Goal: Task Accomplishment & Management: Manage account settings

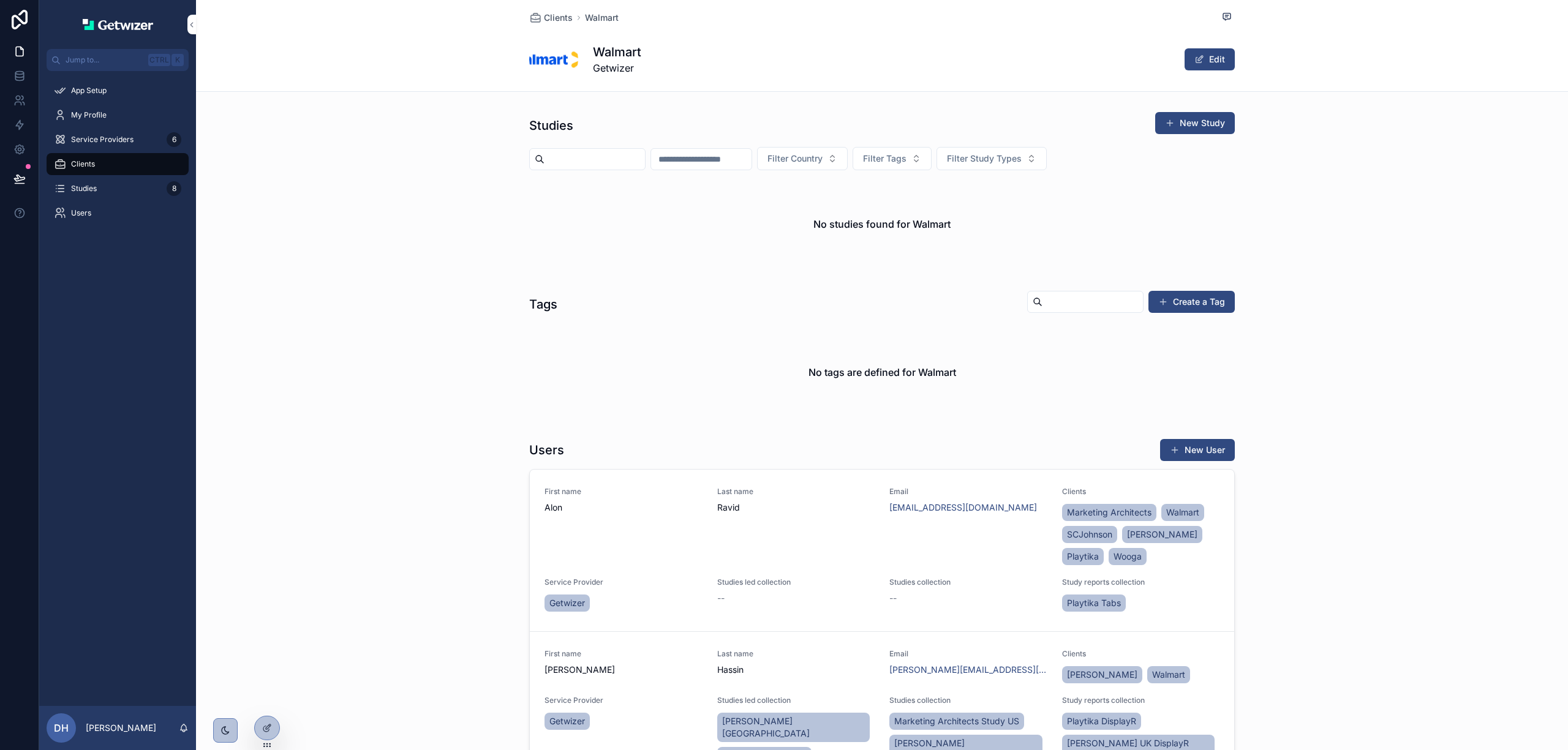
scroll to position [163, 0]
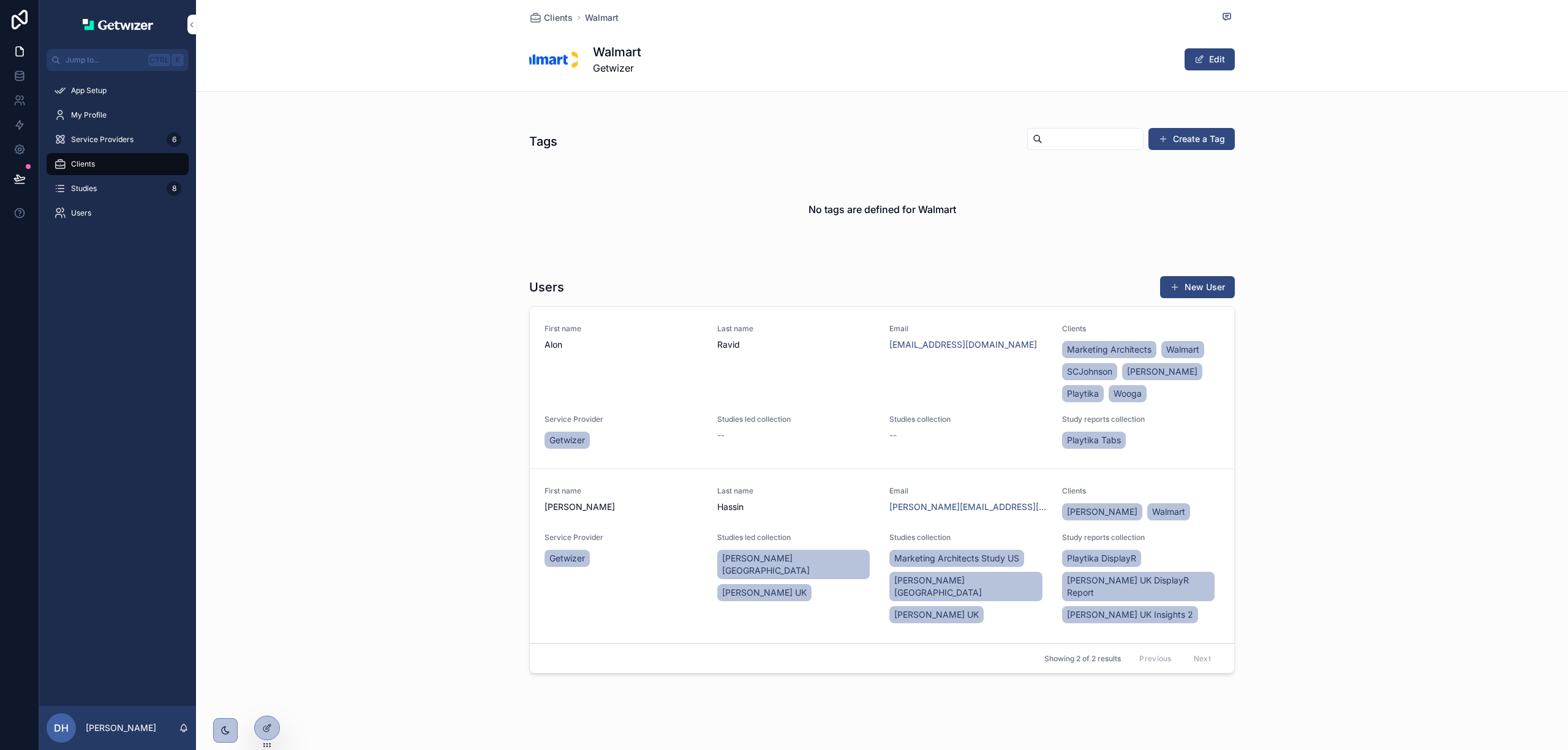
click at [87, 131] on div "Service Providers 6" at bounding box center [118, 139] width 127 height 20
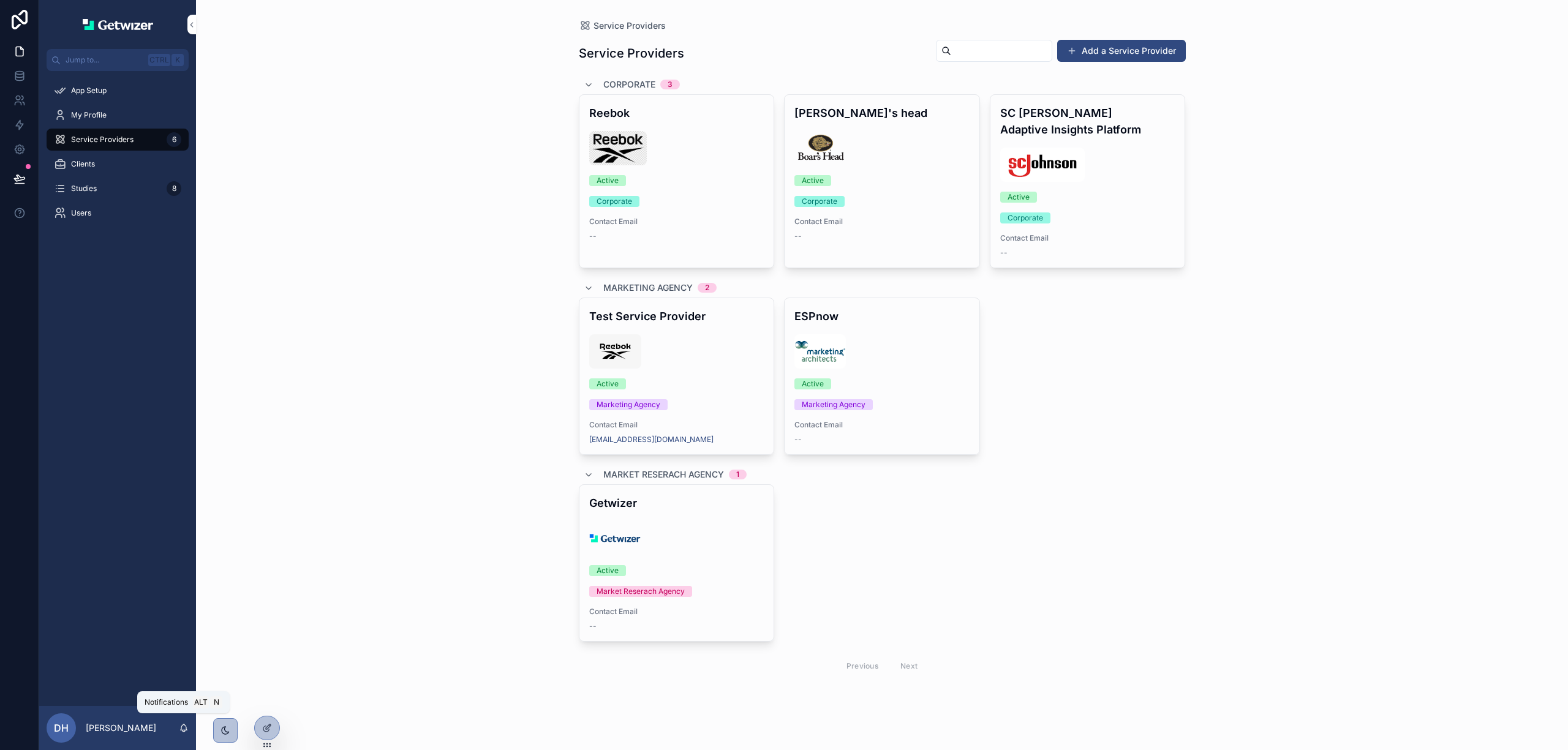
click at [184, 728] on icon "scrollable content" at bounding box center [183, 728] width 10 height 10
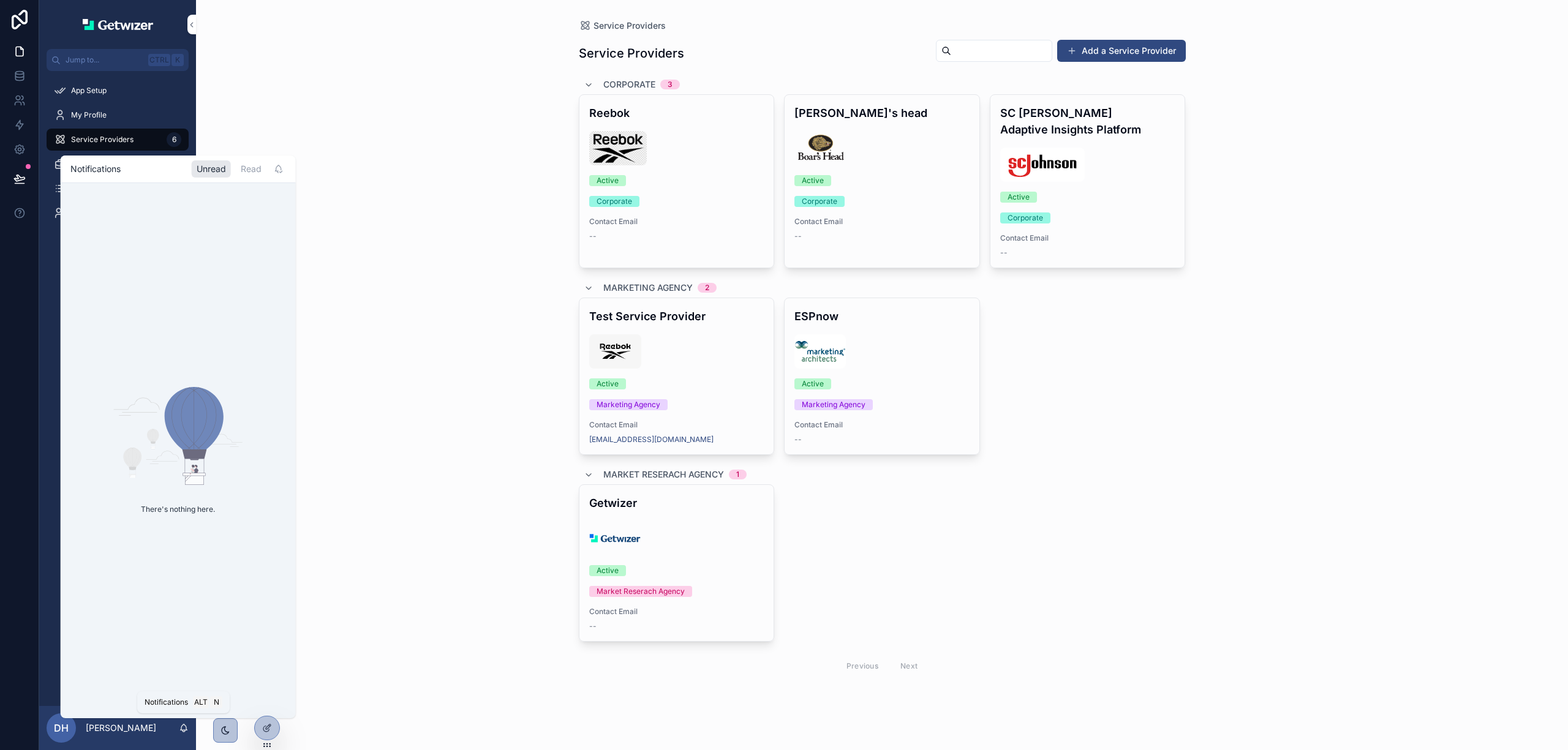
click at [181, 724] on icon "scrollable content" at bounding box center [183, 728] width 10 height 10
click at [390, 664] on div "Service Providers Service Providers Add a Service Provider Corporate 3 Reebok A…" at bounding box center [882, 375] width 1372 height 750
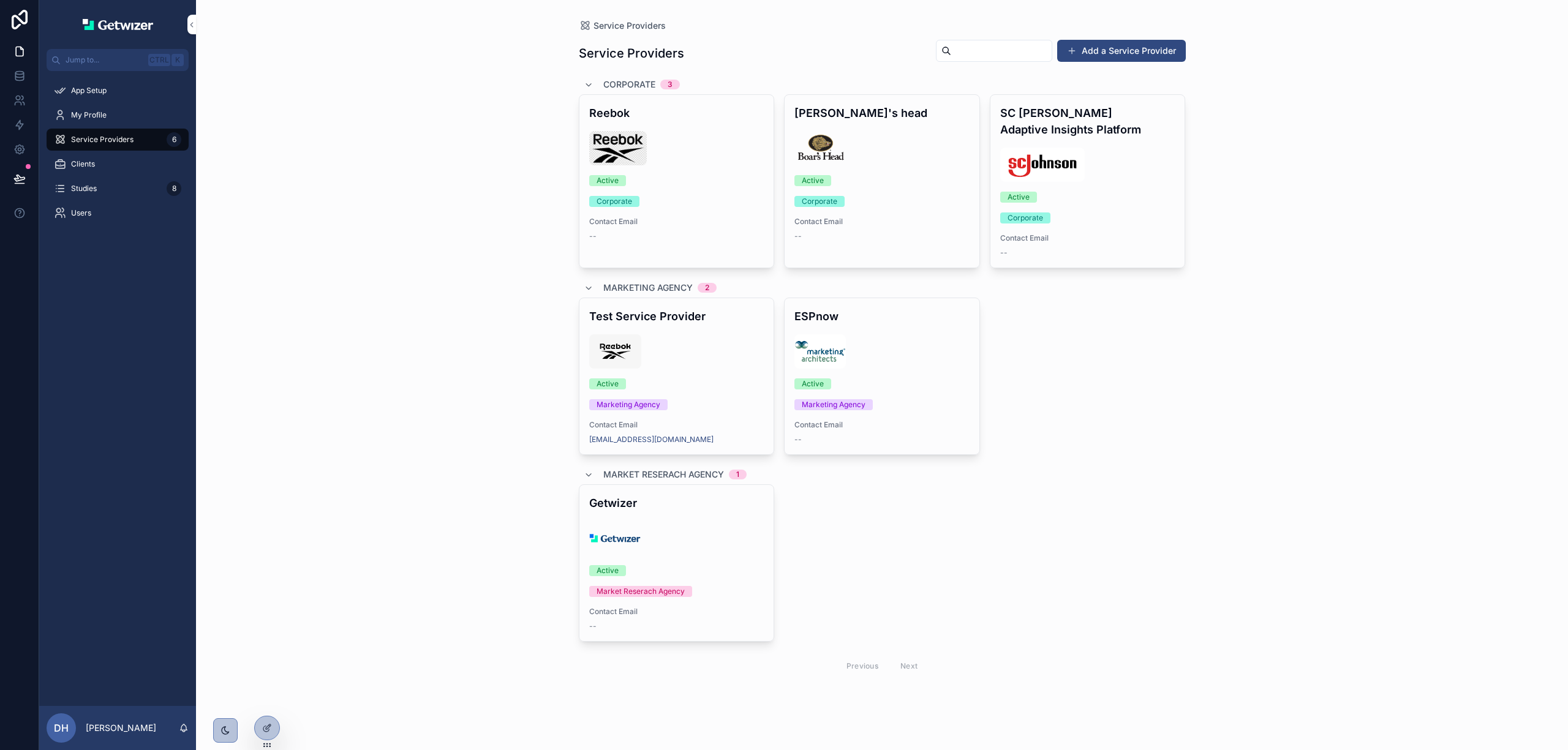
click at [0, 0] on icon at bounding box center [0, 0] width 0 height 0
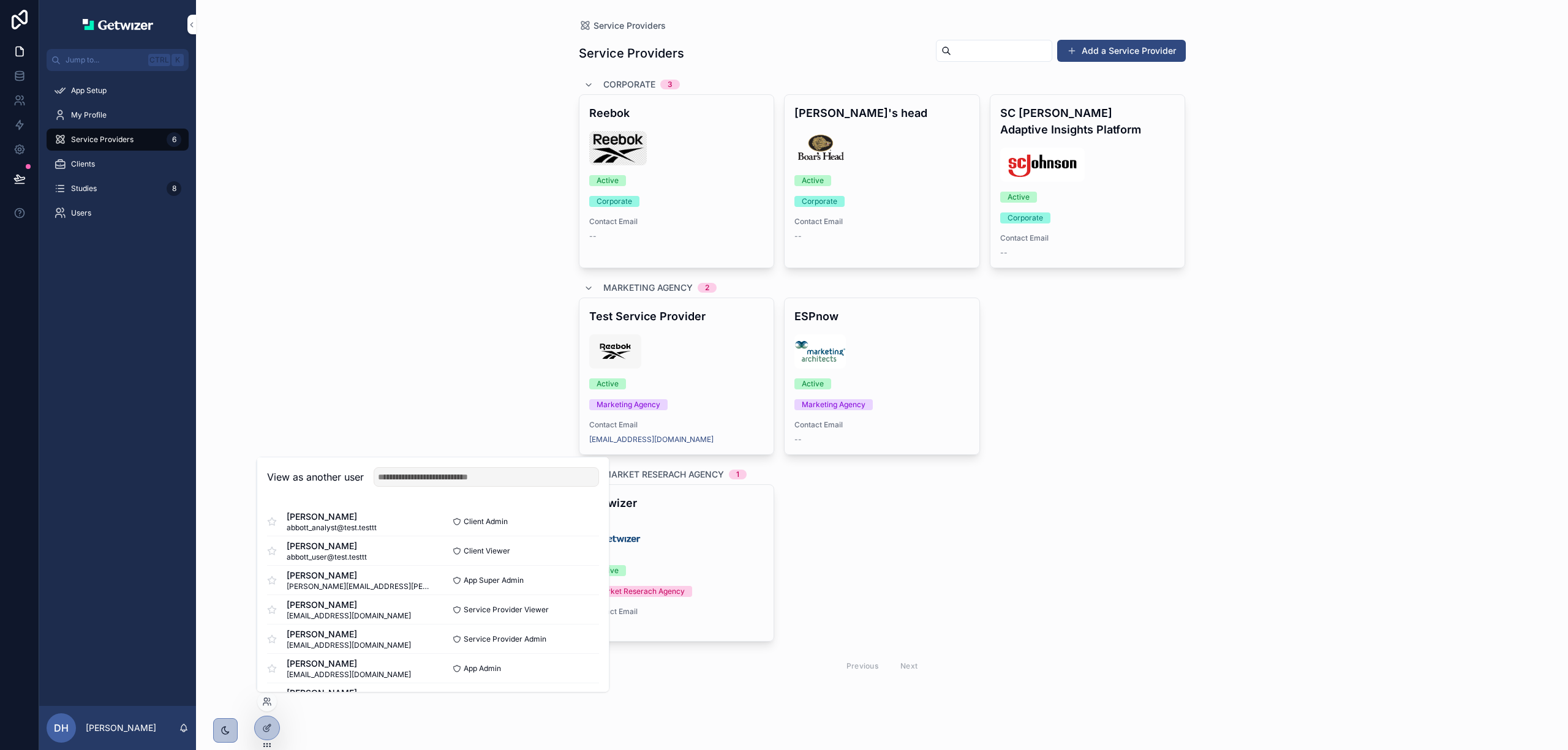
click at [0, 0] on button "Select" at bounding box center [0, 0] width 0 height 0
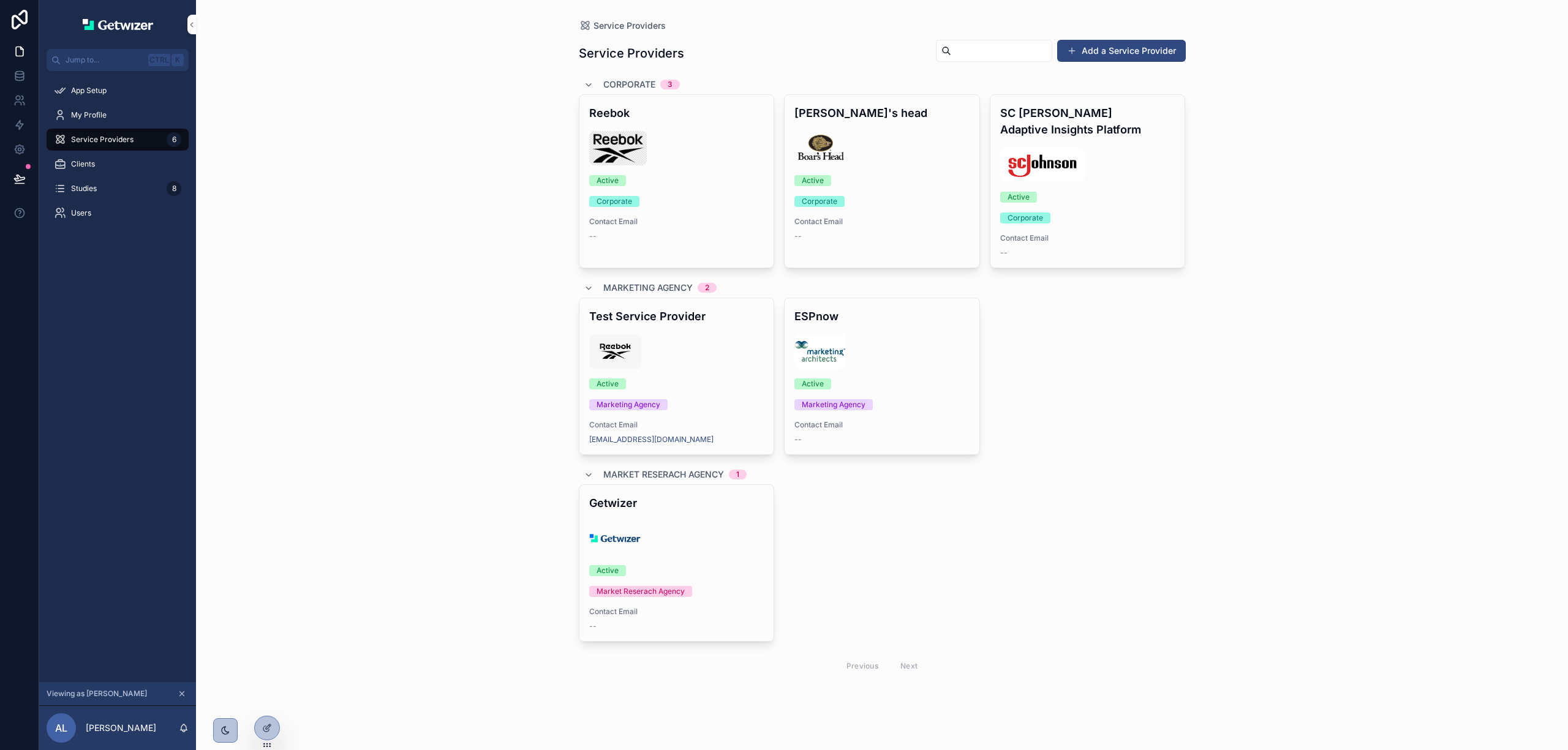
click at [265, 736] on div at bounding box center [267, 728] width 25 height 24
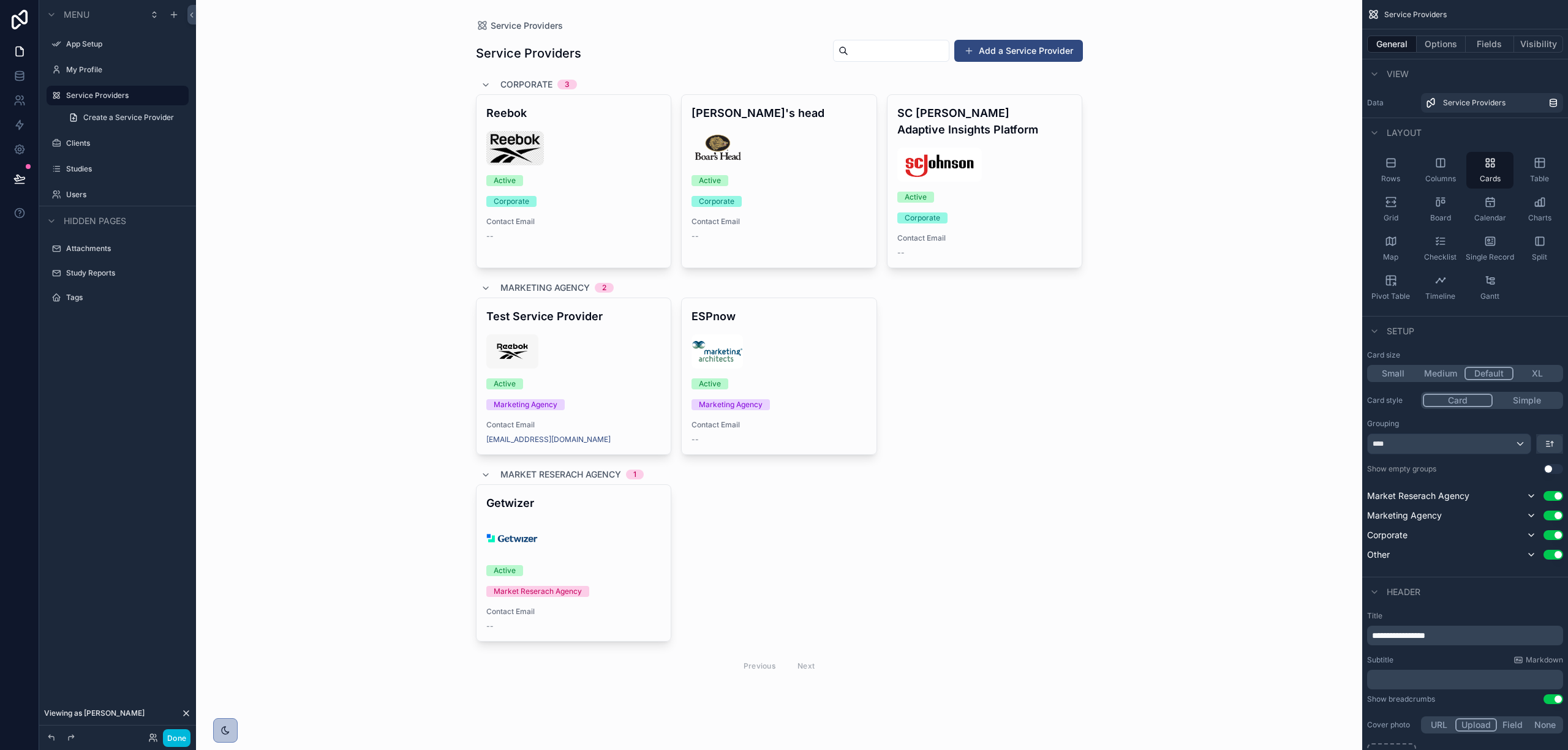
click at [1434, 43] on button "Options" at bounding box center [1441, 44] width 49 height 17
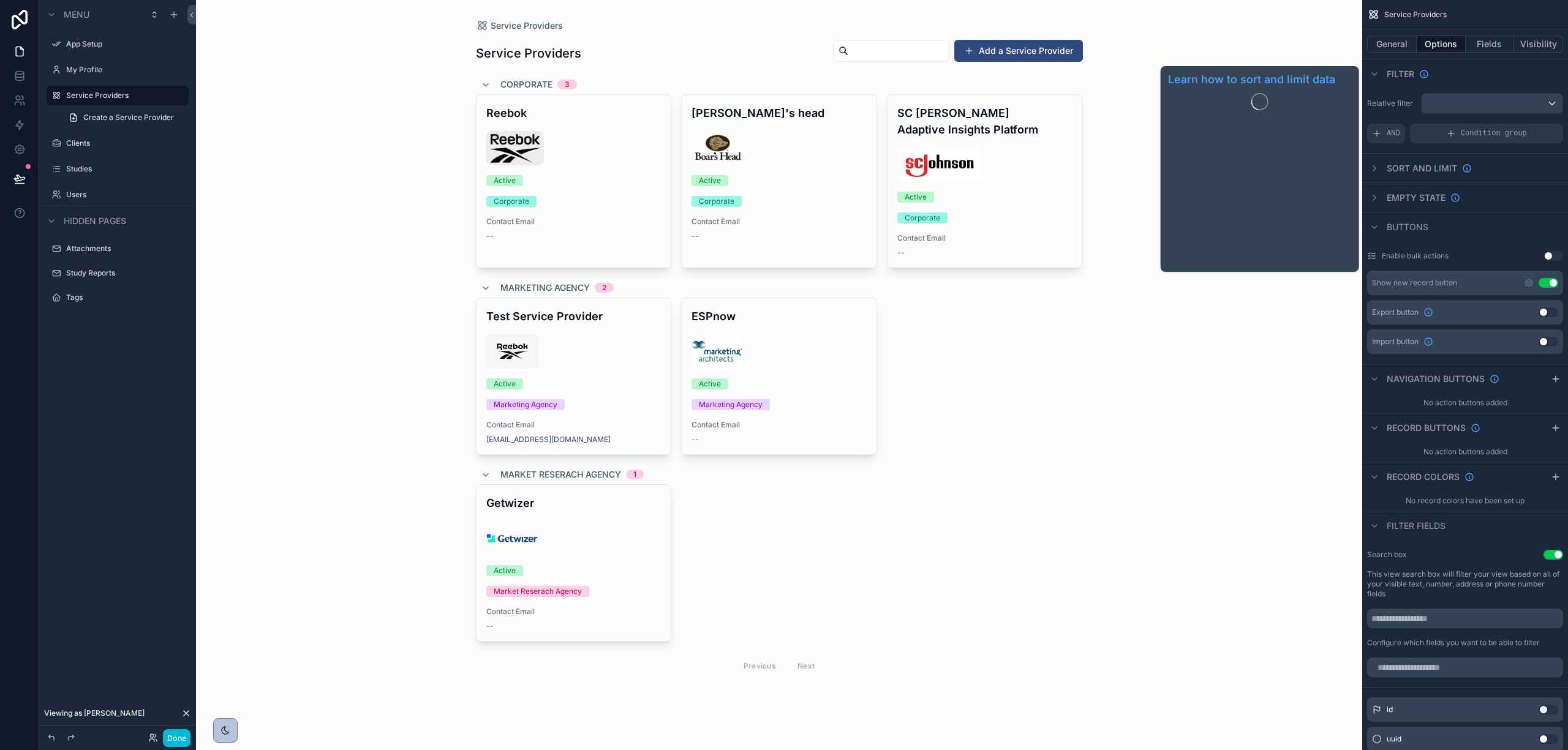
click at [1424, 168] on span "Sort And Limit" at bounding box center [1422, 168] width 71 height 12
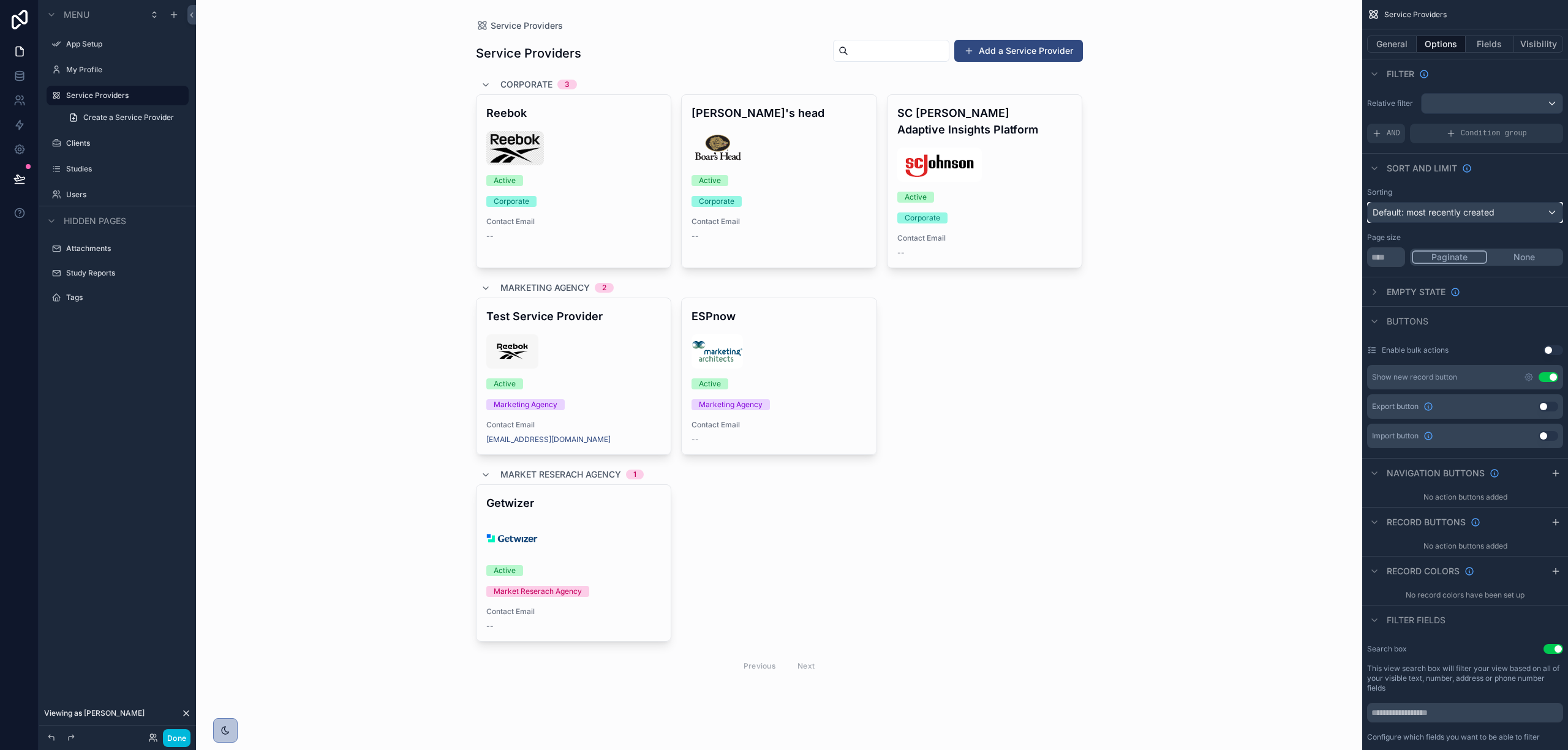
click at [1434, 212] on span "Default: most recently created" at bounding box center [1434, 212] width 122 height 10
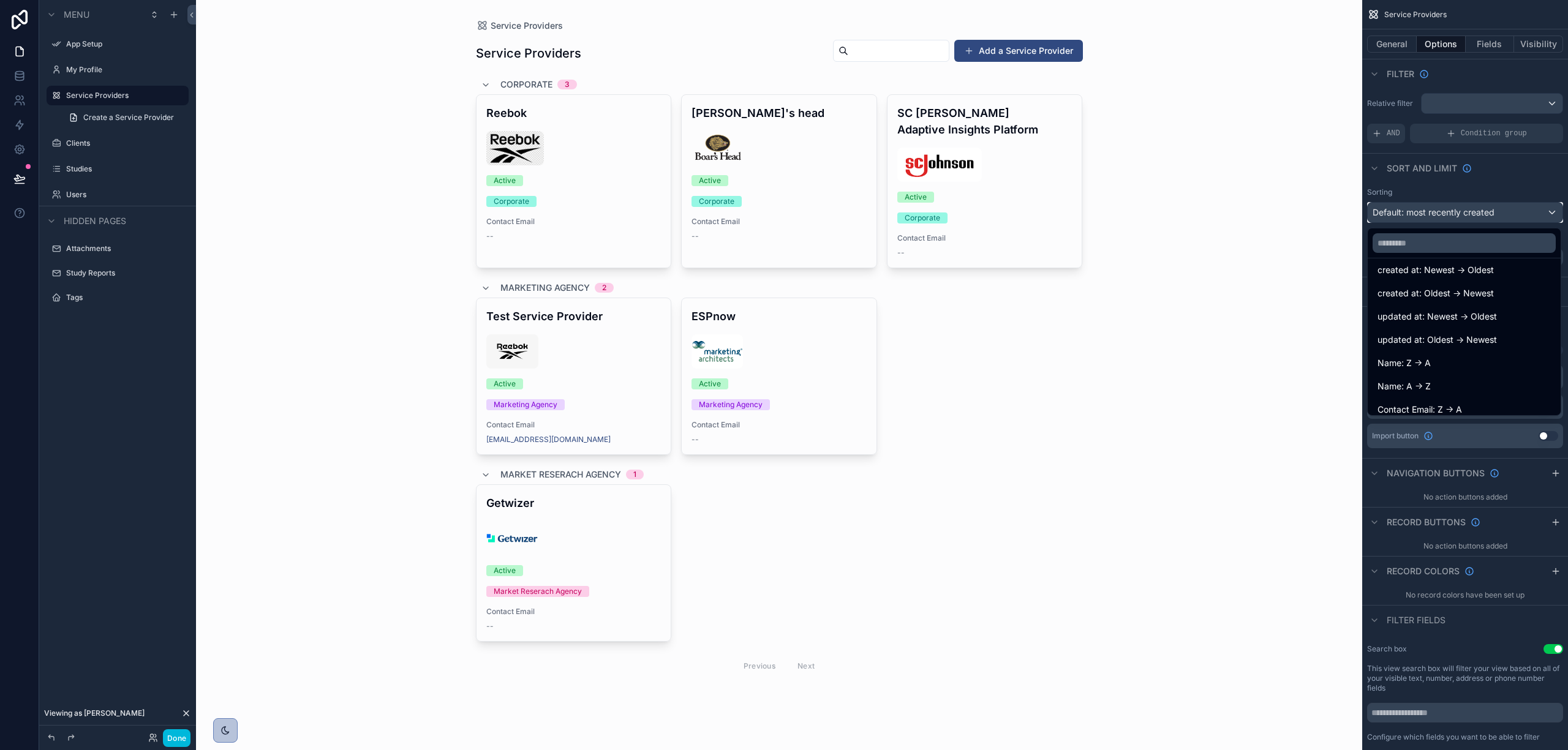
scroll to position [64, 0]
click at [1456, 186] on div "scrollable content" at bounding box center [784, 375] width 1568 height 750
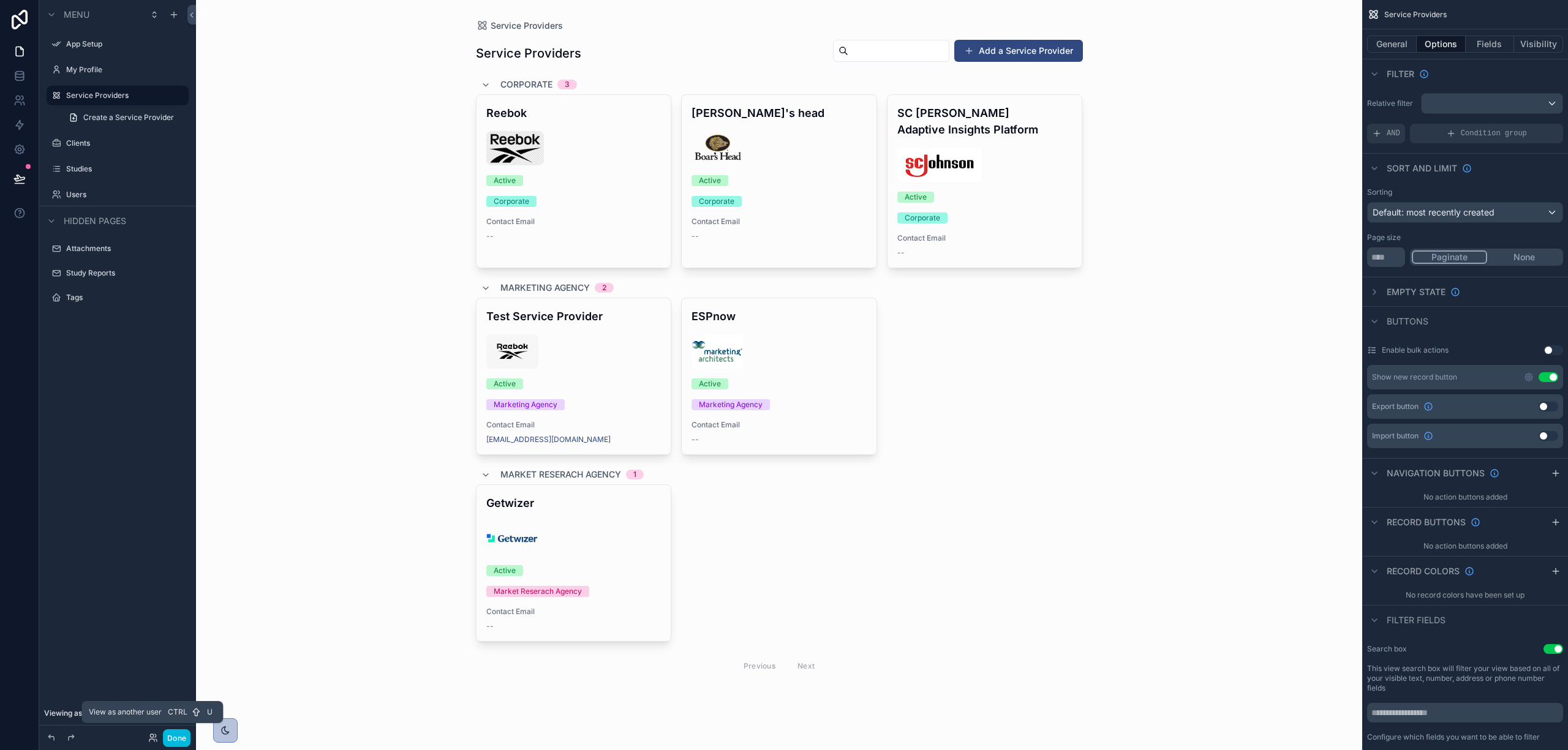
click at [153, 735] on icon at bounding box center [151, 735] width 3 height 3
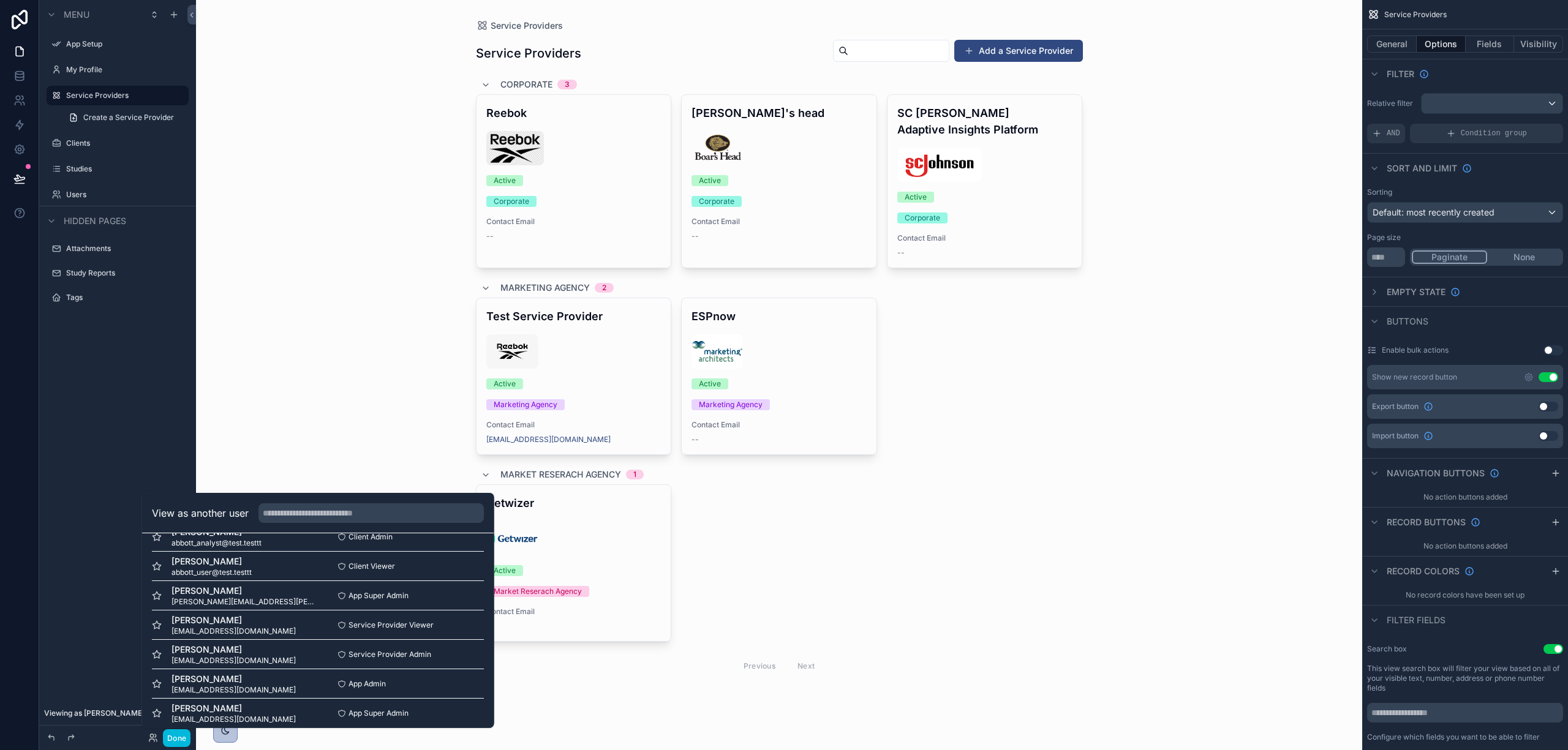
scroll to position [0, 0]
click at [0, 0] on button "Select" at bounding box center [0, 0] width 0 height 0
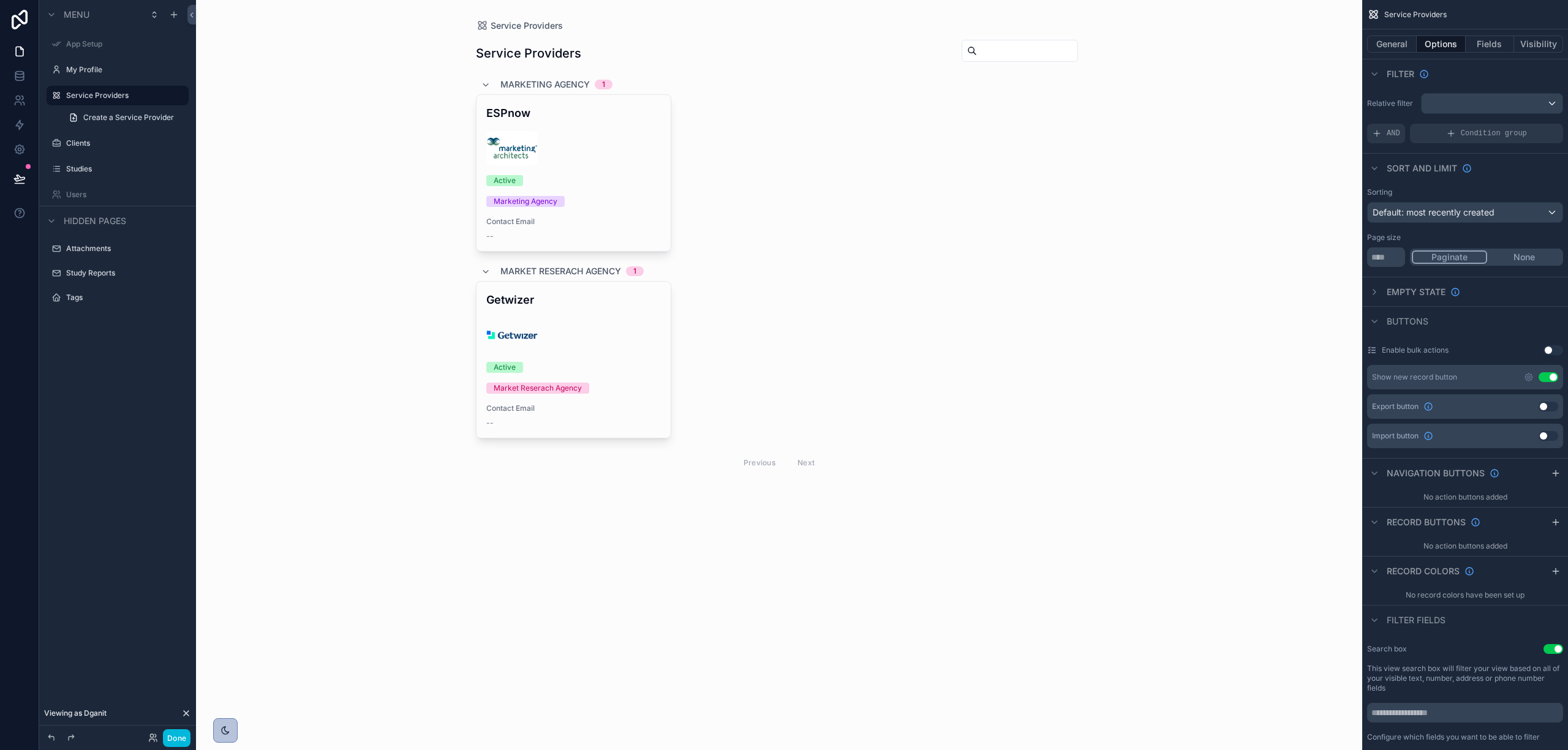
click at [557, 347] on div "scrollable content" at bounding box center [780, 258] width 627 height 517
click at [569, 341] on div "scrollable content" at bounding box center [573, 335] width 175 height 34
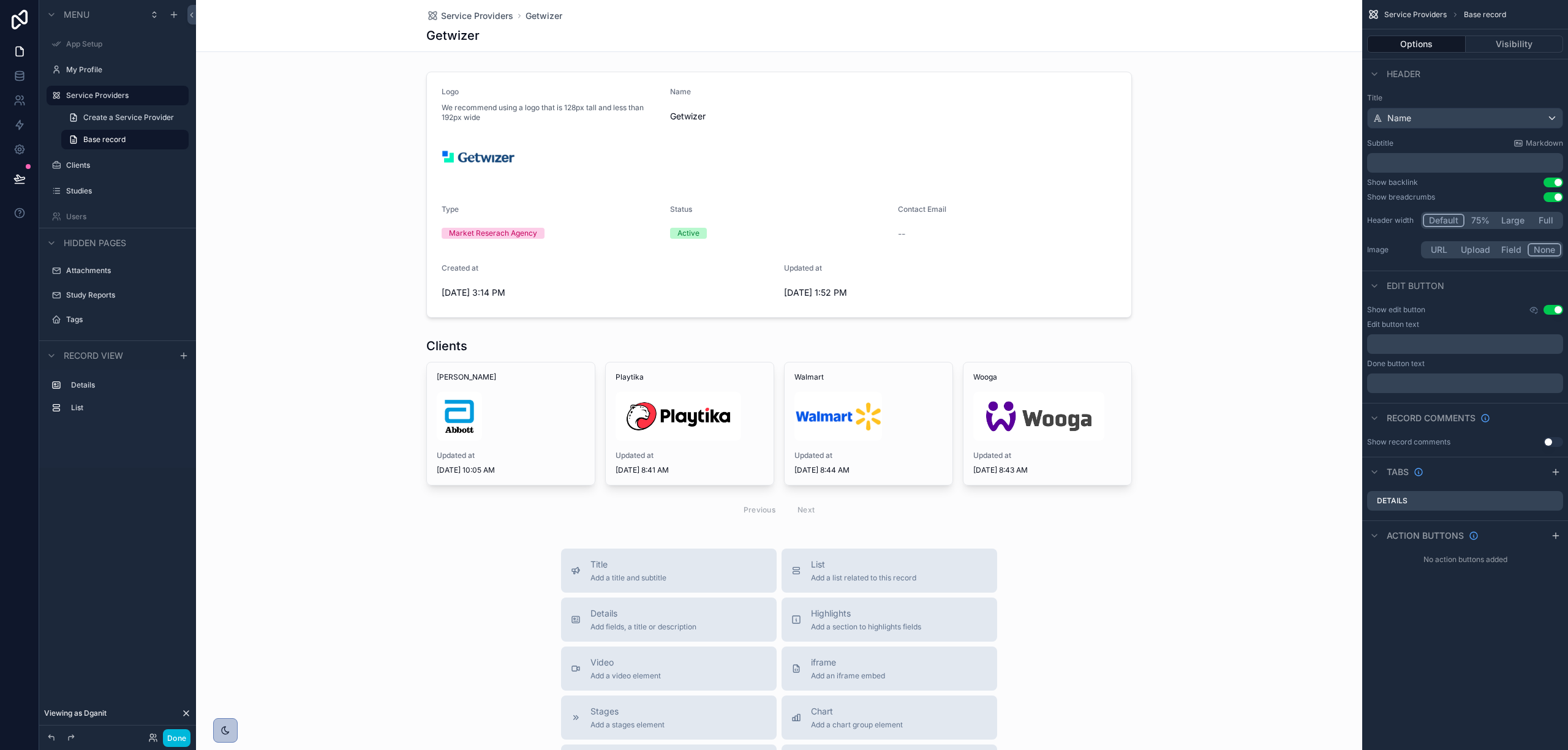
click at [496, 419] on div "scrollable content" at bounding box center [779, 431] width 1166 height 197
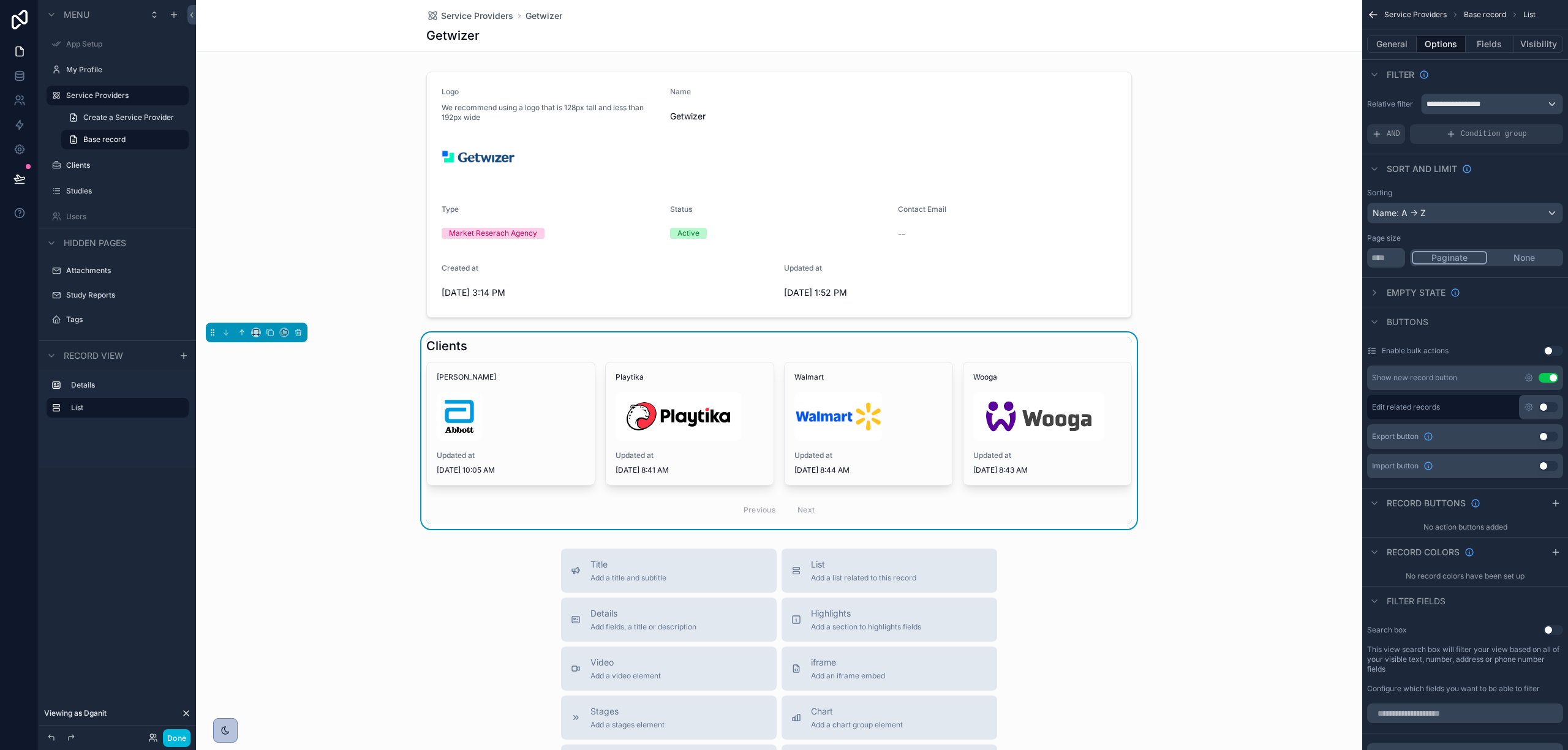
click at [491, 420] on div "scrollable content" at bounding box center [510, 416] width 148 height 49
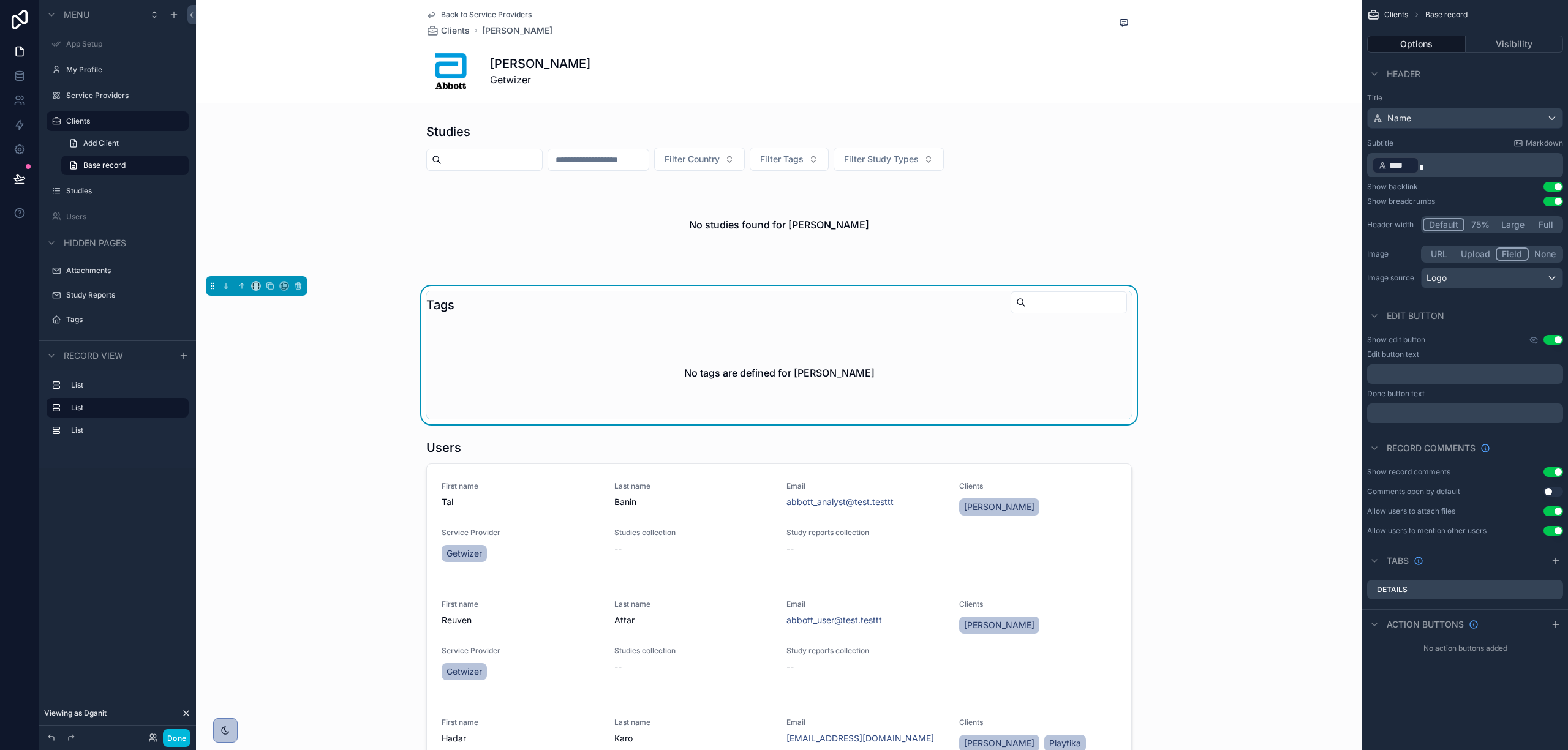
click at [520, 189] on div "scrollable content" at bounding box center [779, 197] width 1166 height 158
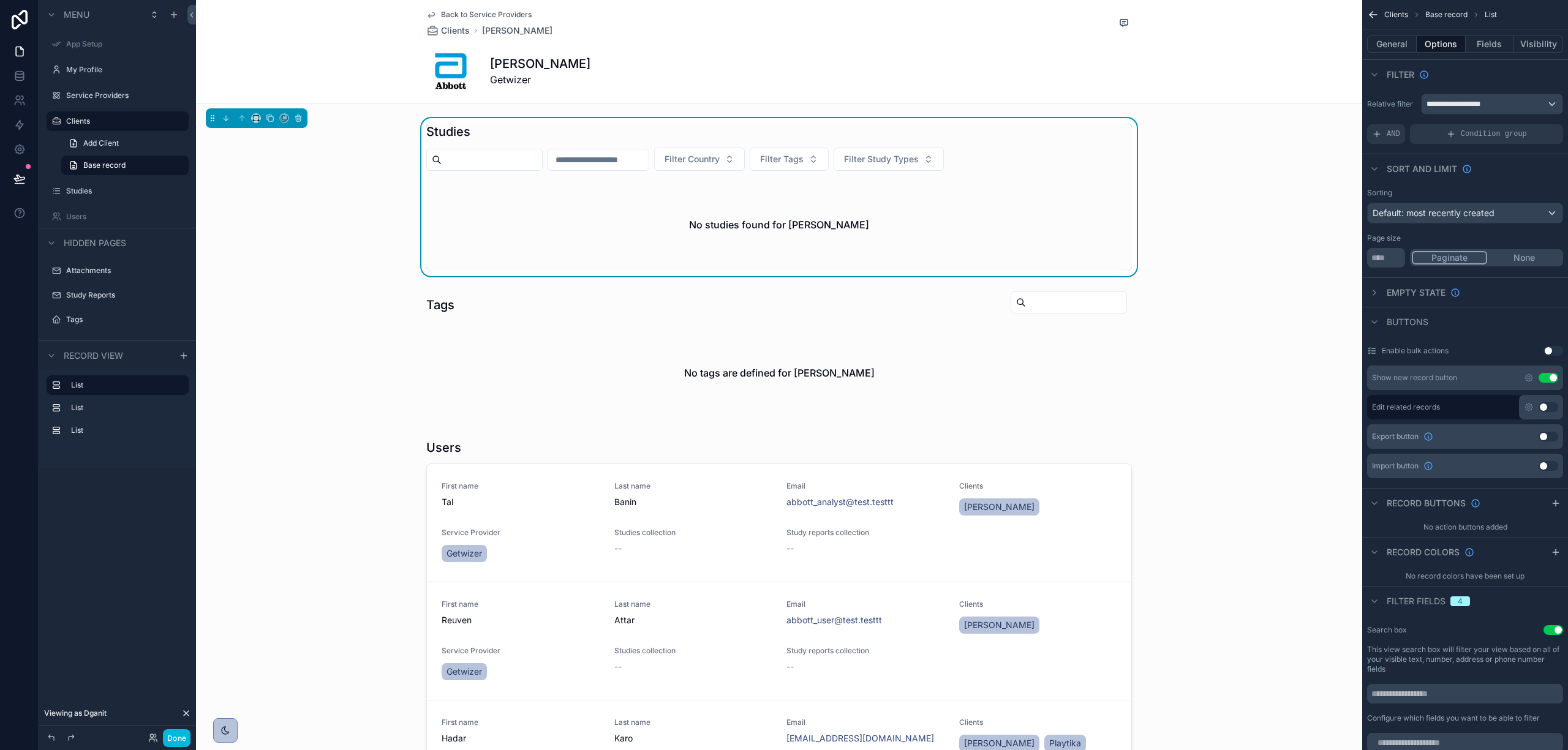
click at [1481, 43] on button "Fields" at bounding box center [1490, 44] width 49 height 17
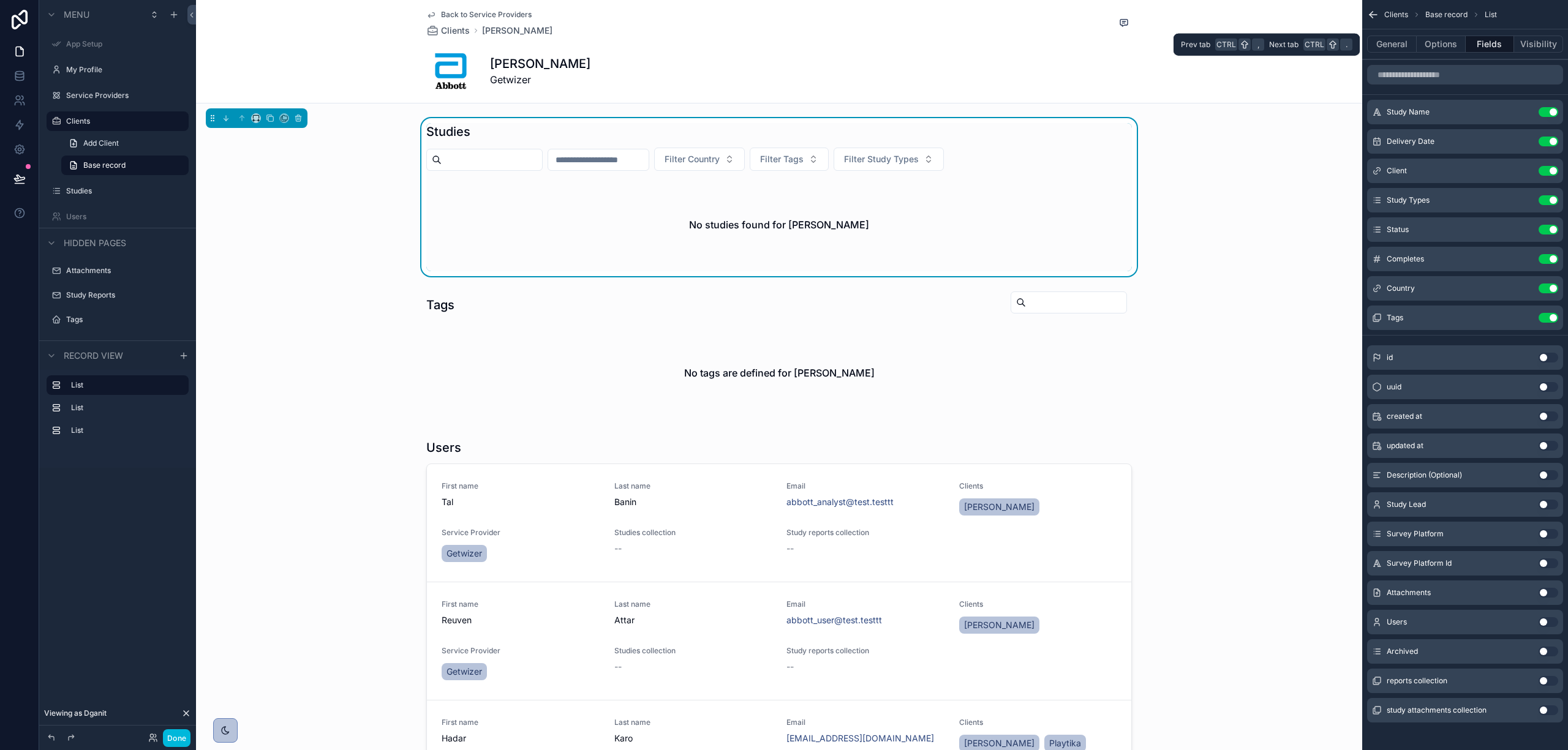
click at [1532, 40] on button "Visibility" at bounding box center [1539, 44] width 49 height 17
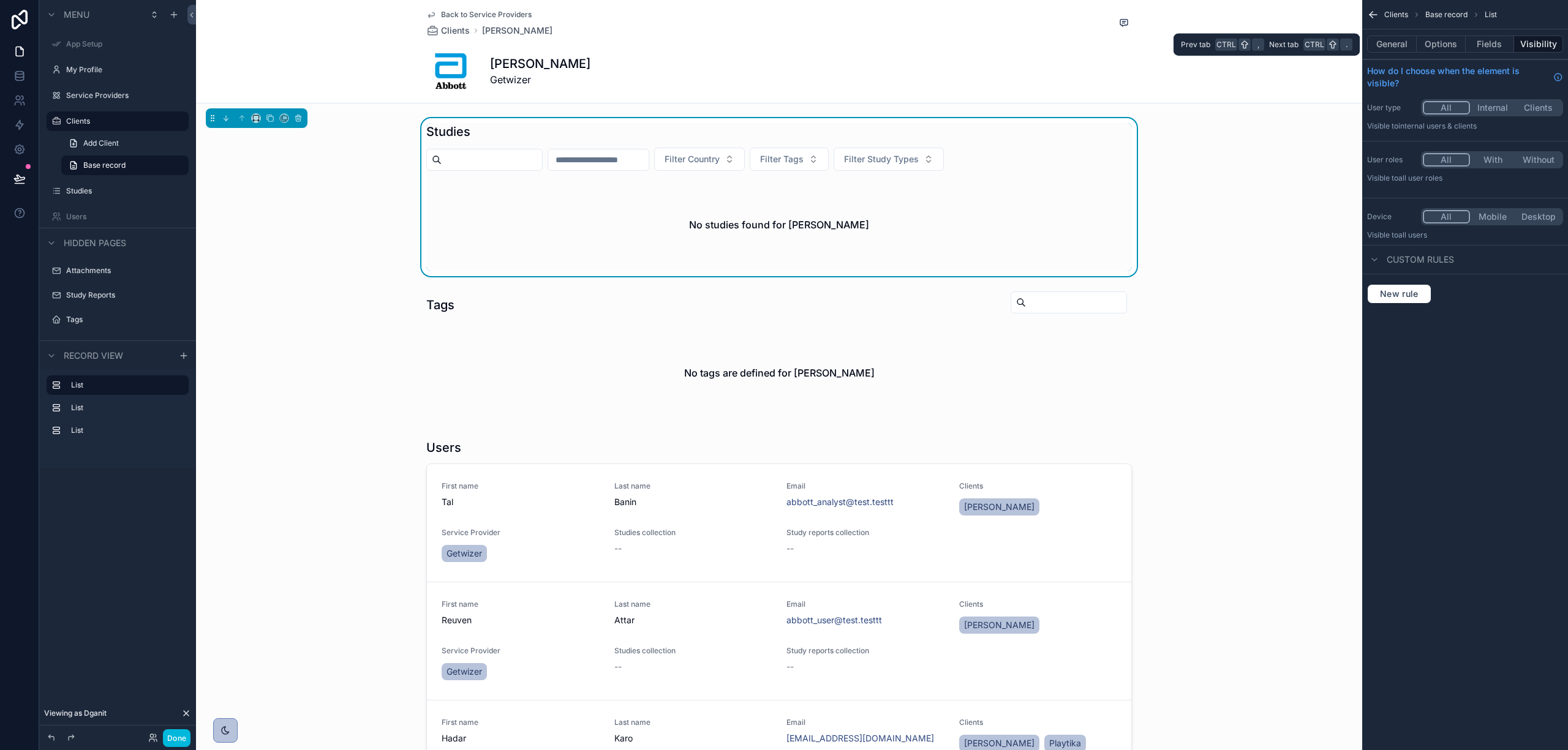
click at [1478, 43] on button "Fields" at bounding box center [1490, 44] width 49 height 17
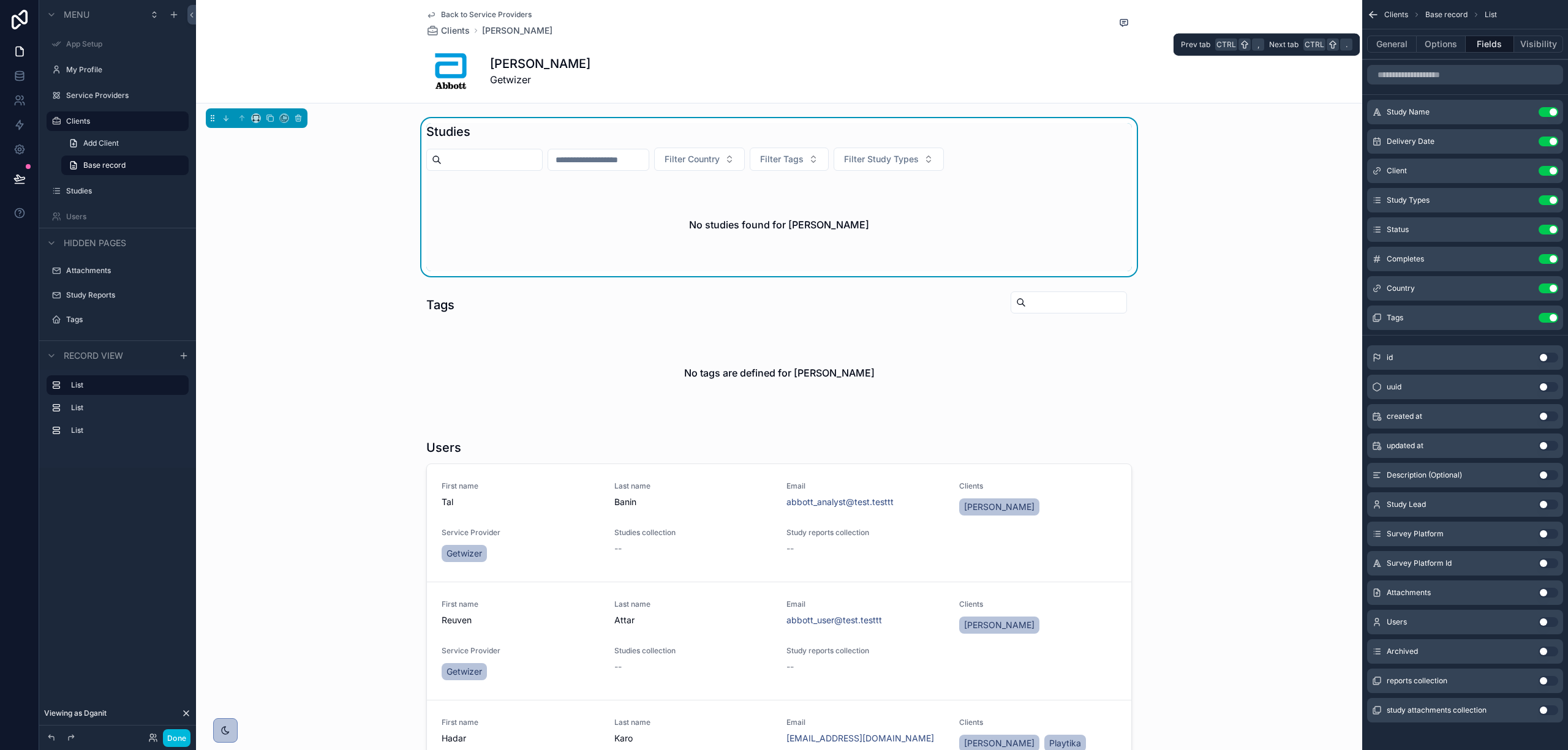
click at [1446, 45] on button "Options" at bounding box center [1441, 44] width 49 height 17
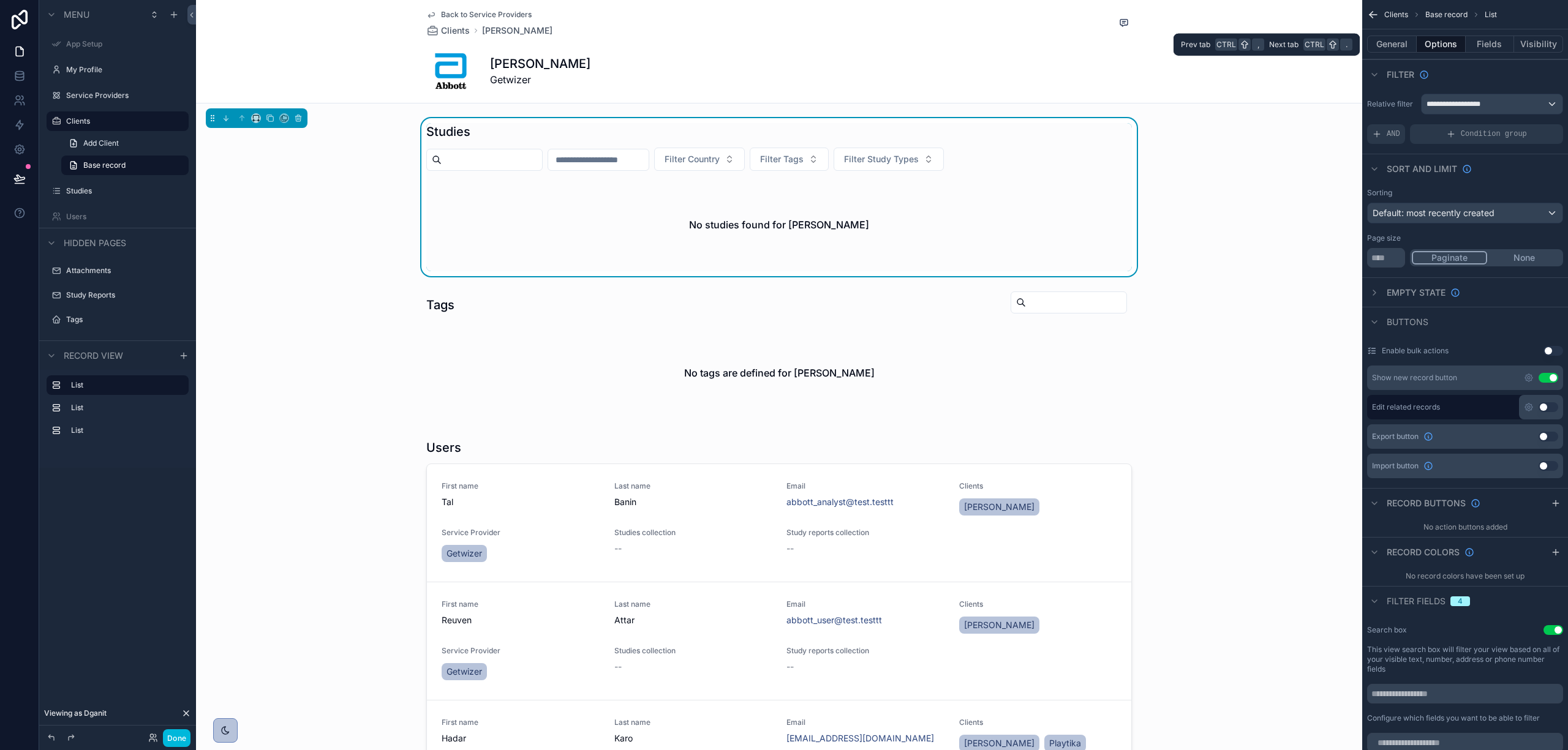
click at [1399, 45] on button "General" at bounding box center [1392, 44] width 50 height 17
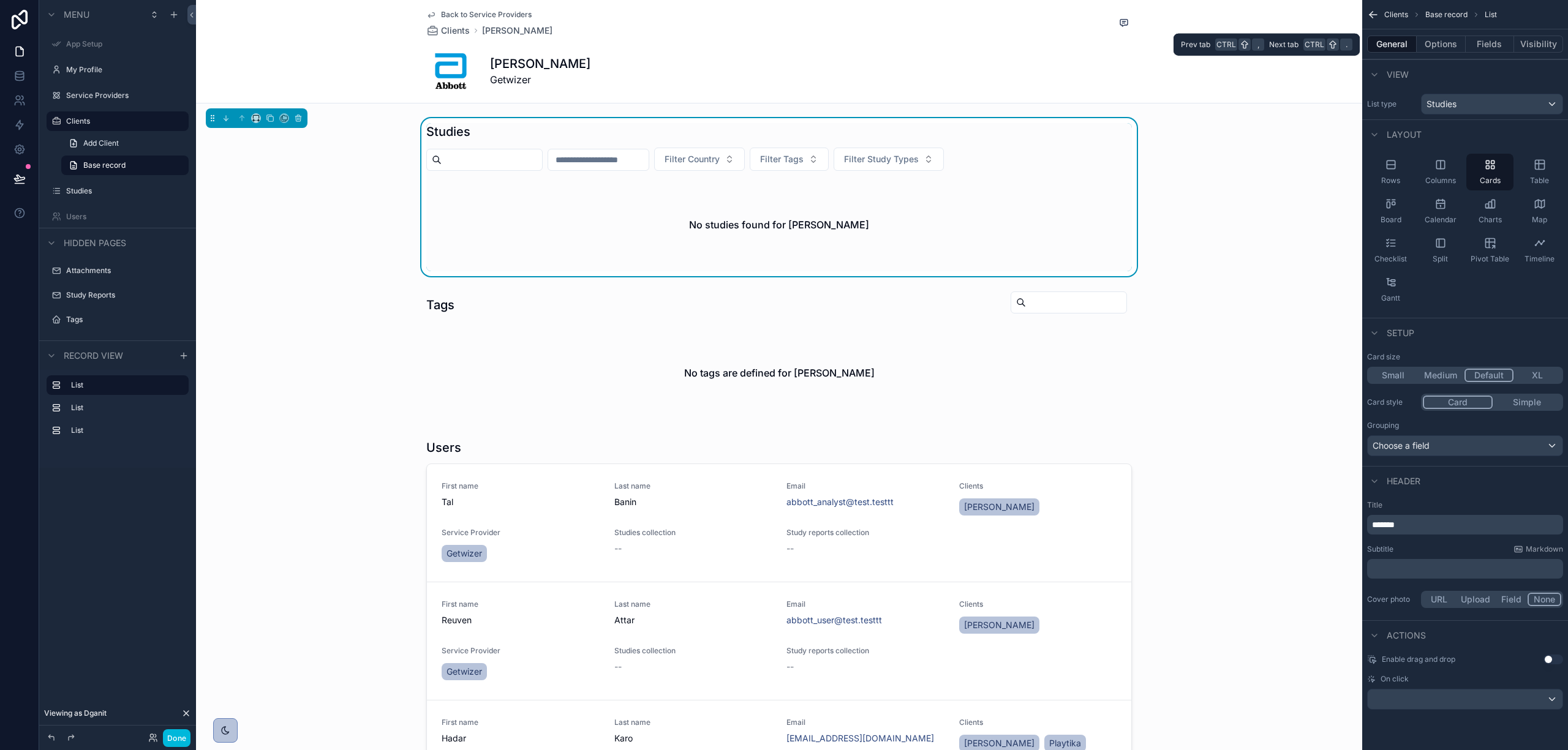
click at [1429, 42] on button "Options" at bounding box center [1441, 44] width 49 height 17
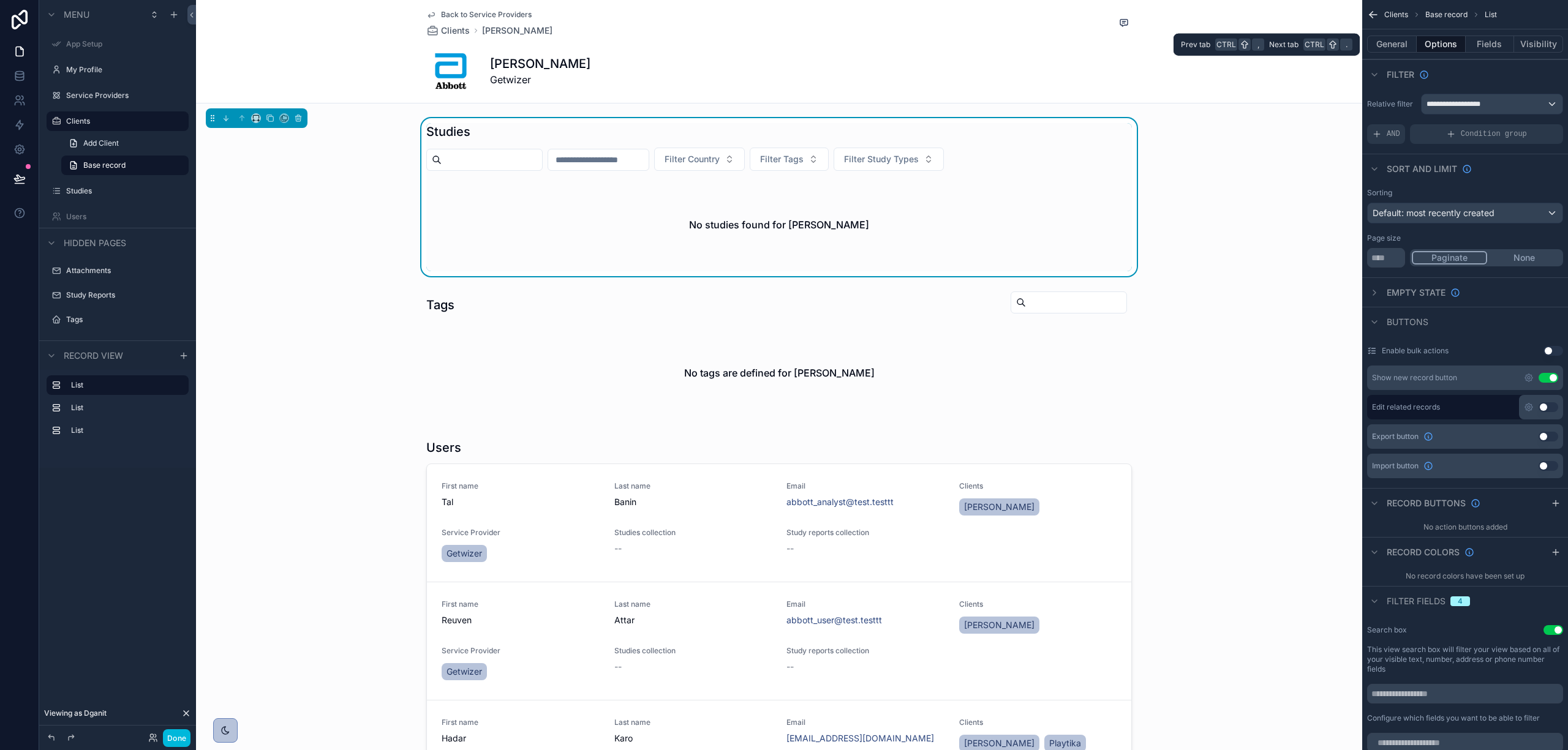
click at [1380, 44] on button "General" at bounding box center [1392, 44] width 50 height 17
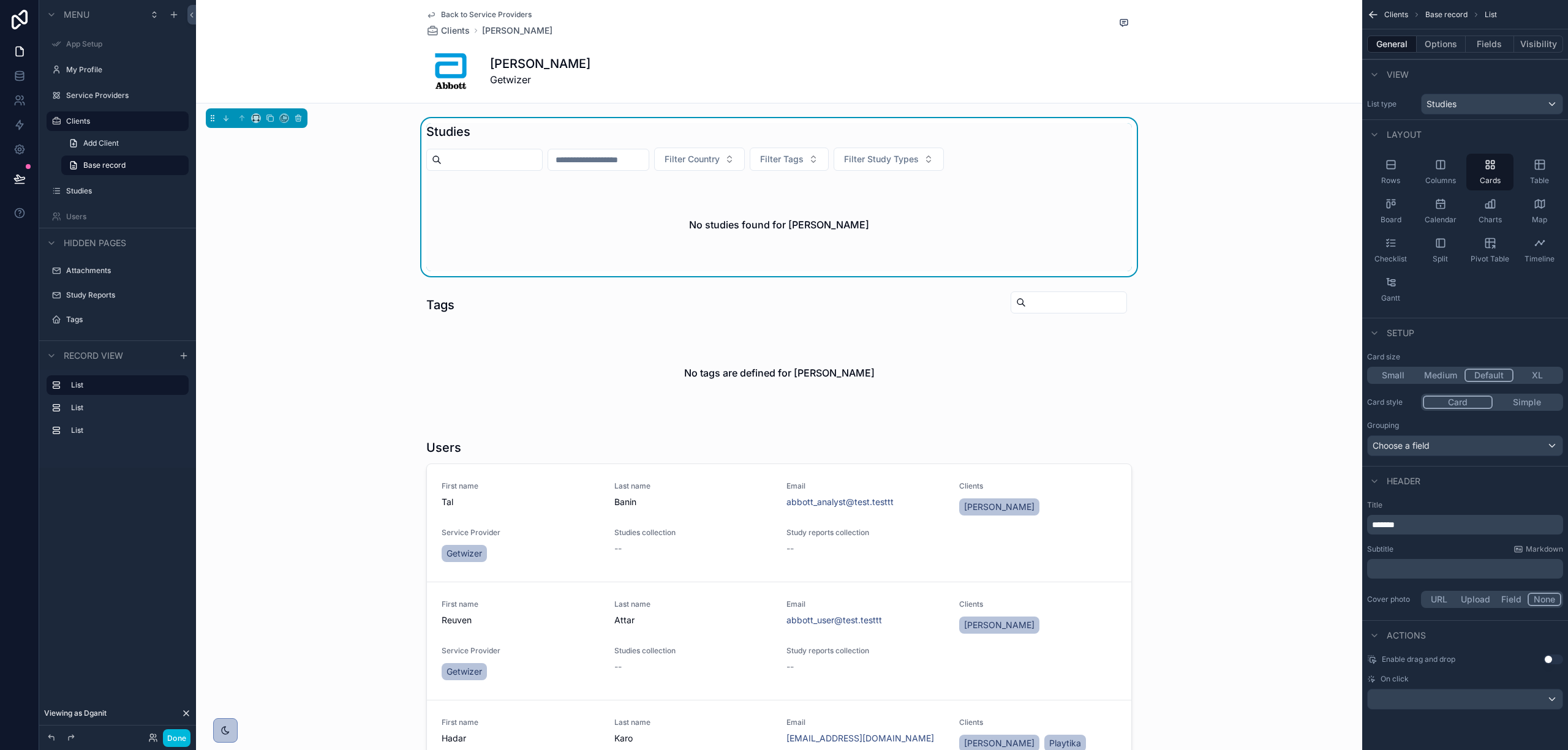
click at [184, 709] on icon at bounding box center [186, 713] width 10 height 10
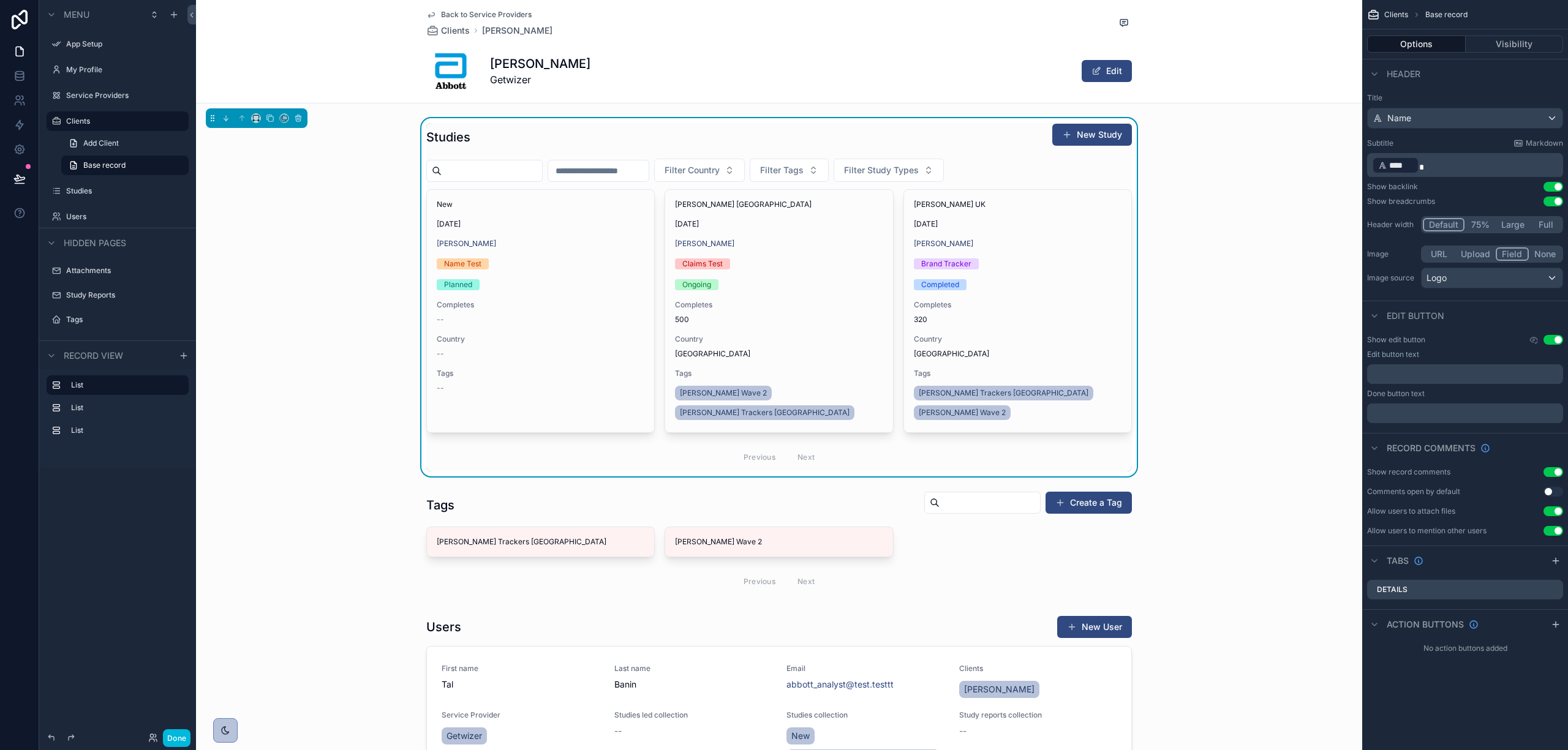
click at [0, 0] on icon "scrollable content" at bounding box center [0, 0] width 0 height 0
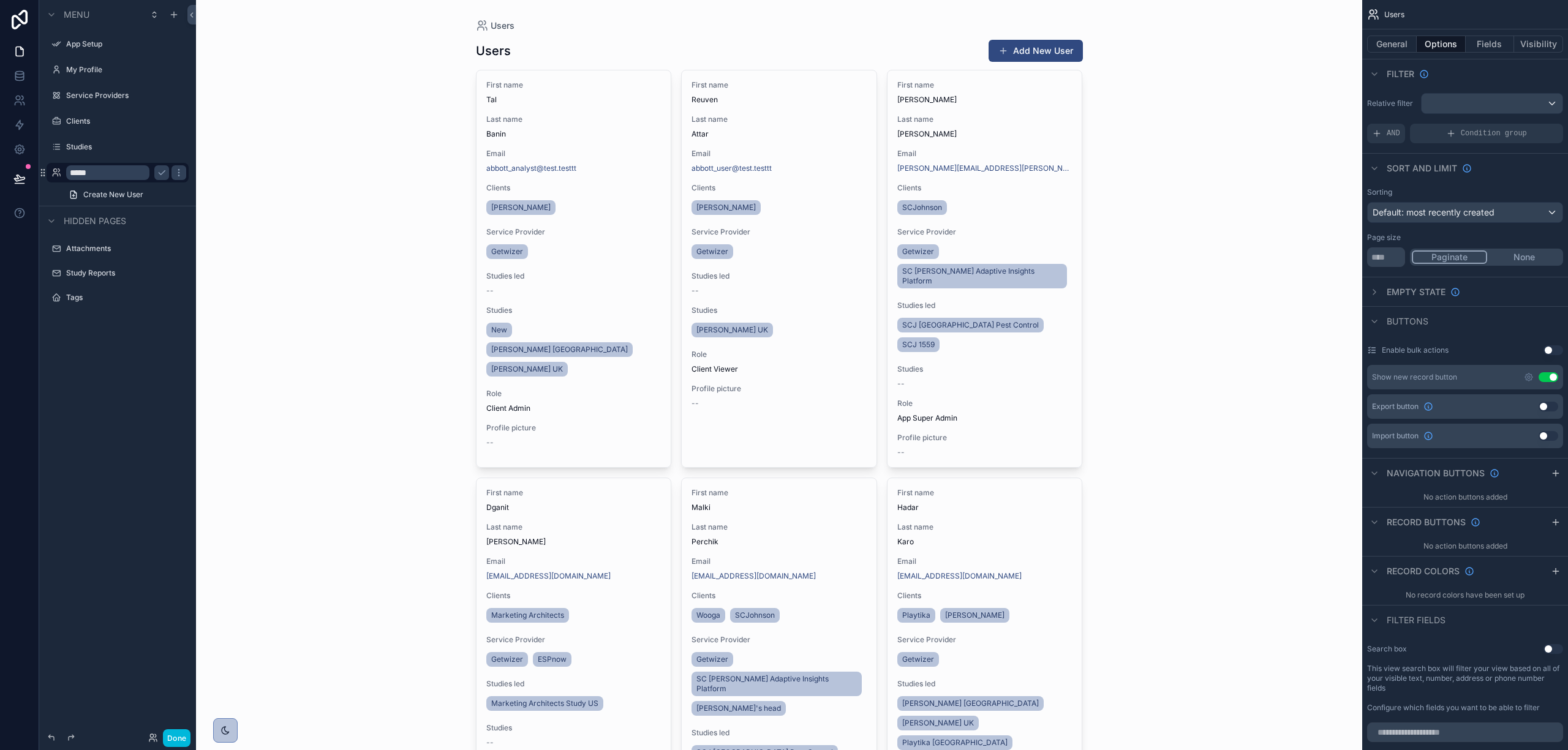
click at [179, 176] on icon "scrollable content" at bounding box center [178, 172] width 10 height 10
click at [217, 193] on button "Remove" at bounding box center [227, 189] width 47 height 12
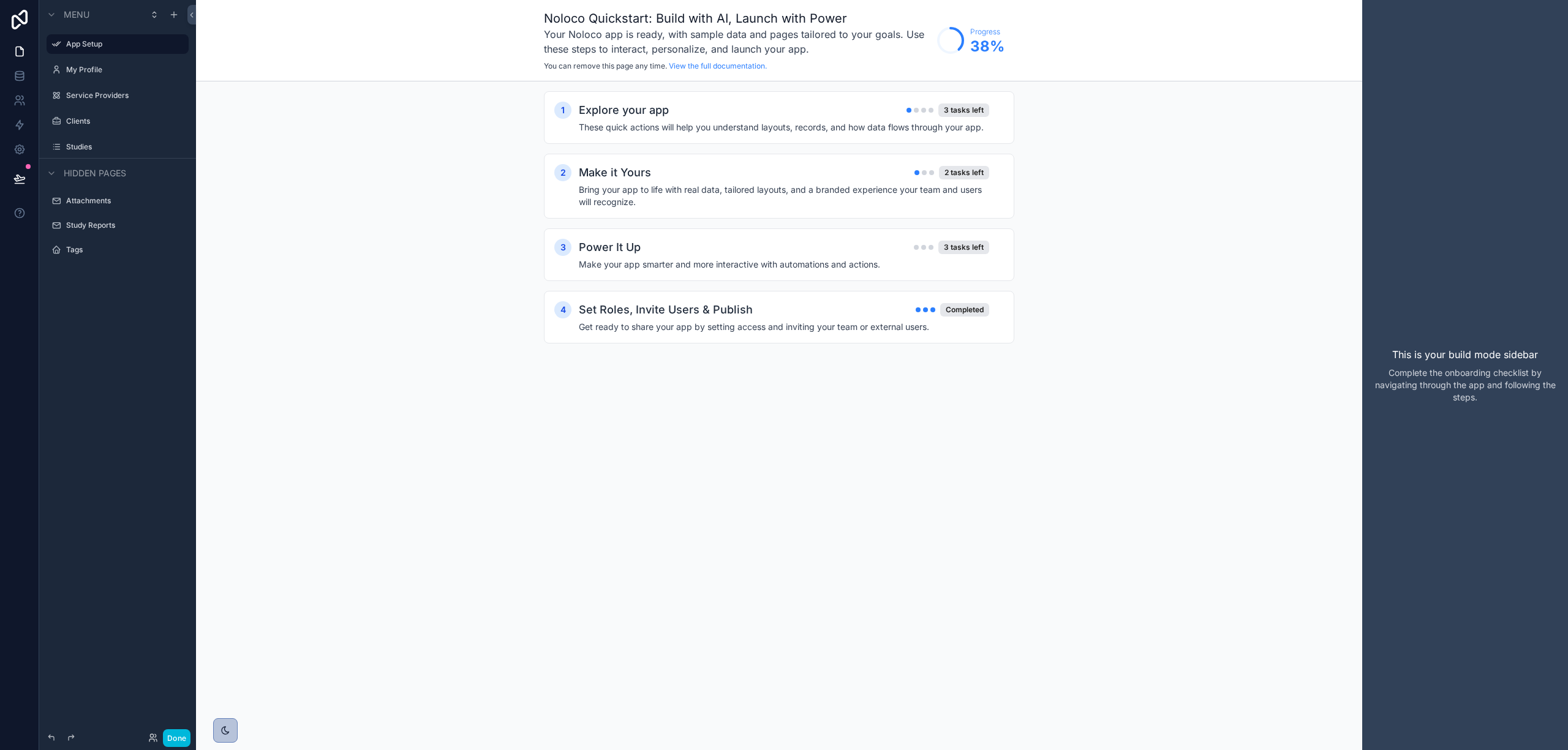
click at [87, 142] on div "Studies" at bounding box center [126, 146] width 120 height 10
click at [87, 146] on label "Studies" at bounding box center [123, 146] width 115 height 10
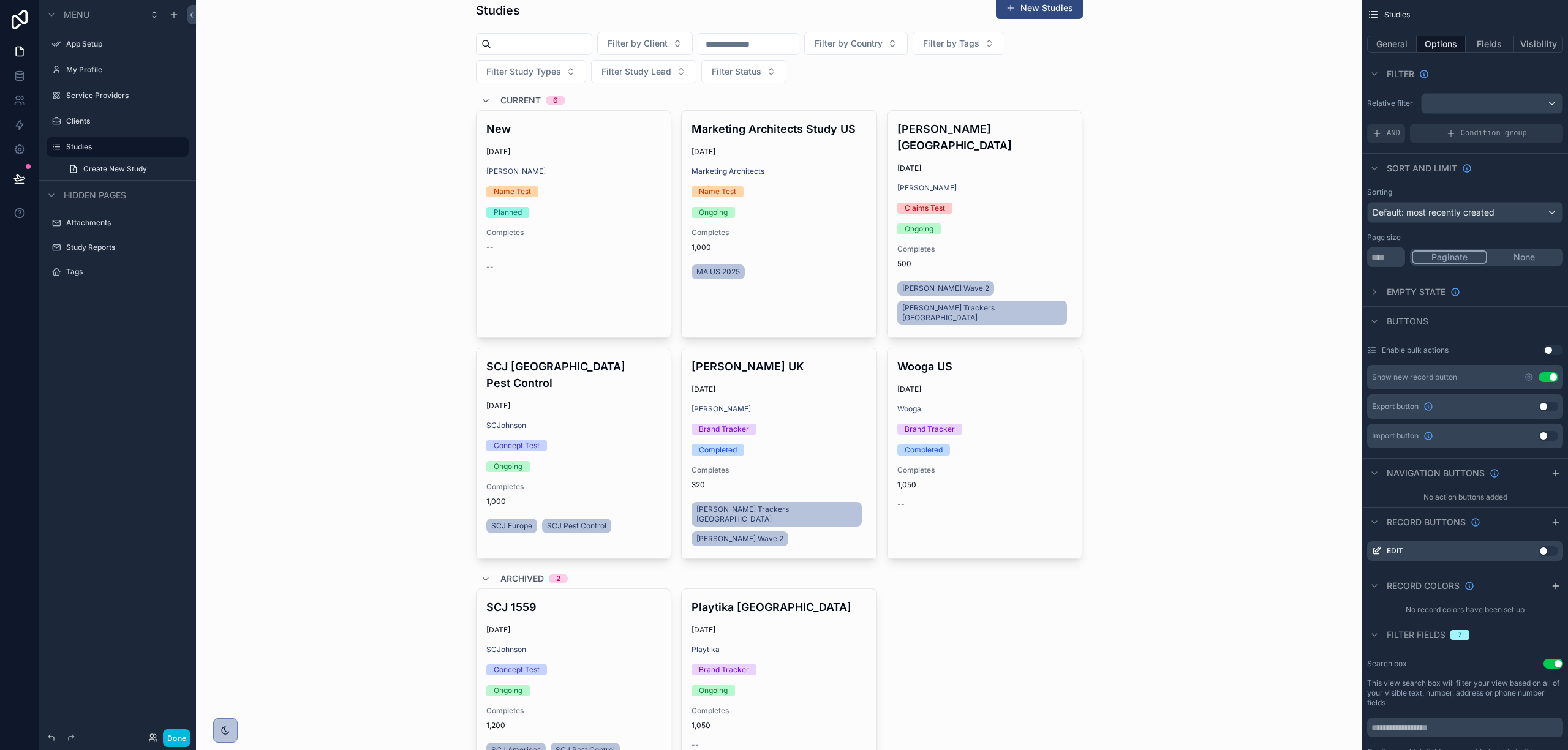
scroll to position [67, 0]
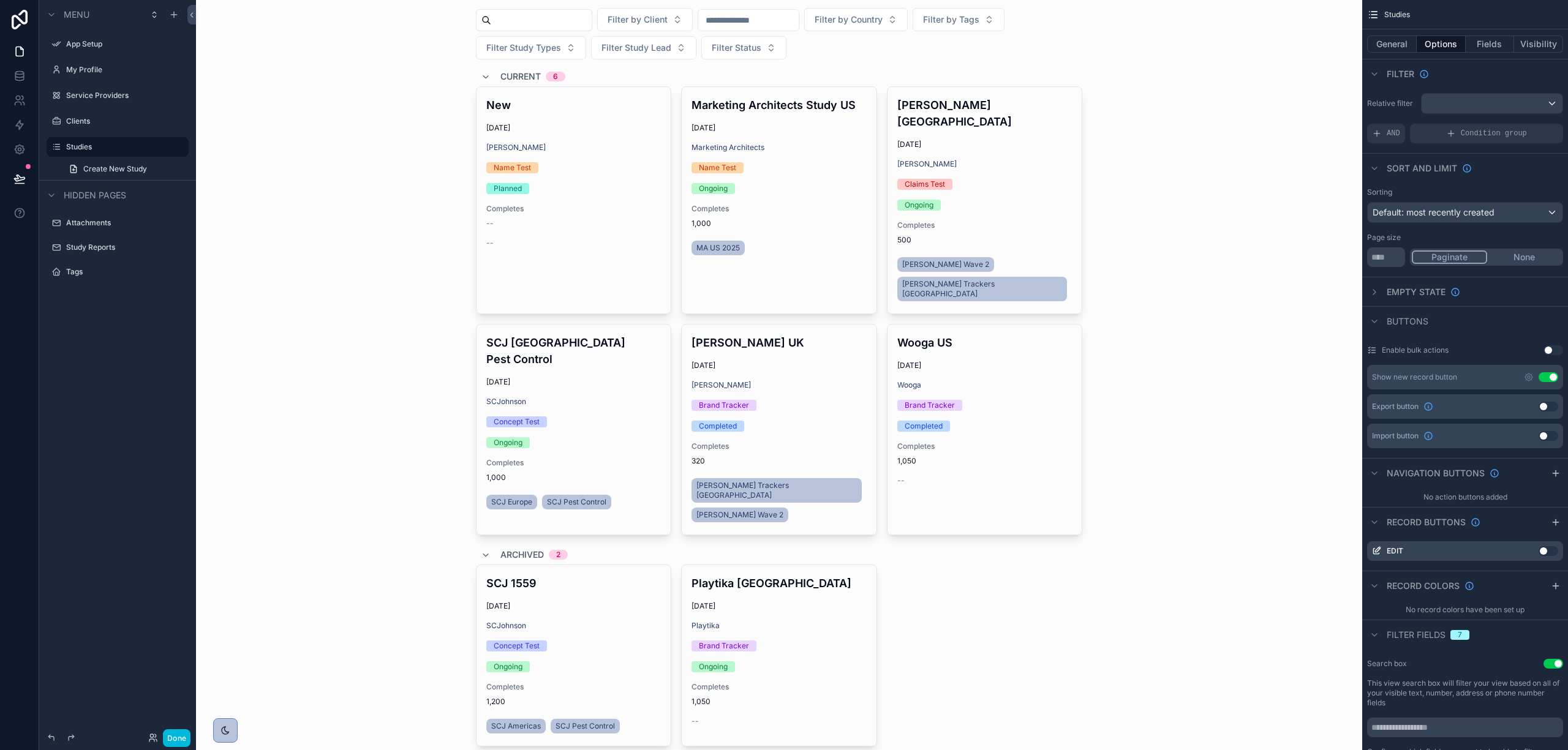
click at [93, 113] on div "Clients" at bounding box center [118, 121] width 137 height 20
click at [86, 123] on label "Clients" at bounding box center [123, 121] width 115 height 10
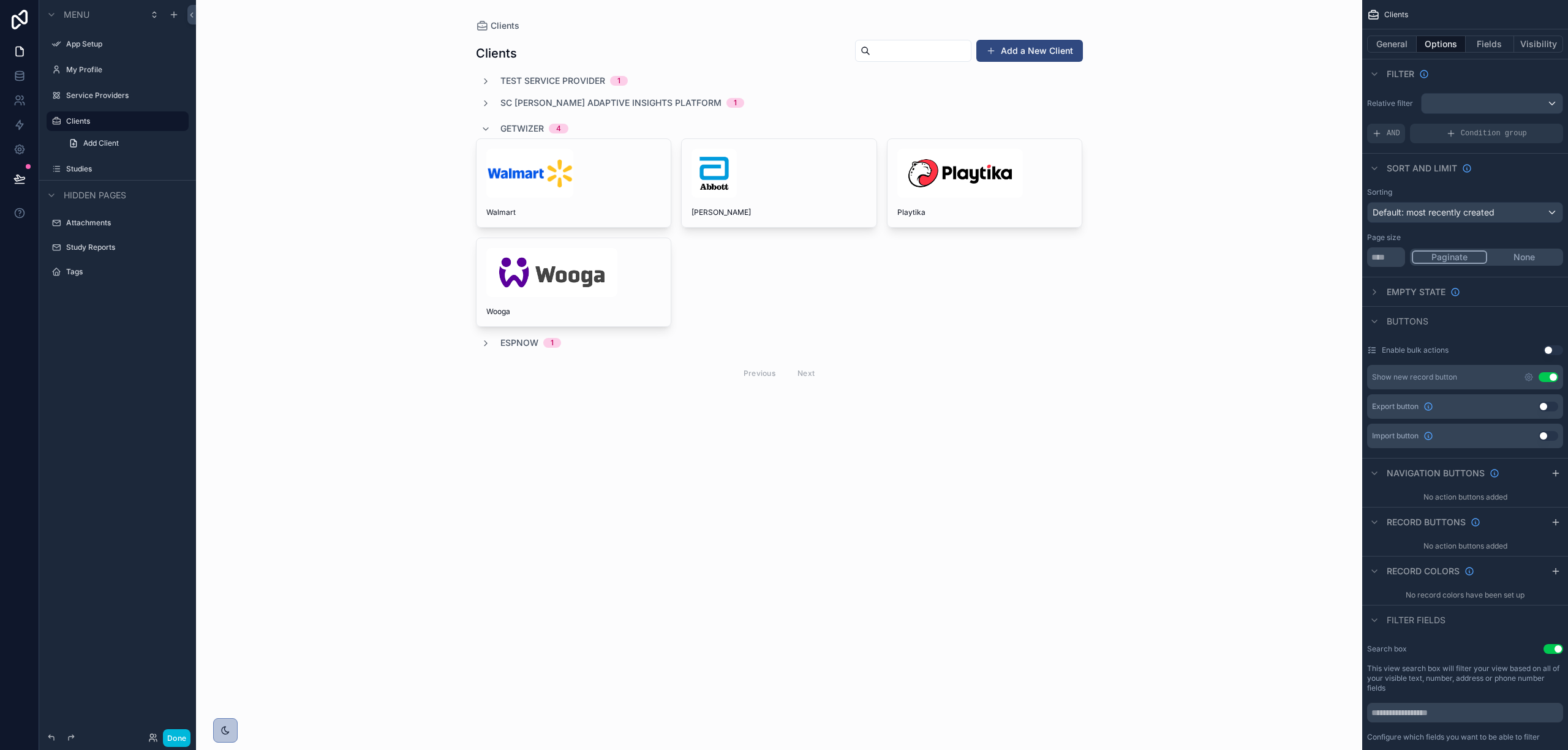
click at [785, 202] on div "scrollable content" at bounding box center [780, 213] width 627 height 427
click at [790, 197] on div "scrollable content" at bounding box center [779, 173] width 175 height 49
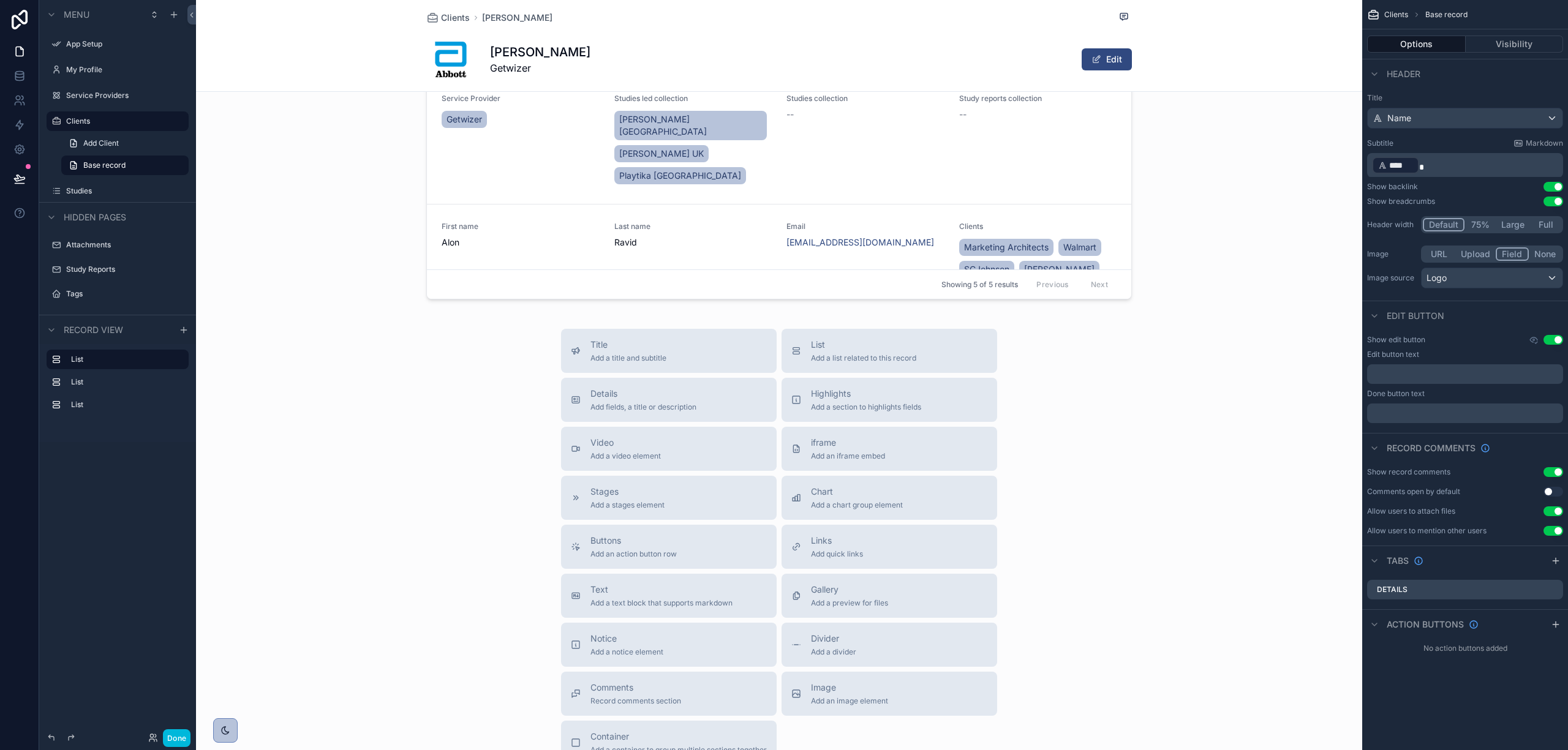
click at [1028, 275] on div "Previous Next" at bounding box center [1072, 284] width 89 height 19
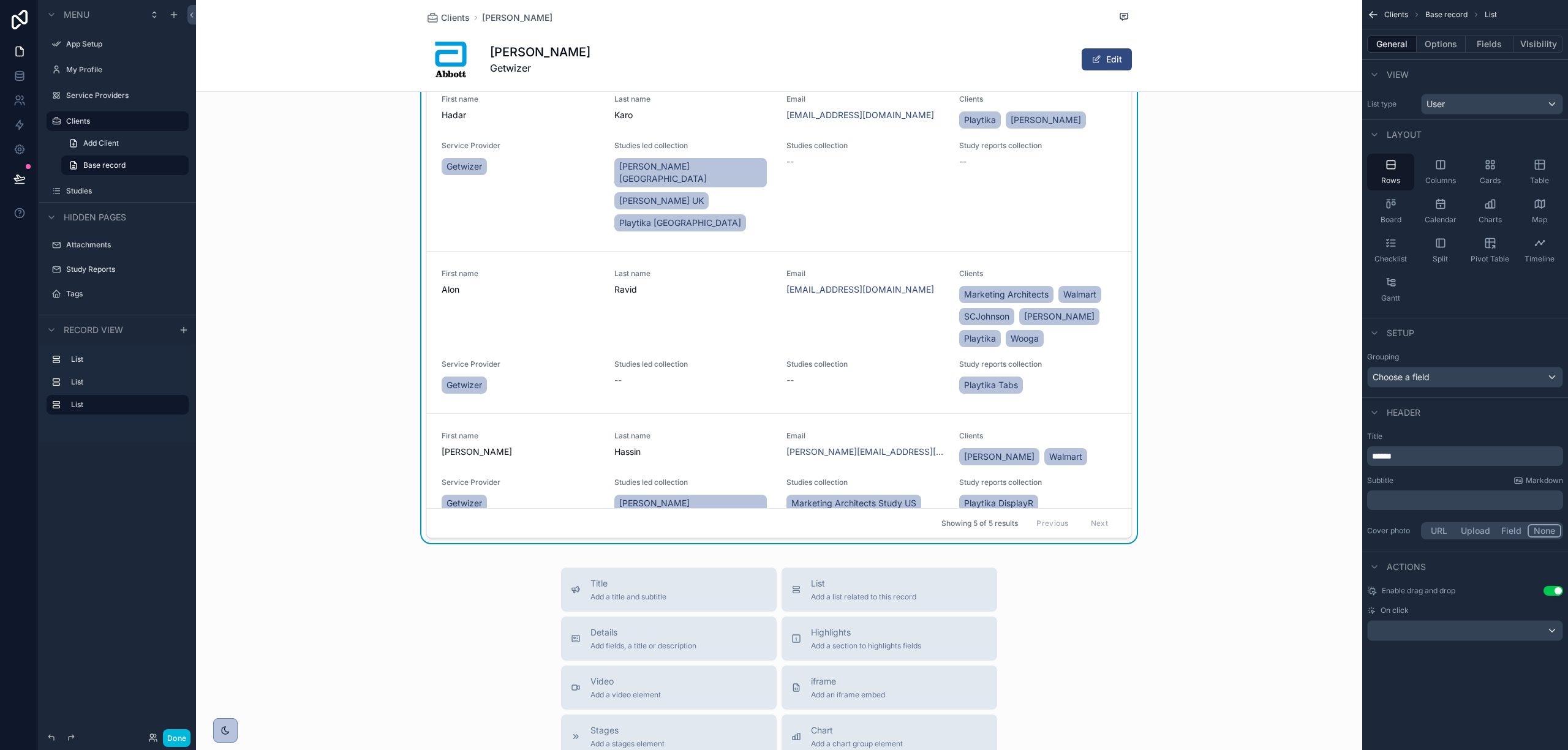
scroll to position [653, 0]
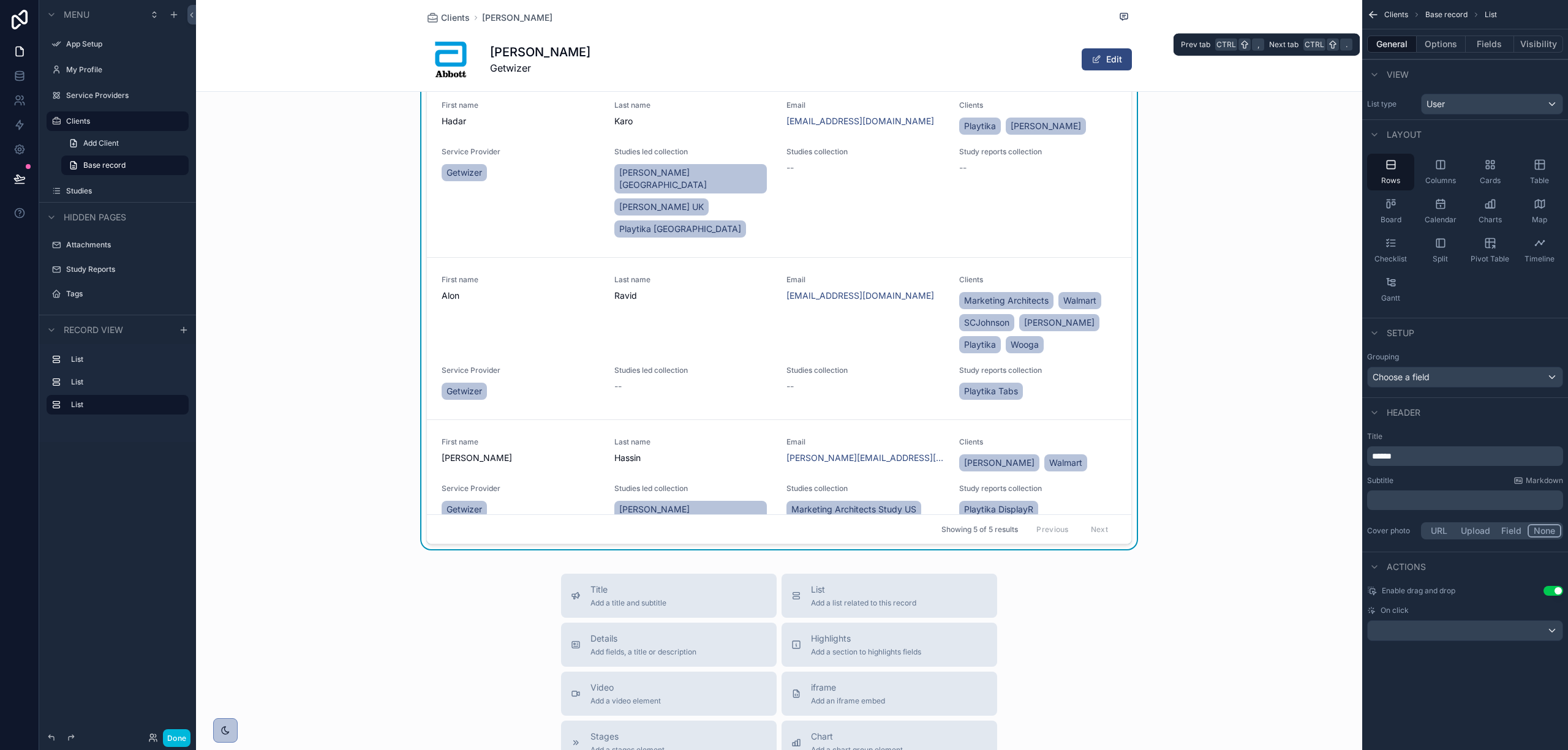
click at [1481, 39] on button "Fields" at bounding box center [1490, 44] width 49 height 17
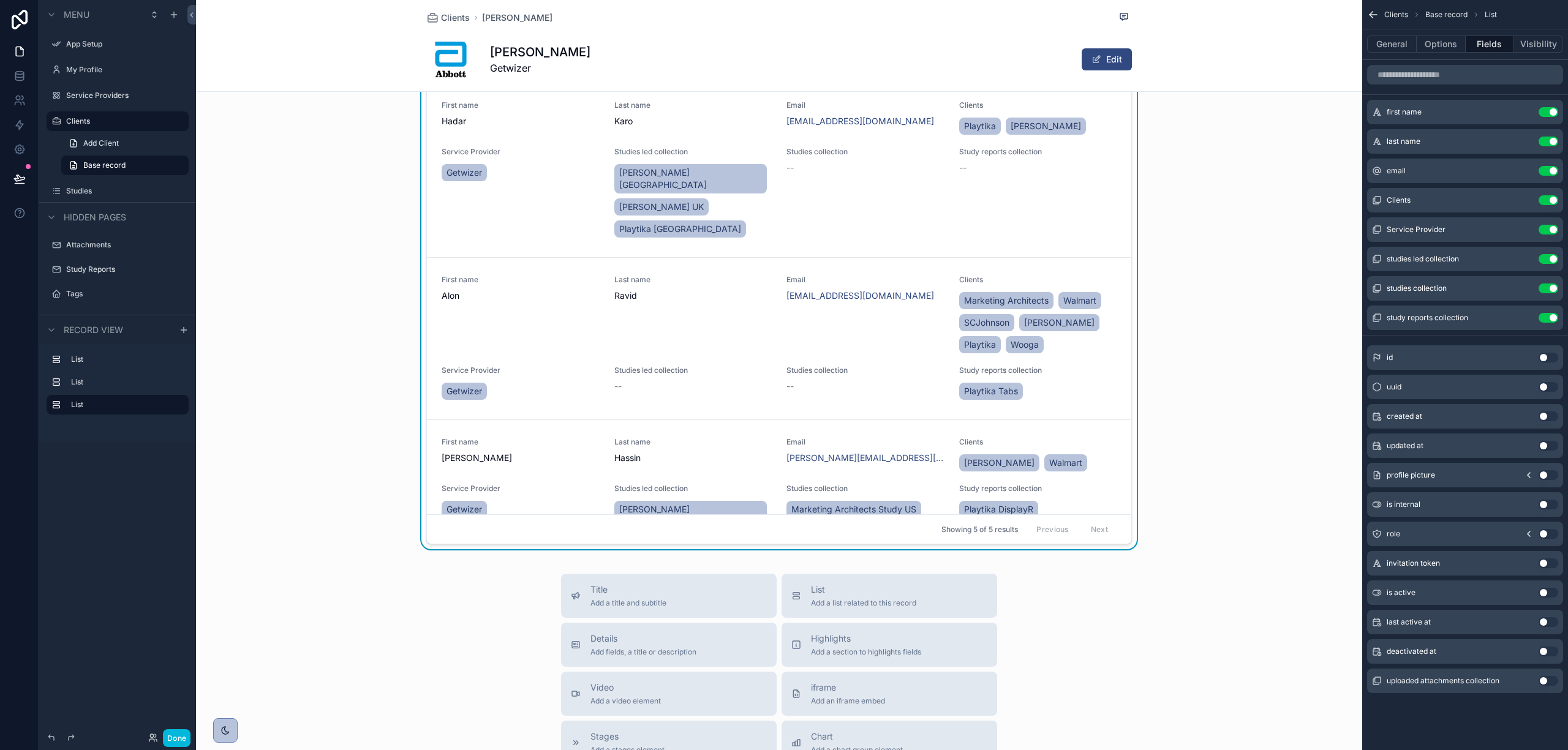
click at [0, 0] on icon "scrollable content" at bounding box center [0, 0] width 0 height 0
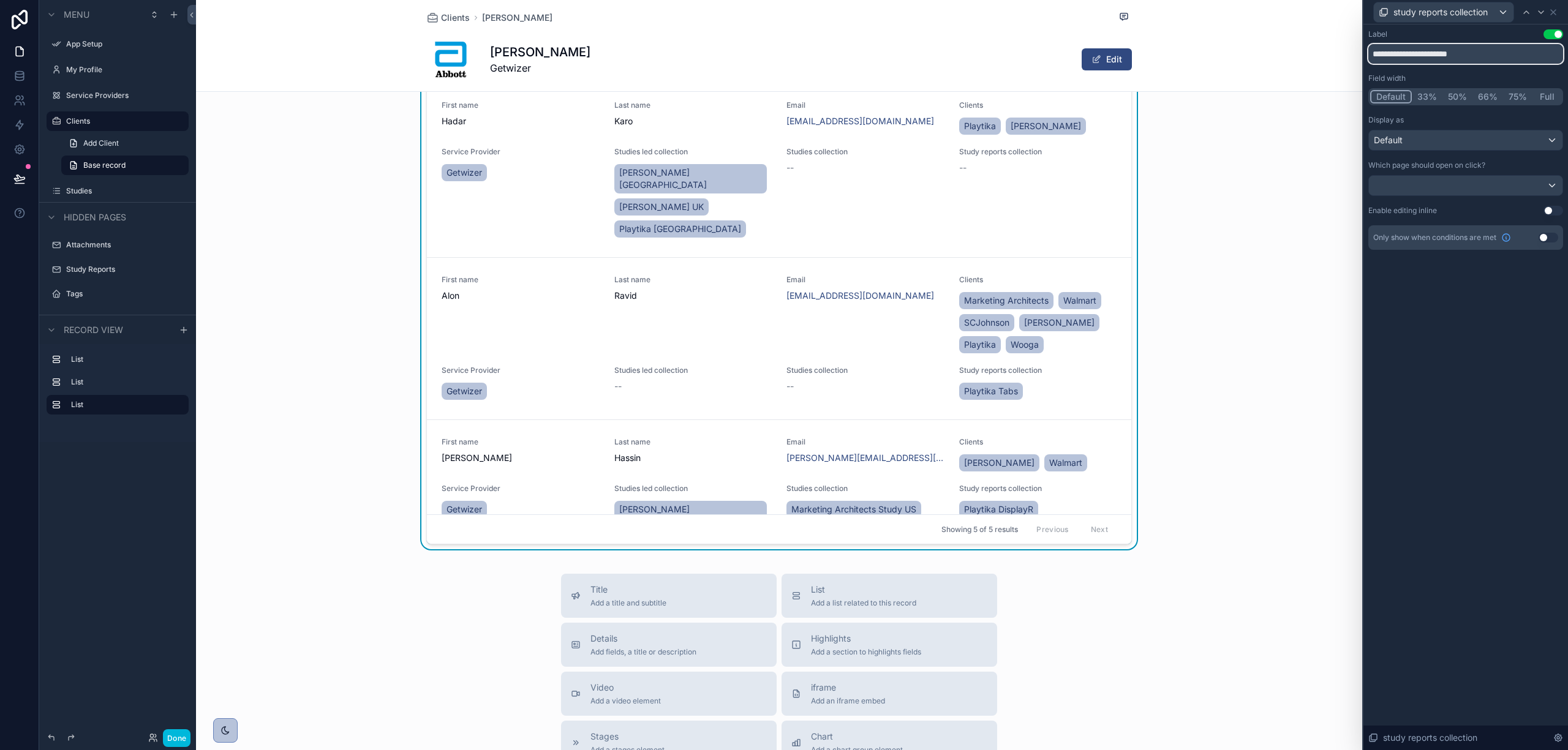
drag, startPoint x: 1432, startPoint y: 52, endPoint x: 1567, endPoint y: 81, distance: 138.1
click at [1567, 81] on div "**********" at bounding box center [1466, 152] width 205 height 254
type input "**********"
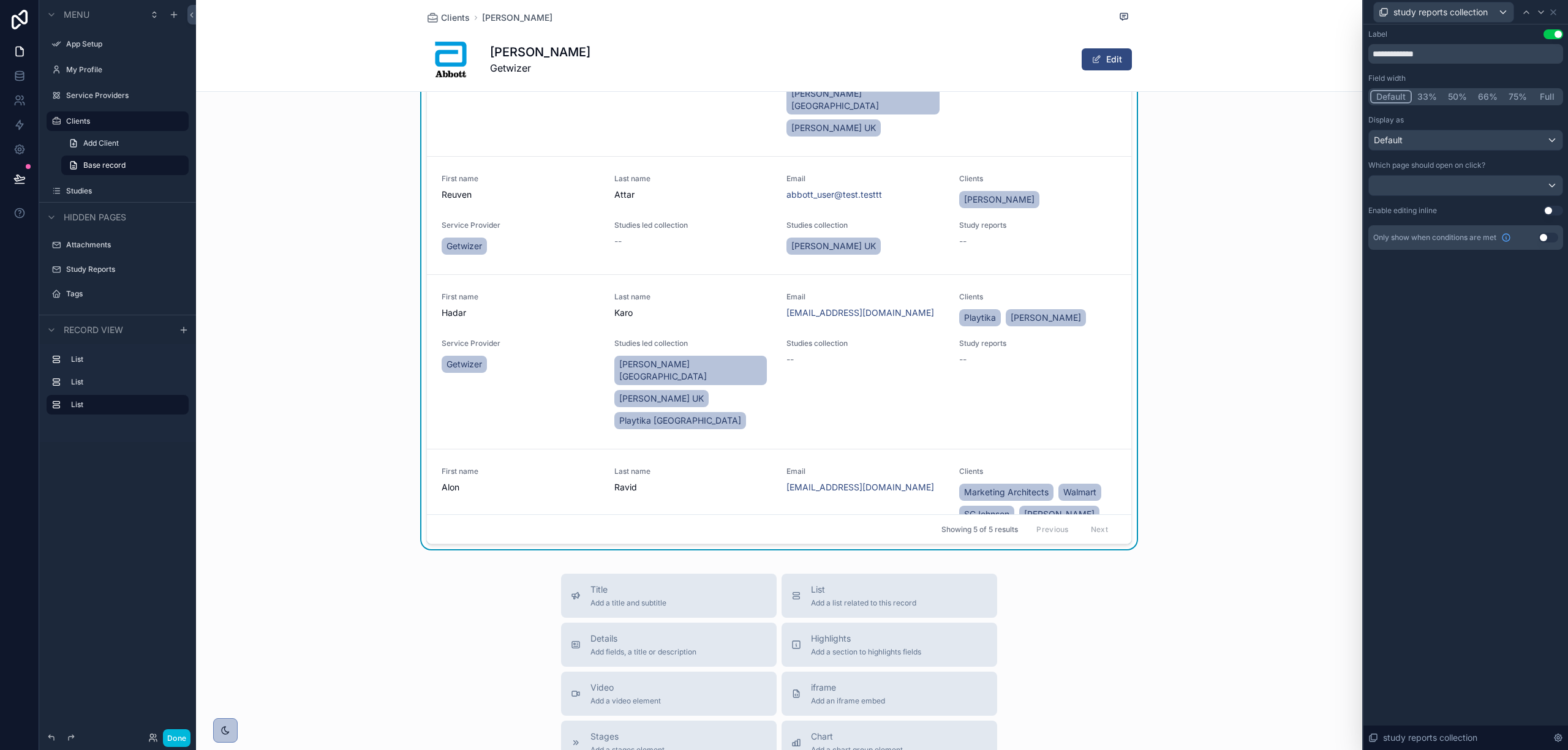
click at [1525, 8] on icon at bounding box center [1526, 12] width 10 height 10
drag, startPoint x: 1418, startPoint y: 50, endPoint x: 1461, endPoint y: 40, distance: 44.1
click at [1461, 40] on div "**********" at bounding box center [1466, 46] width 195 height 34
type input "*******"
click at [1527, 10] on icon at bounding box center [1526, 12] width 10 height 10
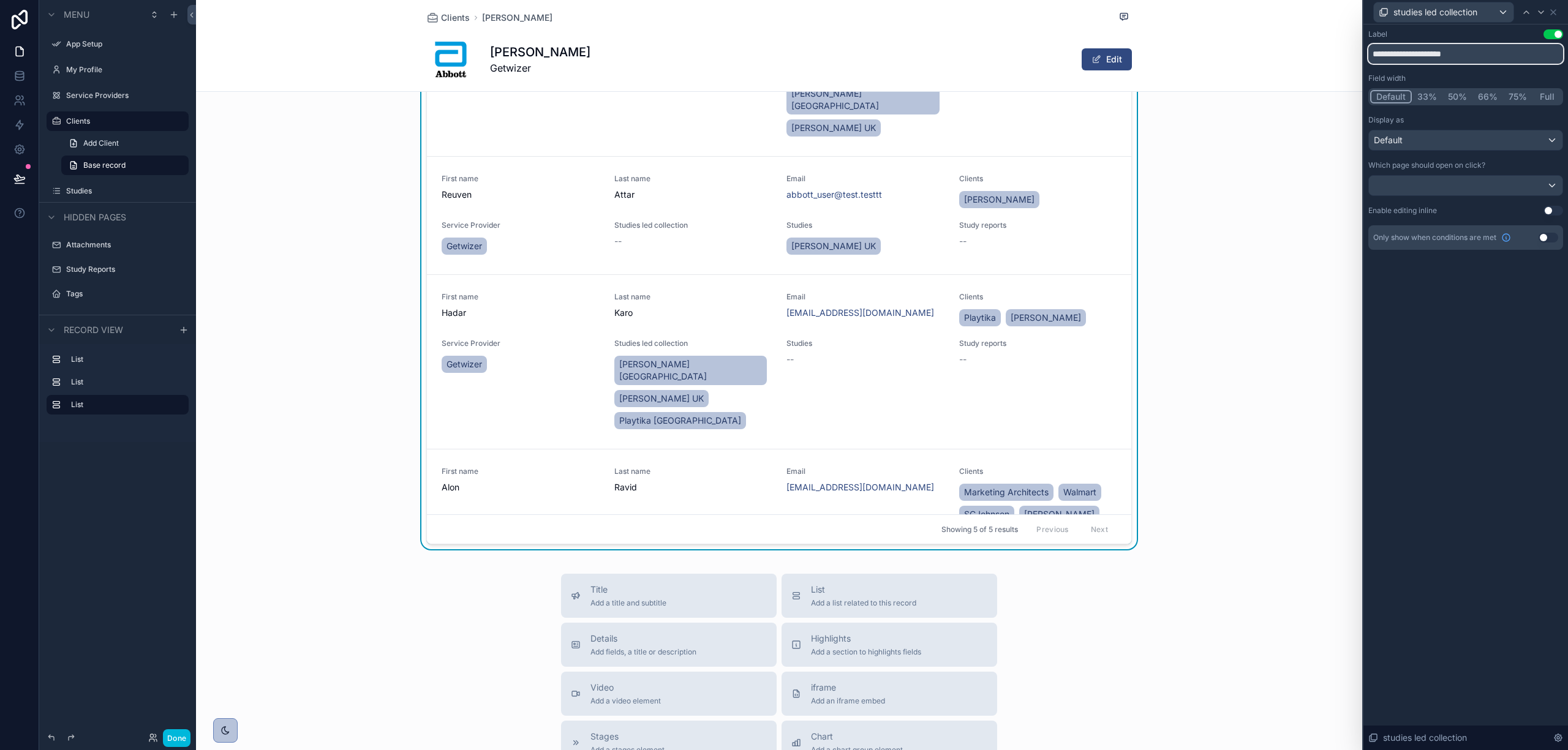
click at [1434, 57] on input "**********" at bounding box center [1466, 53] width 195 height 20
click at [1455, 48] on input "**********" at bounding box center [1466, 53] width 195 height 20
type input "**********"
click at [1525, 10] on icon at bounding box center [1526, 12] width 10 height 10
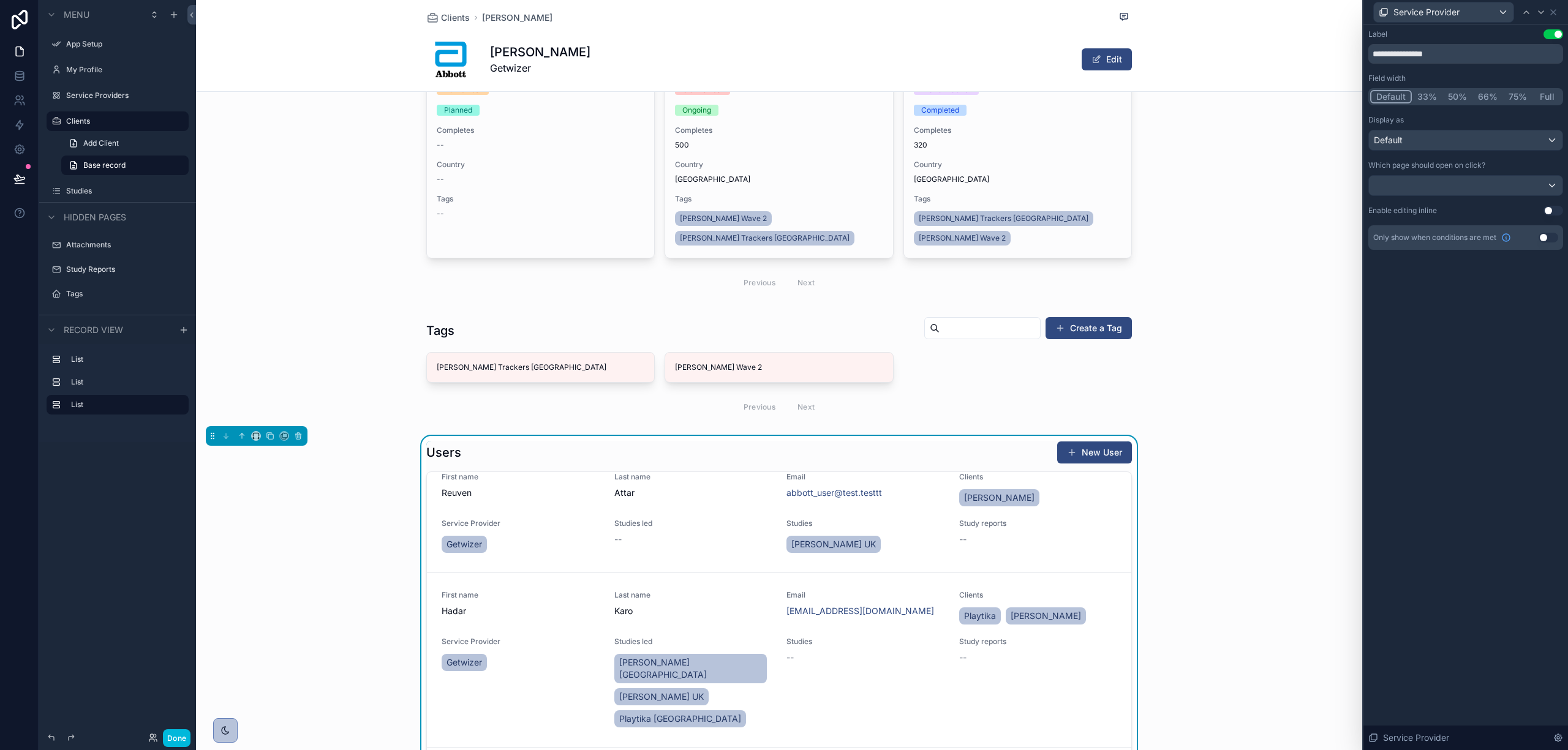
scroll to position [0, 0]
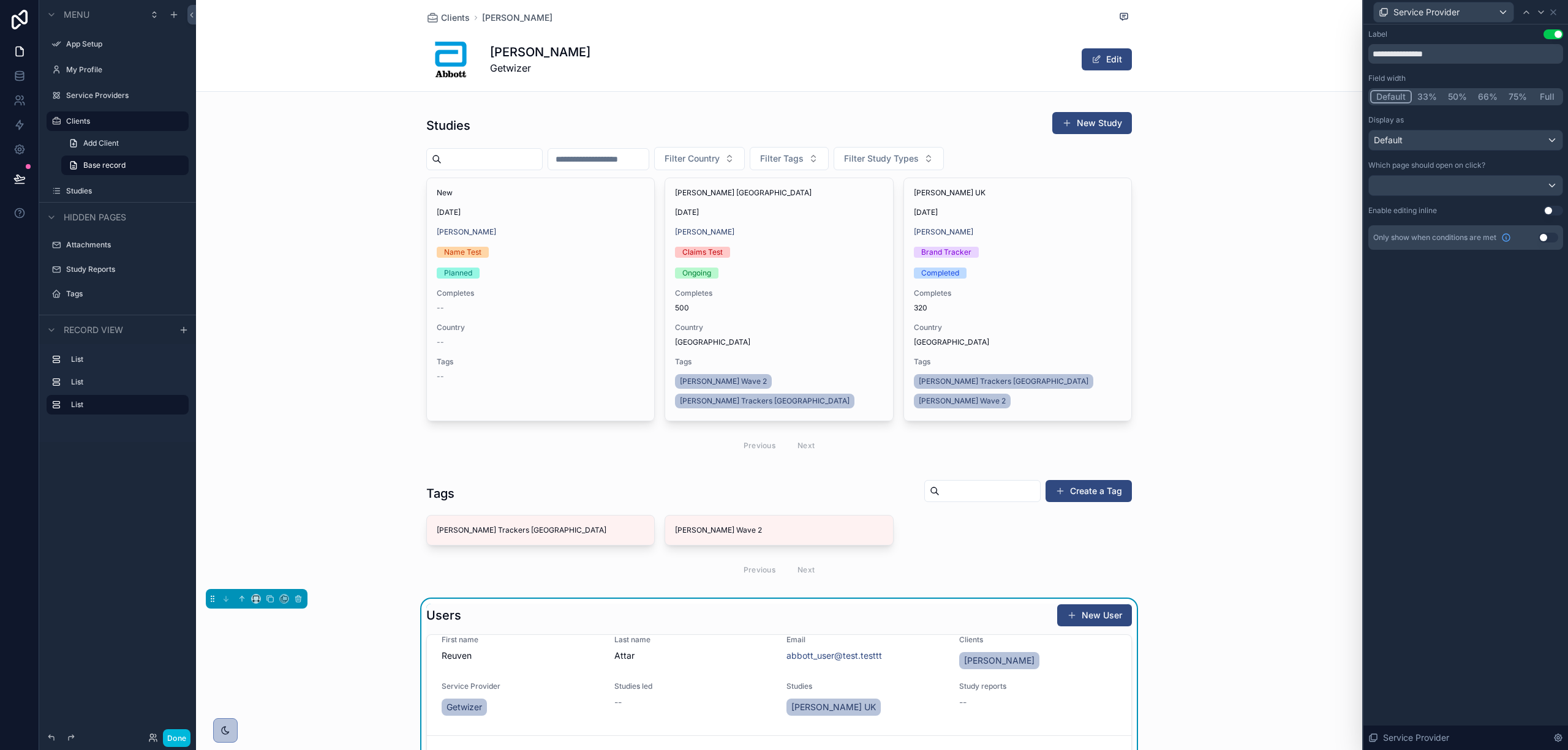
click at [99, 67] on label "My Profile" at bounding box center [123, 69] width 115 height 10
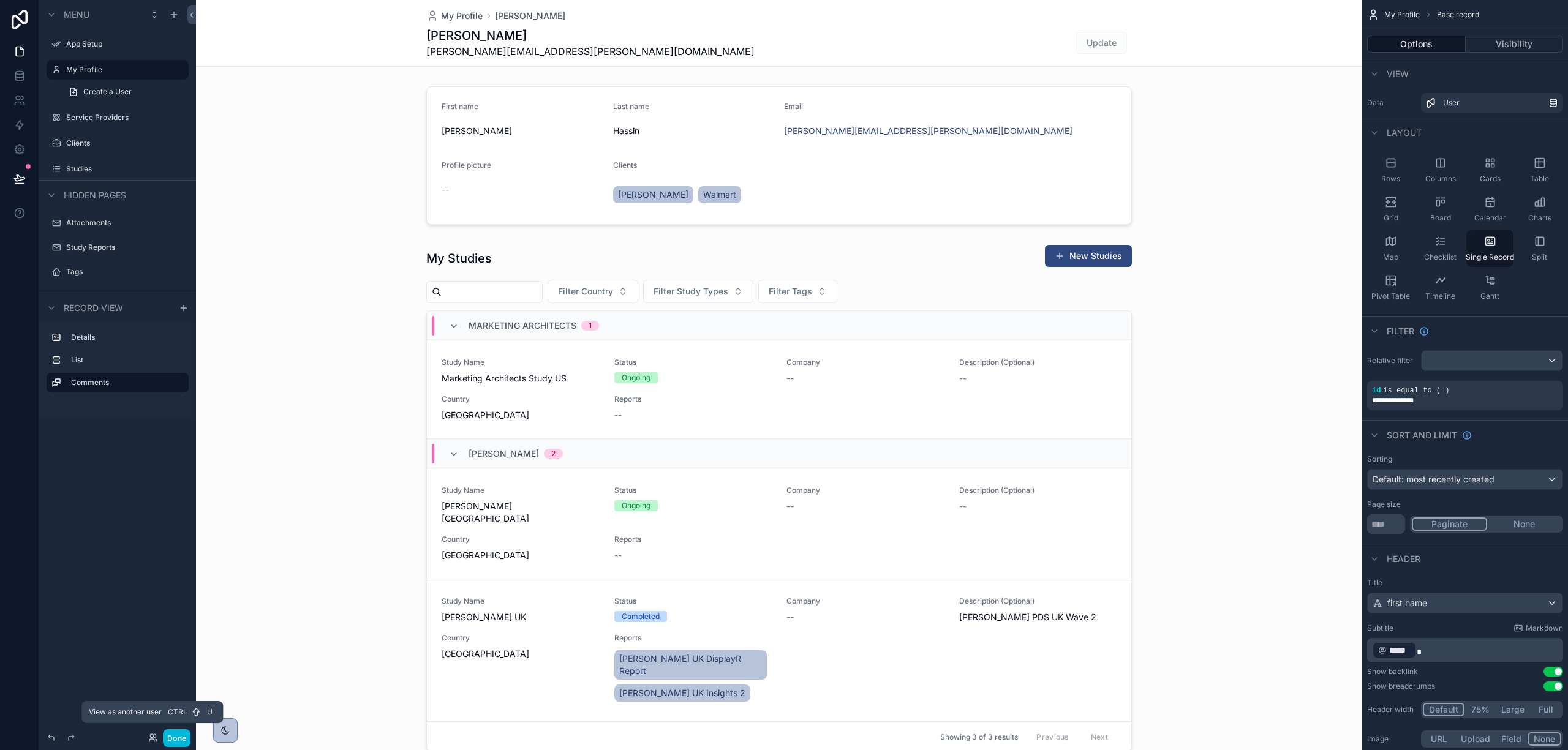
click at [151, 733] on icon at bounding box center [153, 737] width 10 height 10
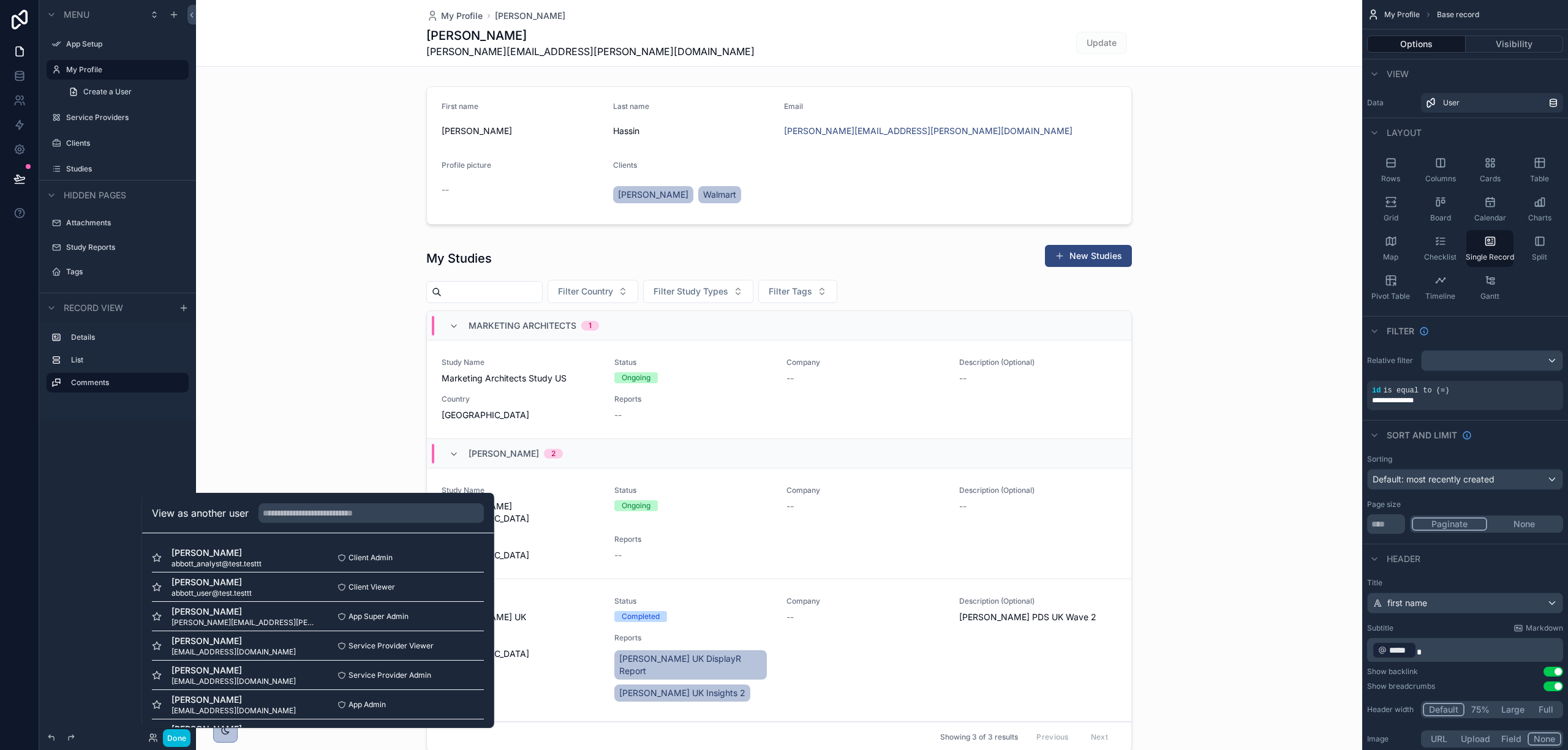
scroll to position [61, 0]
click at [0, 0] on button "Select" at bounding box center [0, 0] width 0 height 0
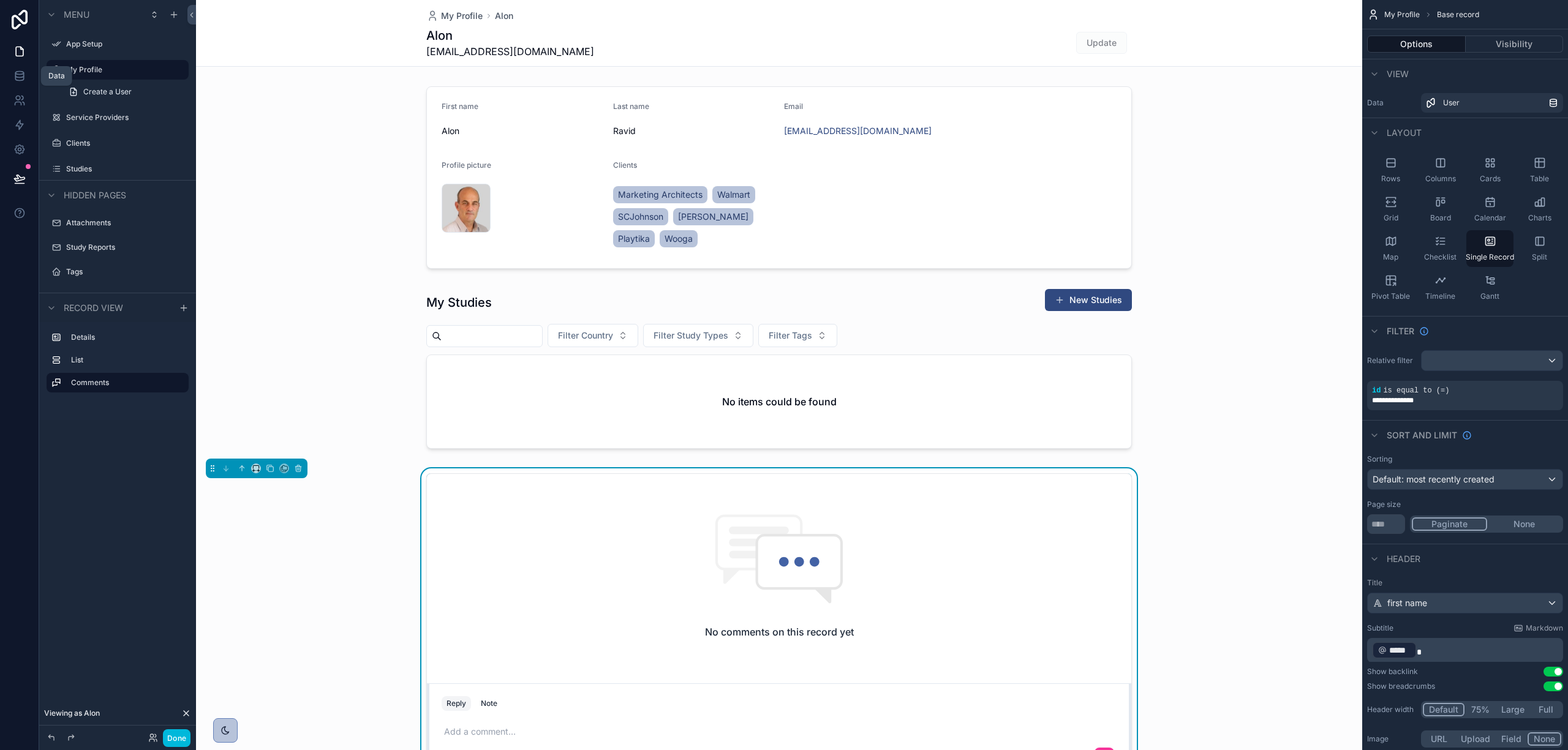
click at [18, 76] on icon at bounding box center [19, 76] width 12 height 12
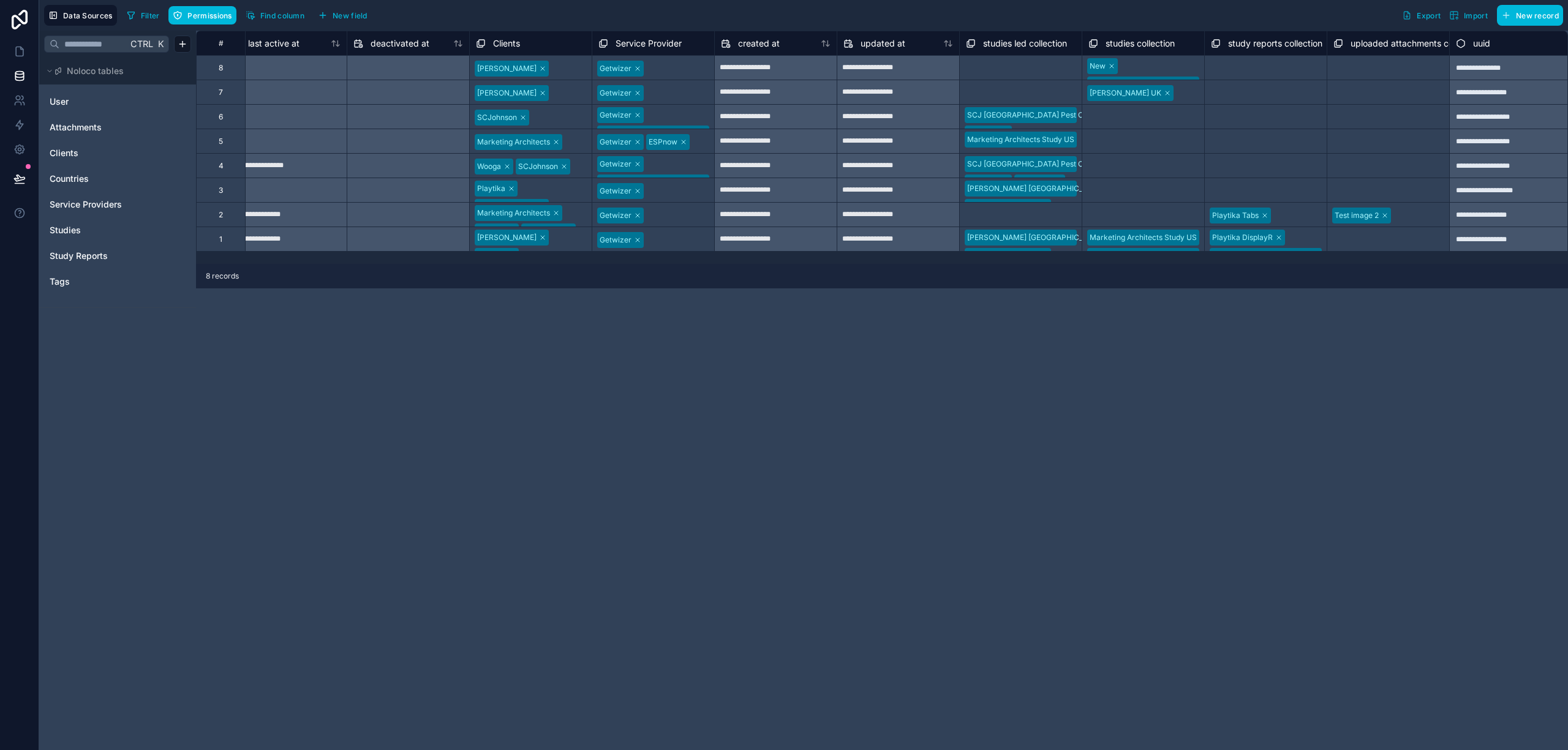
scroll to position [0, 1005]
click at [1136, 217] on div "Select a studies collection" at bounding box center [1130, 215] width 90 height 10
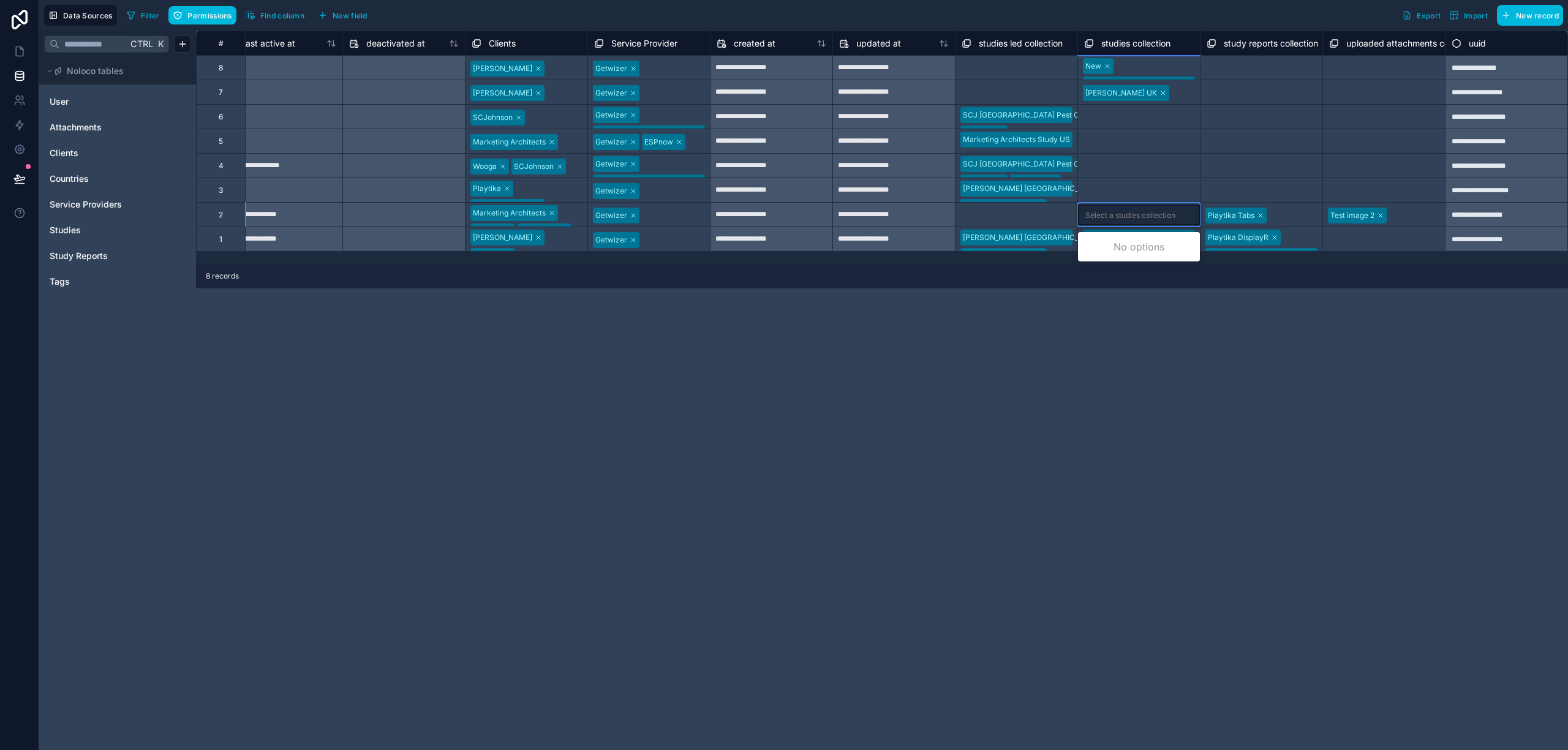
click at [1143, 219] on div "Select a studies collection" at bounding box center [1131, 215] width 90 height 10
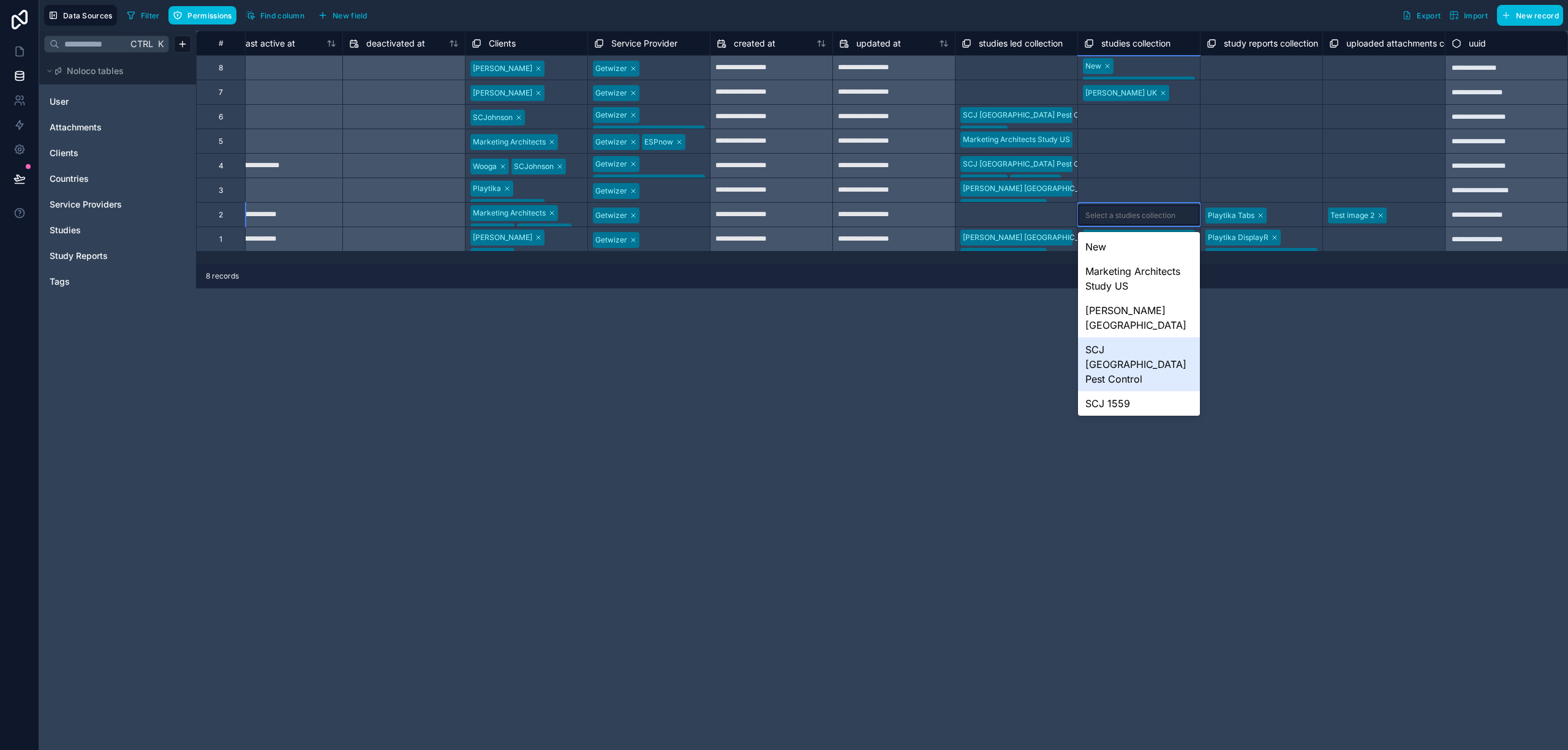
scroll to position [46, 0]
click at [1130, 394] on div "Playtika [GEOGRAPHIC_DATA]" at bounding box center [1139, 413] width 122 height 39
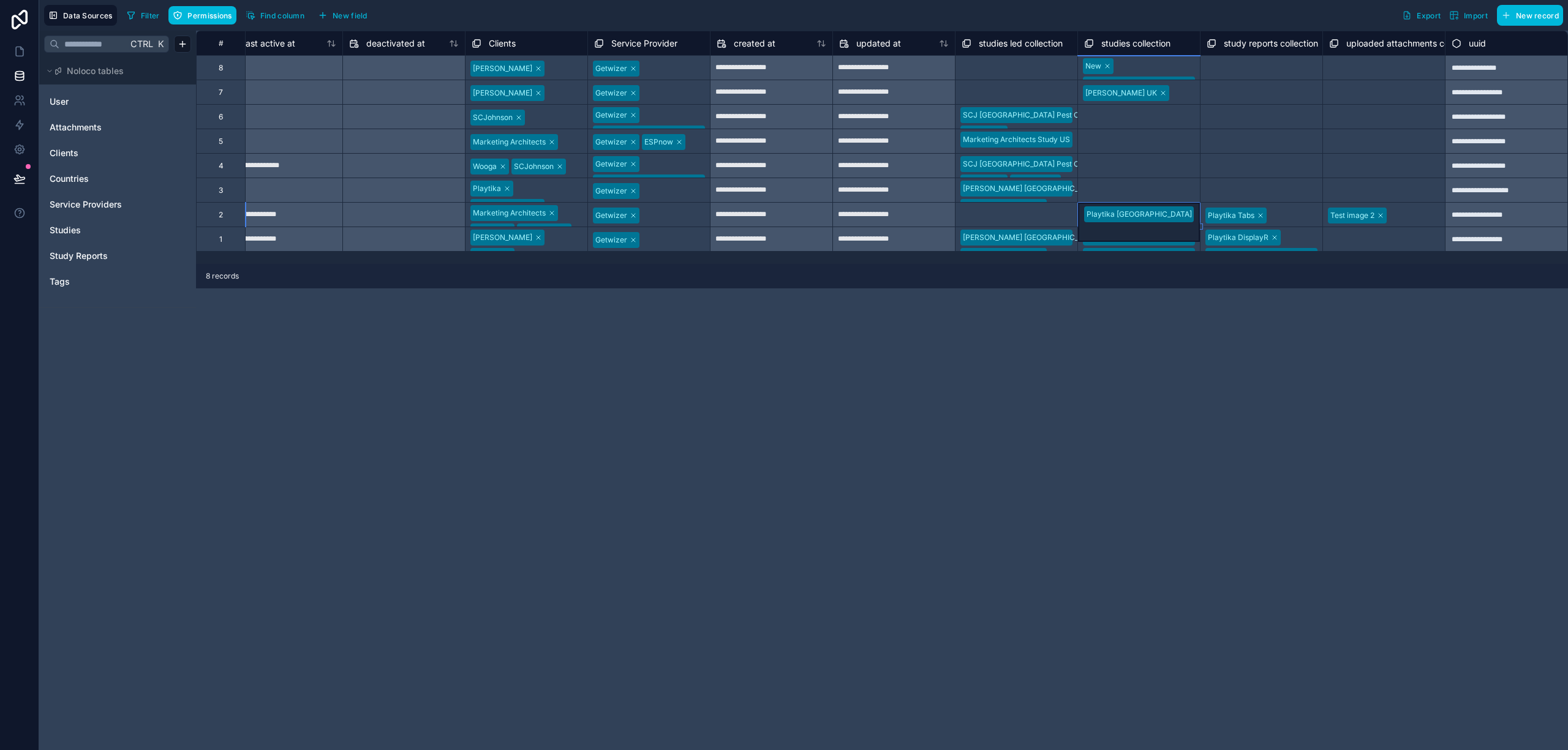
click at [1069, 219] on div at bounding box center [1070, 215] width 3 height 12
click at [1040, 214] on div "Select a studies led collection" at bounding box center [1014, 211] width 102 height 10
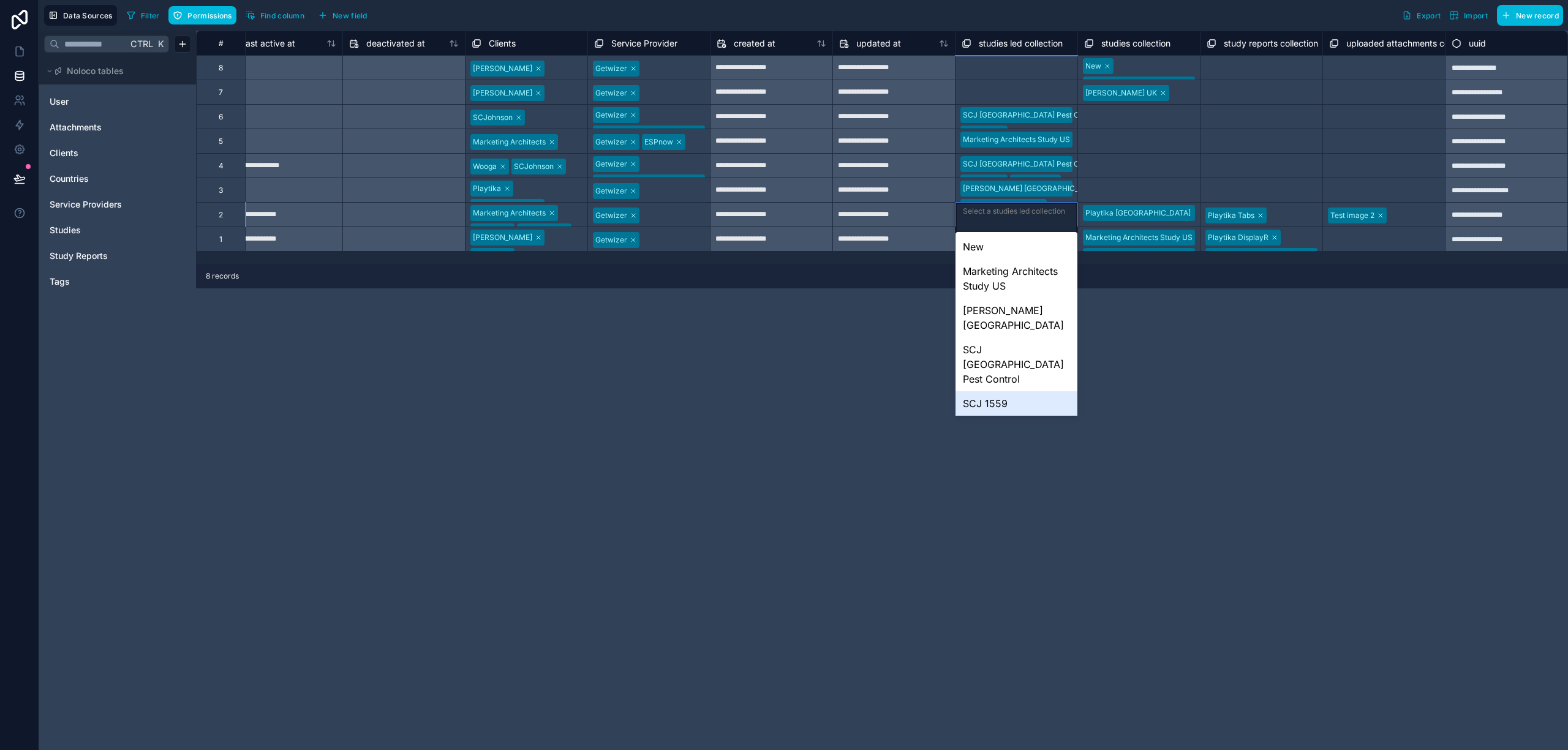
scroll to position [46, 0]
click at [1008, 394] on div "Playtika [GEOGRAPHIC_DATA]" at bounding box center [1017, 413] width 122 height 39
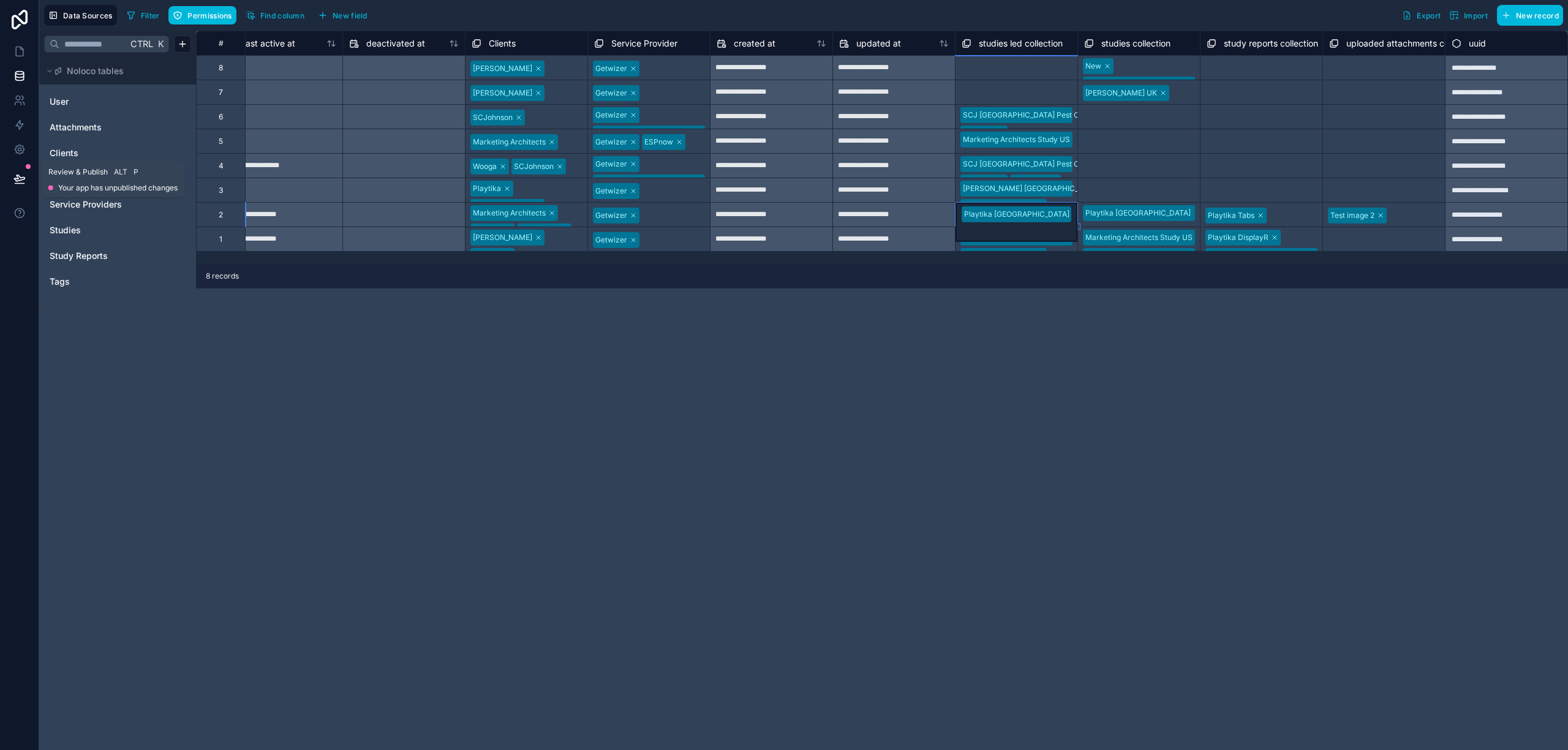
click at [22, 172] on icon at bounding box center [19, 178] width 12 height 12
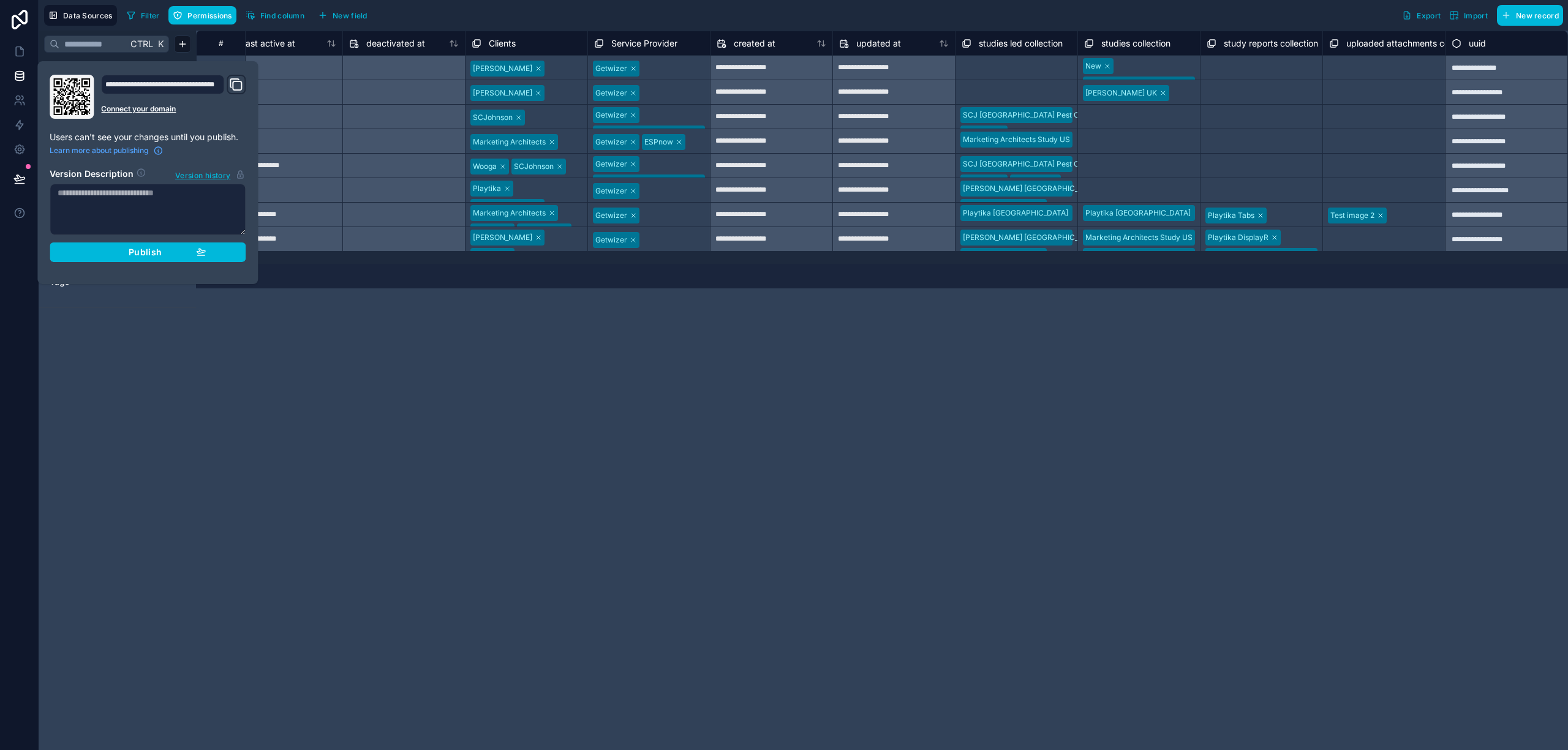
click at [489, 387] on div "**********" at bounding box center [882, 390] width 1372 height 719
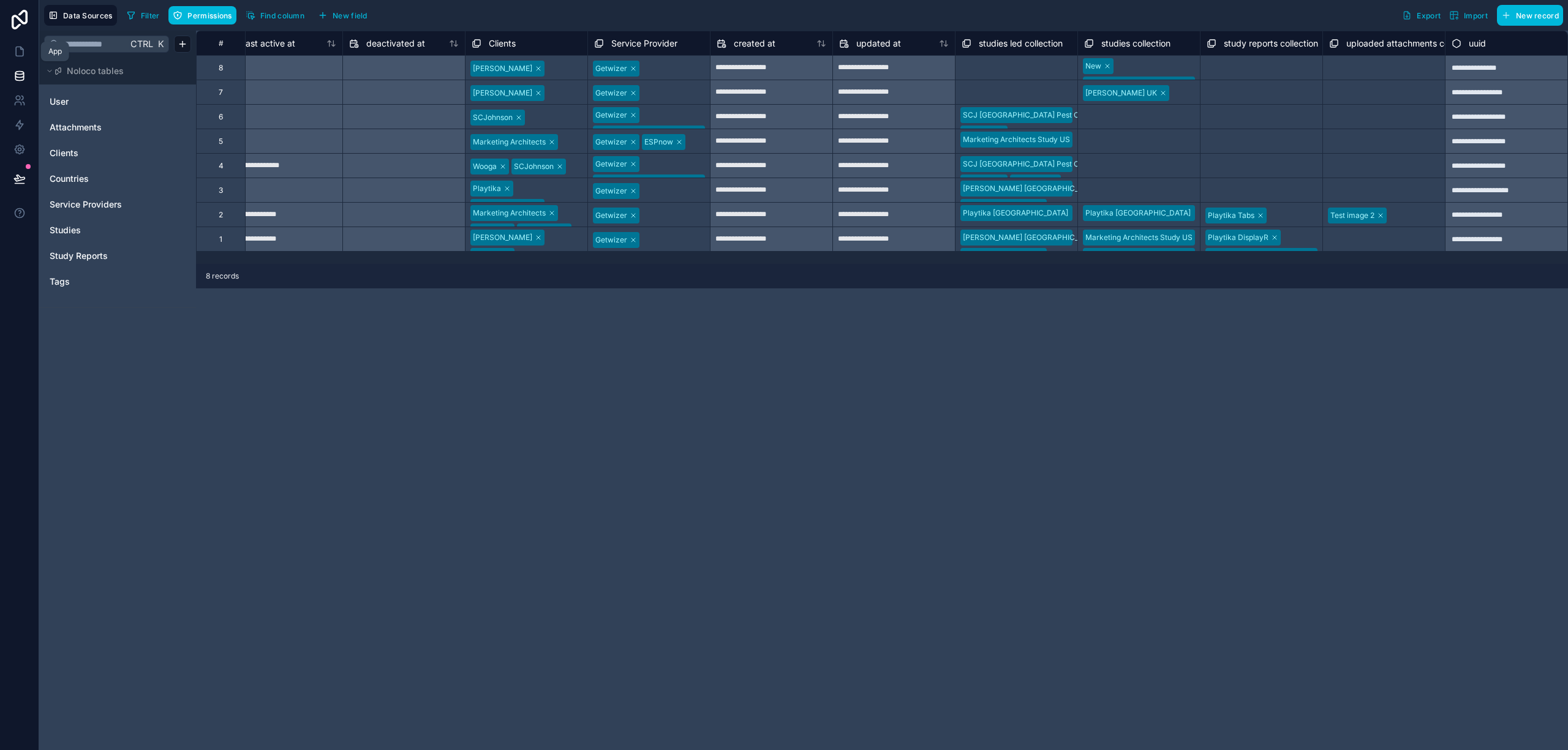
click at [23, 52] on icon at bounding box center [20, 52] width 8 height 9
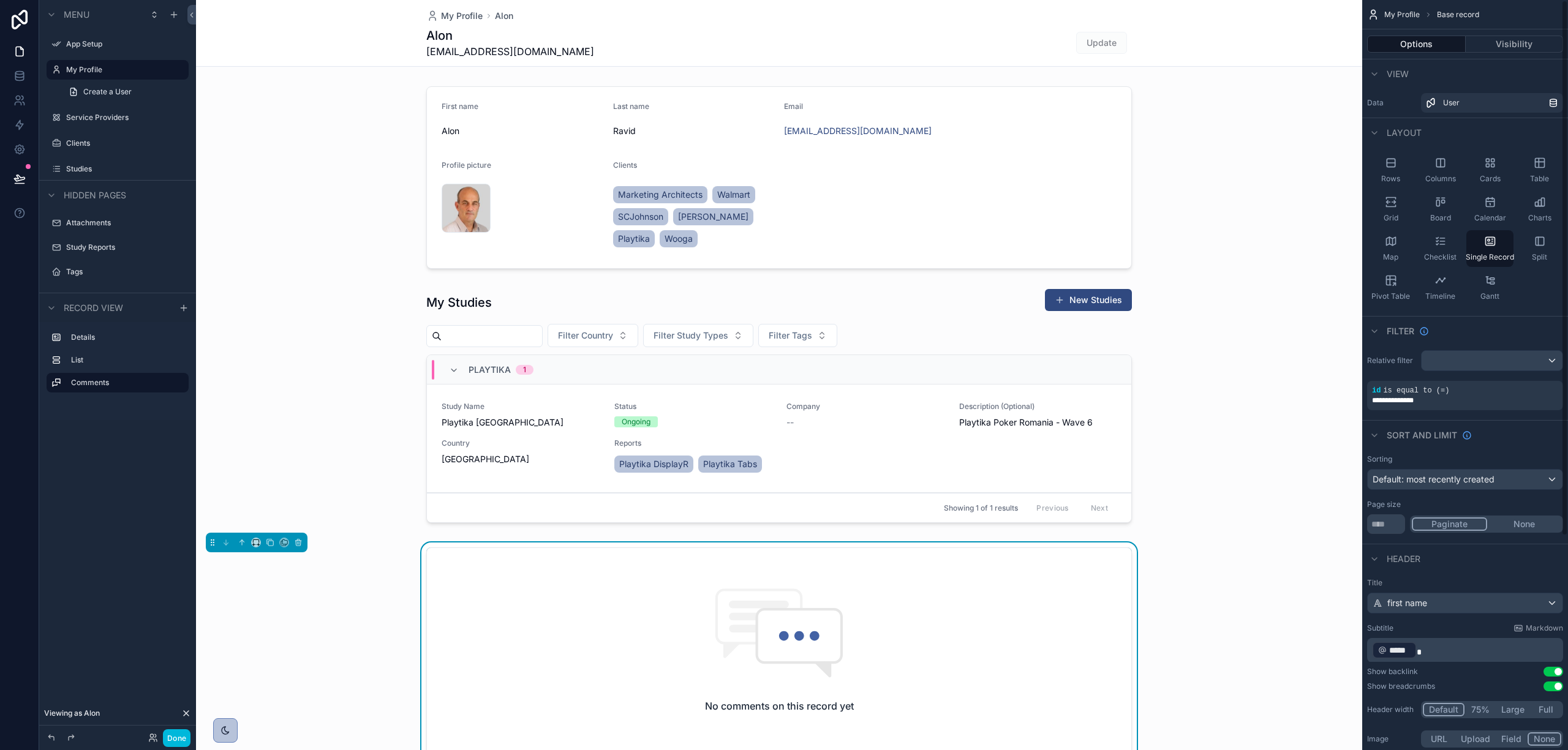
click at [1252, 234] on div "scrollable content" at bounding box center [779, 705] width 1166 height 1410
click at [1476, 39] on button "Visibility" at bounding box center [1515, 44] width 98 height 17
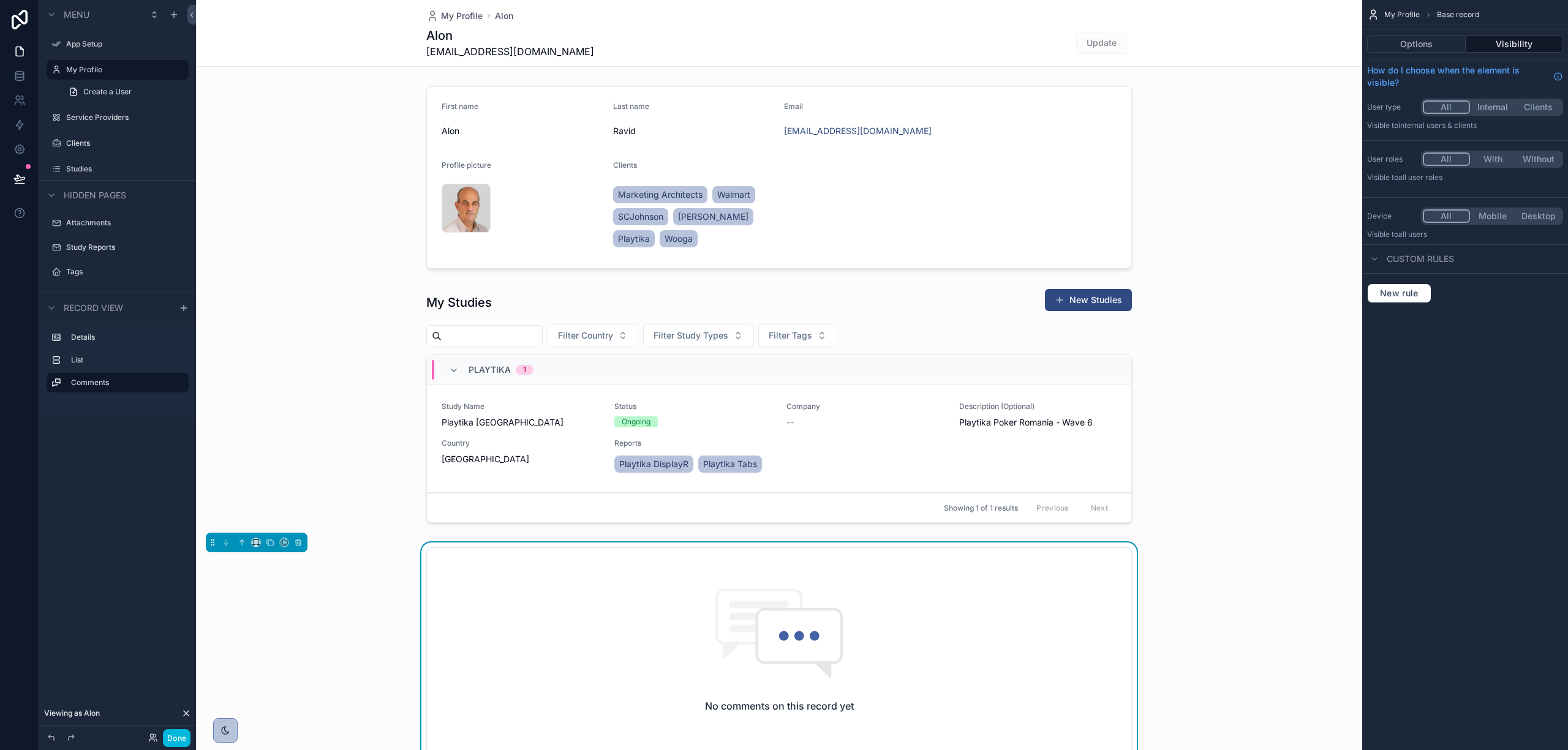
click at [1446, 41] on button "Options" at bounding box center [1417, 44] width 99 height 17
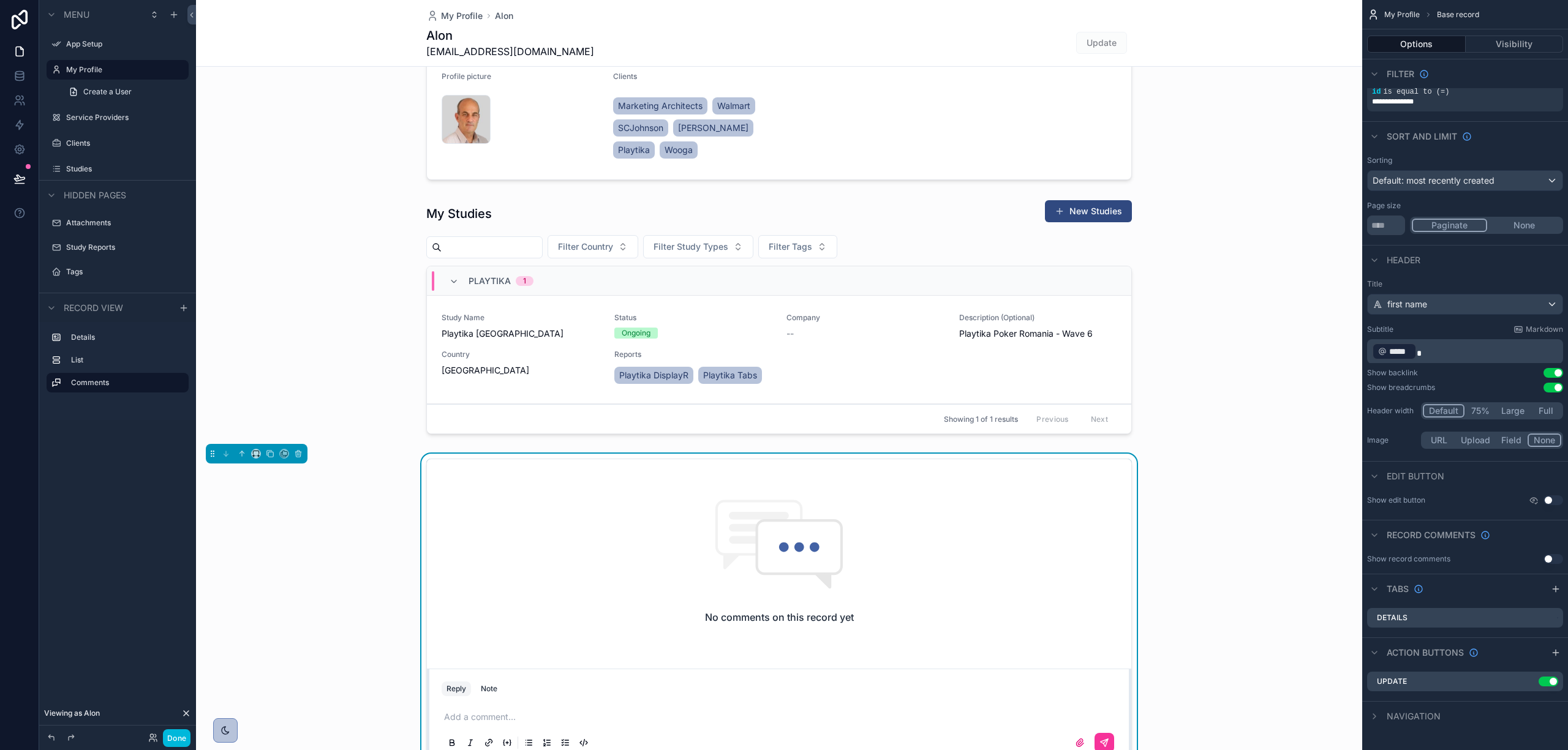
scroll to position [408, 0]
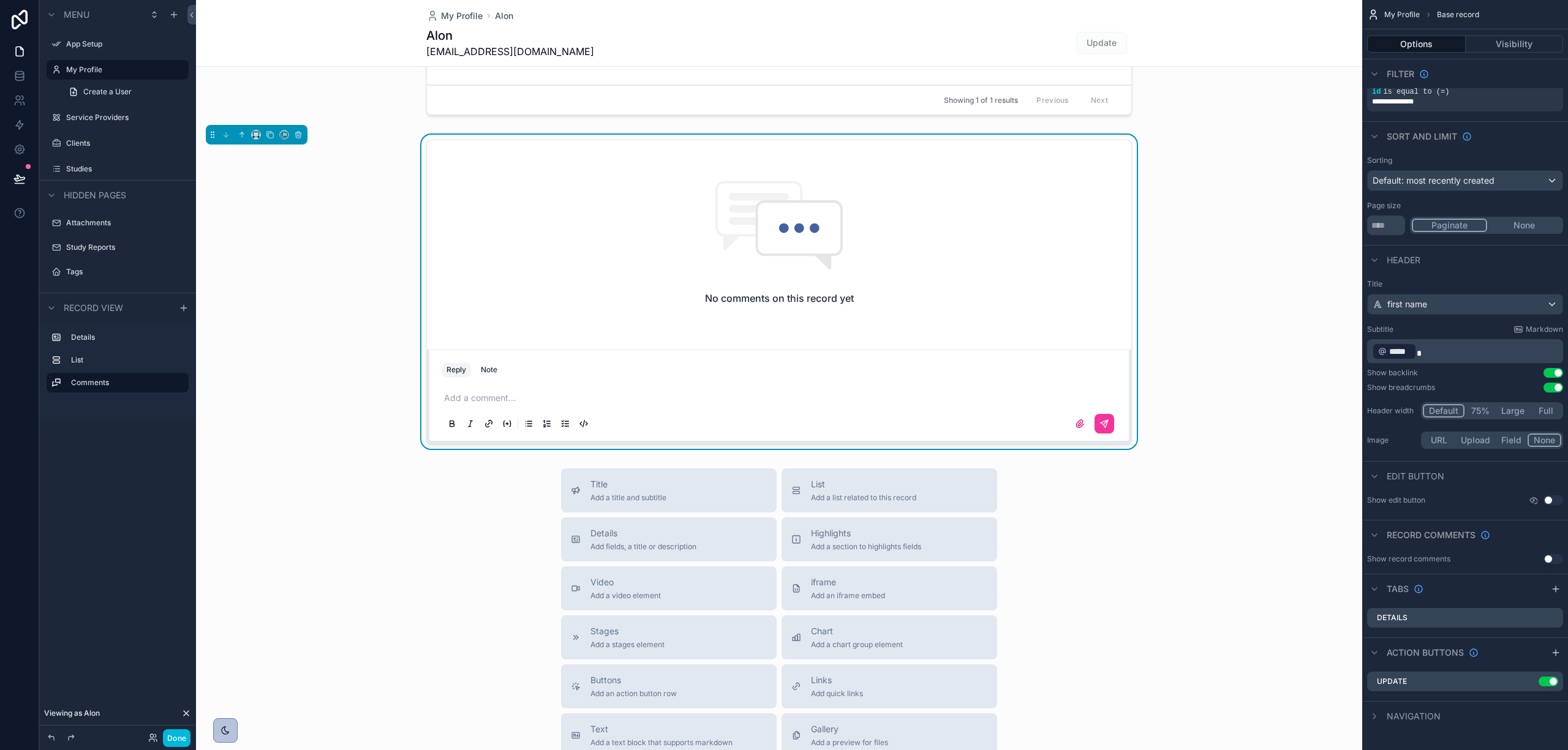
click at [1248, 490] on div "Title Add a title and subtitle List Add a list related to this record Details A…" at bounding box center [779, 686] width 1166 height 436
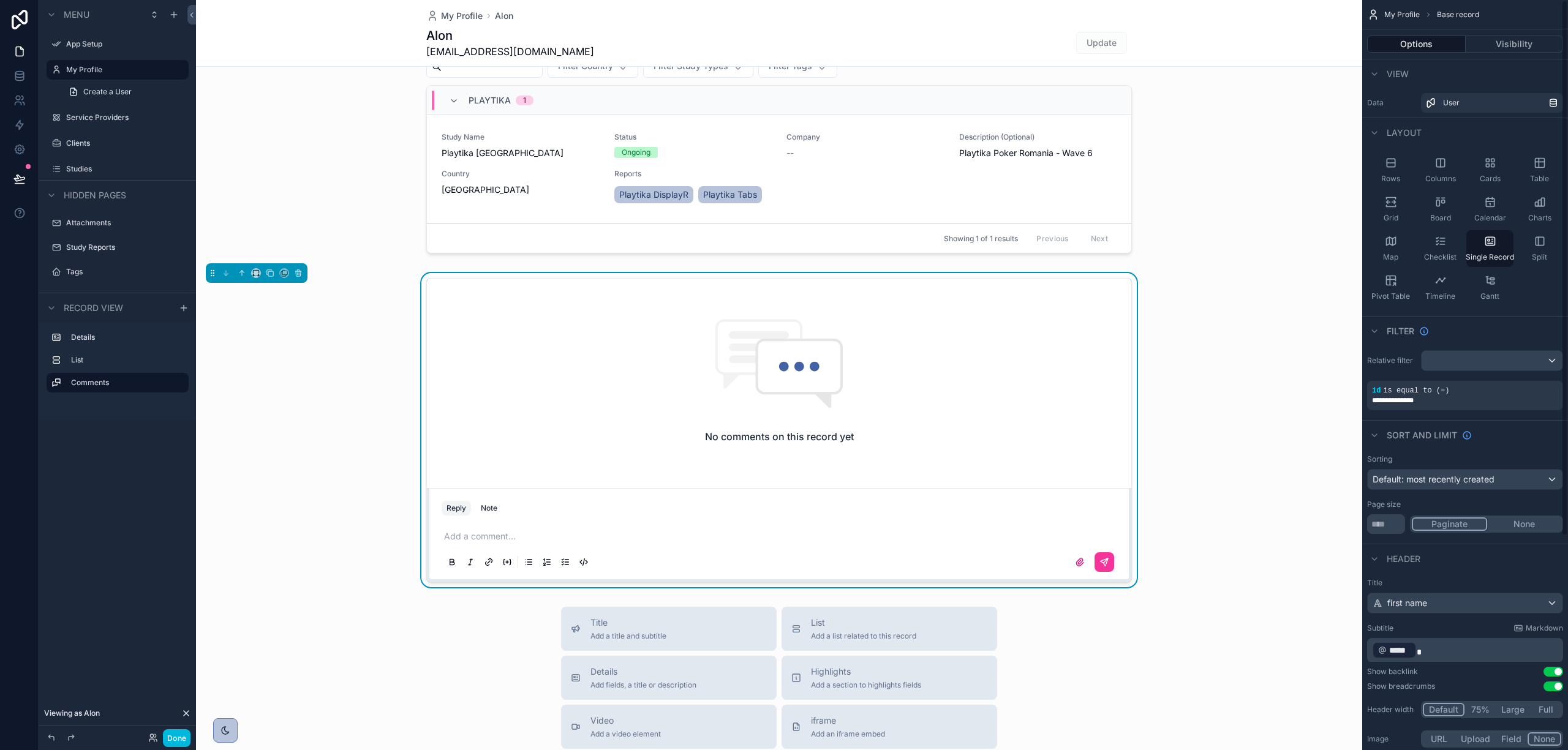
scroll to position [245, 0]
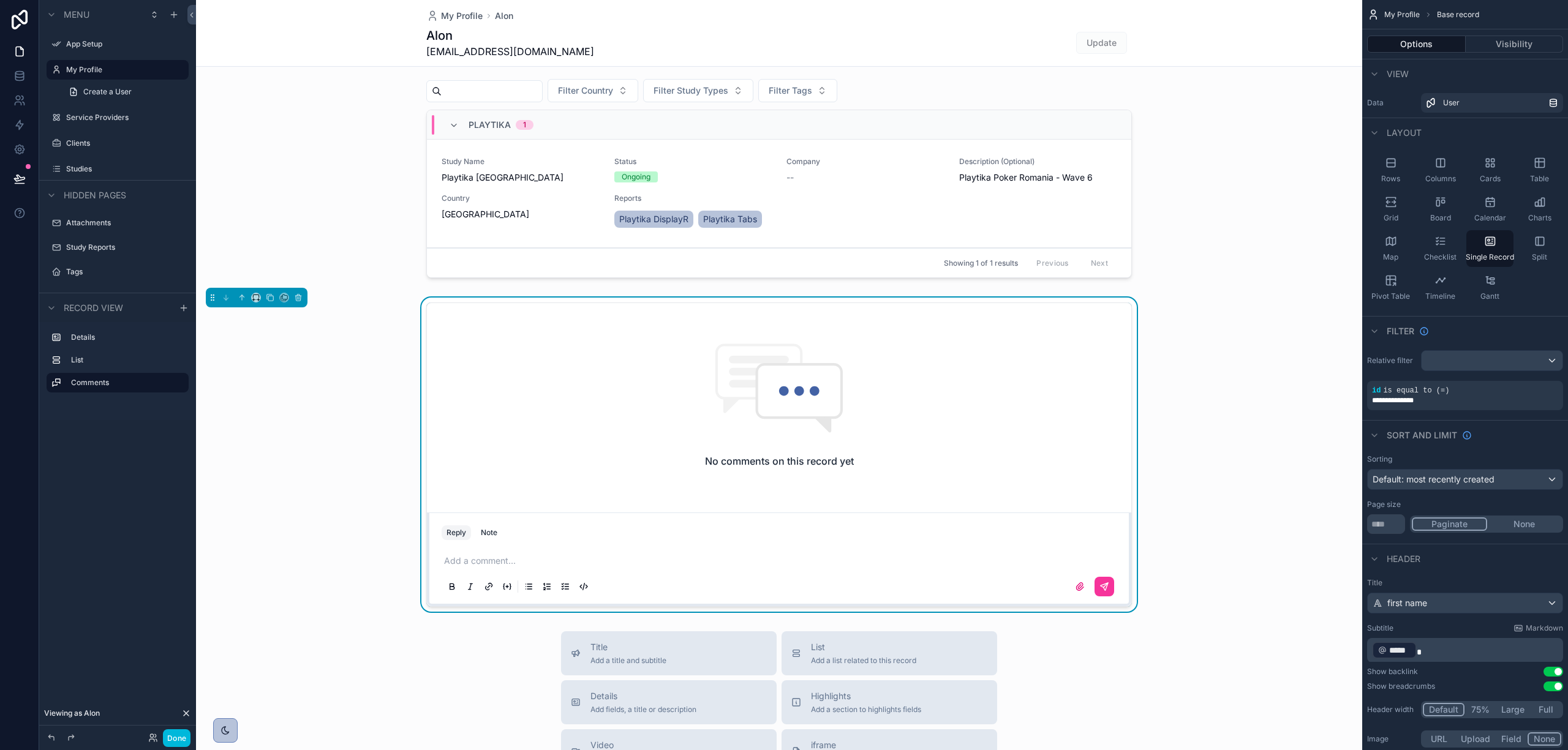
click at [1050, 167] on div "scrollable content" at bounding box center [779, 163] width 1166 height 249
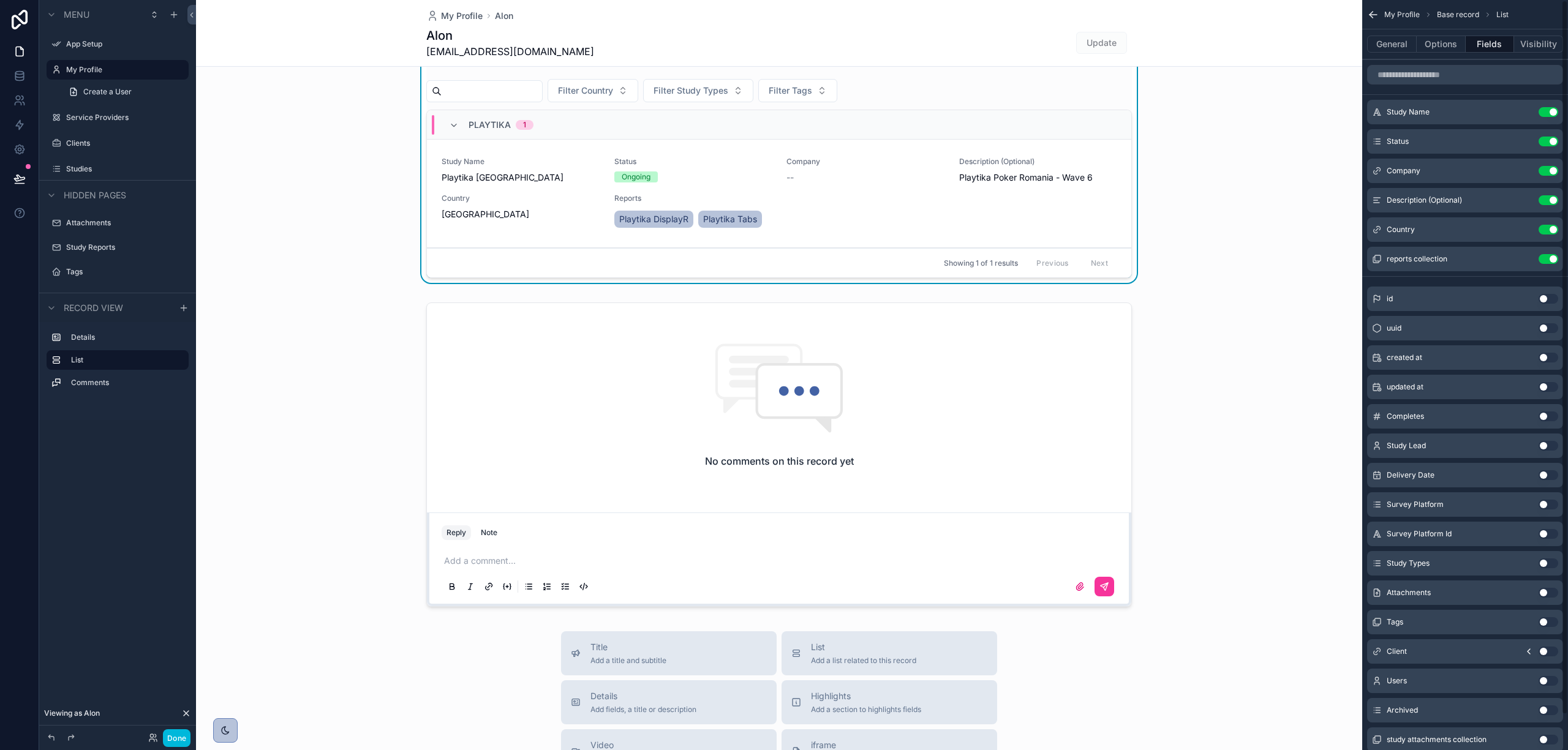
click at [1454, 48] on button "Options" at bounding box center [1441, 44] width 49 height 17
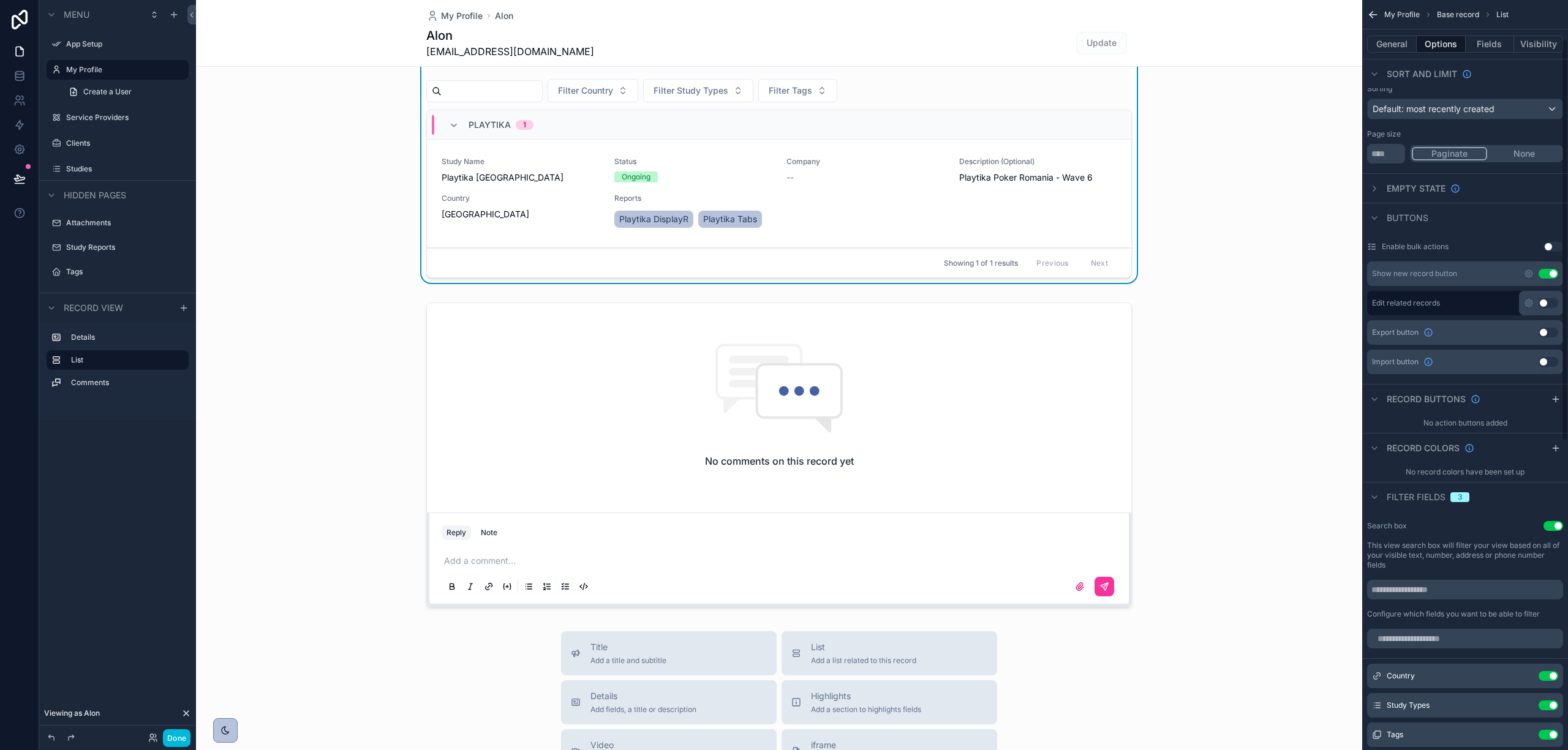
scroll to position [0, 0]
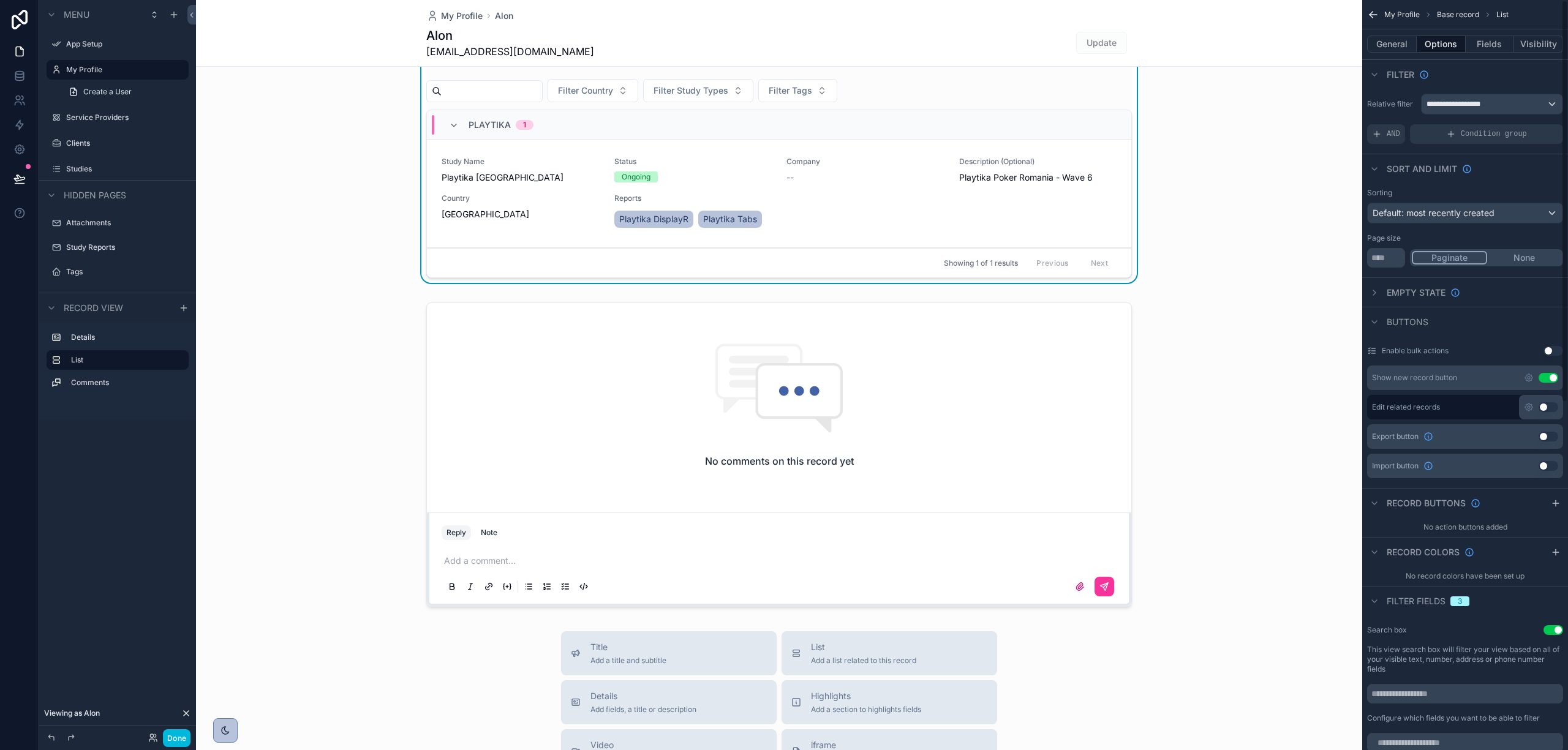
click at [1381, 37] on button "General" at bounding box center [1392, 44] width 50 height 17
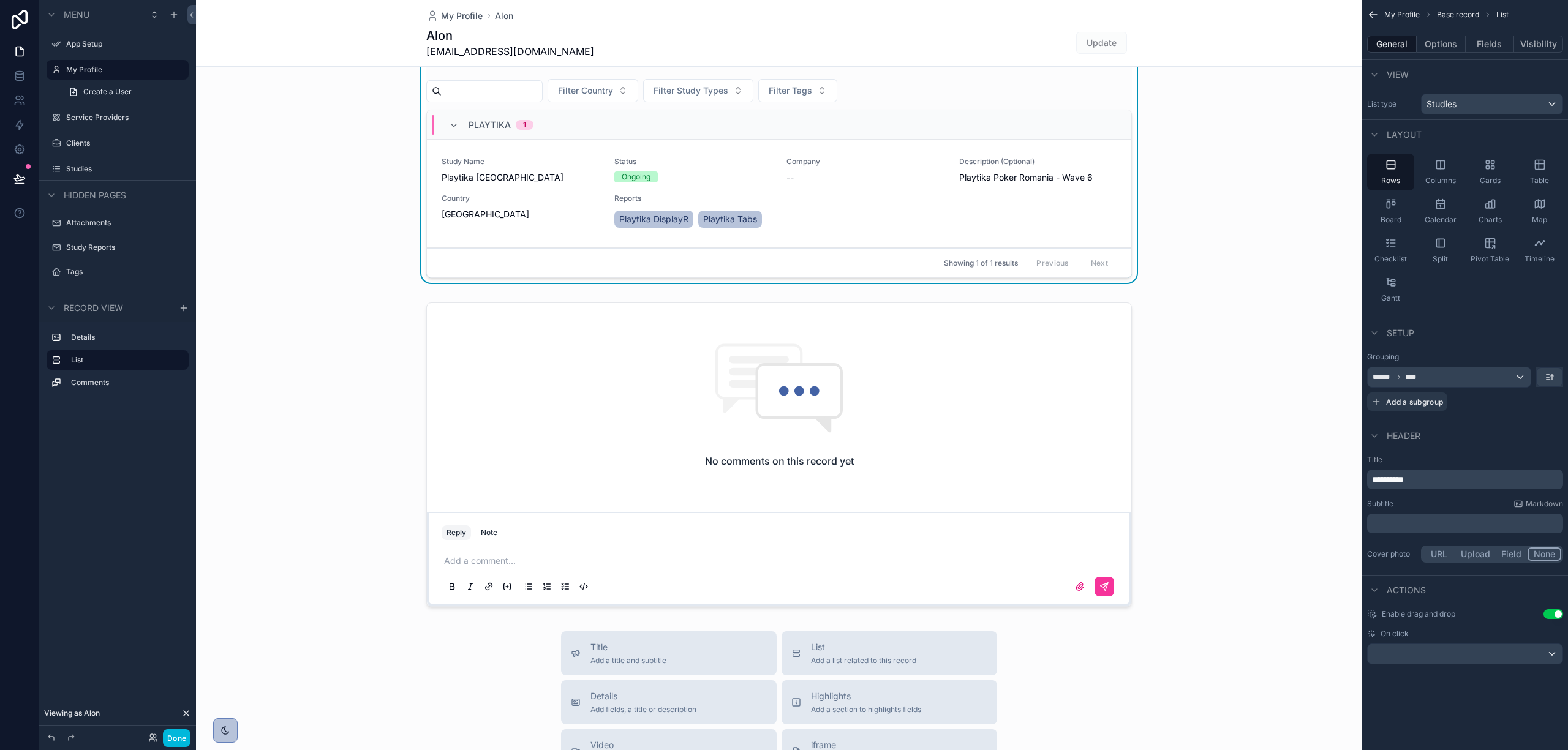
click at [1438, 38] on button "Options" at bounding box center [1441, 44] width 49 height 17
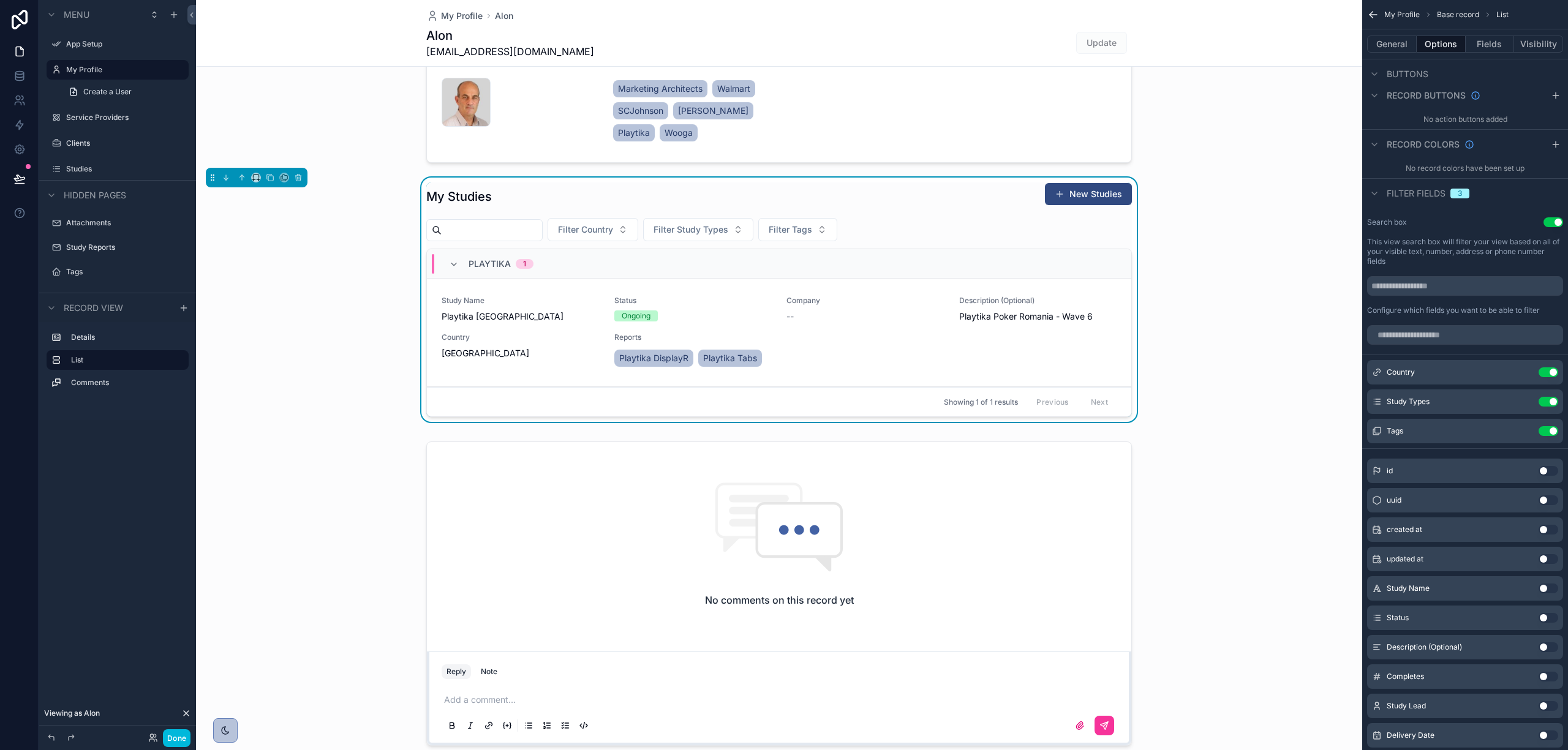
scroll to position [81, 0]
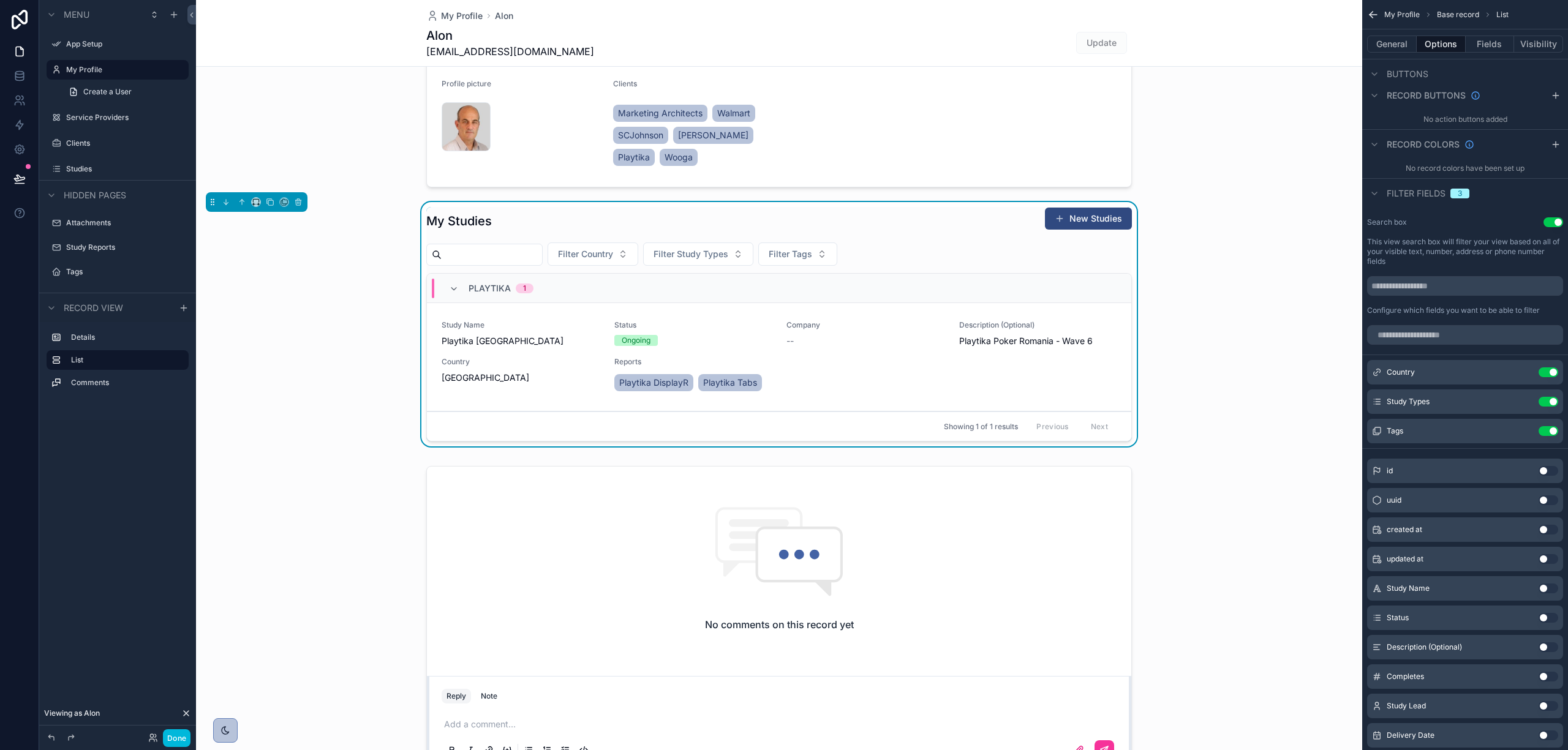
click at [92, 118] on label "Service Providers" at bounding box center [123, 117] width 115 height 10
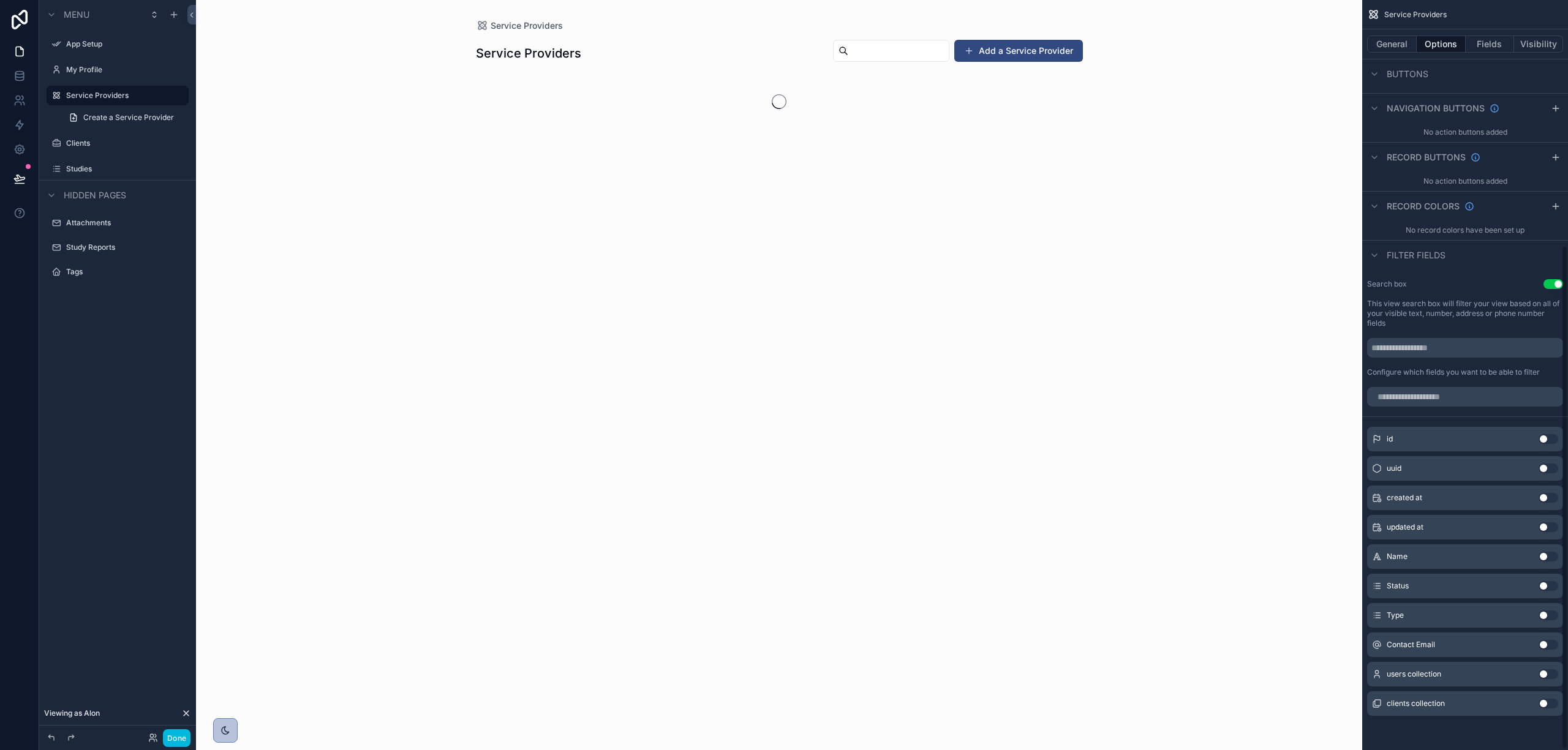
scroll to position [366, 0]
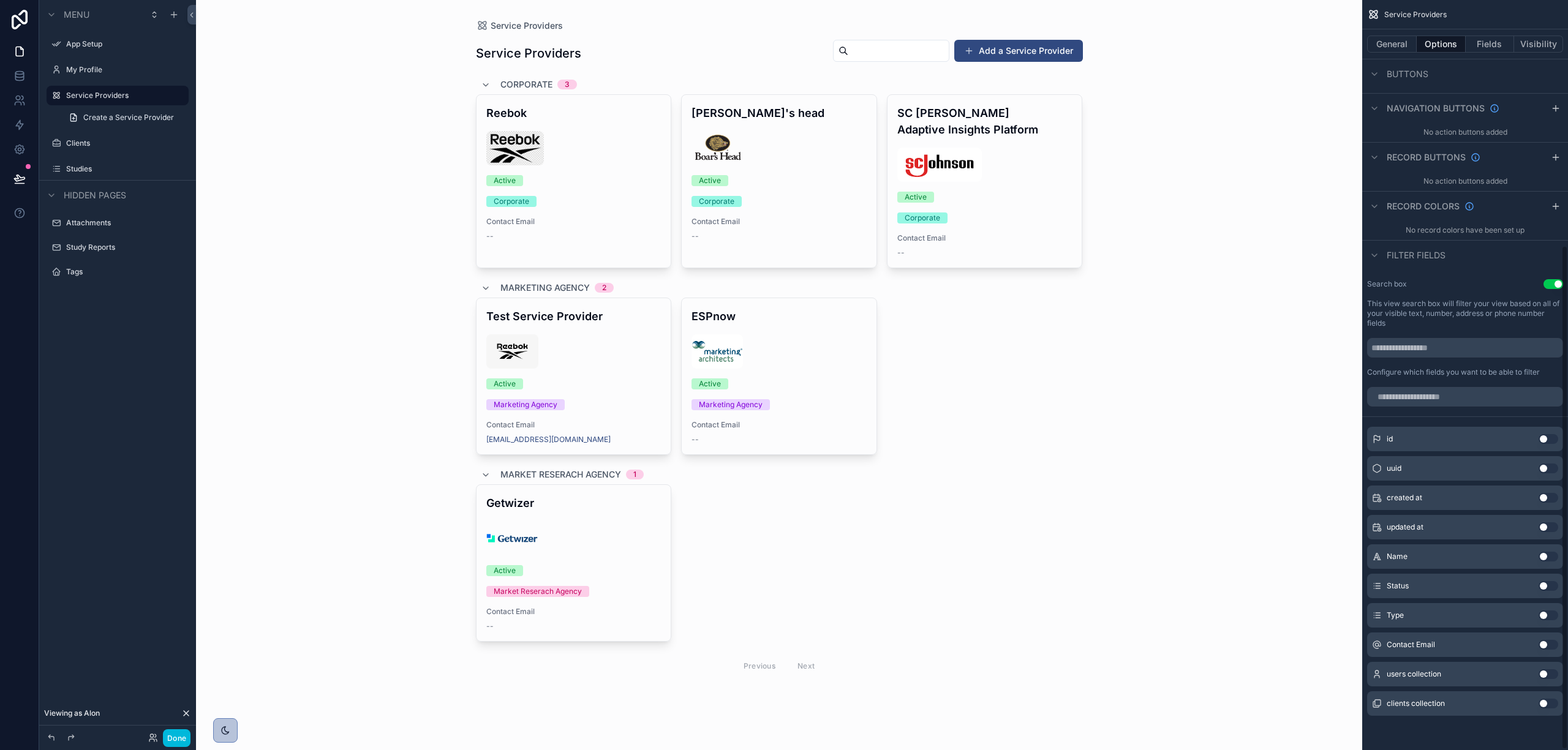
click at [1396, 43] on button "General" at bounding box center [1392, 44] width 50 height 17
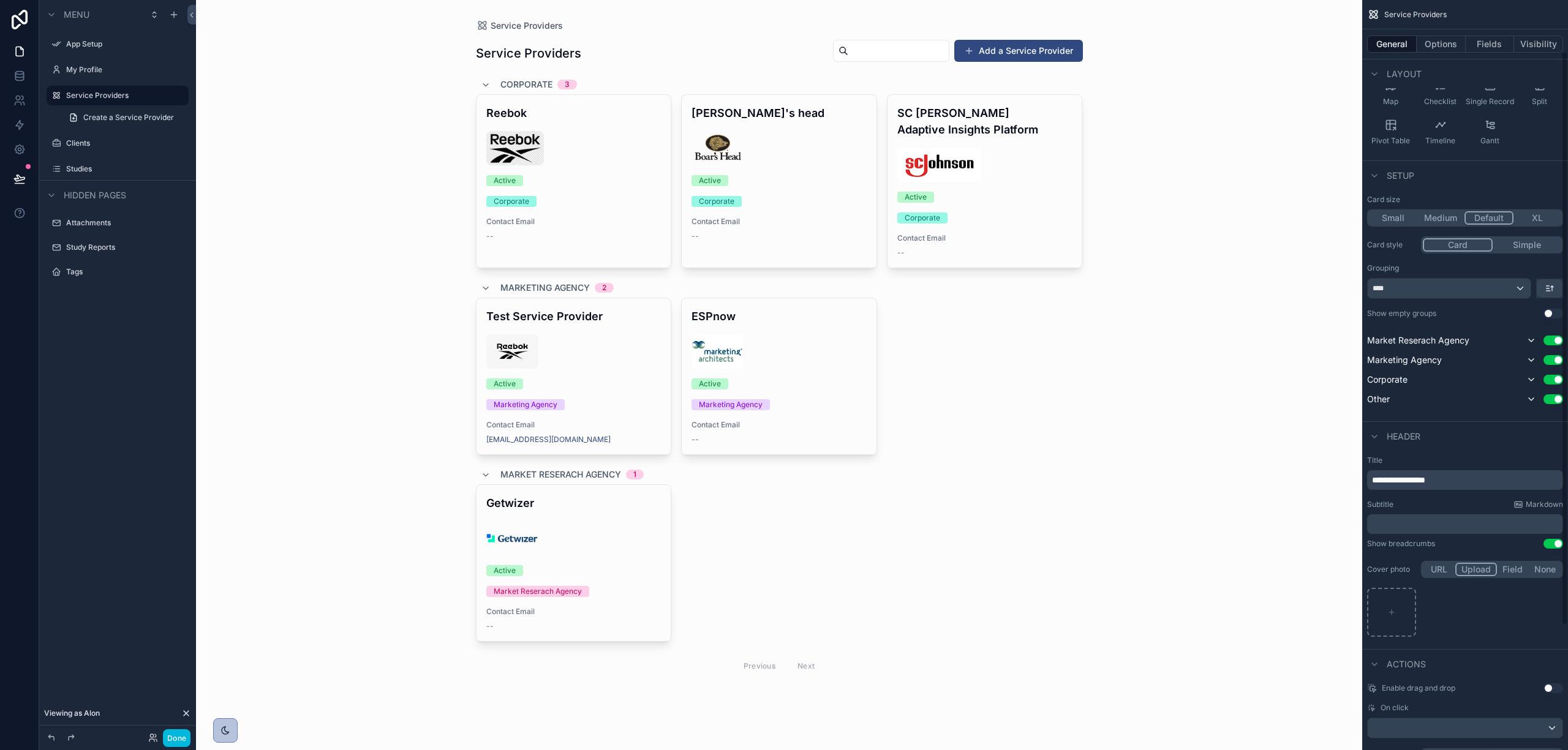
scroll to position [67, 0]
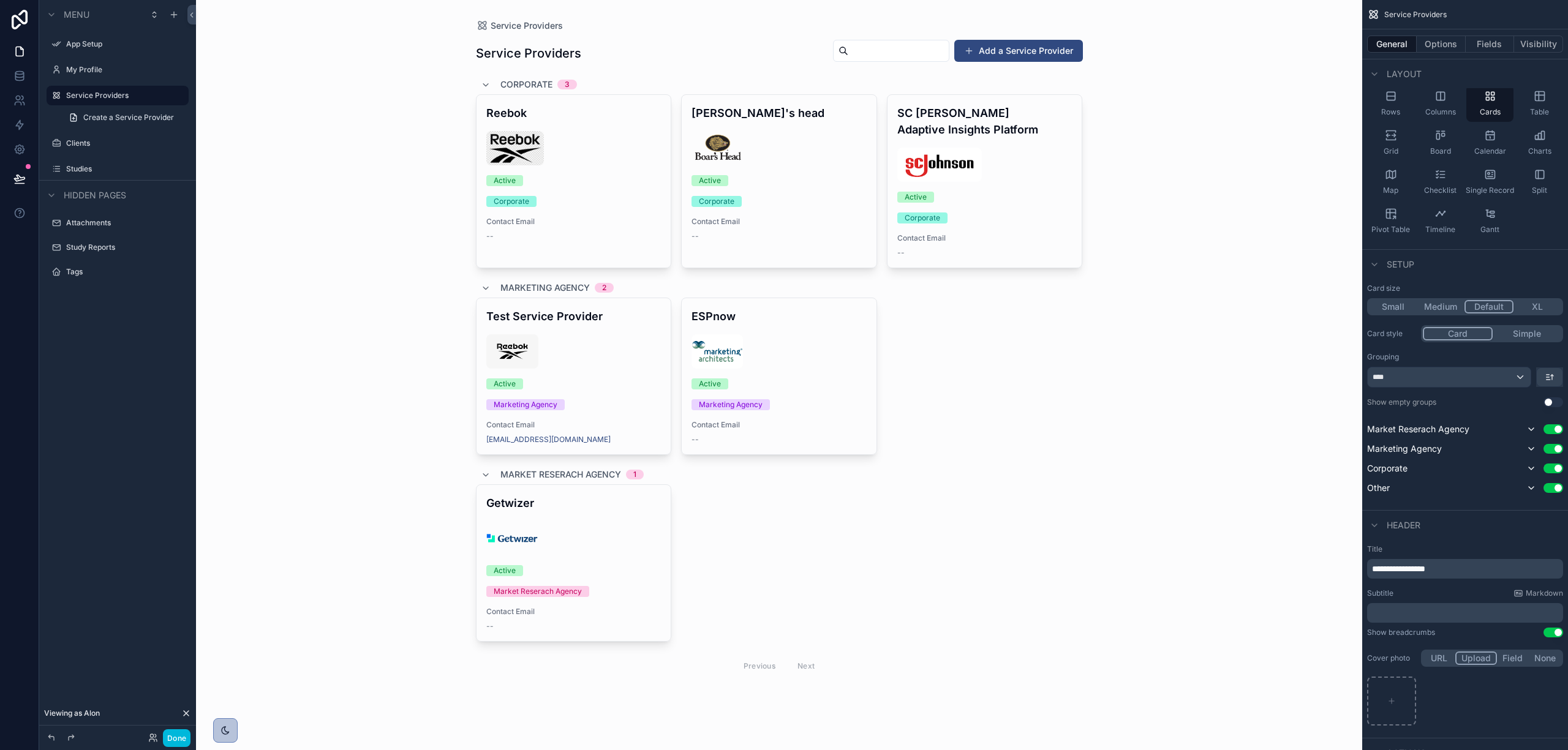
click at [1412, 41] on button "General" at bounding box center [1392, 44] width 50 height 17
click at [1445, 36] on button "Options" at bounding box center [1441, 44] width 49 height 17
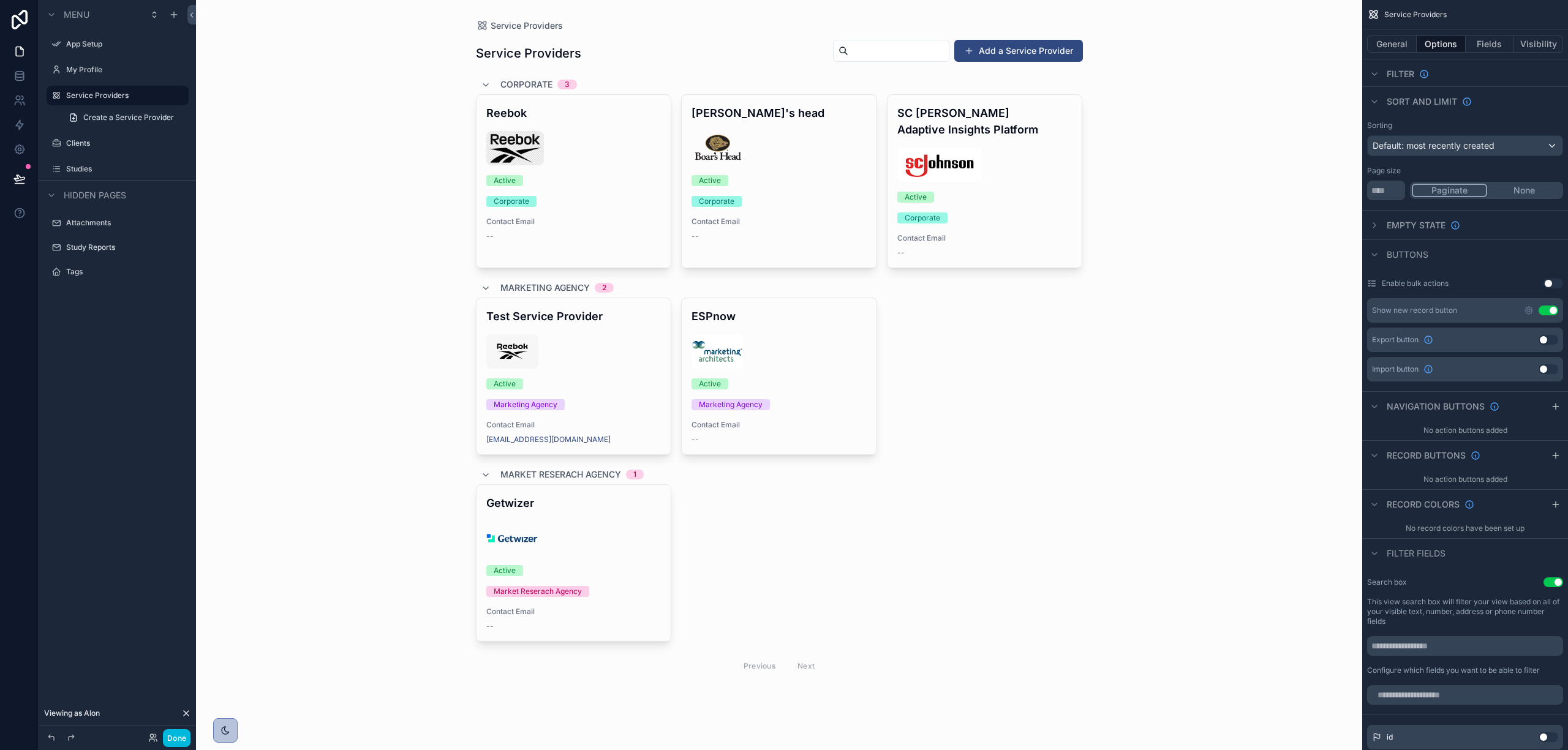
click at [1532, 309] on icon "scrollable content" at bounding box center [1529, 310] width 8 height 8
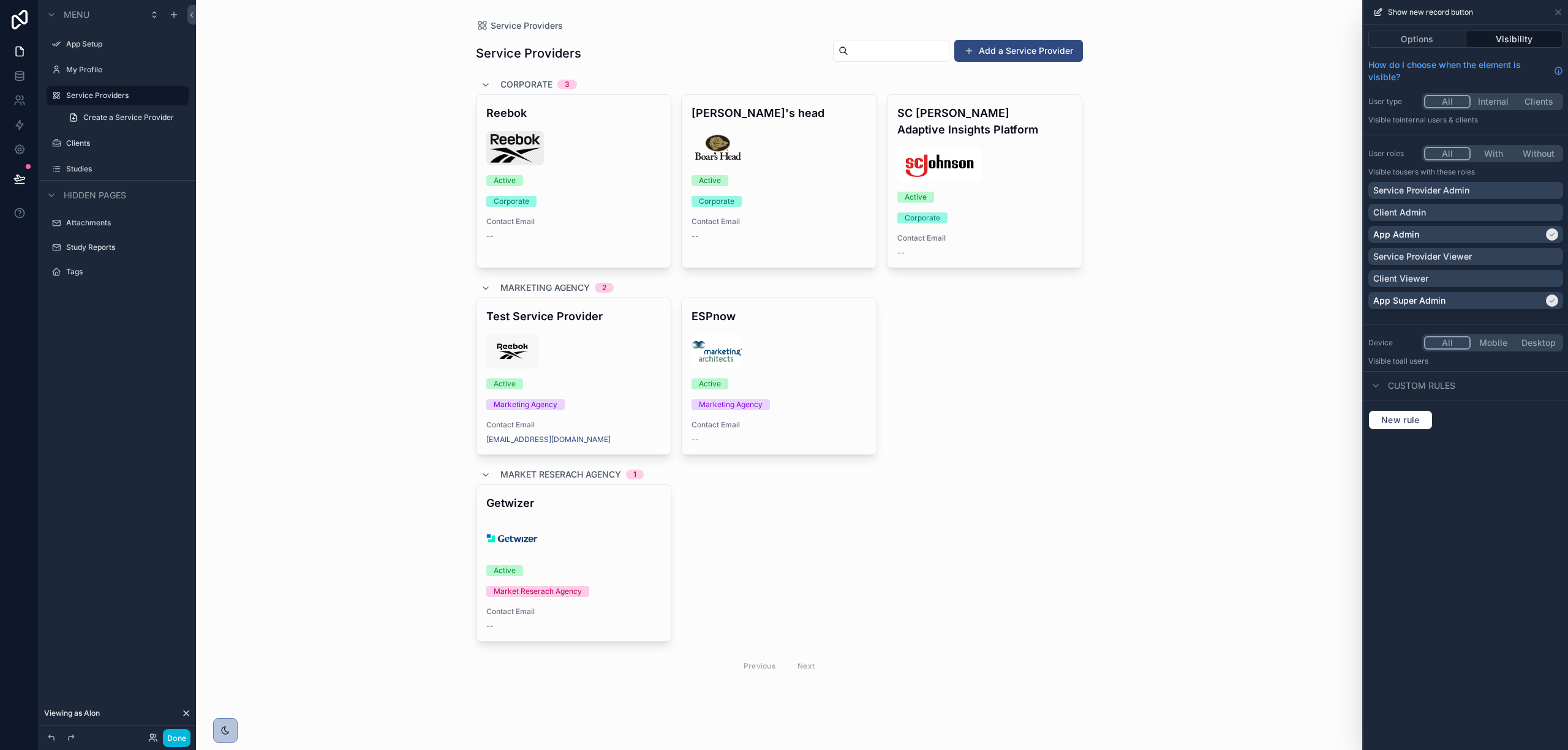
click at [1004, 52] on div "scrollable content" at bounding box center [780, 359] width 627 height 719
click at [1553, 3] on div "Show new record button" at bounding box center [1466, 12] width 195 height 24
click at [1556, 10] on icon at bounding box center [1558, 12] width 10 height 10
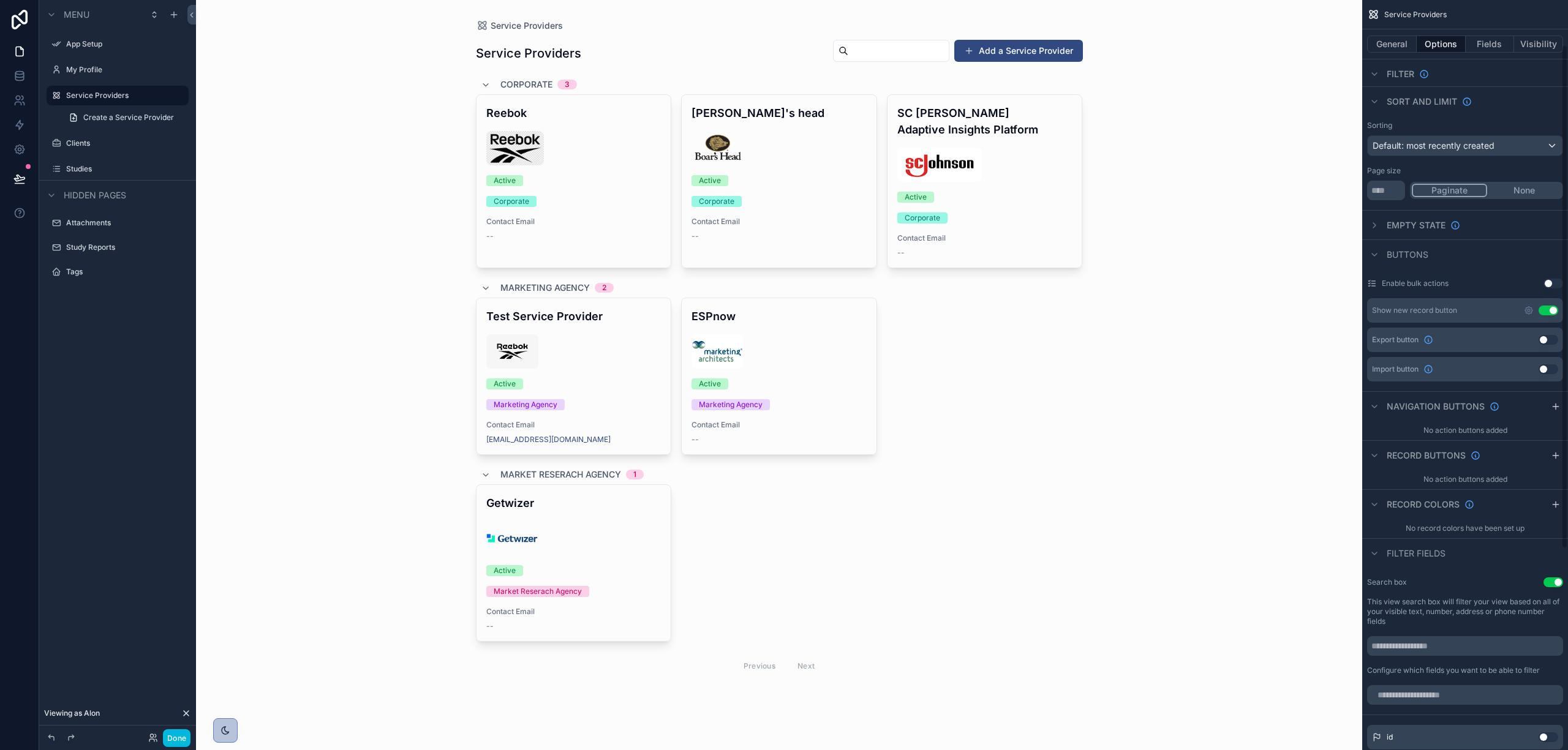
click at [1076, 55] on button "Add a Service Provider" at bounding box center [1019, 51] width 129 height 22
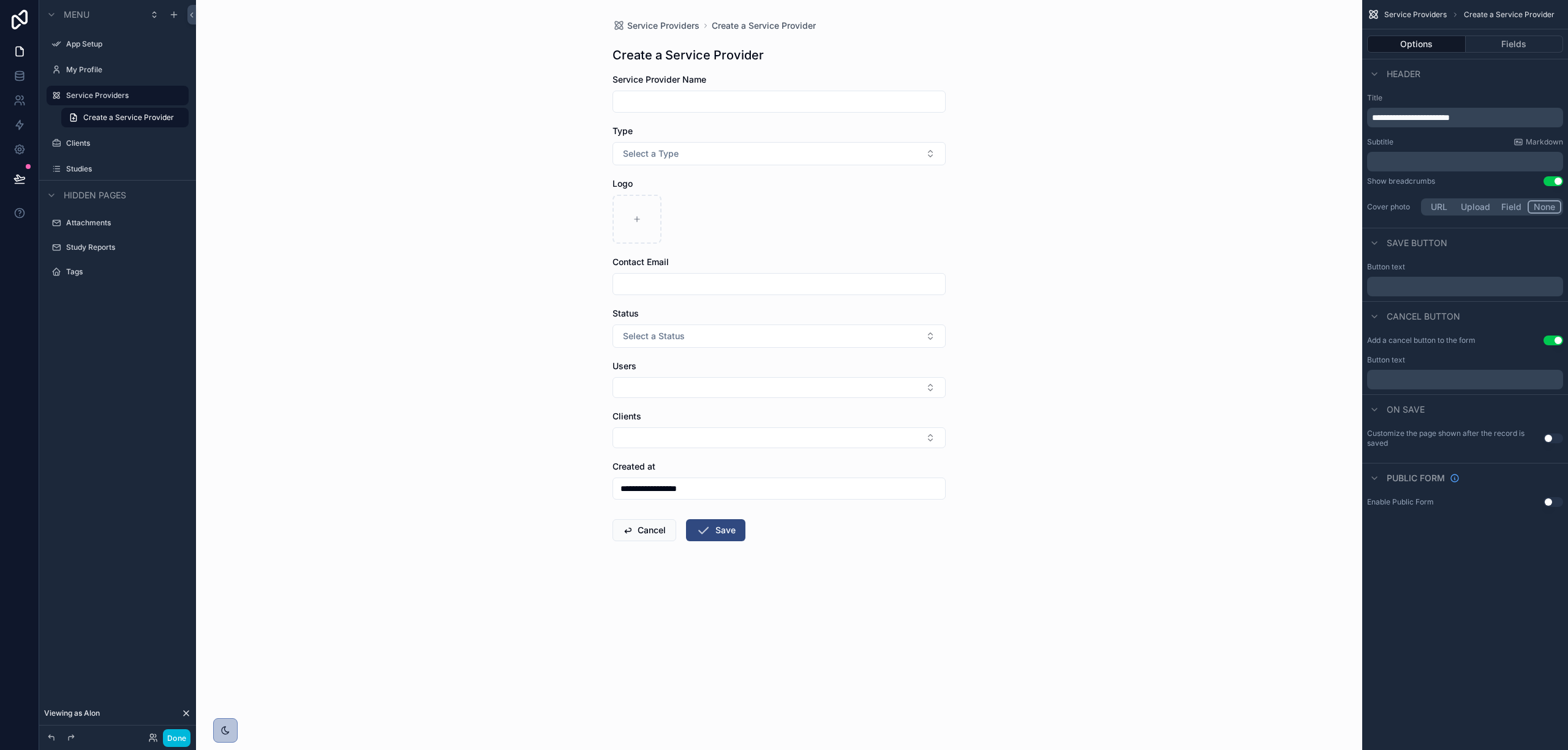
click at [1515, 36] on button "Fields" at bounding box center [1515, 44] width 98 height 17
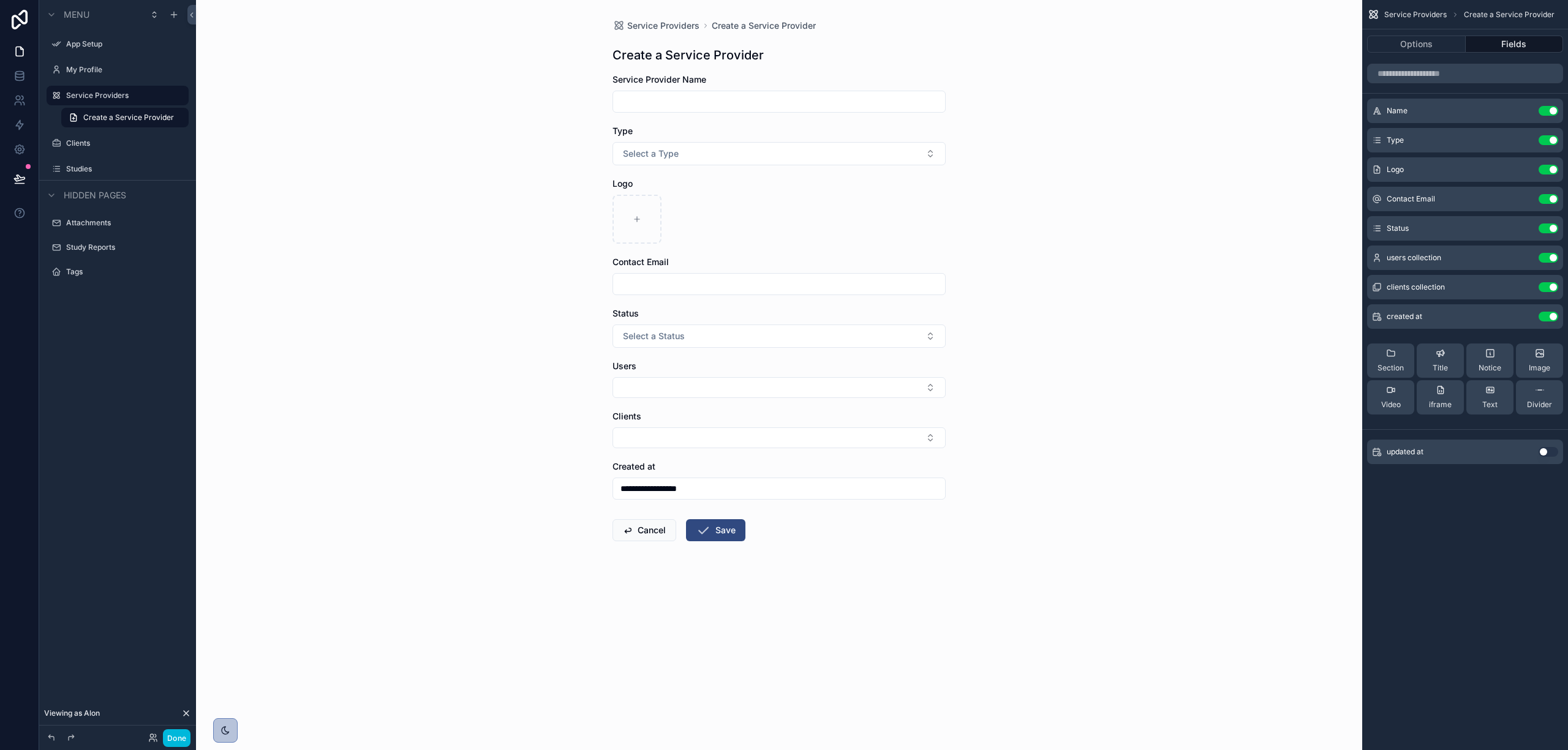
click at [0, 0] on icon "scrollable content" at bounding box center [0, 0] width 0 height 0
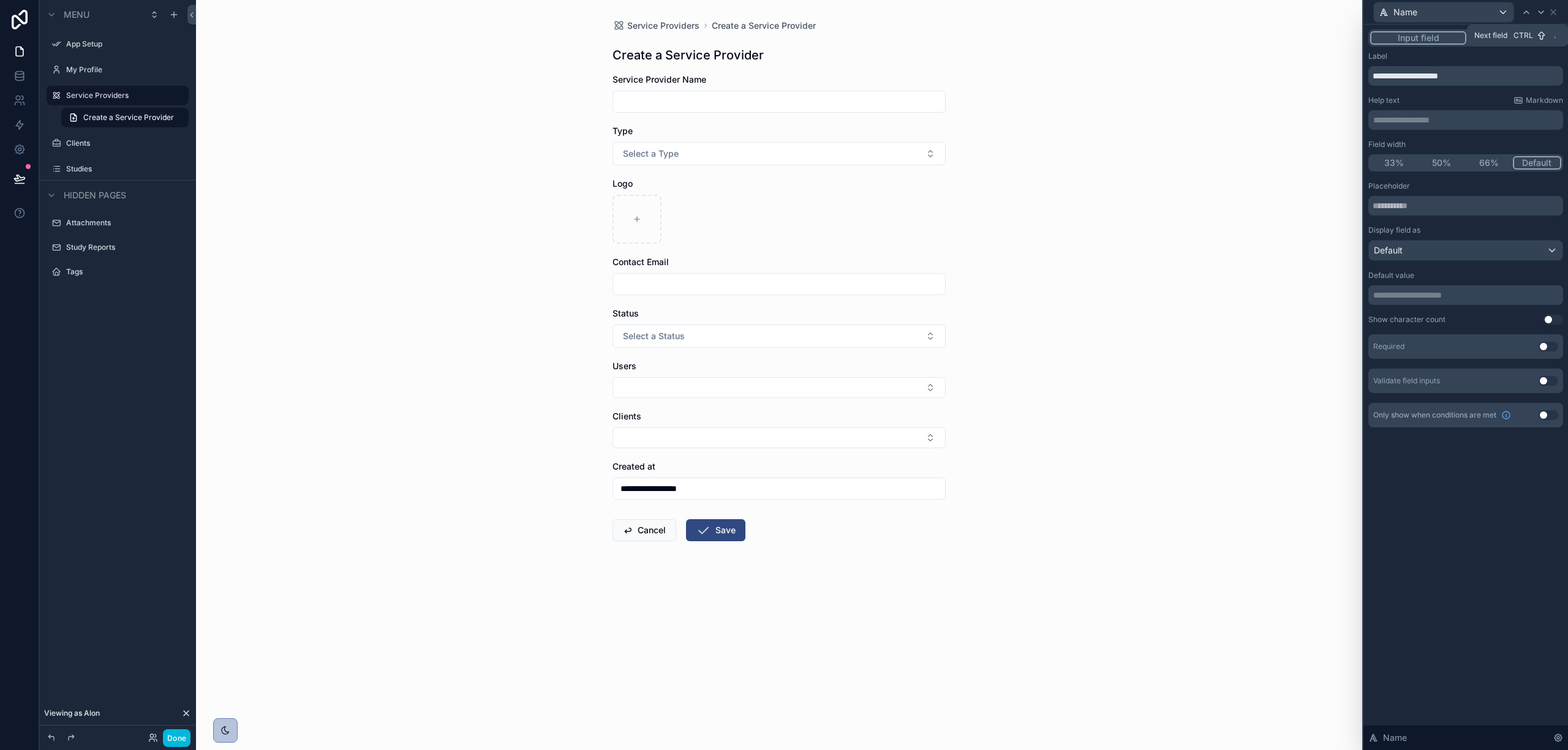
click at [1539, 13] on icon at bounding box center [1541, 12] width 10 height 10
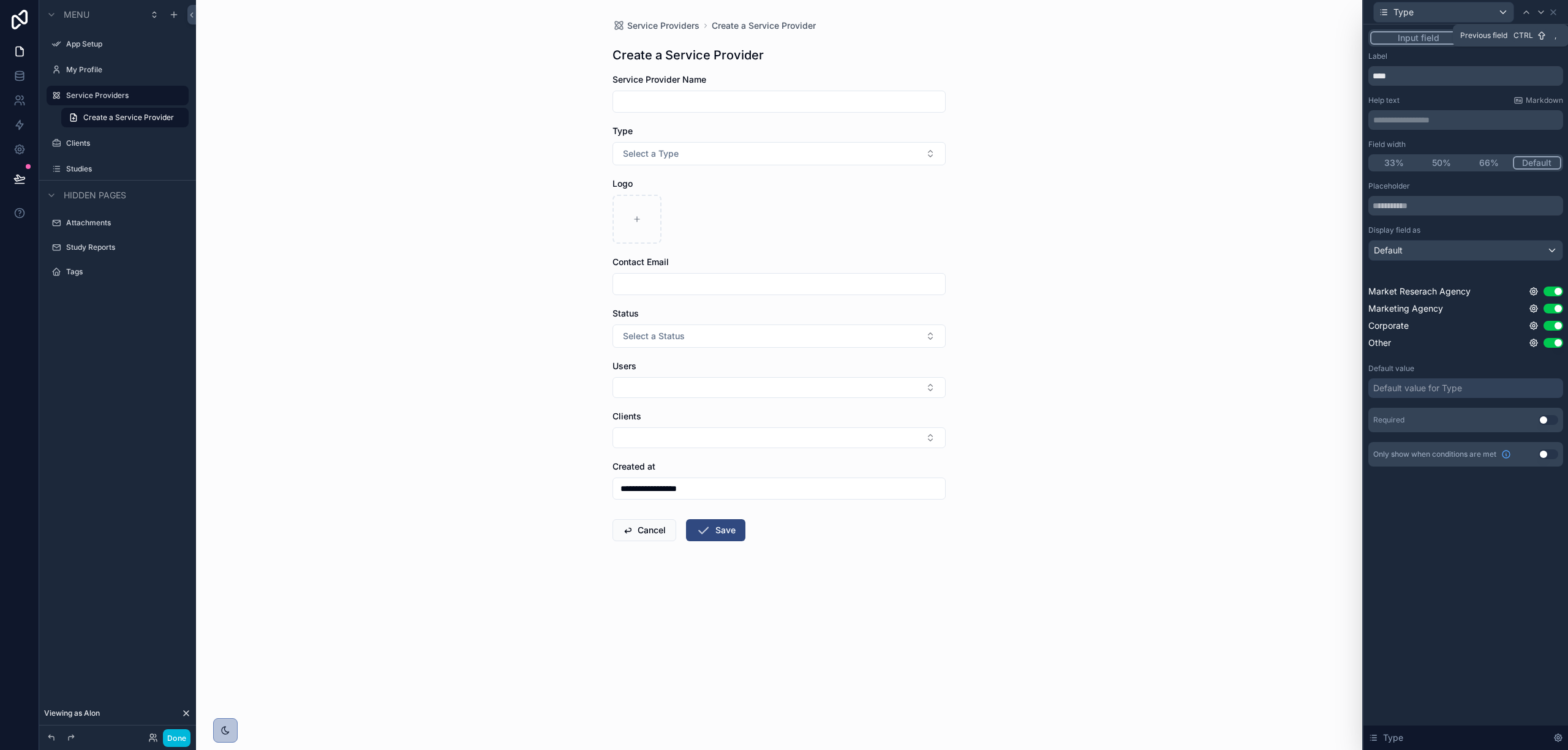
click at [1523, 13] on icon at bounding box center [1526, 12] width 10 height 10
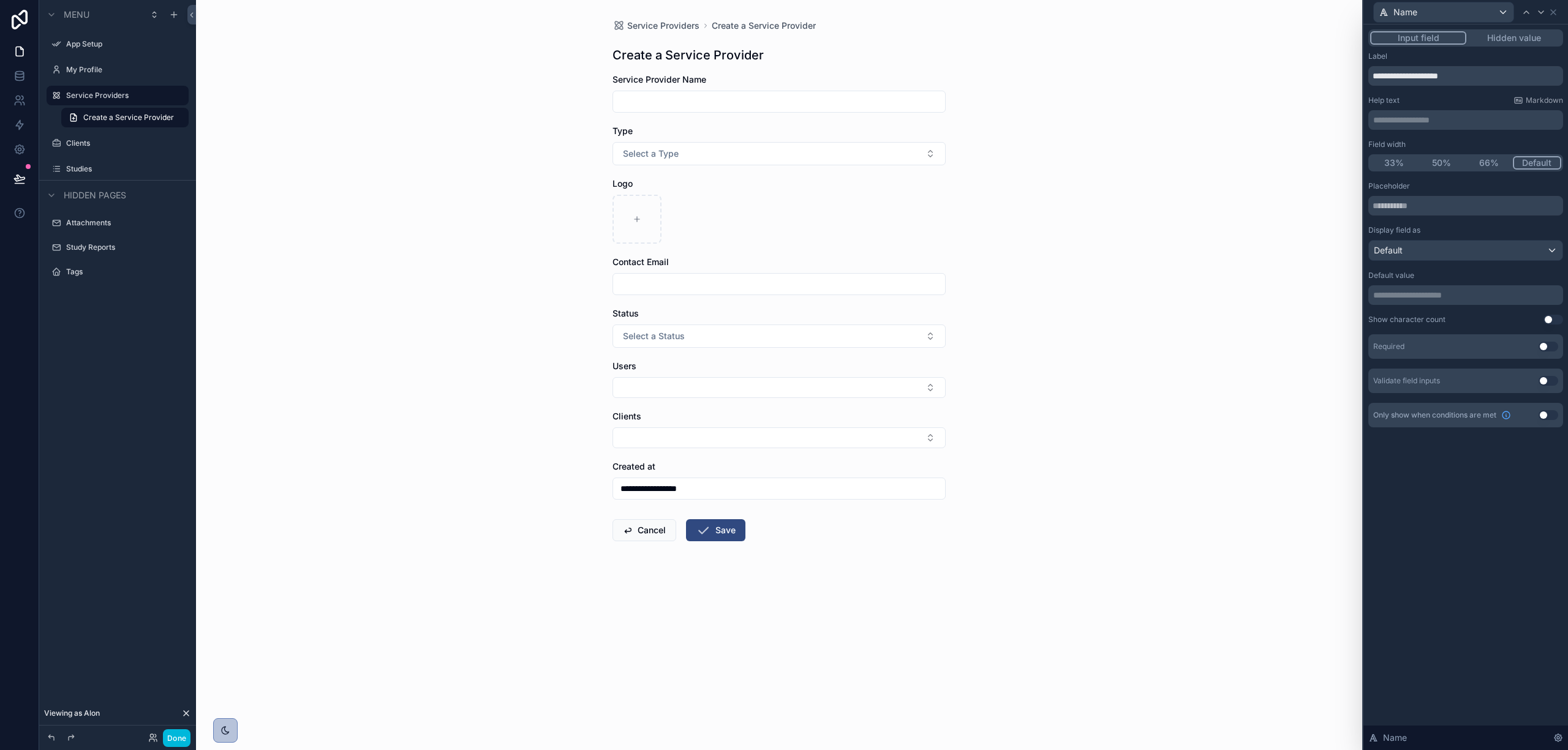
click at [1550, 349] on button "Use setting" at bounding box center [1548, 346] width 20 height 10
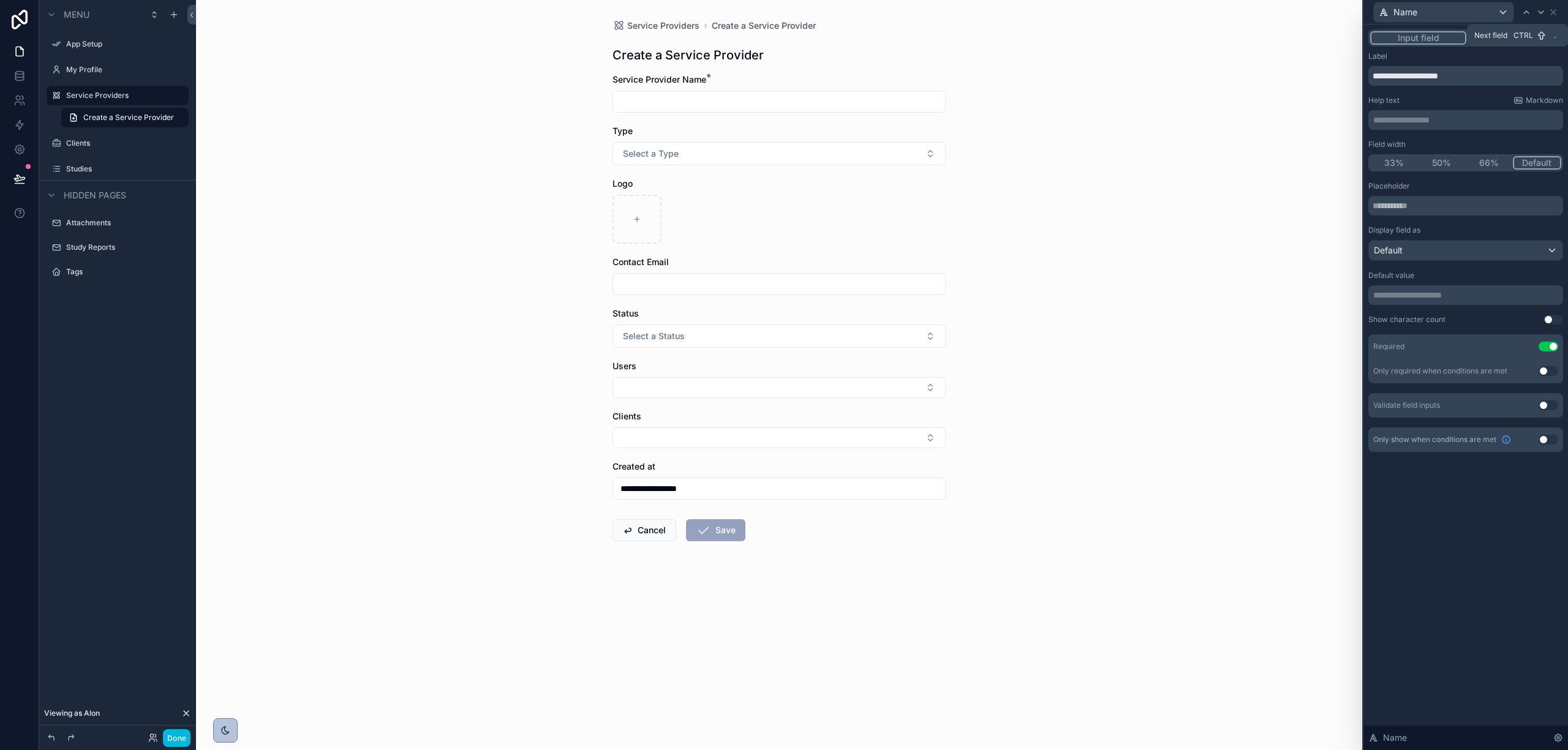
click at [1539, 13] on icon at bounding box center [1541, 12] width 10 height 10
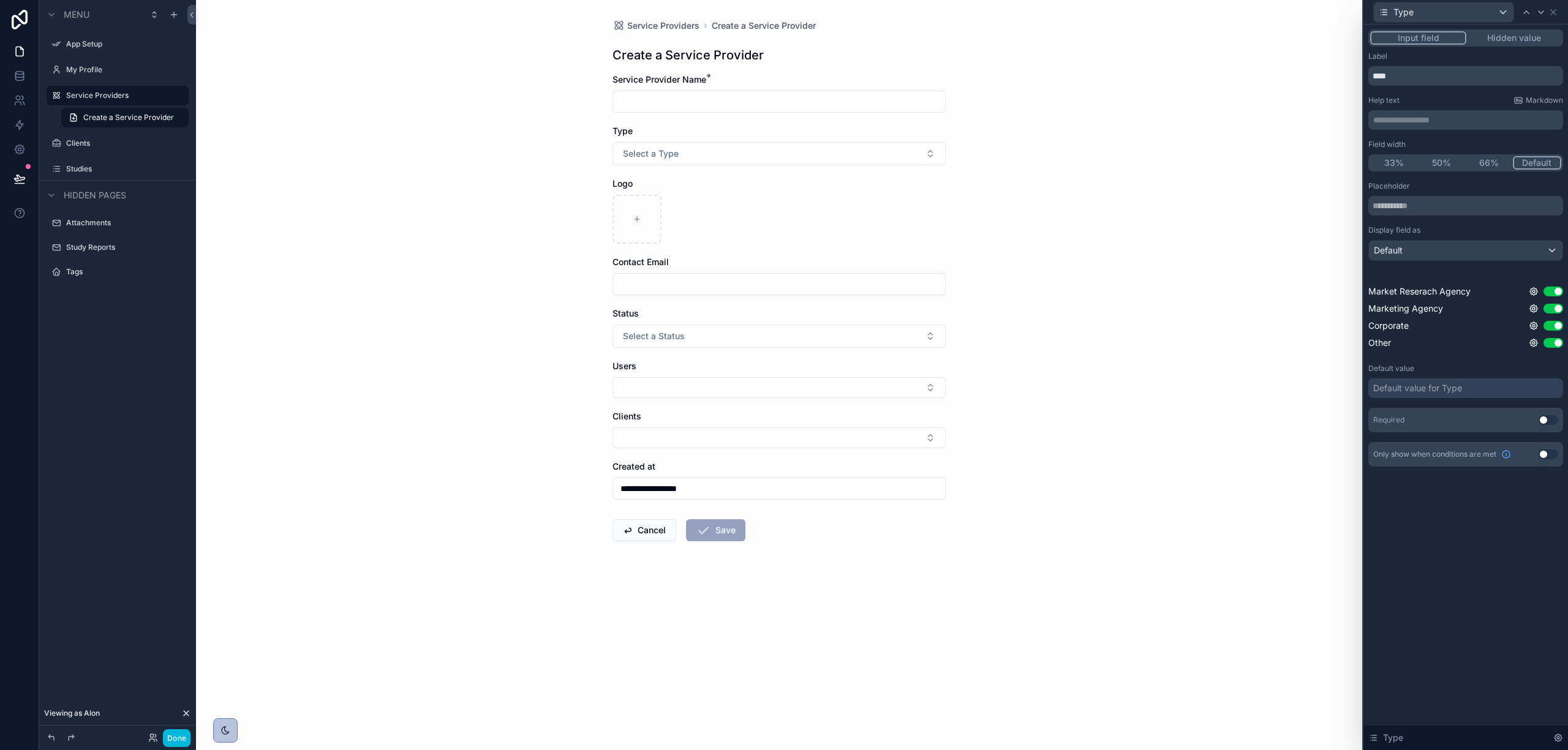
click at [1542, 419] on button "Use setting" at bounding box center [1548, 420] width 20 height 10
click at [1539, 12] on icon at bounding box center [1541, 12] width 10 height 10
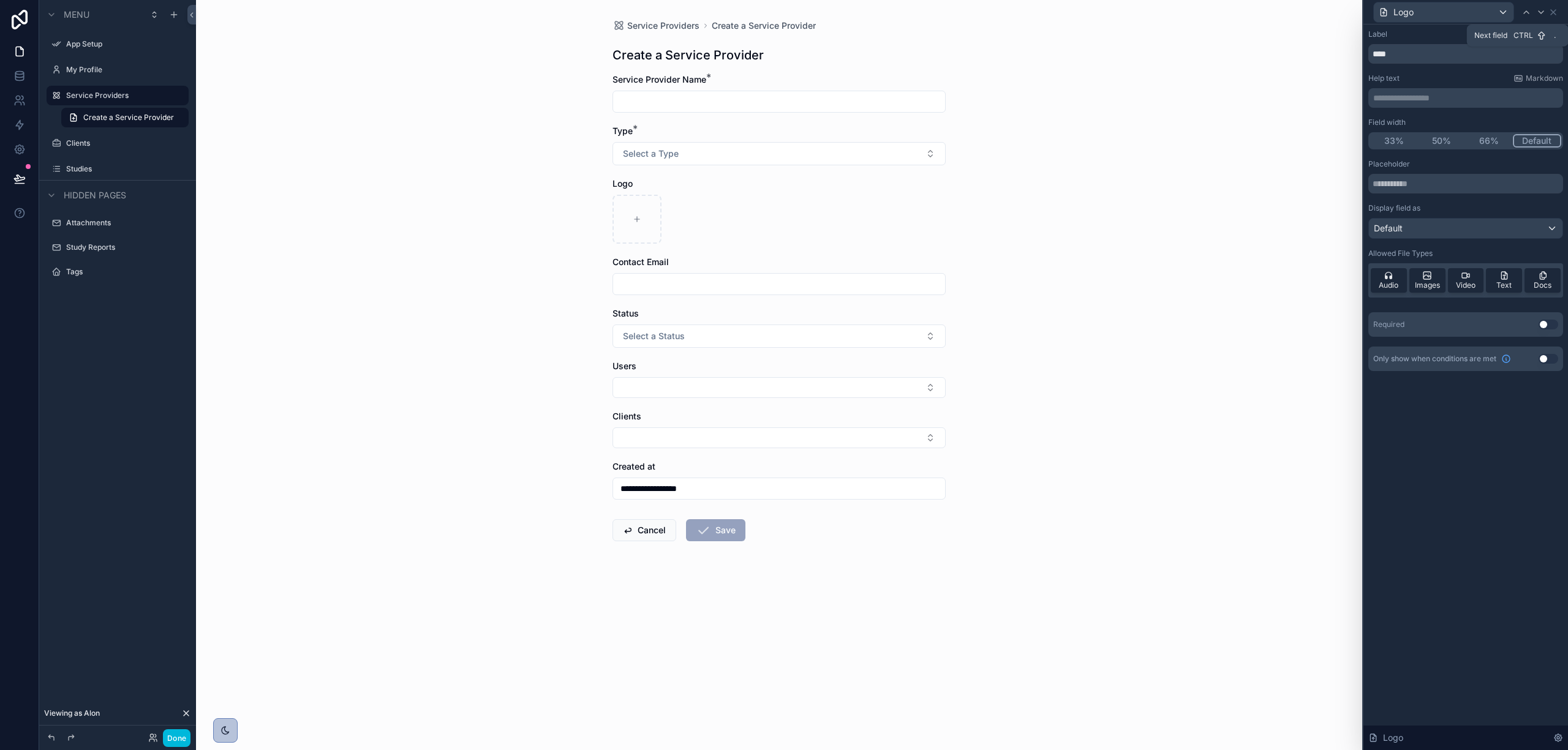
click at [1539, 5] on div at bounding box center [1541, 12] width 15 height 15
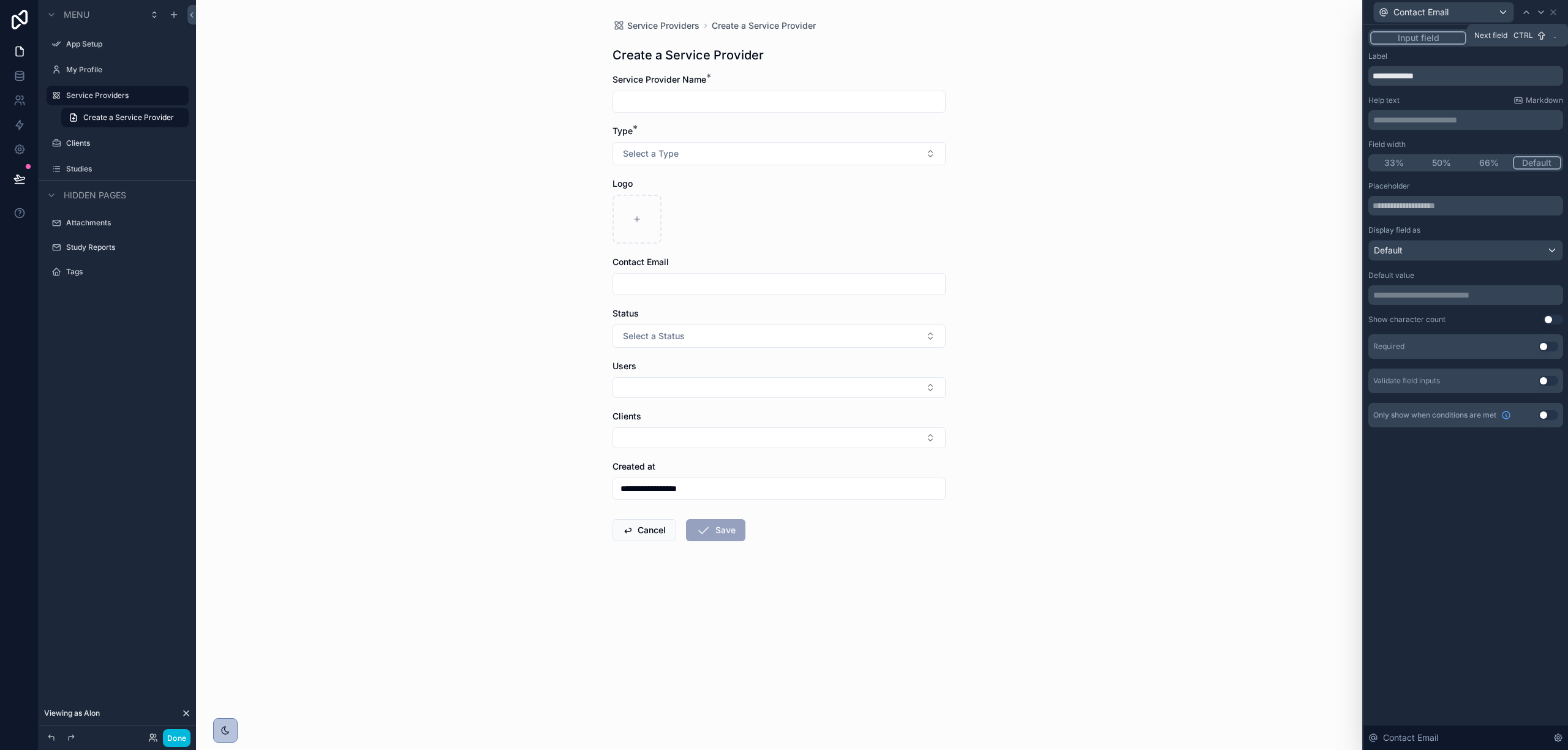
click at [1544, 8] on icon at bounding box center [1541, 12] width 10 height 10
click at [1543, 387] on button "Use setting" at bounding box center [1548, 385] width 20 height 10
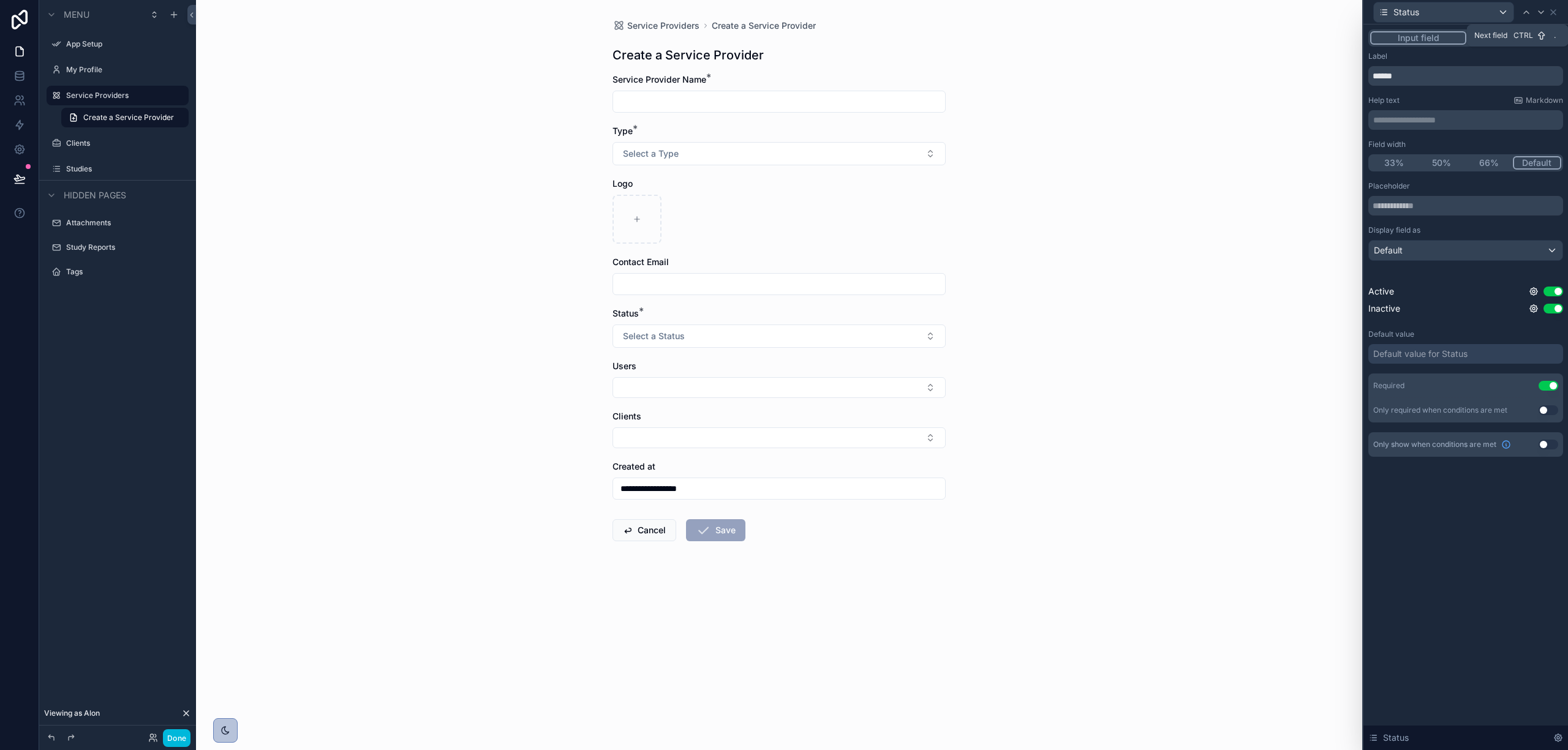
click at [1540, 13] on icon at bounding box center [1541, 12] width 10 height 10
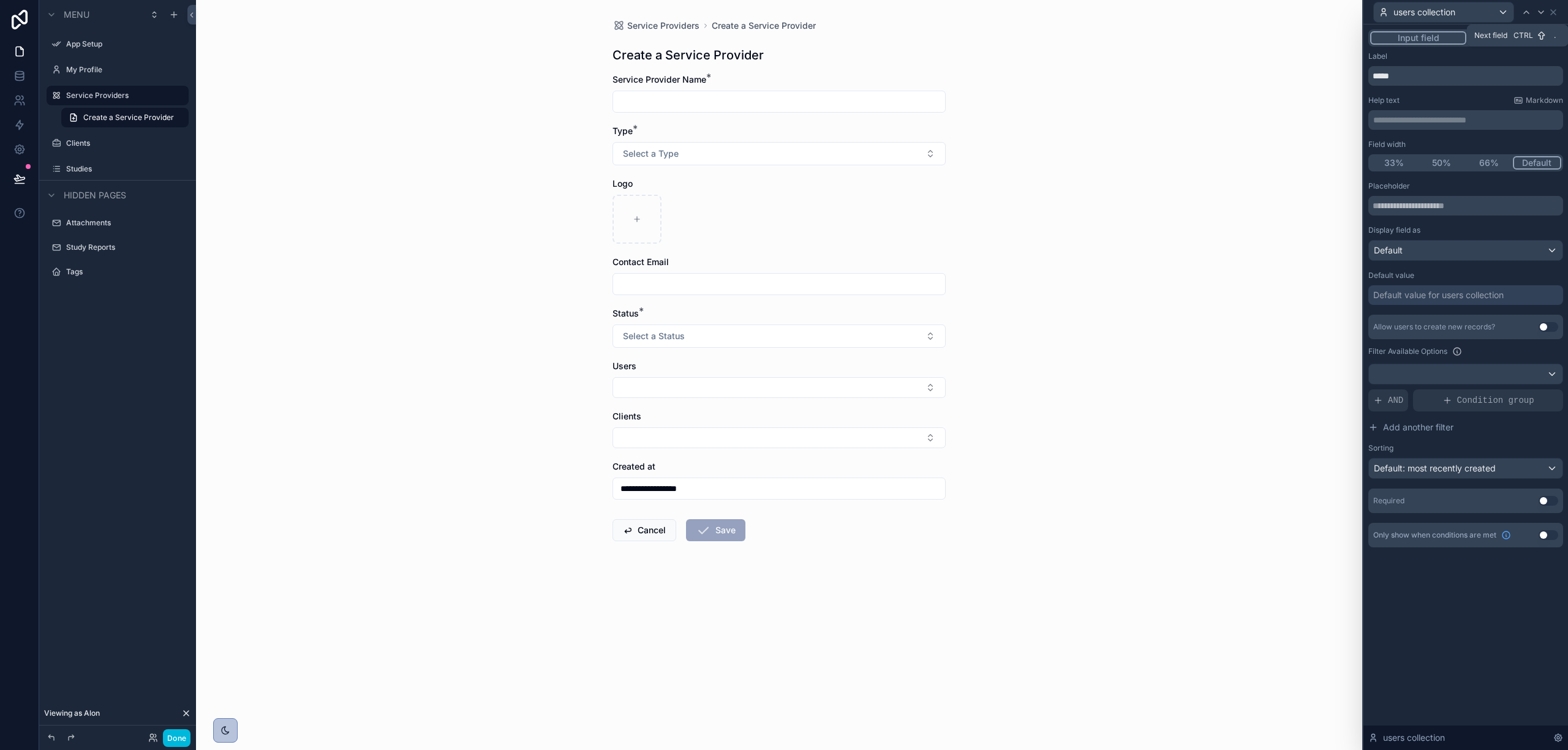
click at [1540, 10] on icon at bounding box center [1541, 12] width 10 height 10
click at [1473, 199] on input "text" at bounding box center [1466, 205] width 195 height 20
click at [1544, 501] on button "Use setting" at bounding box center [1548, 501] width 20 height 10
click at [1527, 11] on icon at bounding box center [1527, 12] width 5 height 3
click at [1550, 500] on button "Use setting" at bounding box center [1548, 501] width 20 height 10
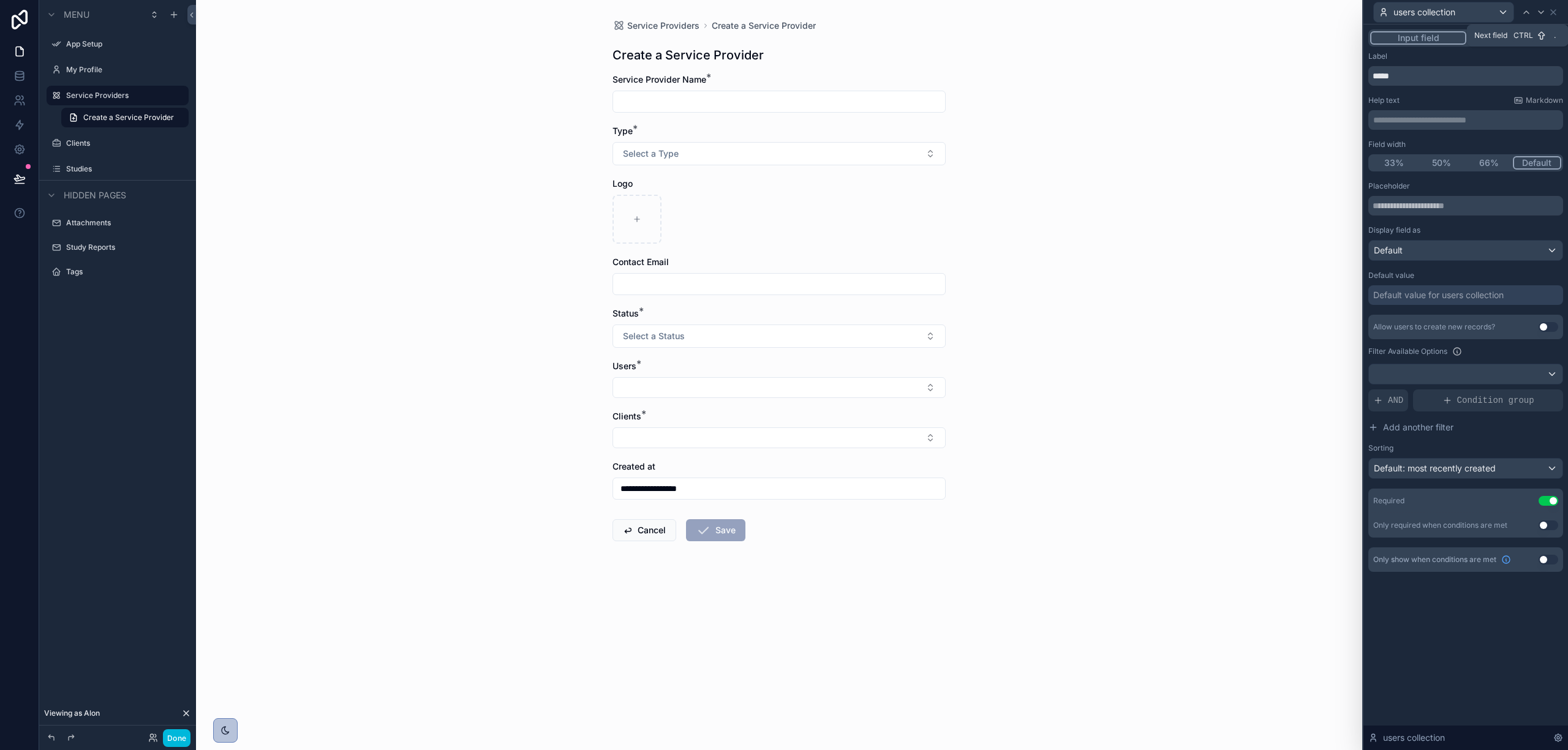
click at [1539, 18] on div at bounding box center [1541, 12] width 15 height 15
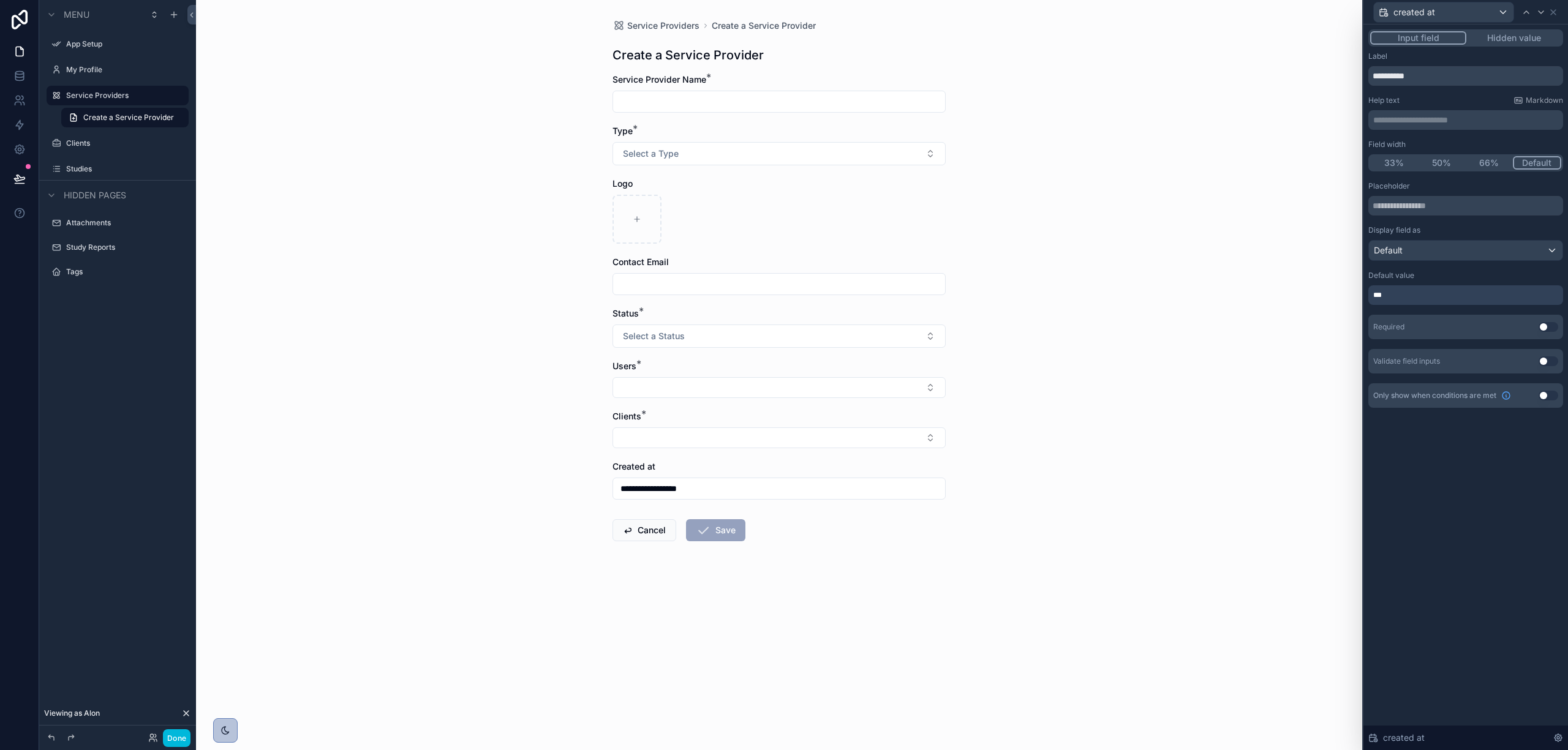
click at [1546, 326] on button "Use setting" at bounding box center [1548, 326] width 20 height 10
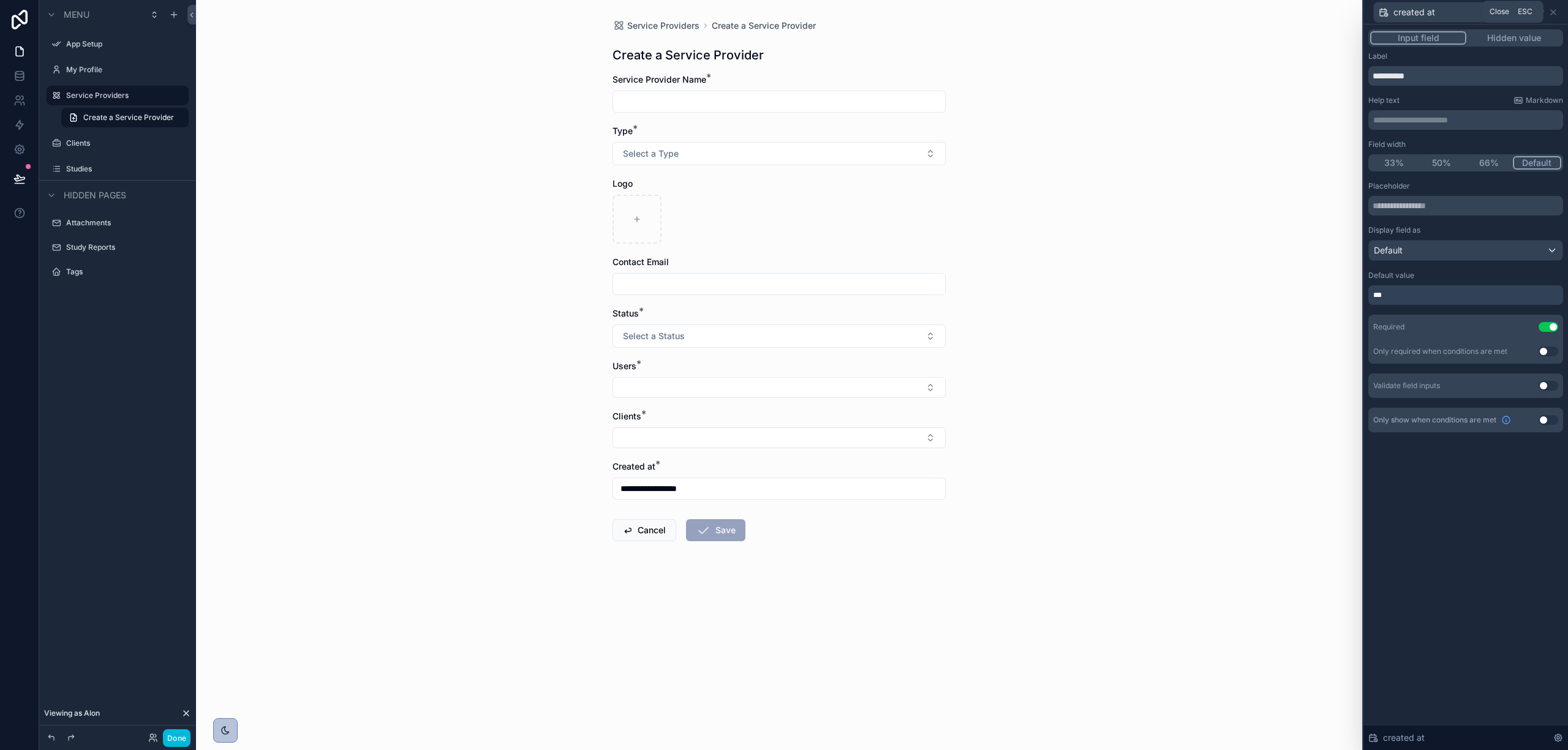
click at [1554, 15] on icon at bounding box center [1553, 12] width 10 height 10
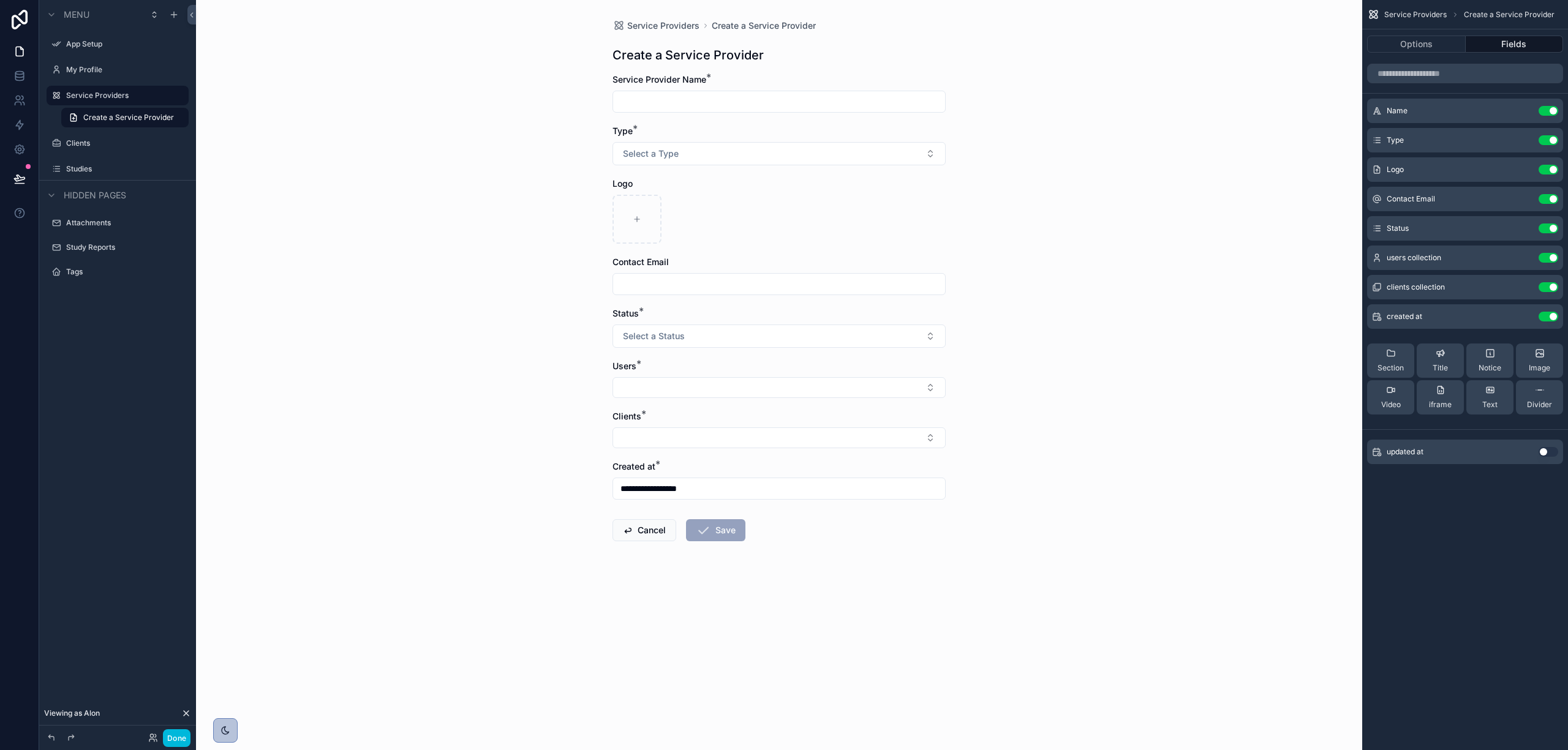
click at [0, 0] on icon "scrollable content" at bounding box center [0, 0] width 0 height 0
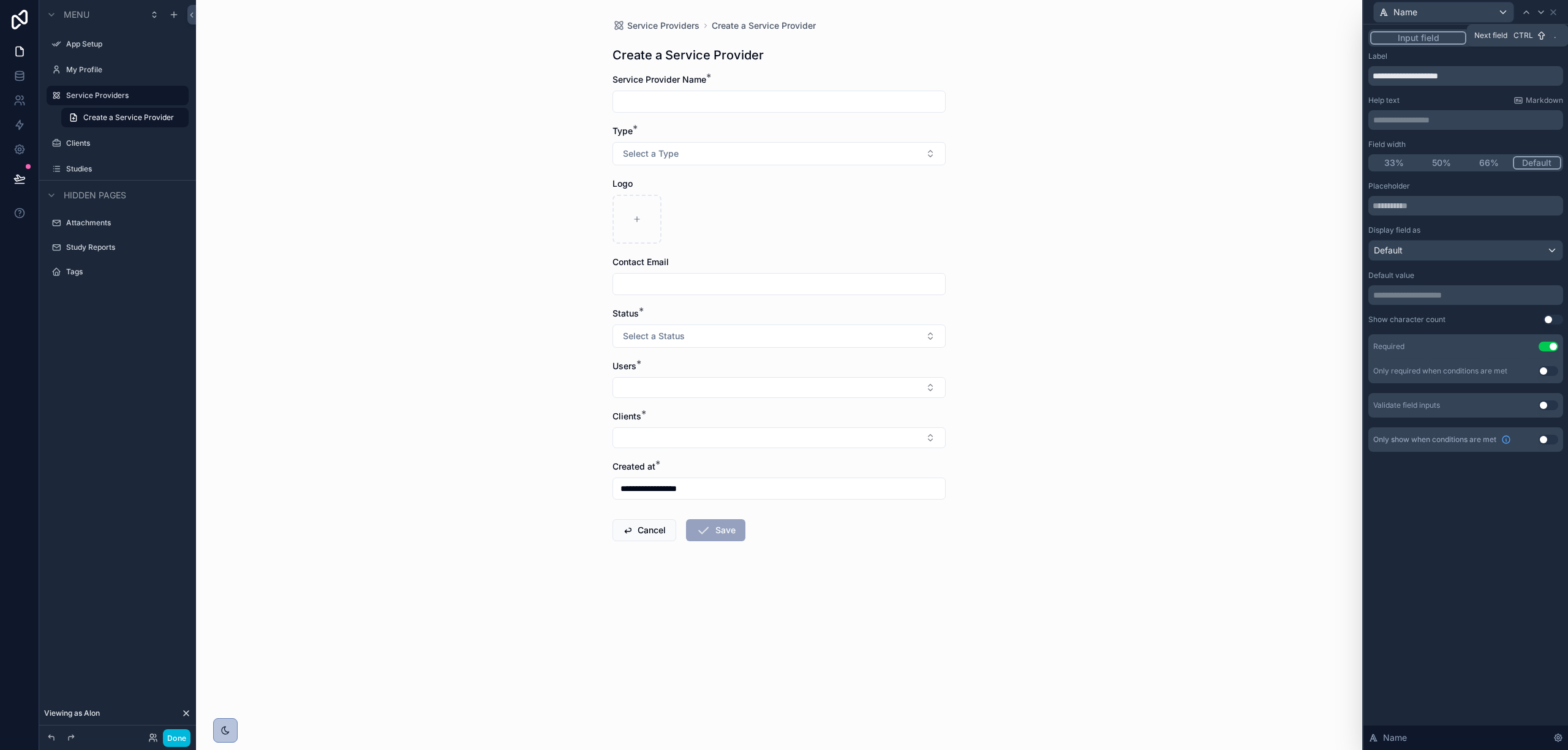
click at [1539, 11] on icon at bounding box center [1541, 12] width 5 height 3
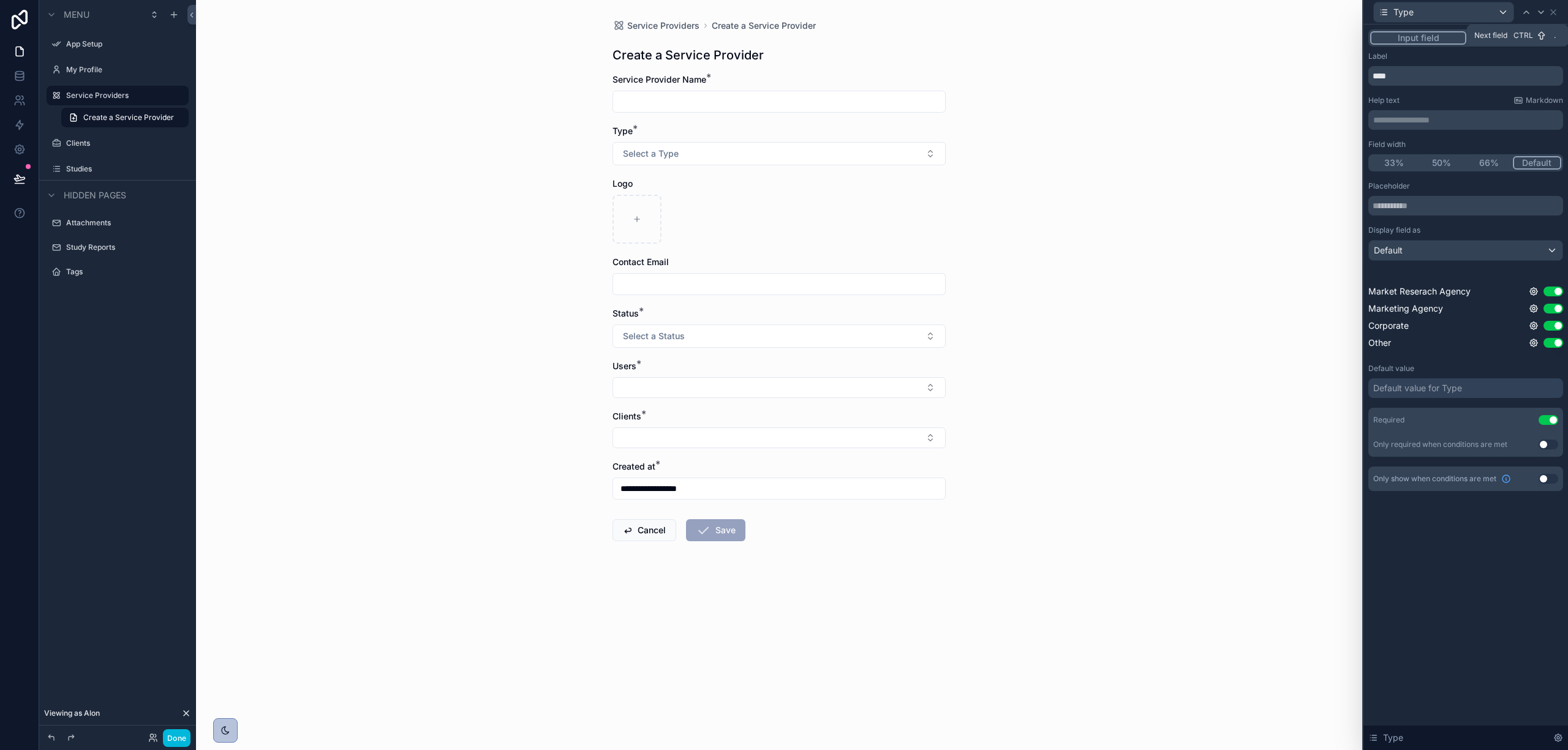
click at [1539, 11] on icon at bounding box center [1541, 12] width 5 height 3
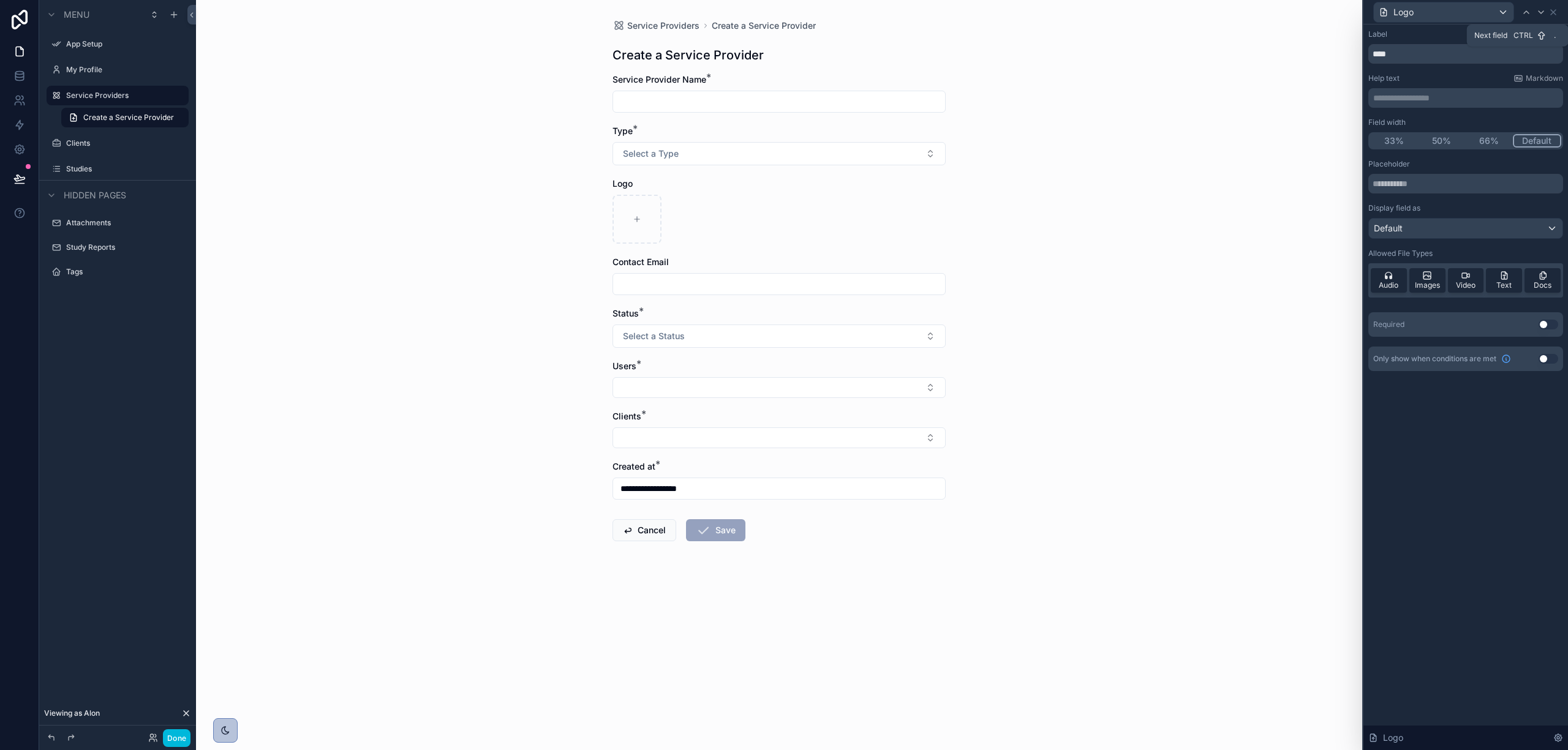
click at [1539, 15] on icon at bounding box center [1541, 12] width 10 height 10
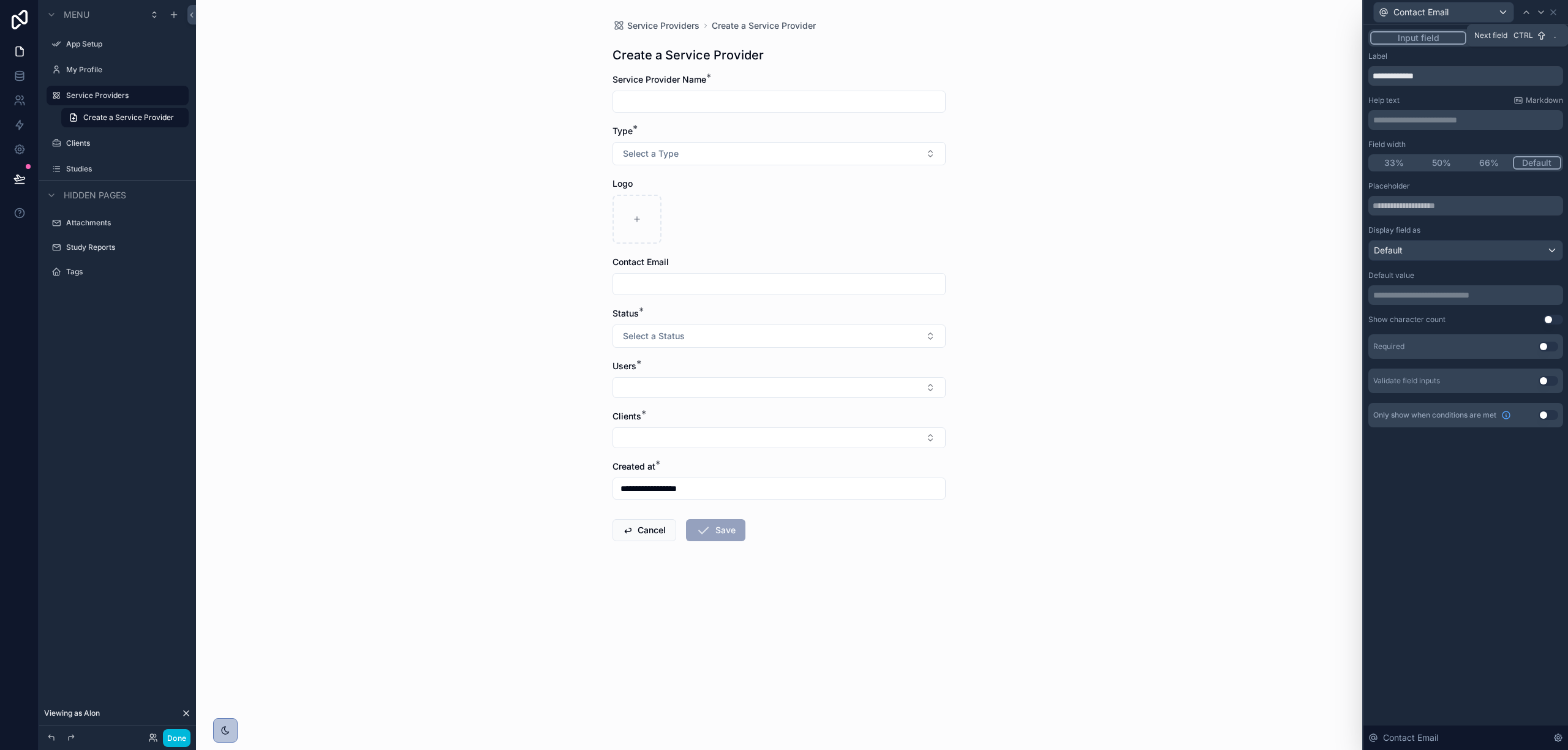
click at [1537, 13] on icon at bounding box center [1541, 12] width 10 height 10
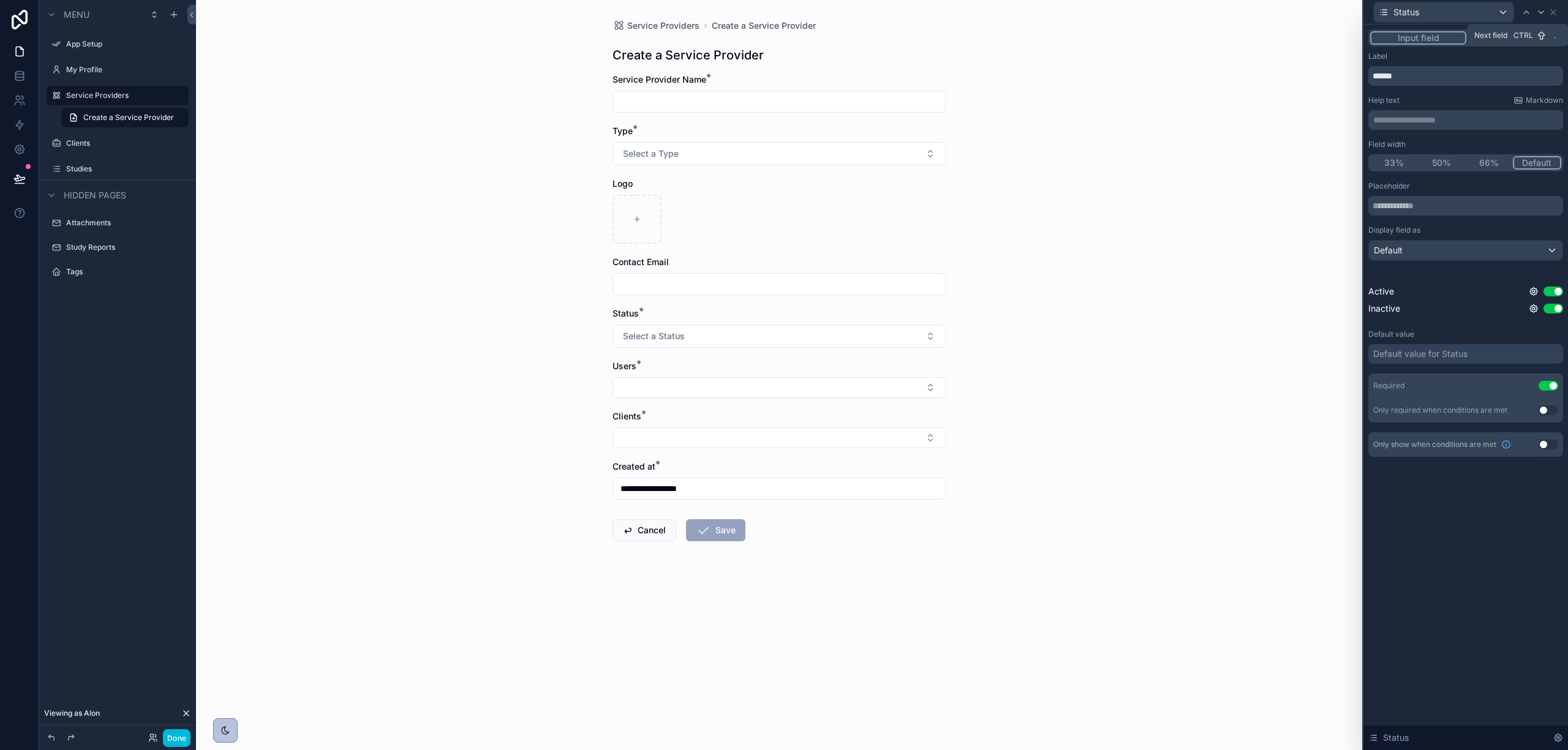
click at [1537, 13] on icon at bounding box center [1541, 12] width 10 height 10
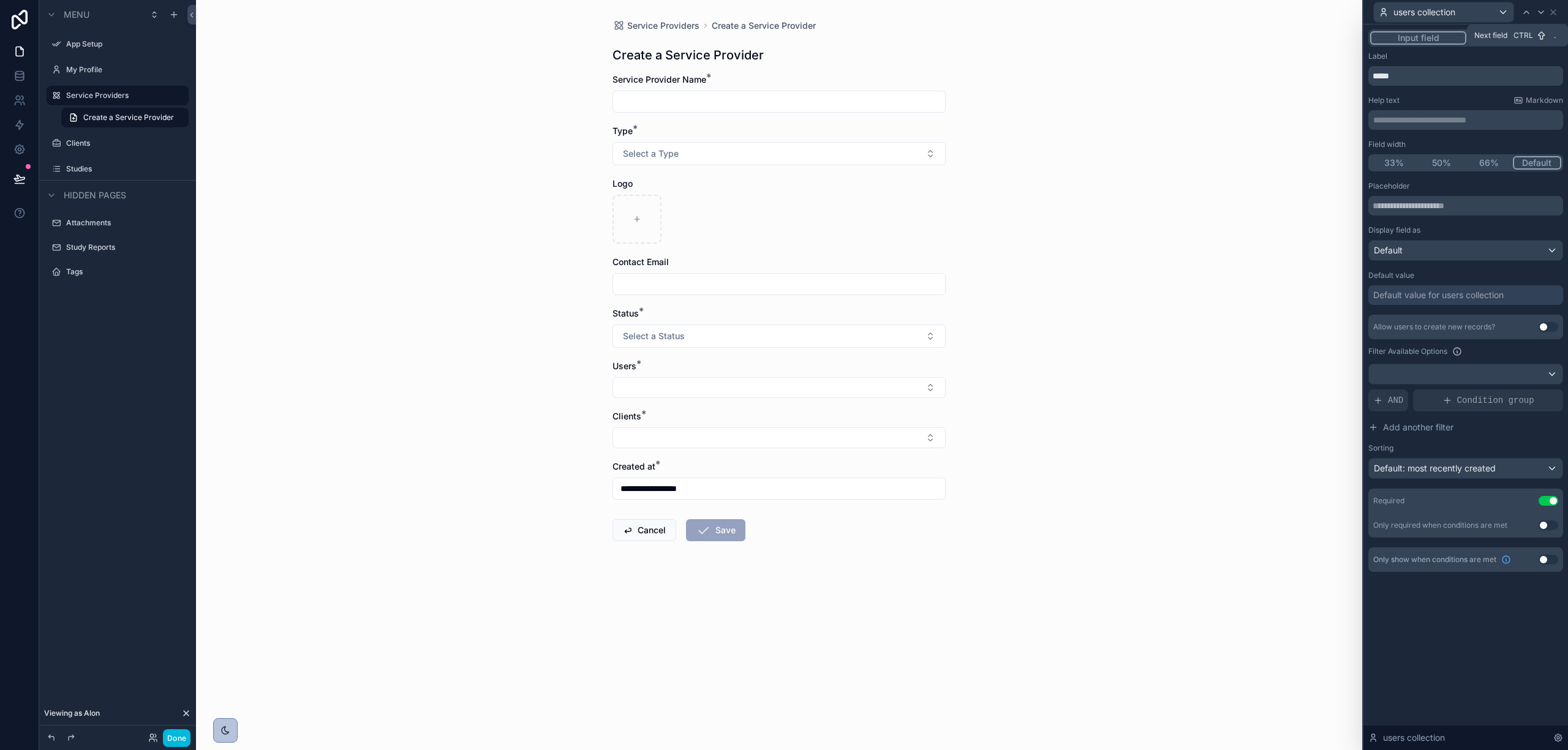
click at [1537, 13] on icon at bounding box center [1541, 12] width 10 height 10
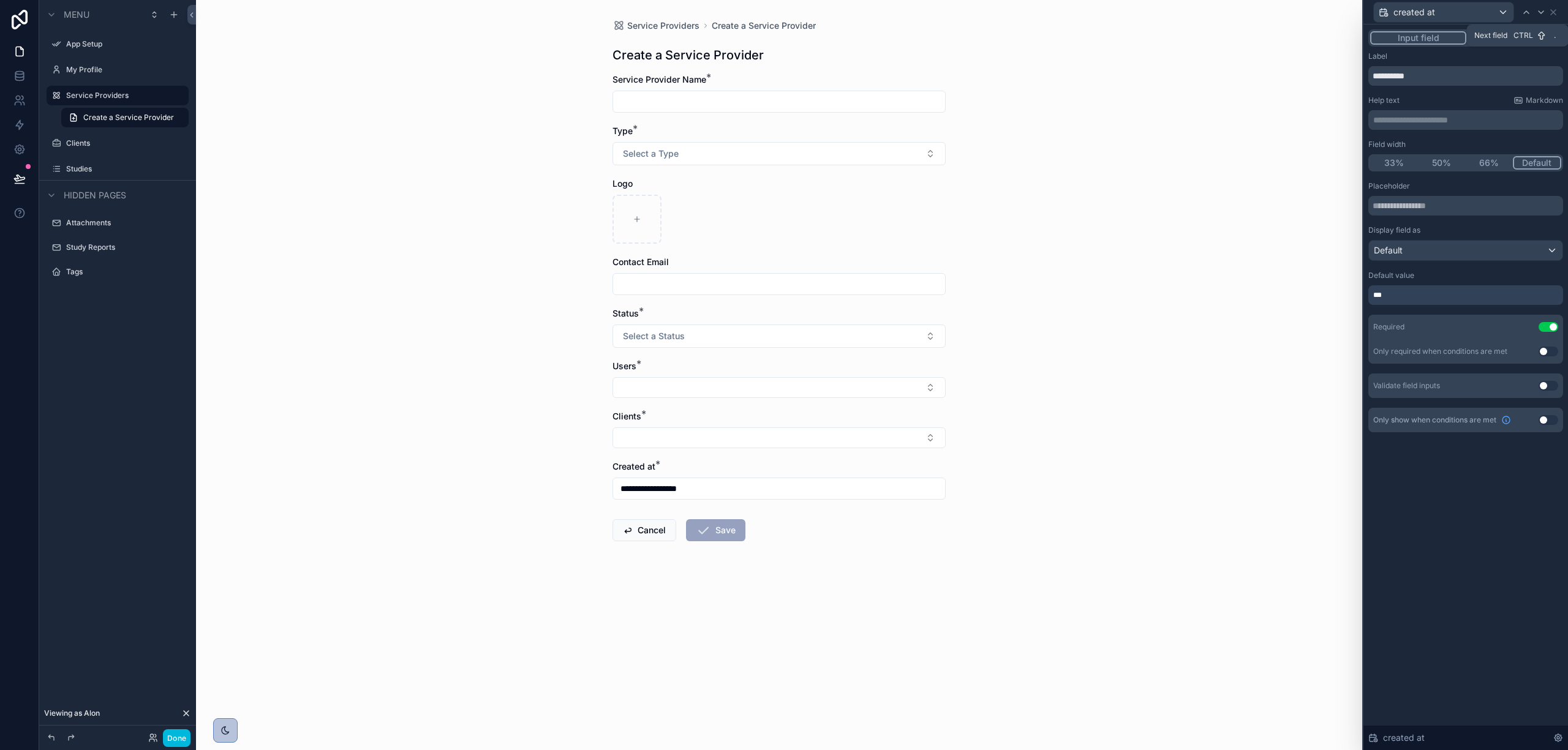
click at [1537, 13] on icon at bounding box center [1541, 12] width 10 height 10
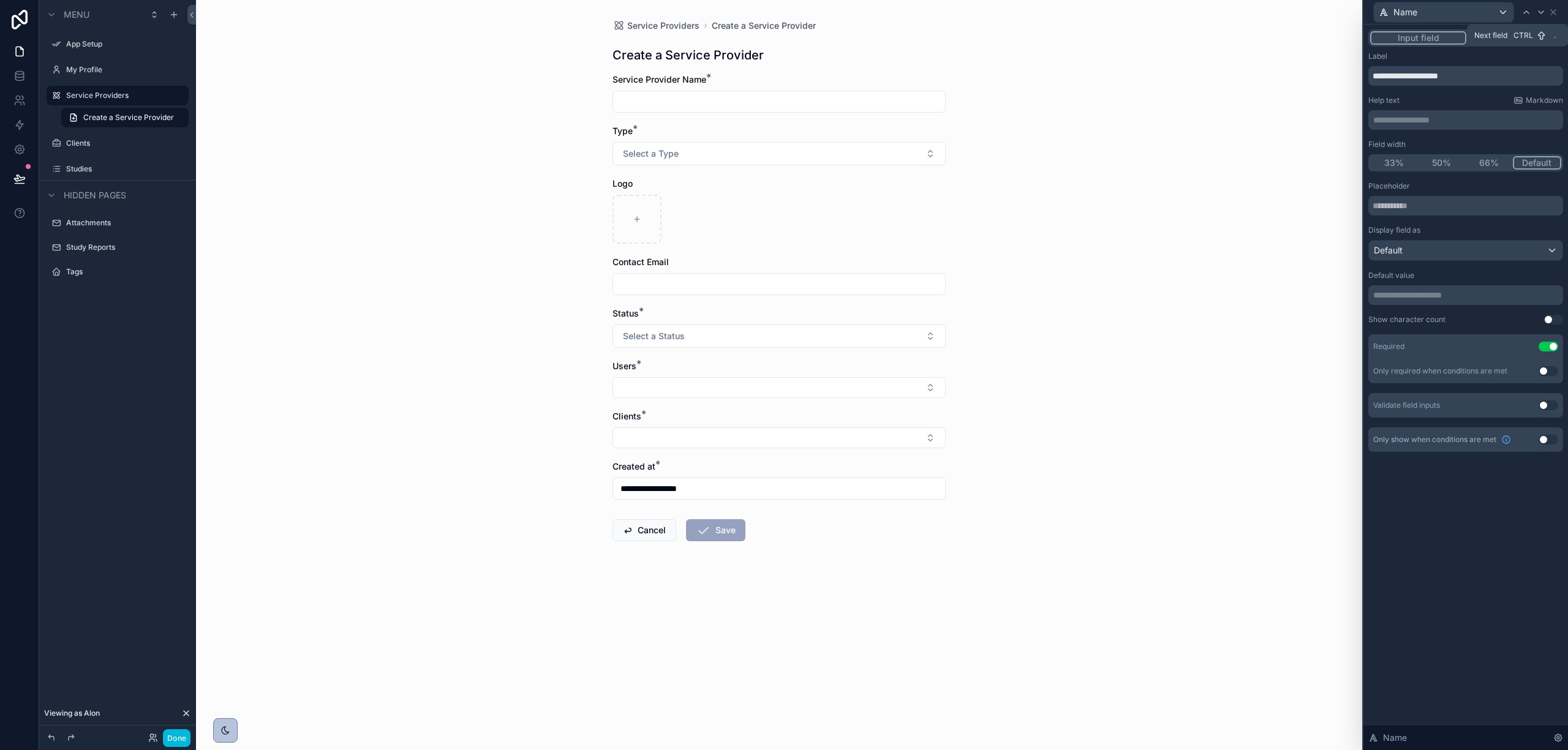
click at [1537, 13] on icon at bounding box center [1541, 12] width 10 height 10
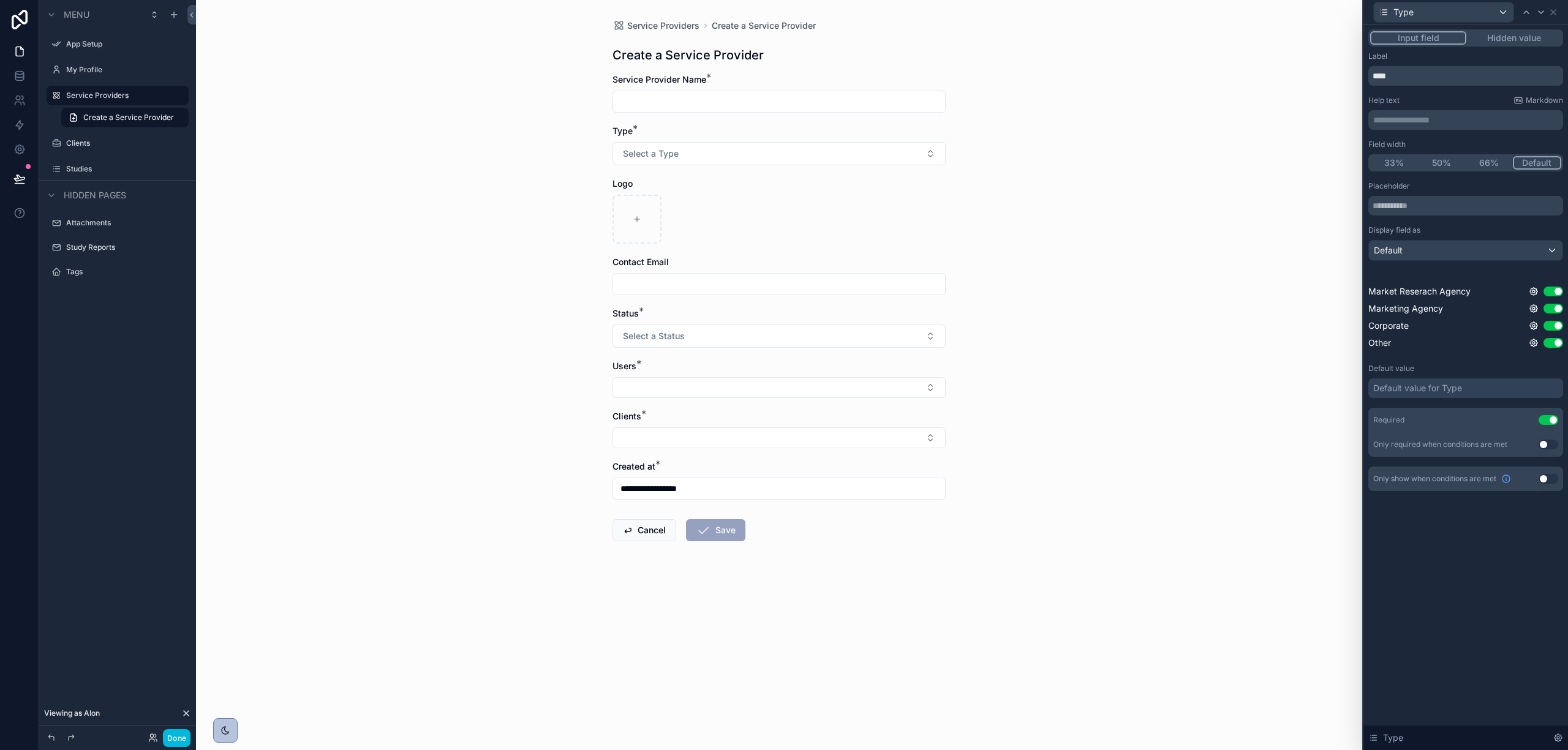
click at [657, 22] on span "Service Providers" at bounding box center [664, 25] width 73 height 12
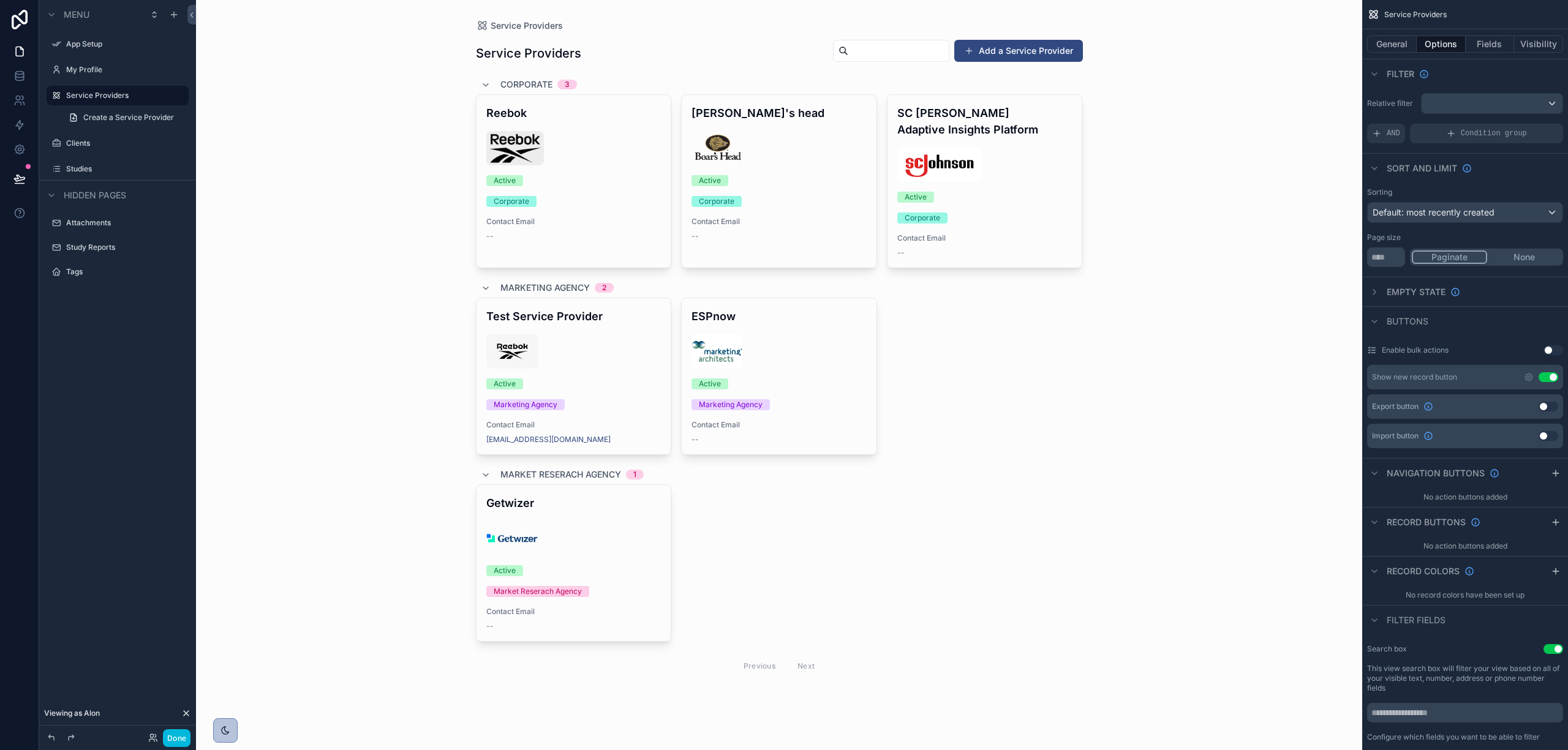
click at [583, 545] on div "scrollable content" at bounding box center [573, 538] width 175 height 34
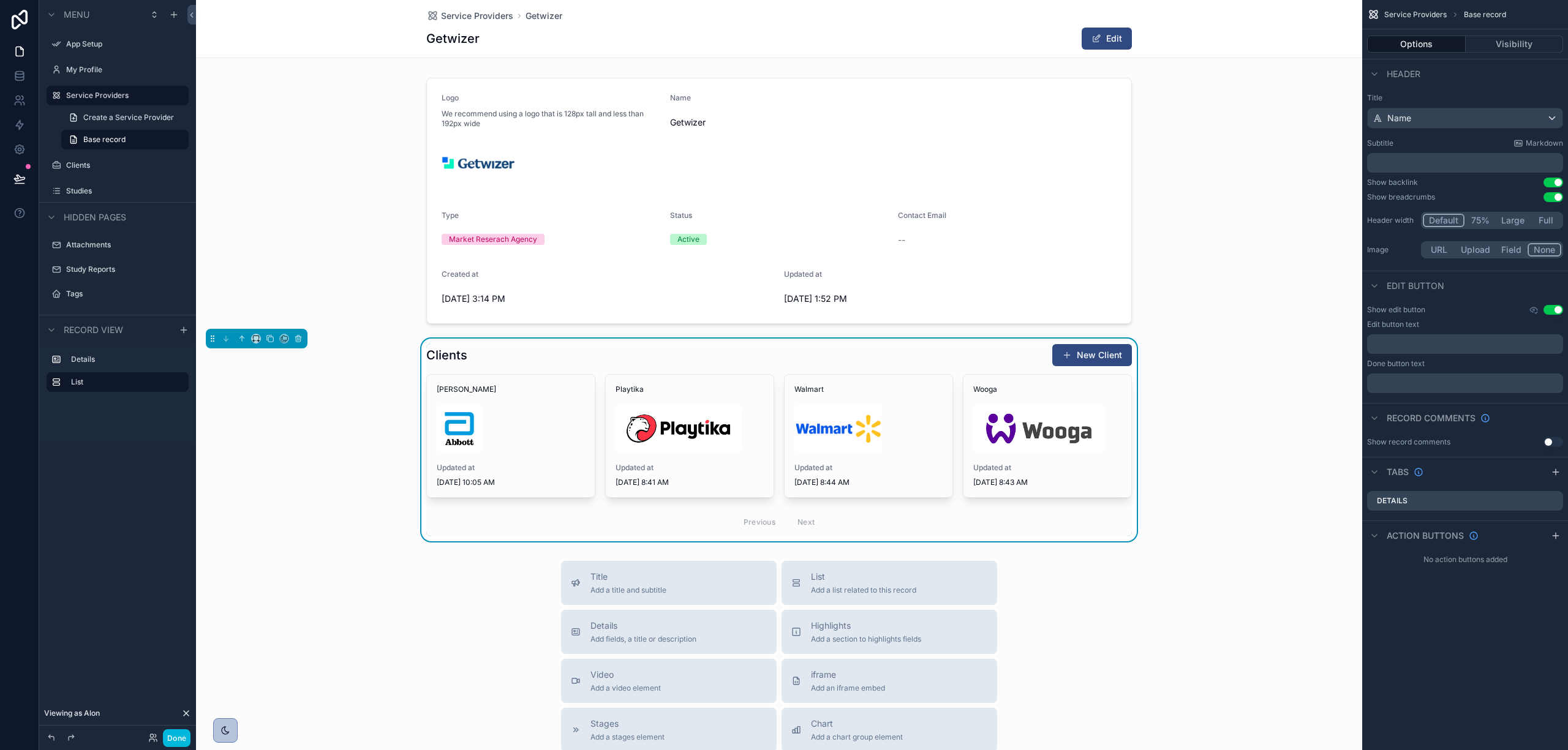
click at [971, 363] on div "Clients New Client" at bounding box center [779, 355] width 706 height 24
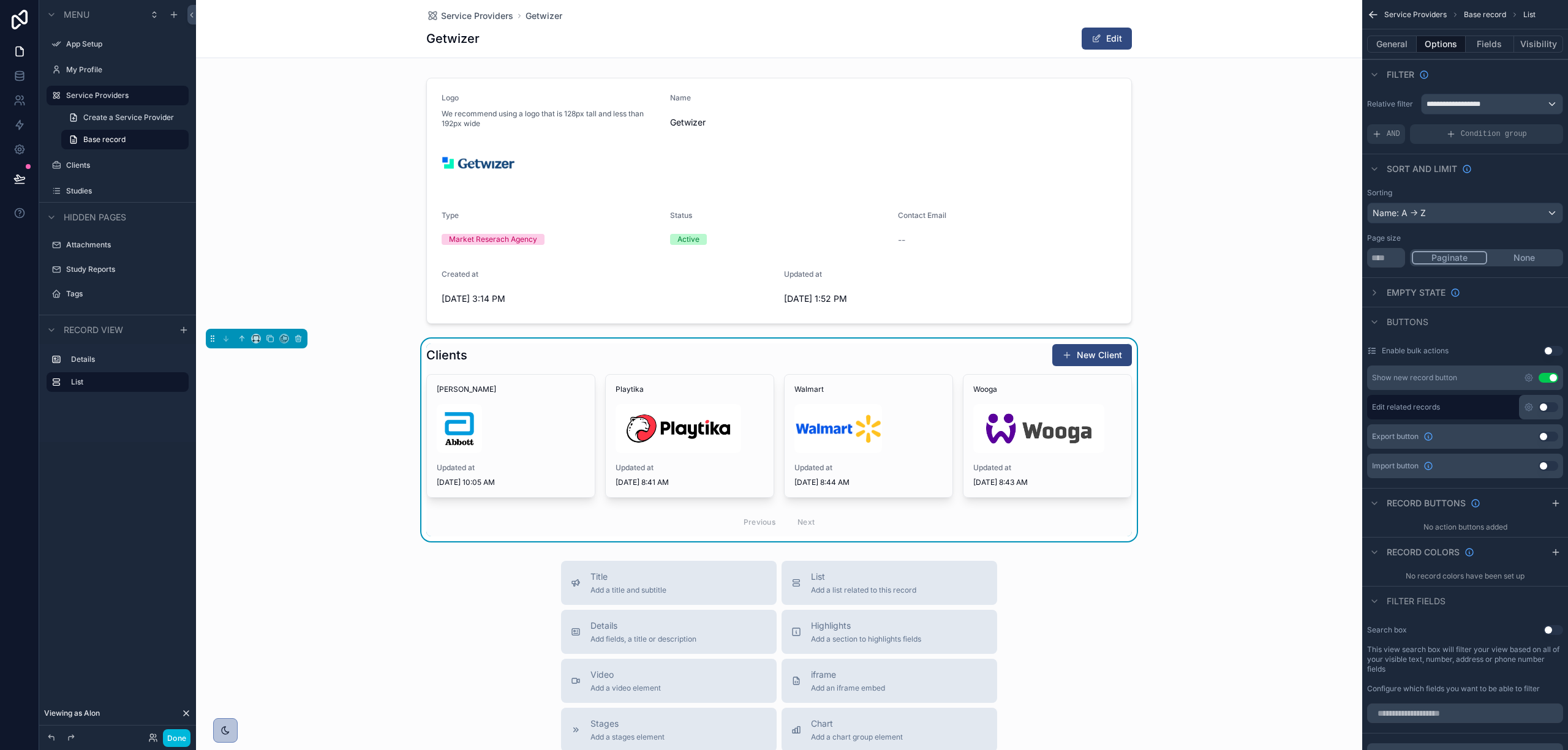
click at [1530, 380] on icon "scrollable content" at bounding box center [1529, 377] width 10 height 10
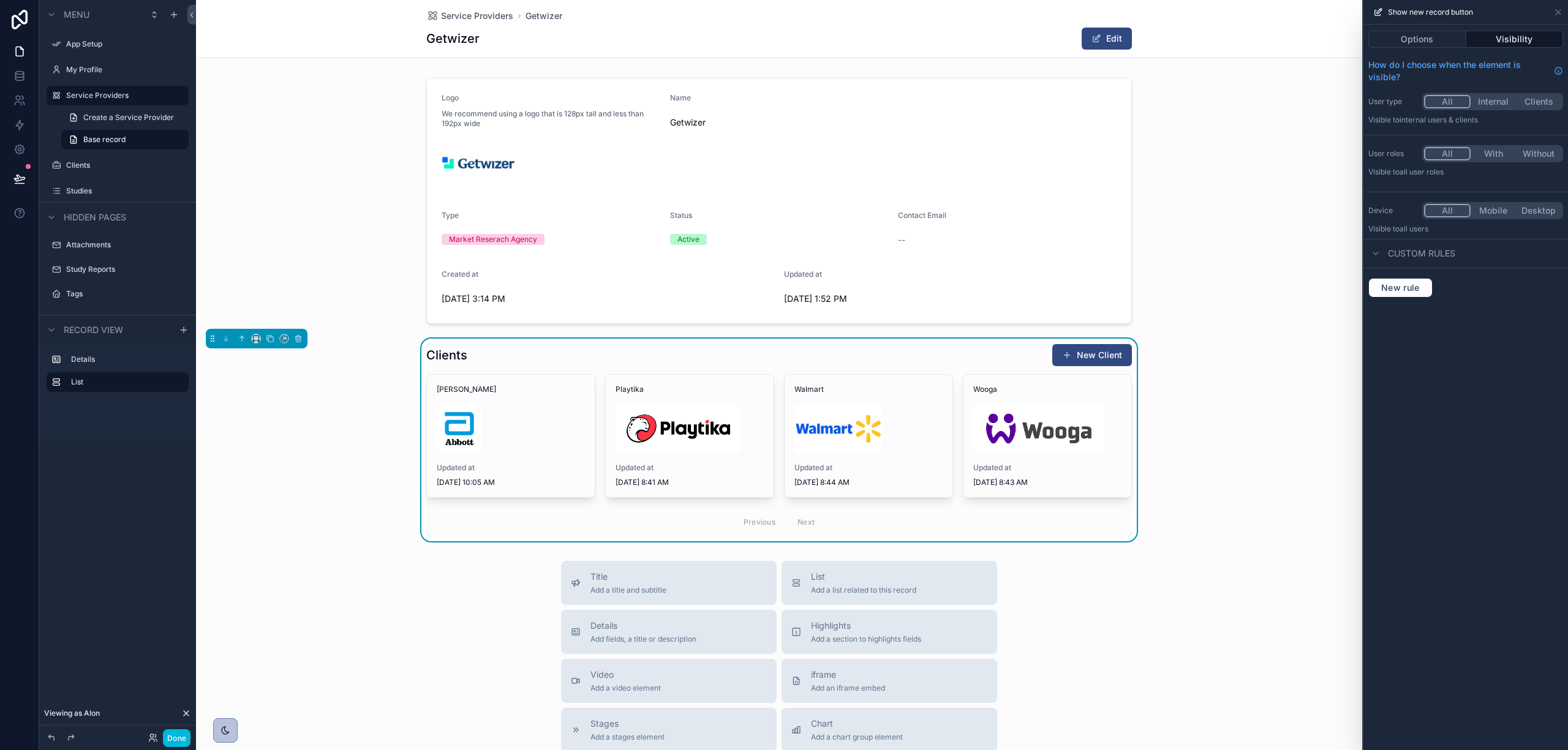
click at [1434, 44] on button "Options" at bounding box center [1418, 39] width 98 height 17
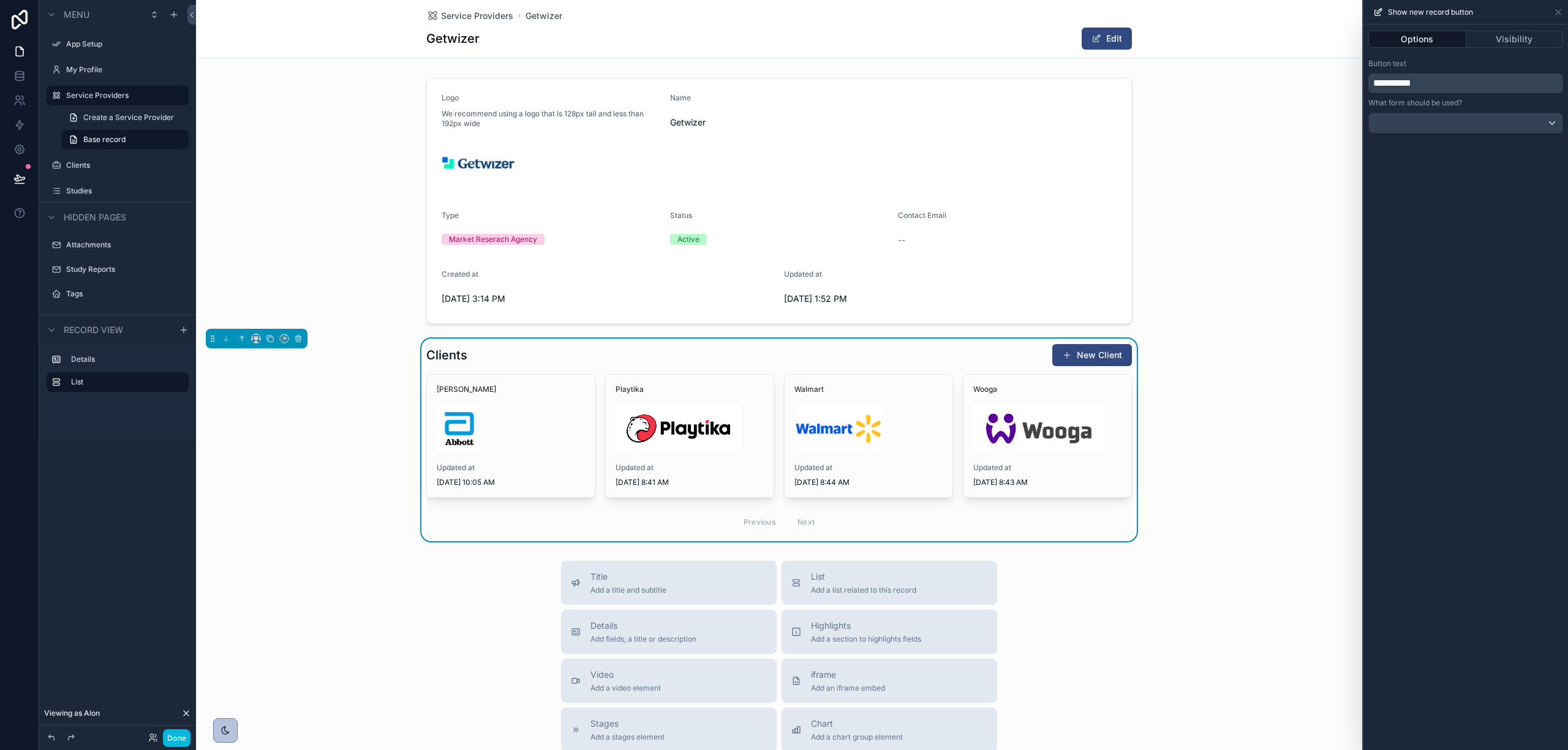
click at [1490, 41] on button "Visibility" at bounding box center [1515, 39] width 97 height 17
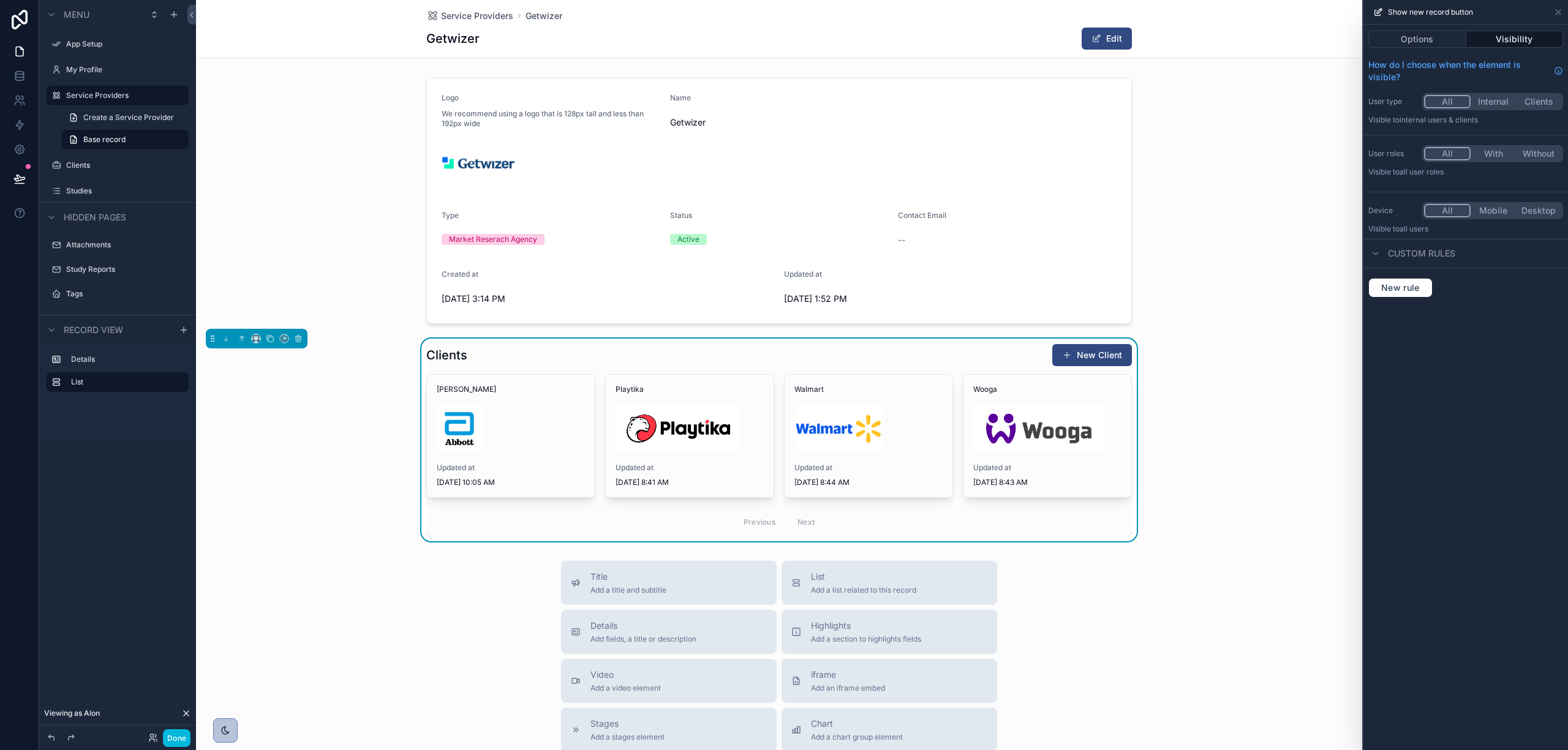
click at [1492, 153] on button "With" at bounding box center [1493, 153] width 45 height 13
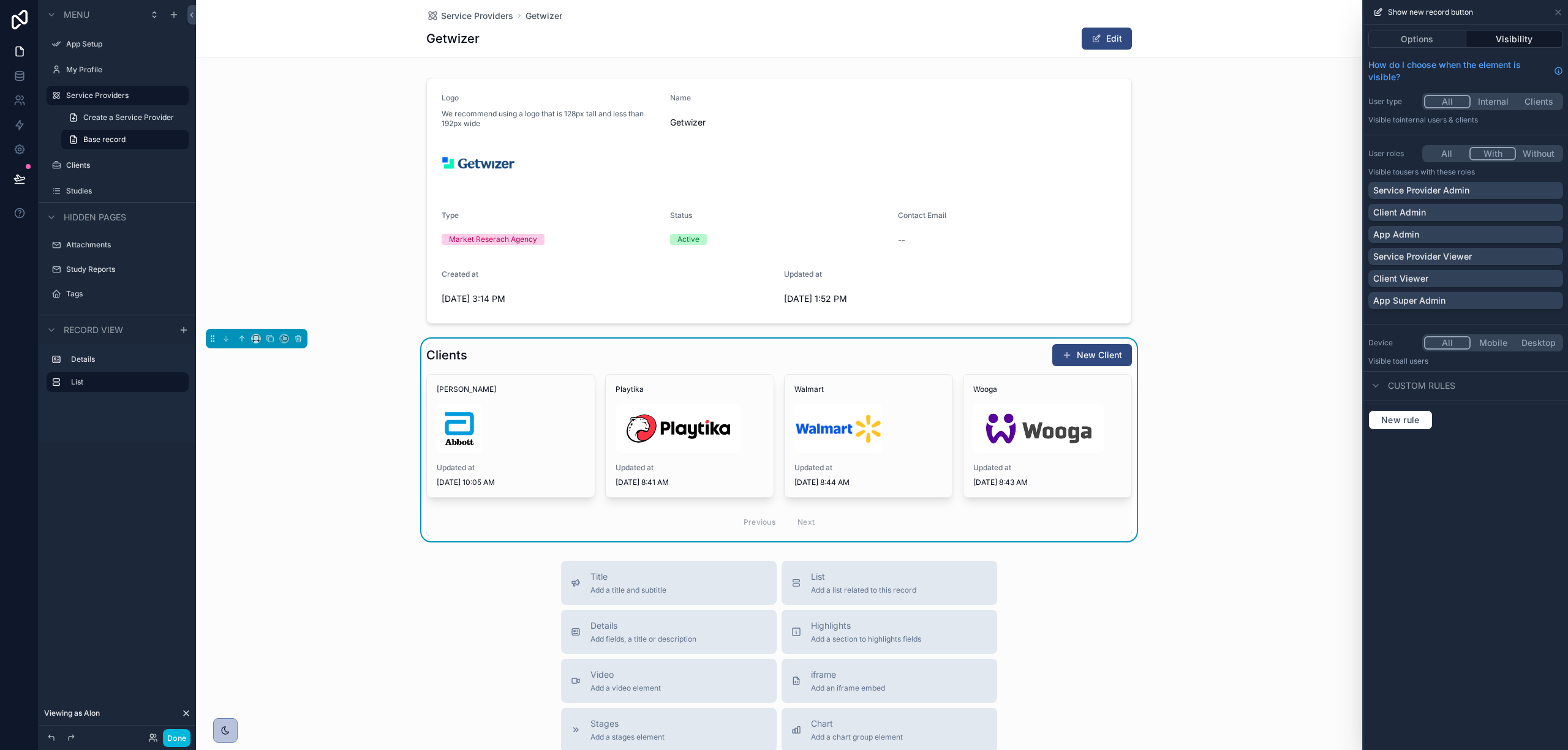
click at [1473, 188] on div "Service Provider Admin" at bounding box center [1466, 190] width 185 height 12
click at [1457, 302] on div "App Super Admin" at bounding box center [1466, 300] width 185 height 12
click at [1458, 230] on div "App Admin" at bounding box center [1466, 234] width 185 height 12
click at [1498, 195] on div "Service Provider Admin" at bounding box center [1459, 190] width 171 height 12
click at [1446, 37] on button "Options" at bounding box center [1418, 39] width 98 height 17
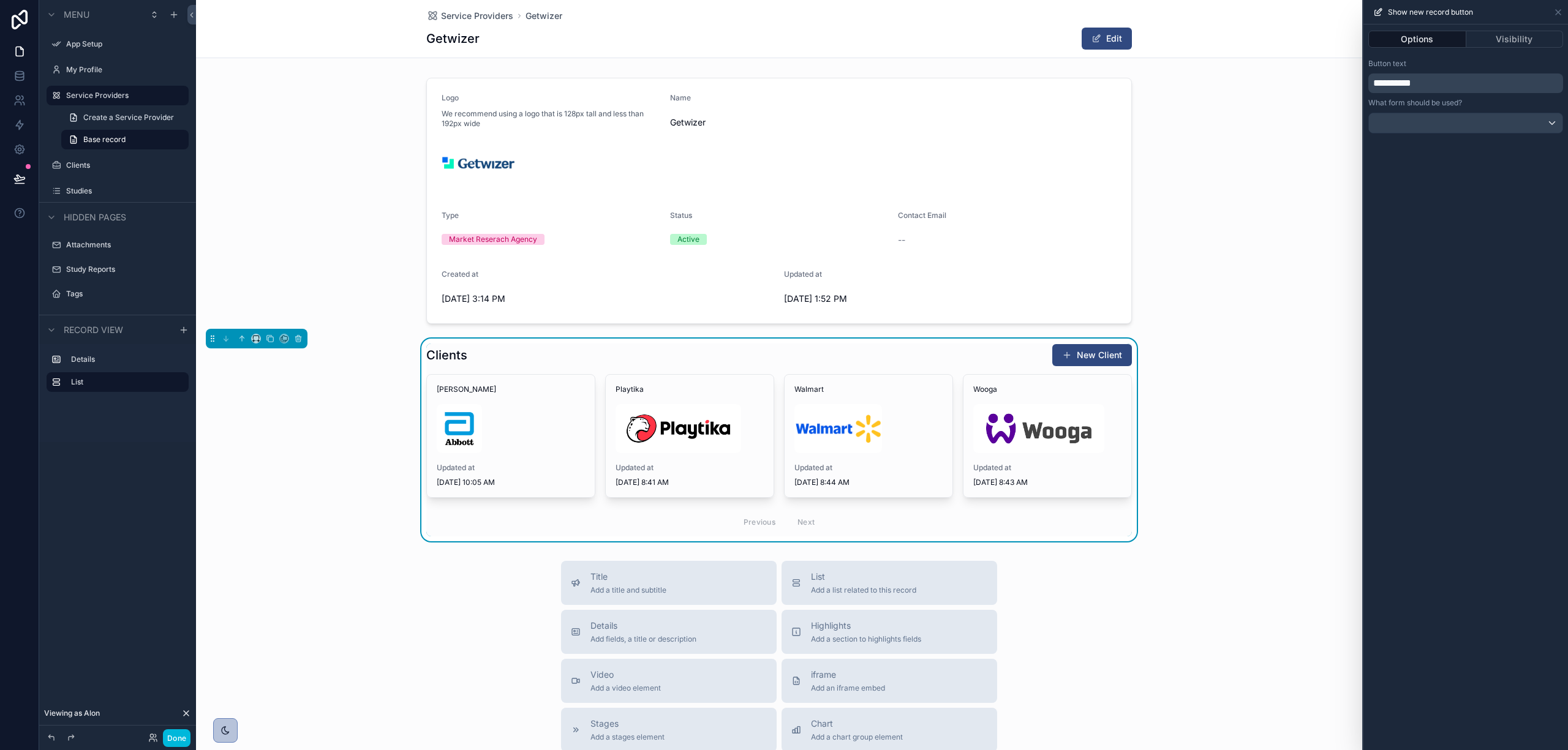
click at [1495, 25] on div "Options Visibility" at bounding box center [1466, 39] width 205 height 29
click at [1501, 34] on button "Visibility" at bounding box center [1515, 39] width 97 height 17
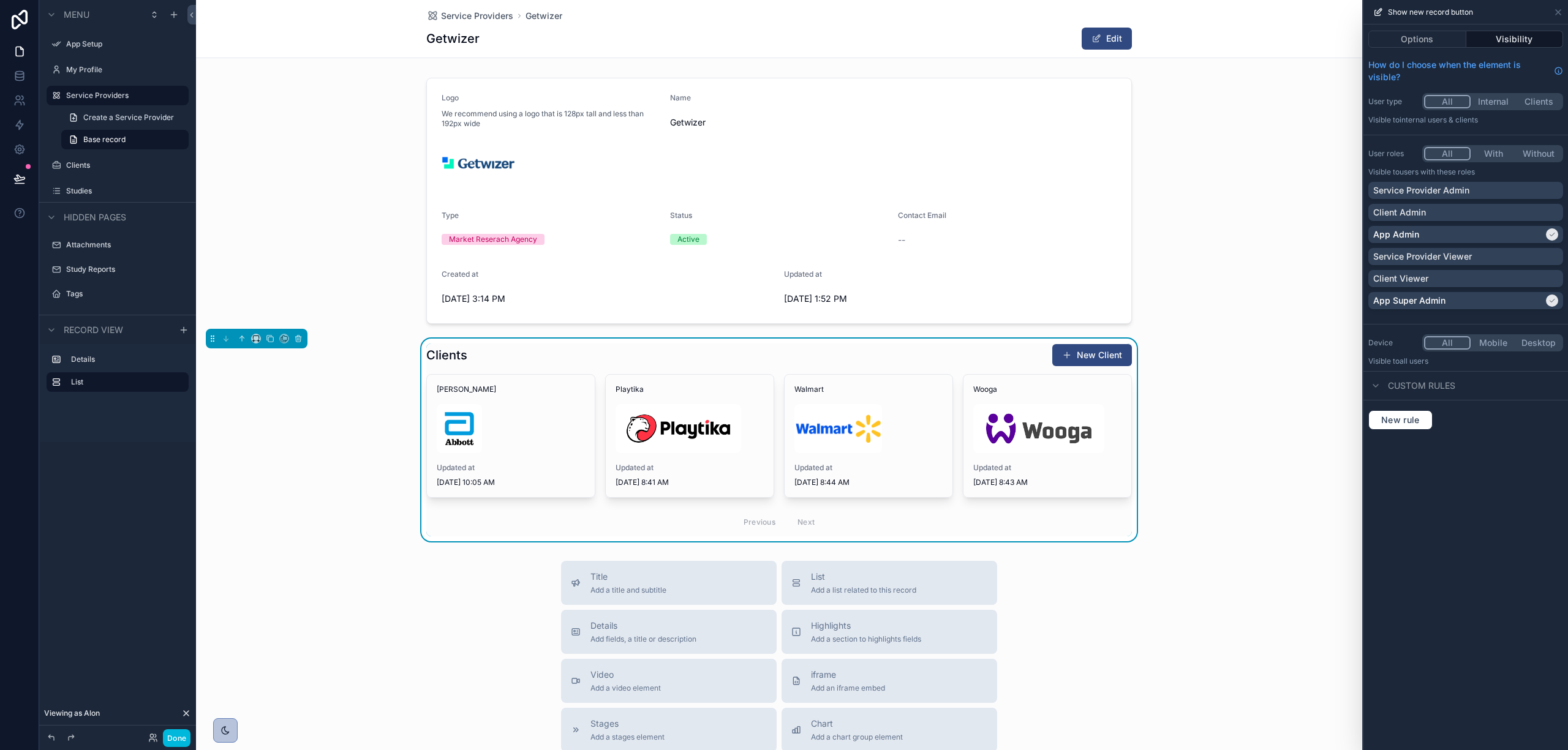
click at [1400, 31] on button "Options" at bounding box center [1418, 39] width 98 height 17
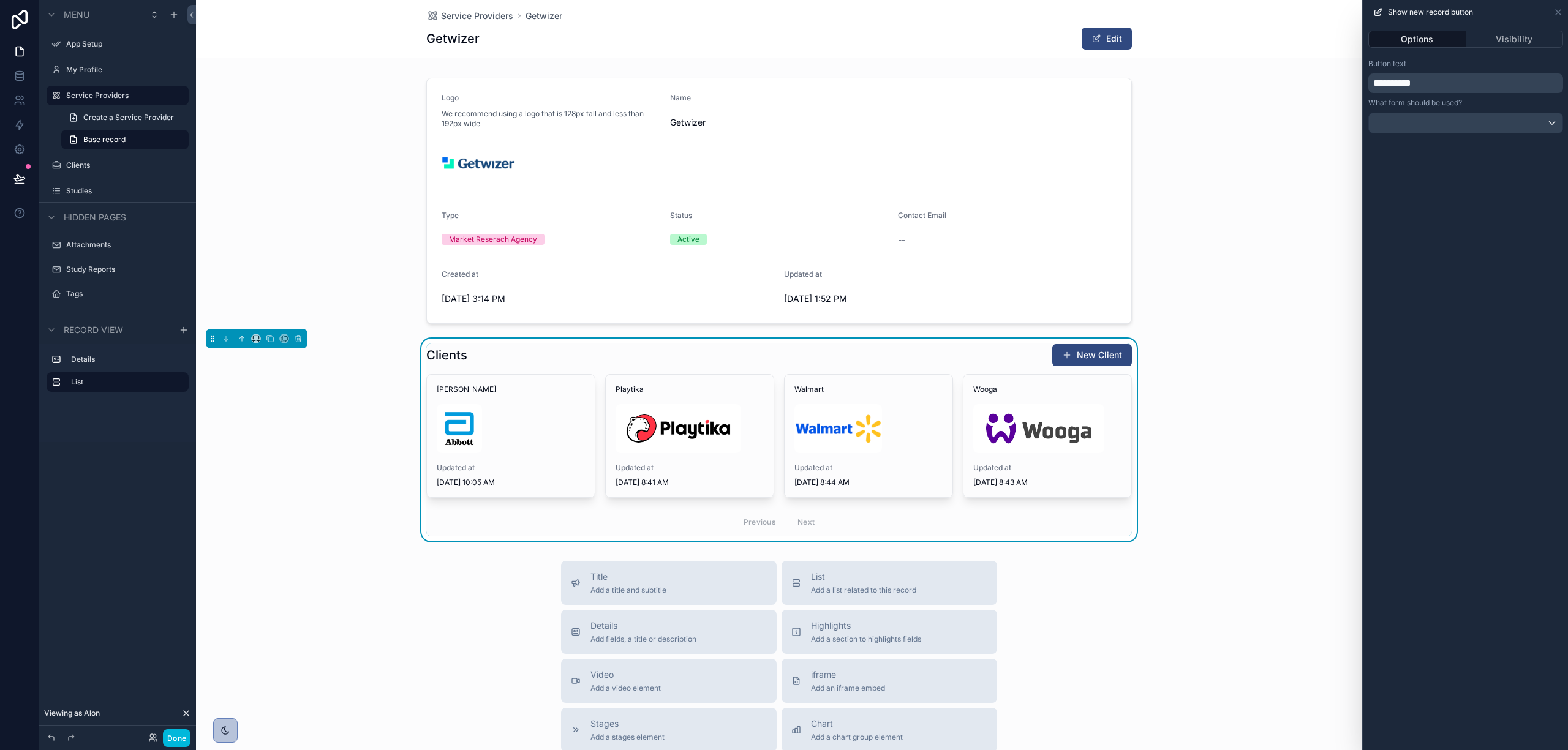
click at [1307, 261] on div "scrollable content" at bounding box center [779, 201] width 1166 height 256
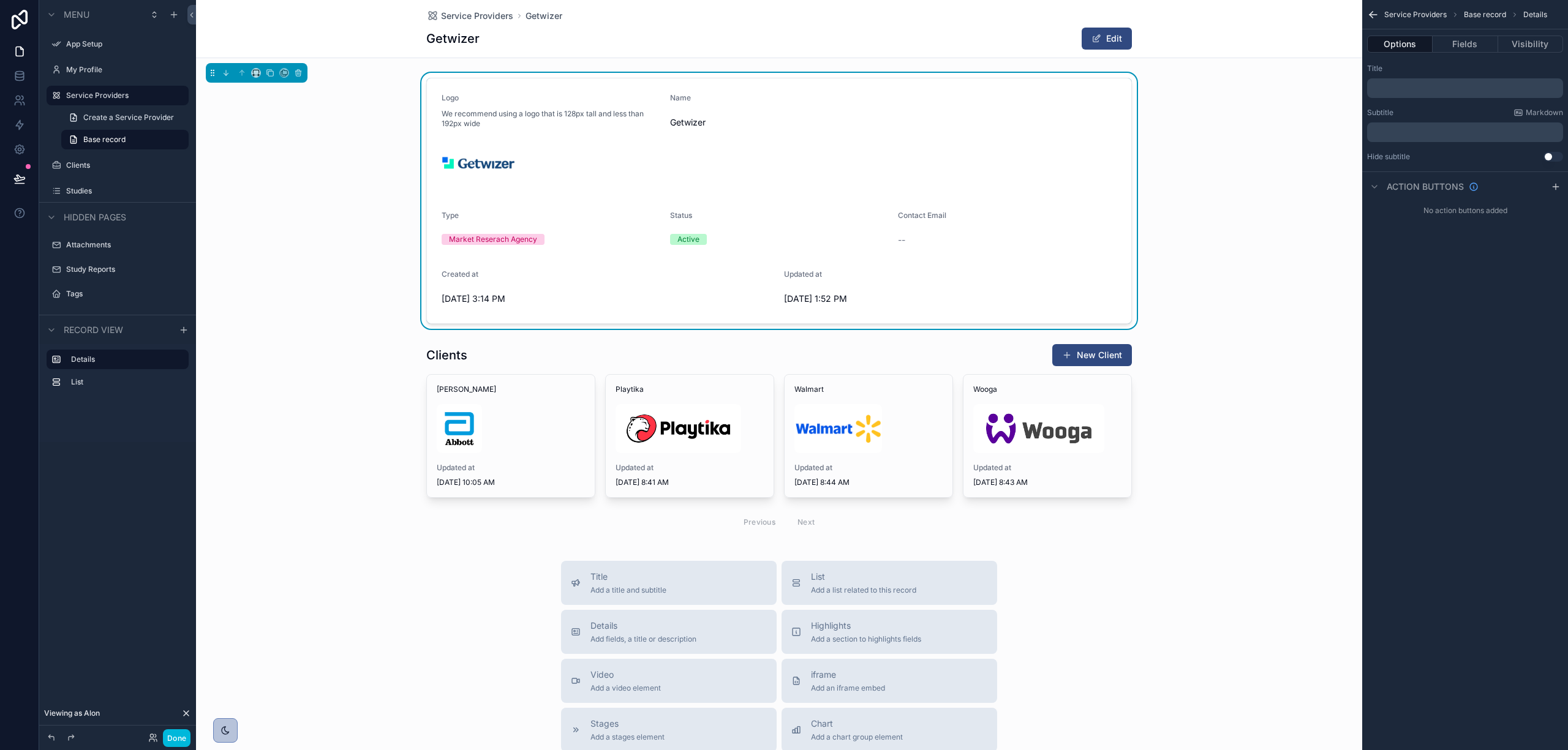
click at [1007, 30] on div "Getwizer Edit" at bounding box center [779, 38] width 706 height 24
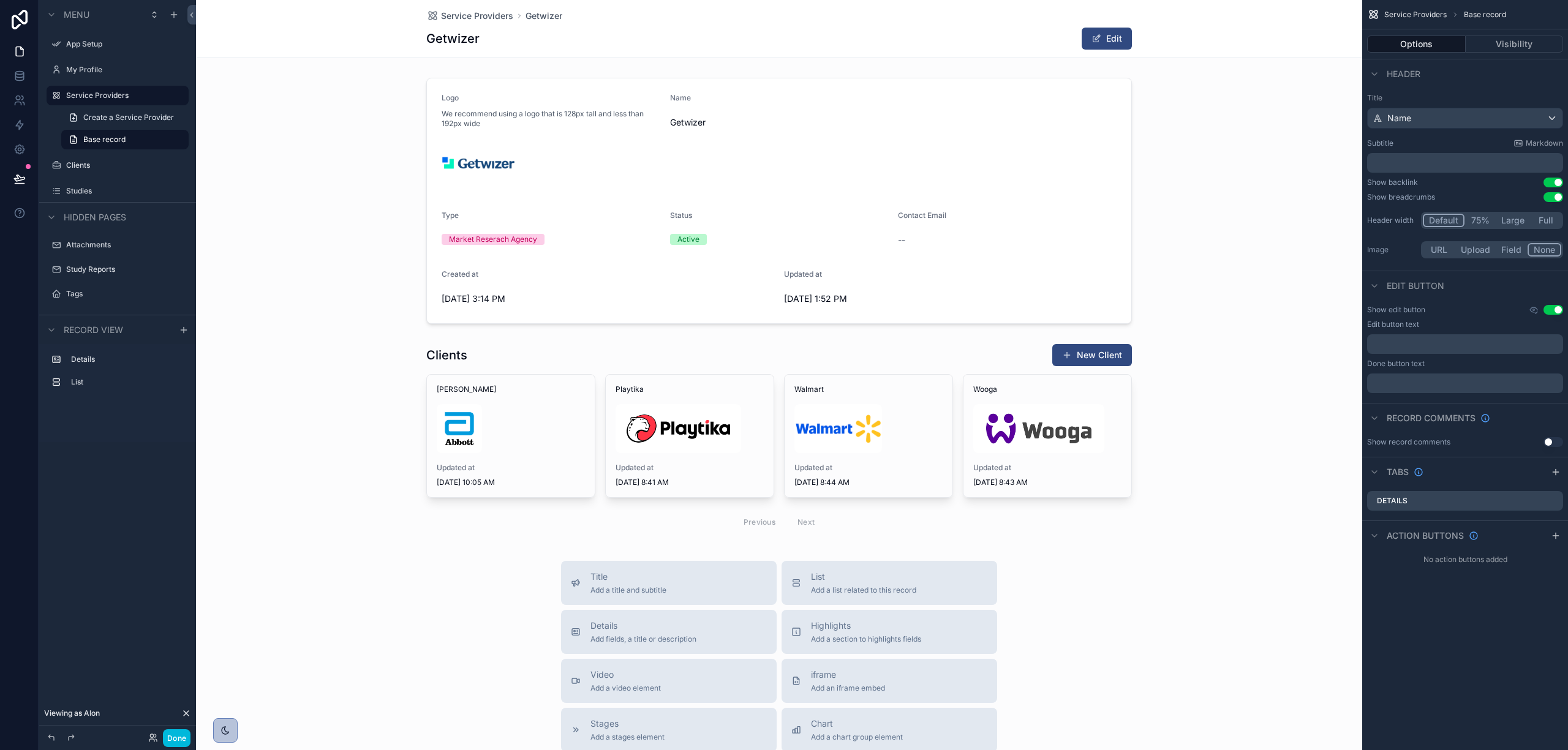
click at [1533, 309] on icon "scrollable content" at bounding box center [1534, 310] width 2 height 2
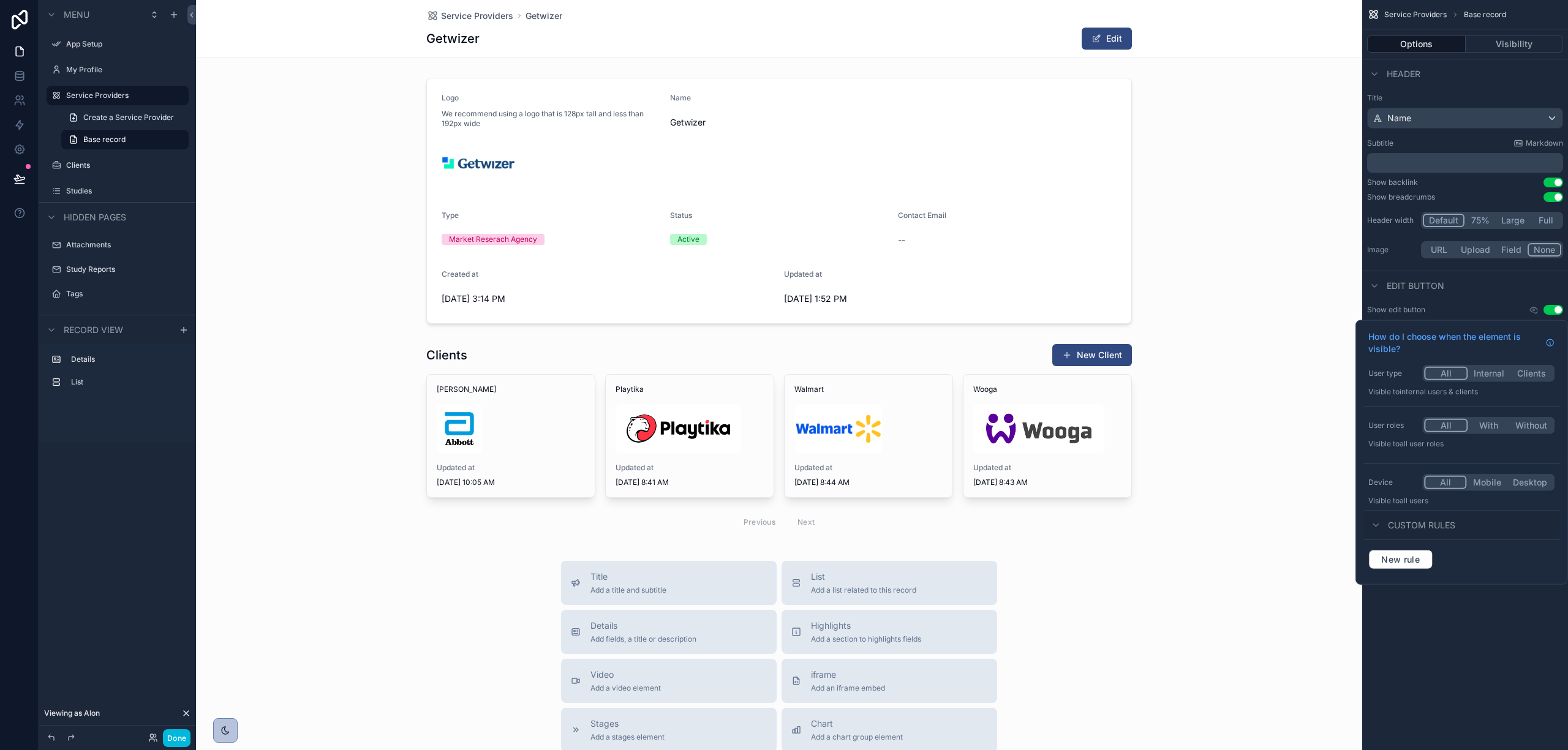
click at [1484, 425] on button "With" at bounding box center [1488, 425] width 42 height 13
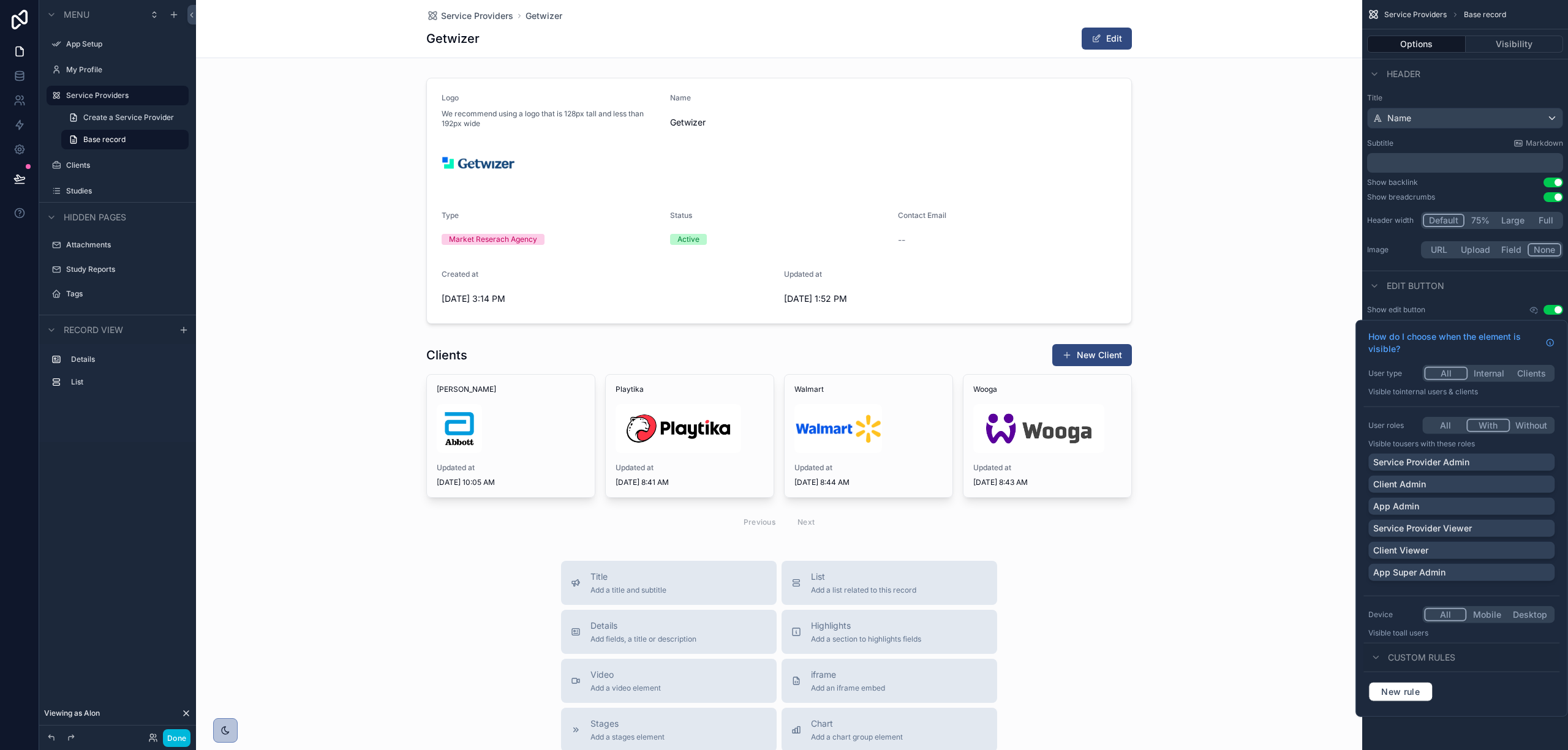
click at [1475, 504] on div "App Admin" at bounding box center [1461, 506] width 176 height 12
click at [1434, 573] on p "App Super Admin" at bounding box center [1410, 572] width 73 height 12
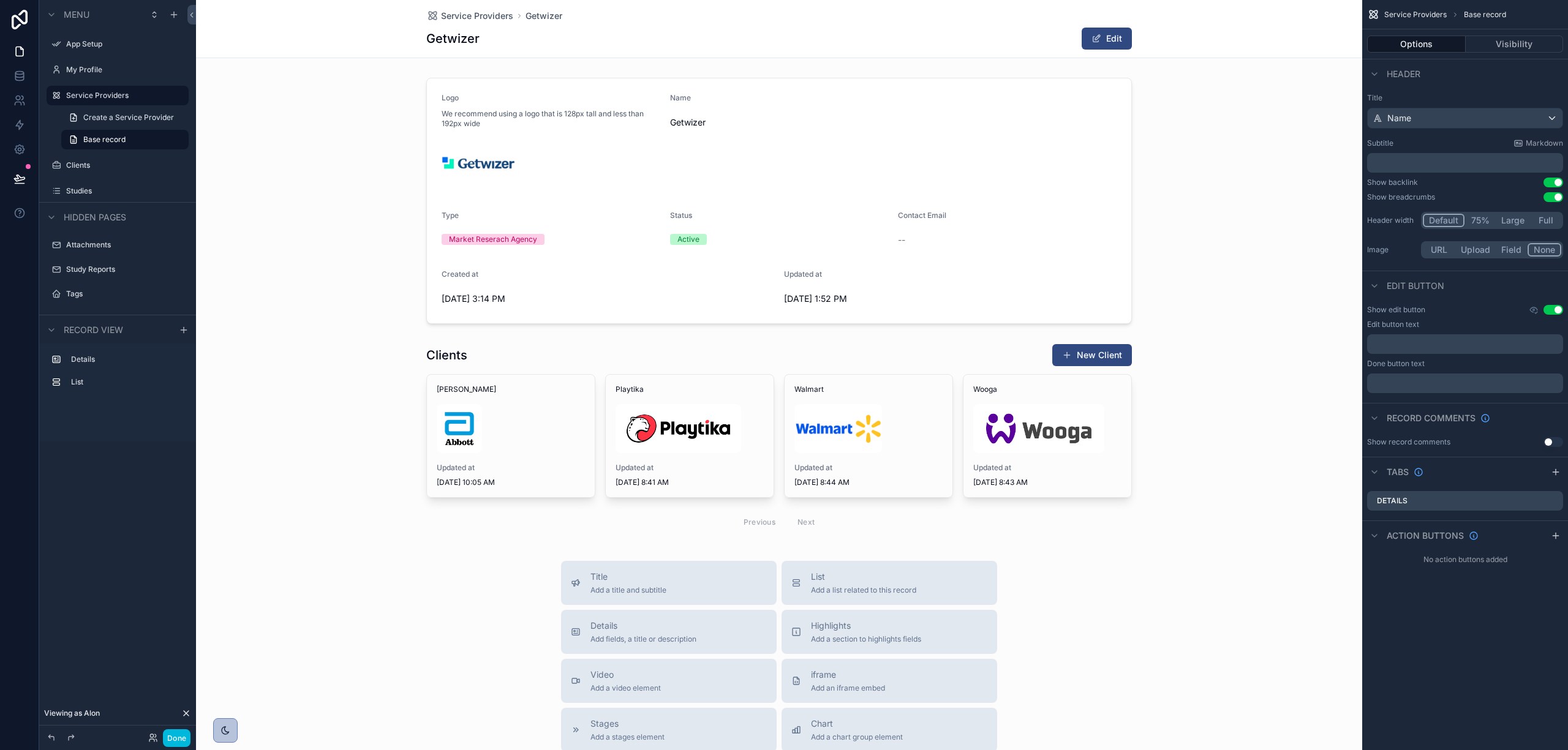
click at [1532, 306] on icon "scrollable content" at bounding box center [1534, 309] width 10 height 10
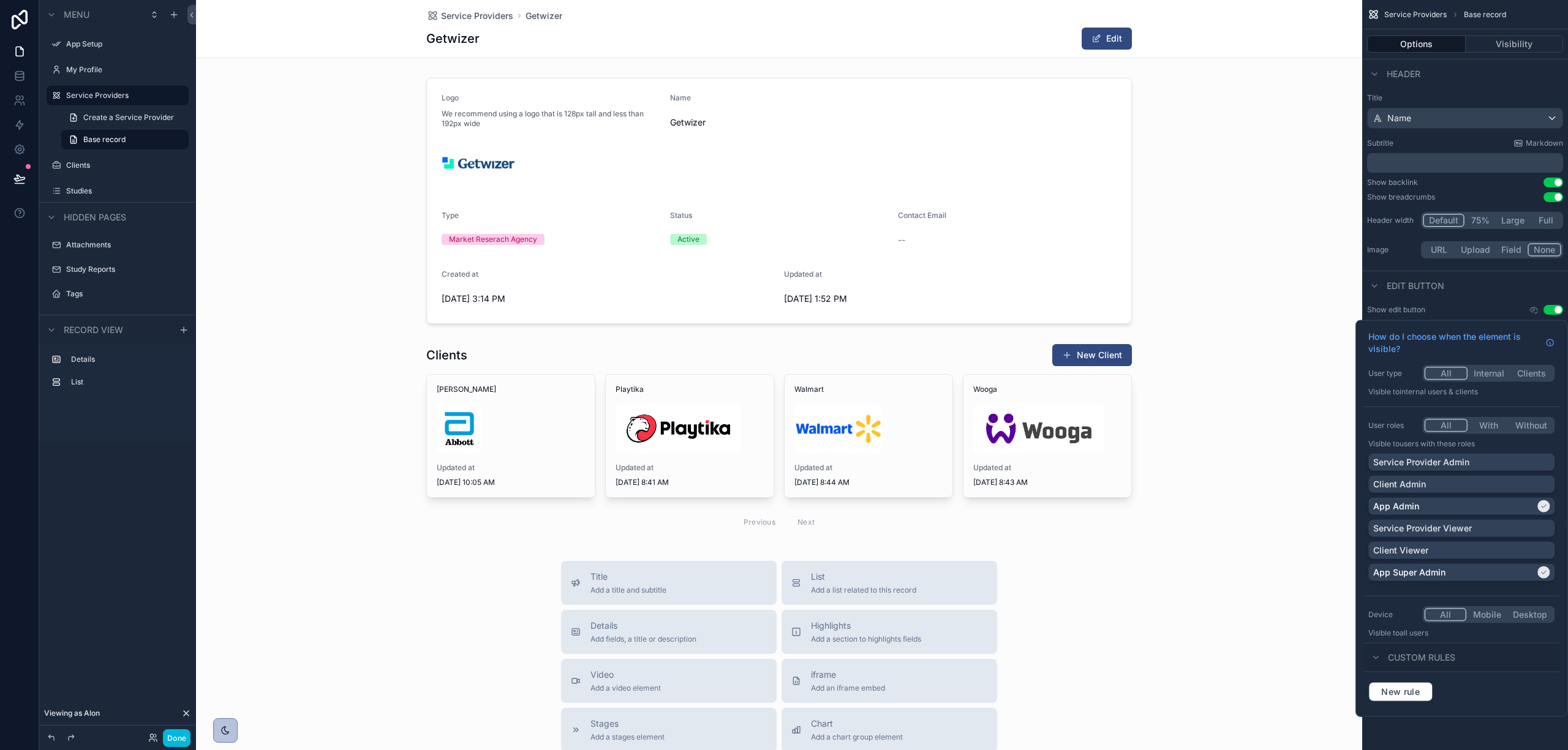
click at [1532, 306] on icon "scrollable content" at bounding box center [1534, 309] width 10 height 10
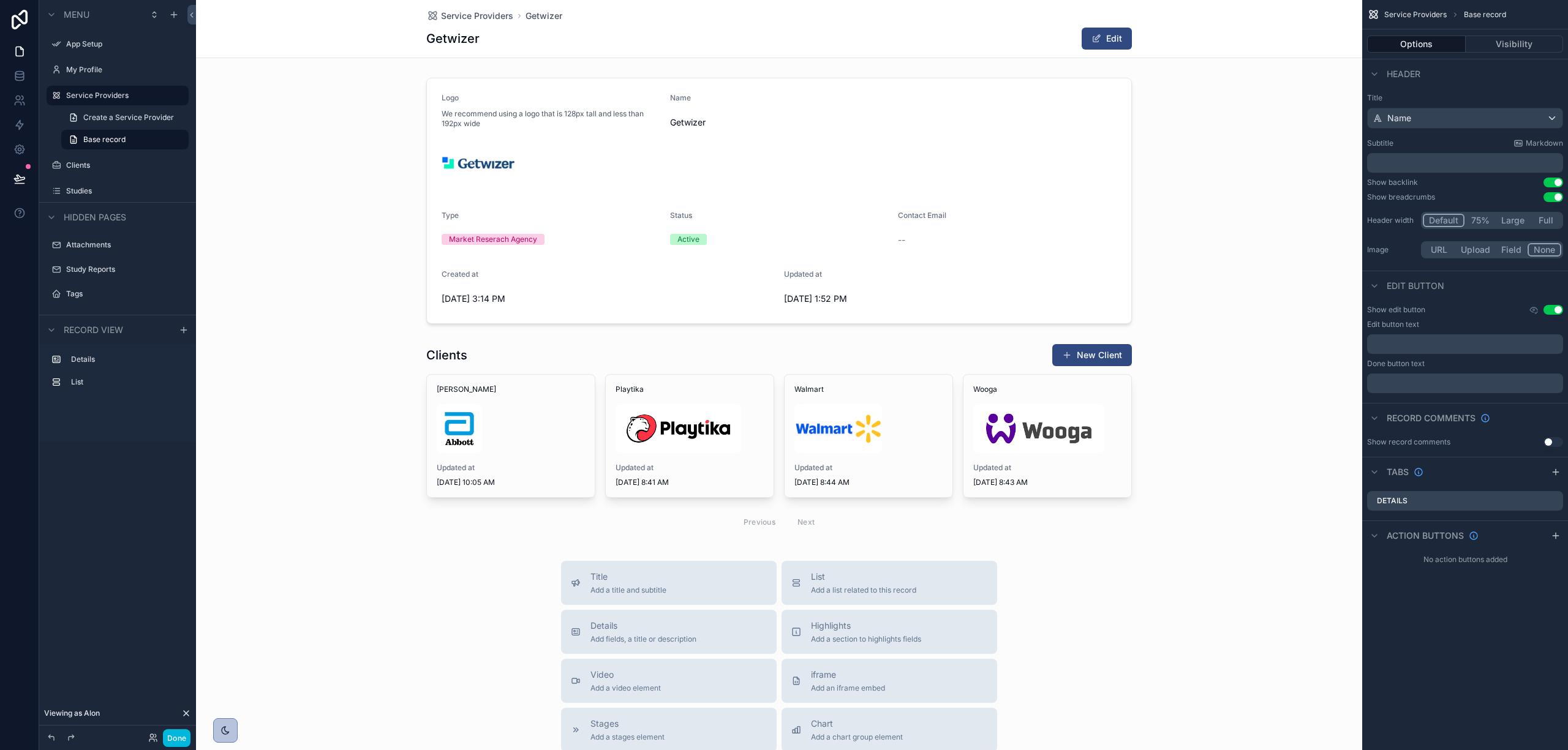
click at [1532, 306] on icon "scrollable content" at bounding box center [1534, 309] width 10 height 10
click at [1522, 38] on button "Visibility" at bounding box center [1515, 44] width 98 height 17
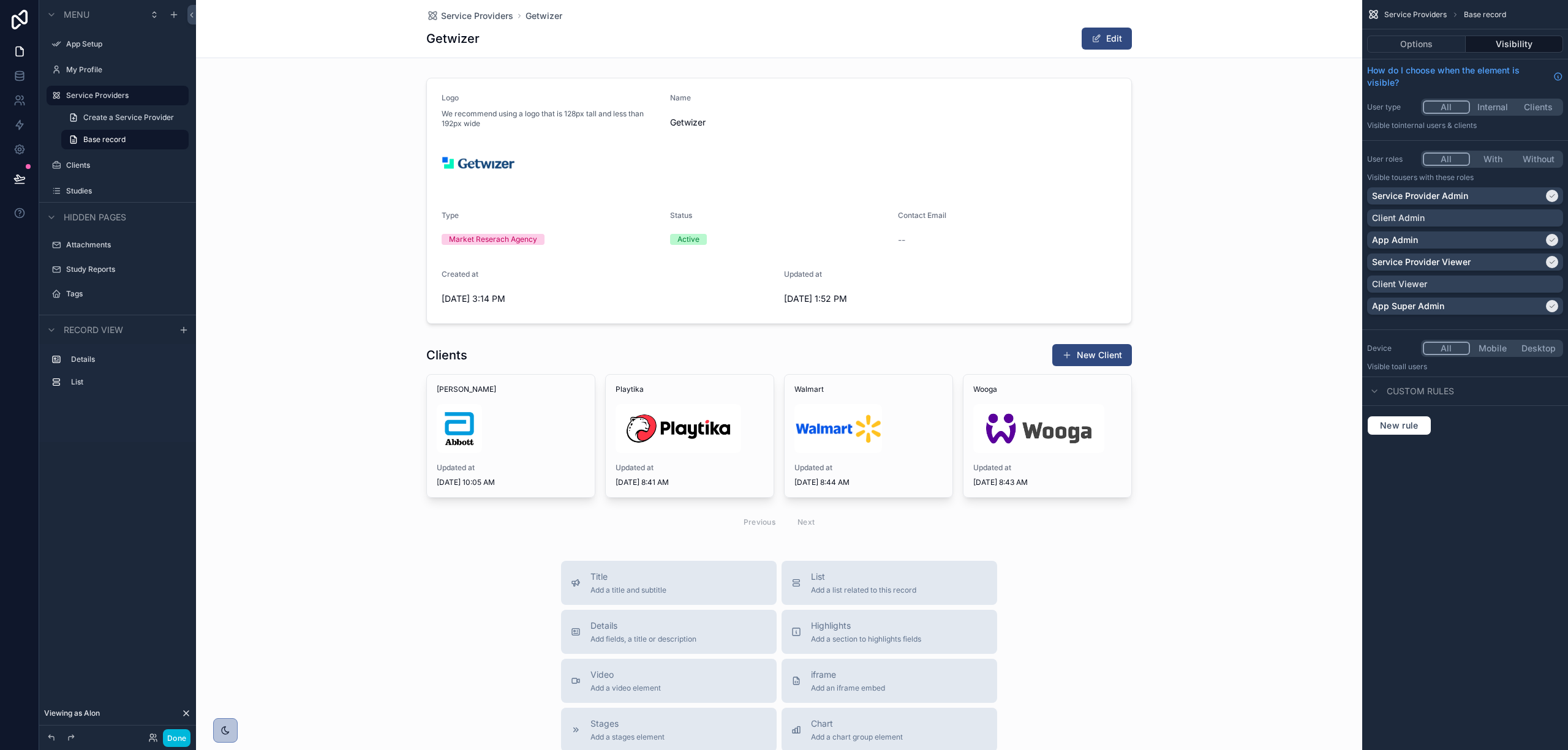
click at [1228, 365] on div "scrollable content" at bounding box center [779, 440] width 1166 height 203
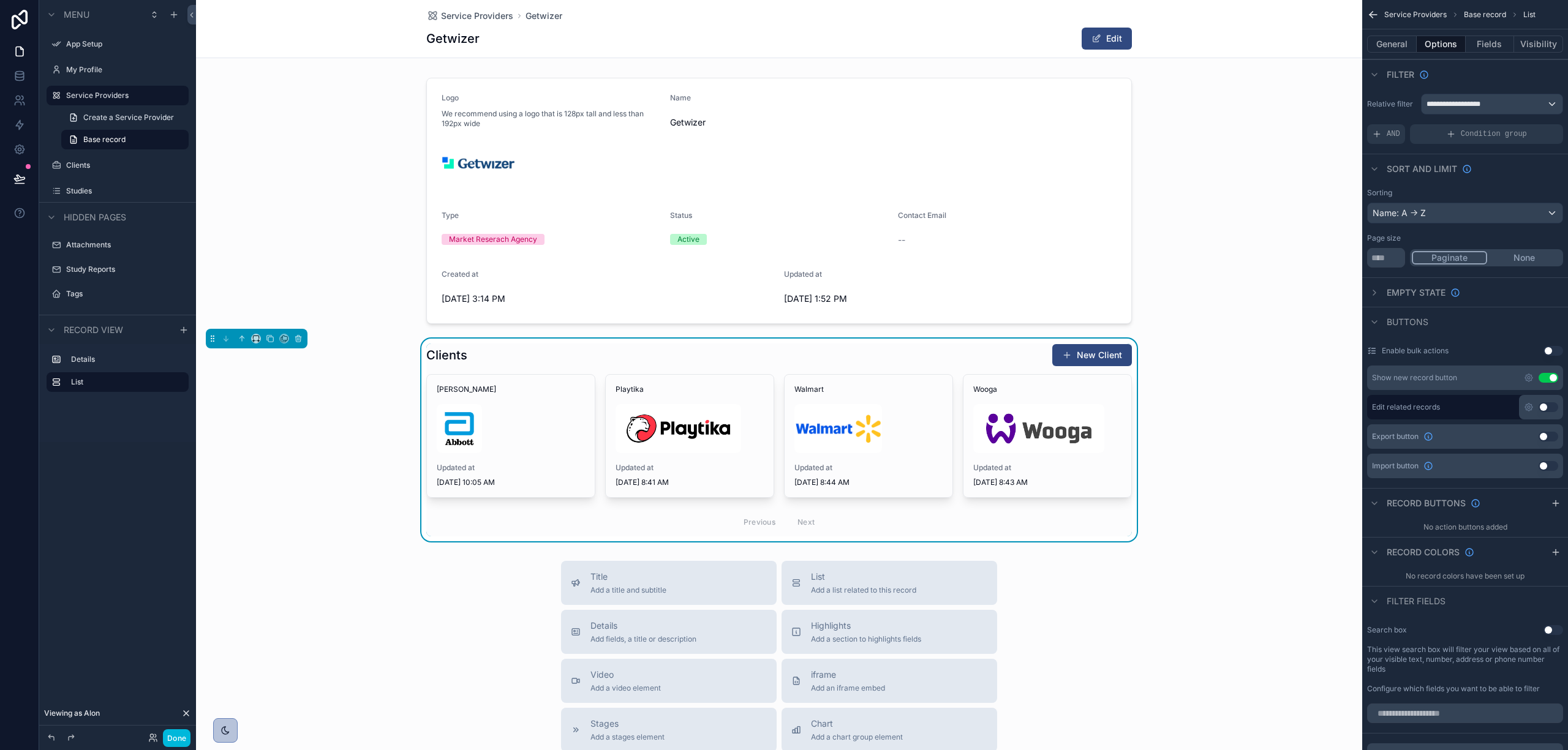
click at [272, 142] on div "scrollable content" at bounding box center [779, 201] width 1166 height 256
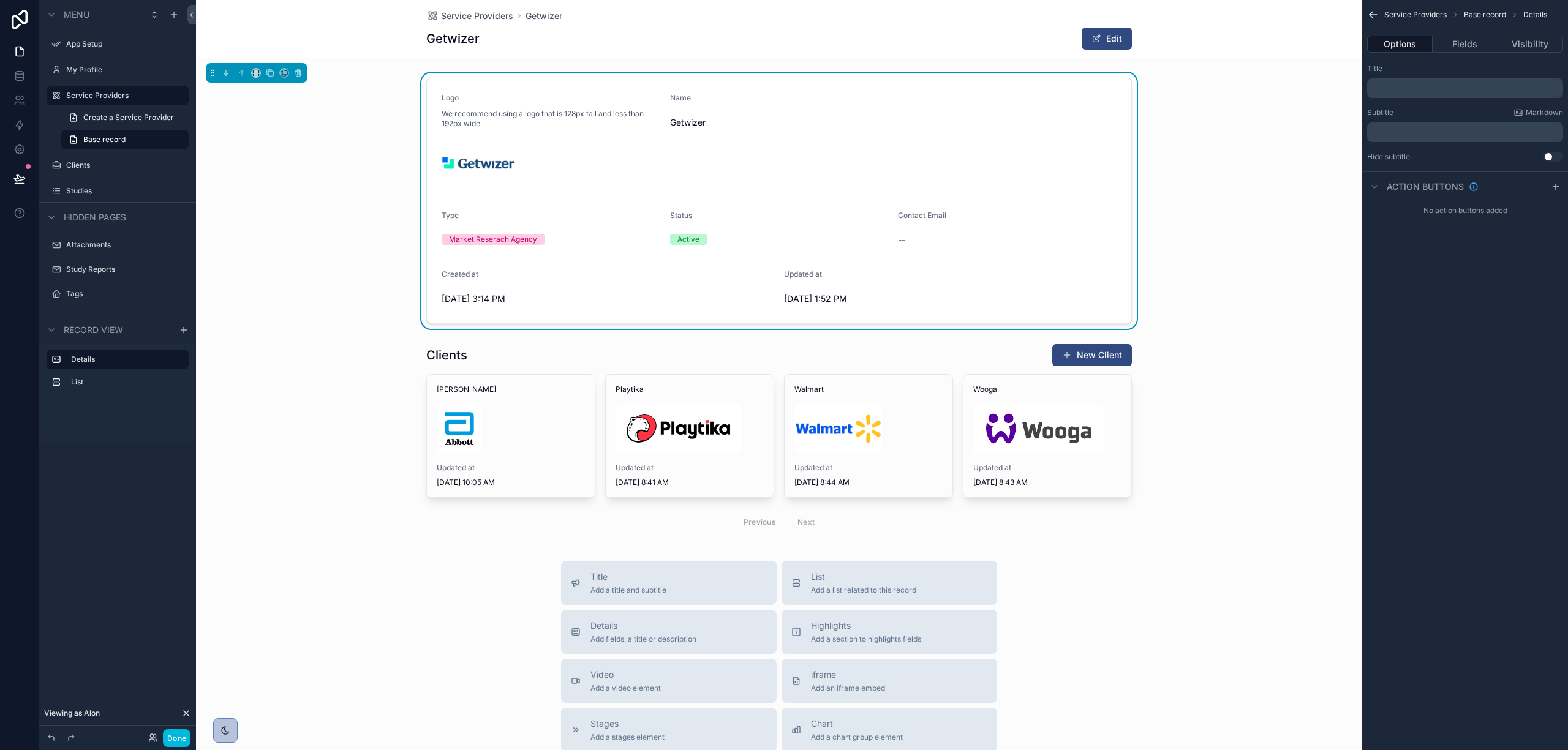
click at [1167, 135] on div "Logo We recommend using a logo that is 128px tall and less than 192px wide Name…" at bounding box center [779, 201] width 1166 height 256
drag, startPoint x: 1208, startPoint y: 98, endPoint x: 1264, endPoint y: 83, distance: 58.0
click at [1210, 95] on div "Logo We recommend using a logo that is 128px tall and less than 192px wide Name…" at bounding box center [779, 201] width 1166 height 256
click at [1225, 371] on div "scrollable content" at bounding box center [779, 440] width 1166 height 203
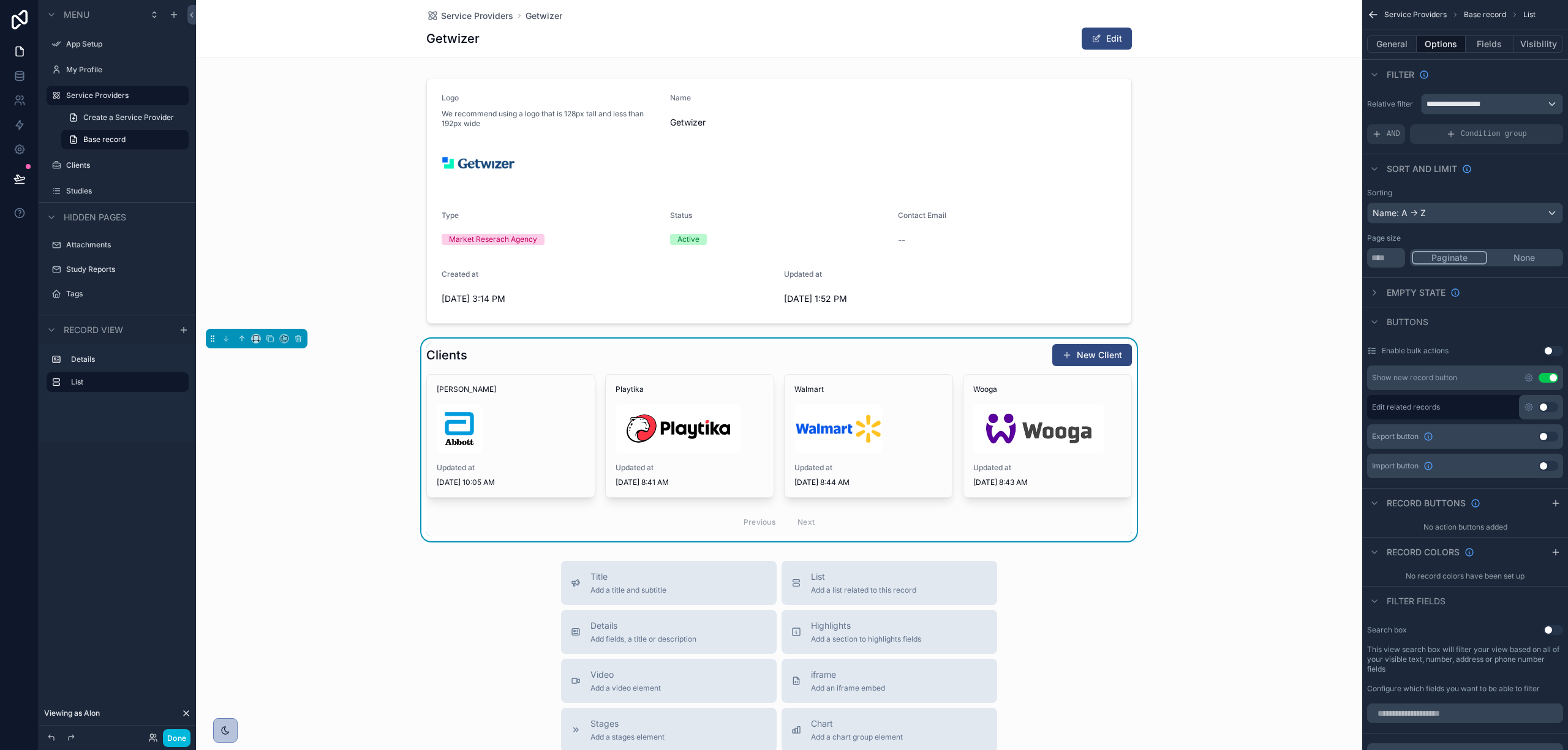
click at [1525, 376] on icon "scrollable content" at bounding box center [1529, 377] width 10 height 10
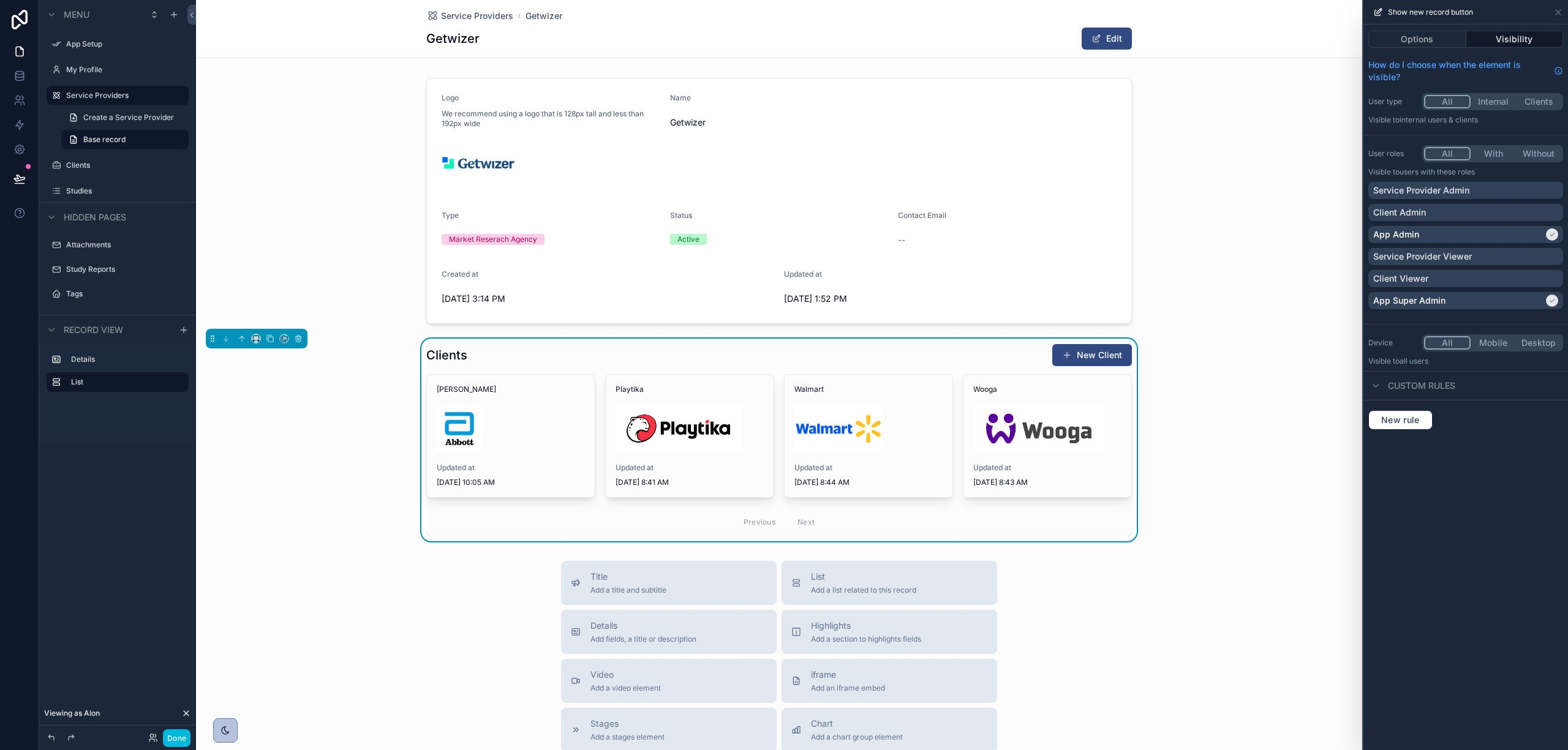
click at [1266, 135] on div "scrollable content" at bounding box center [779, 201] width 1166 height 256
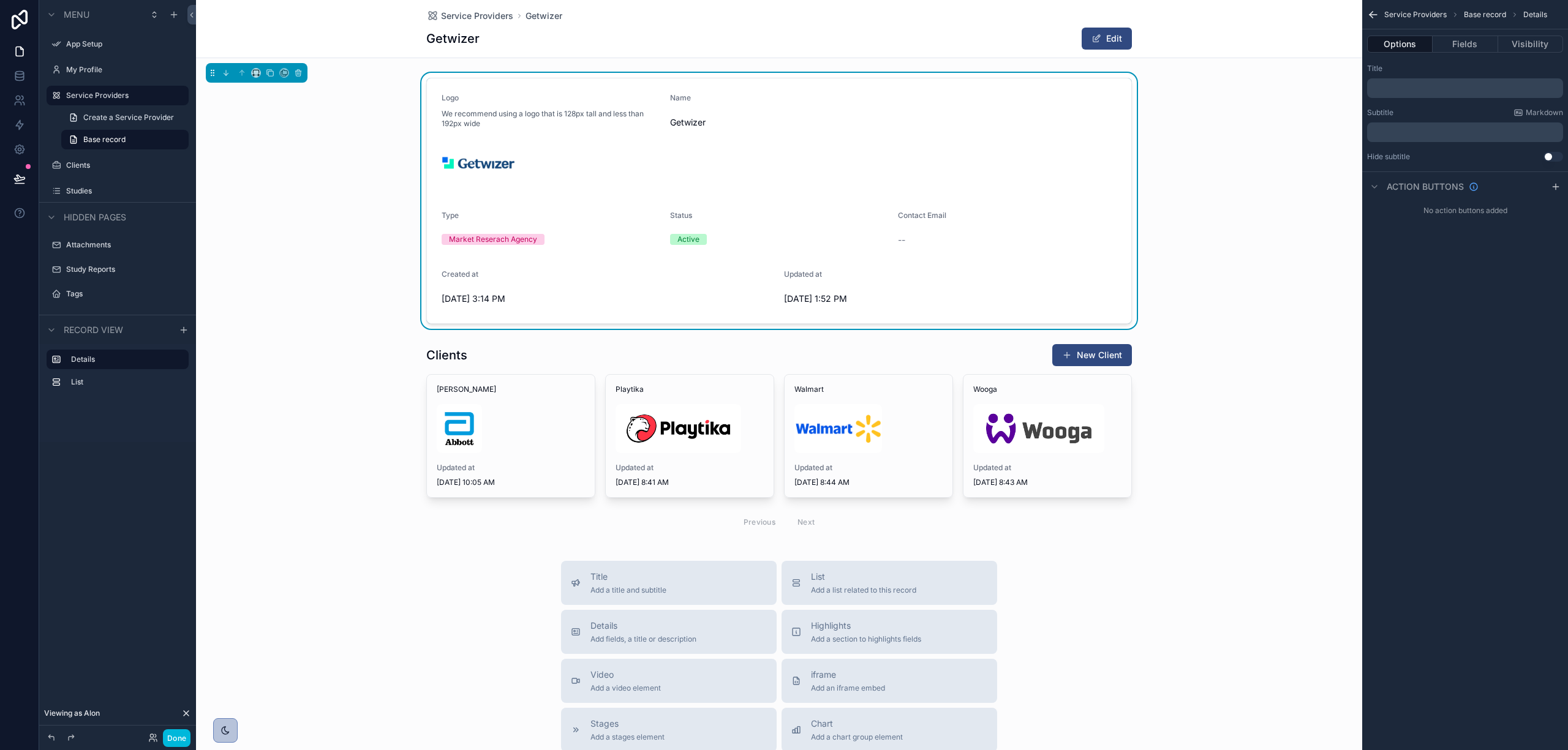
click at [1267, 41] on div "Service Providers Getwizer Getwizer Edit" at bounding box center [779, 29] width 1166 height 58
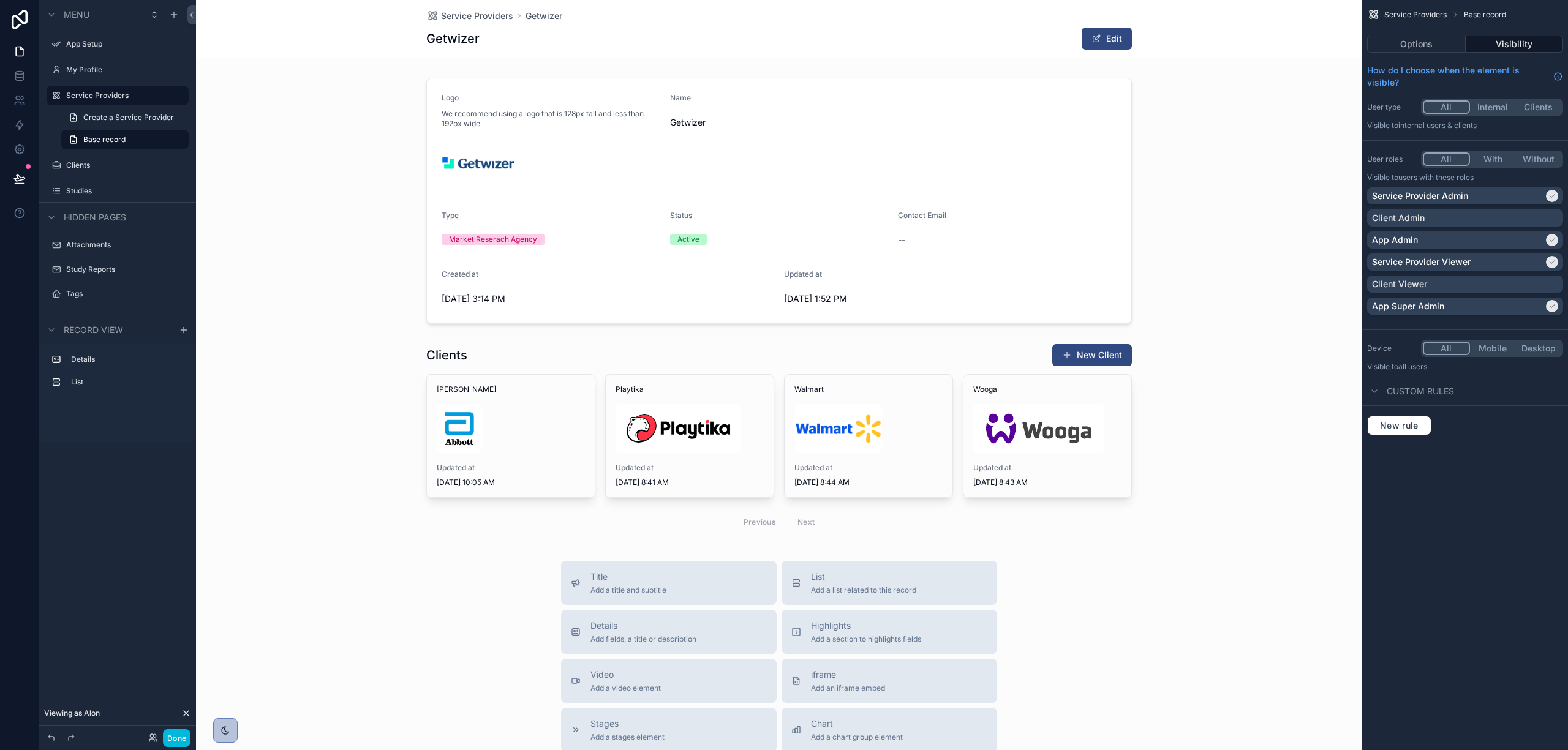
click at [1437, 43] on button "Options" at bounding box center [1417, 44] width 99 height 17
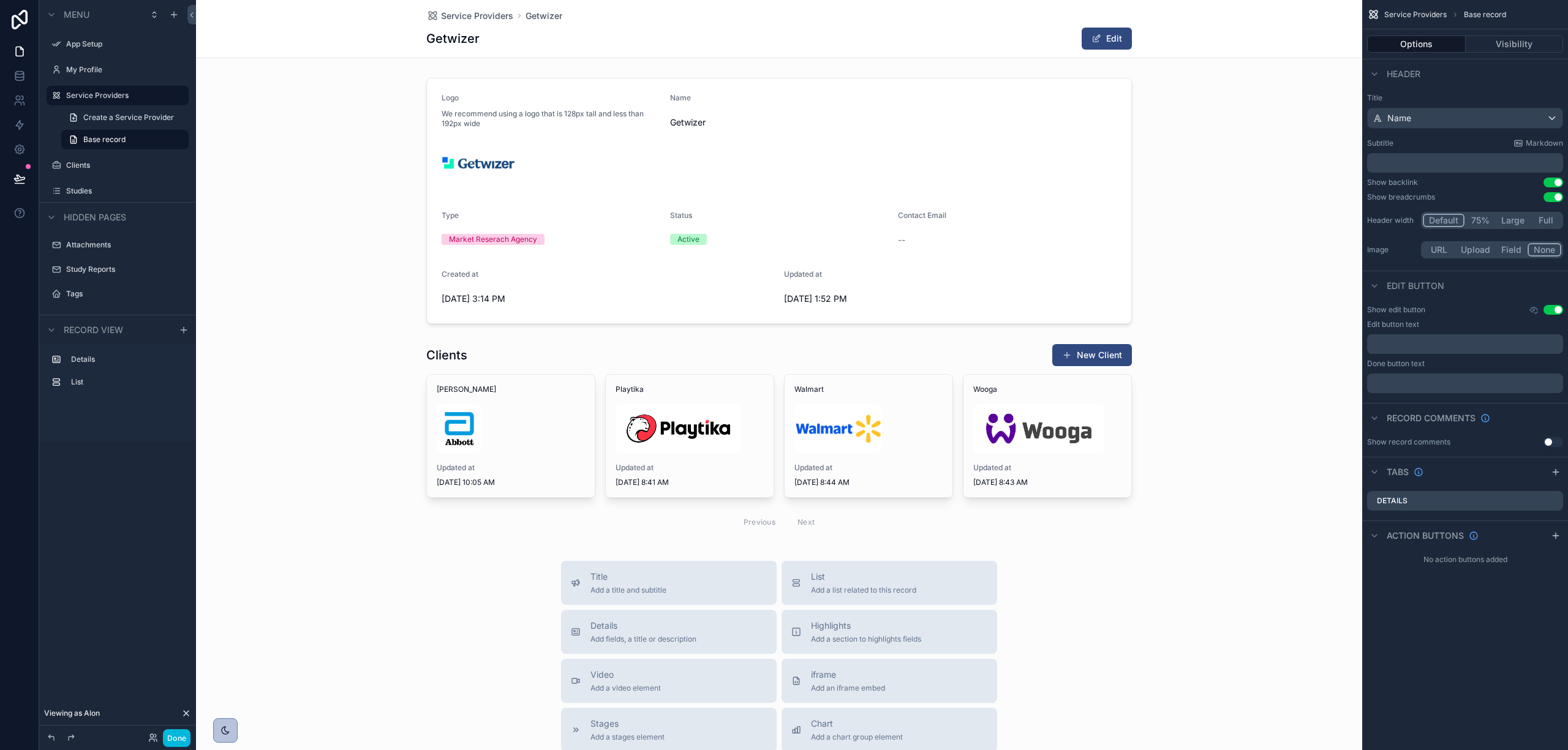
click at [1505, 40] on button "Visibility" at bounding box center [1515, 44] width 98 height 17
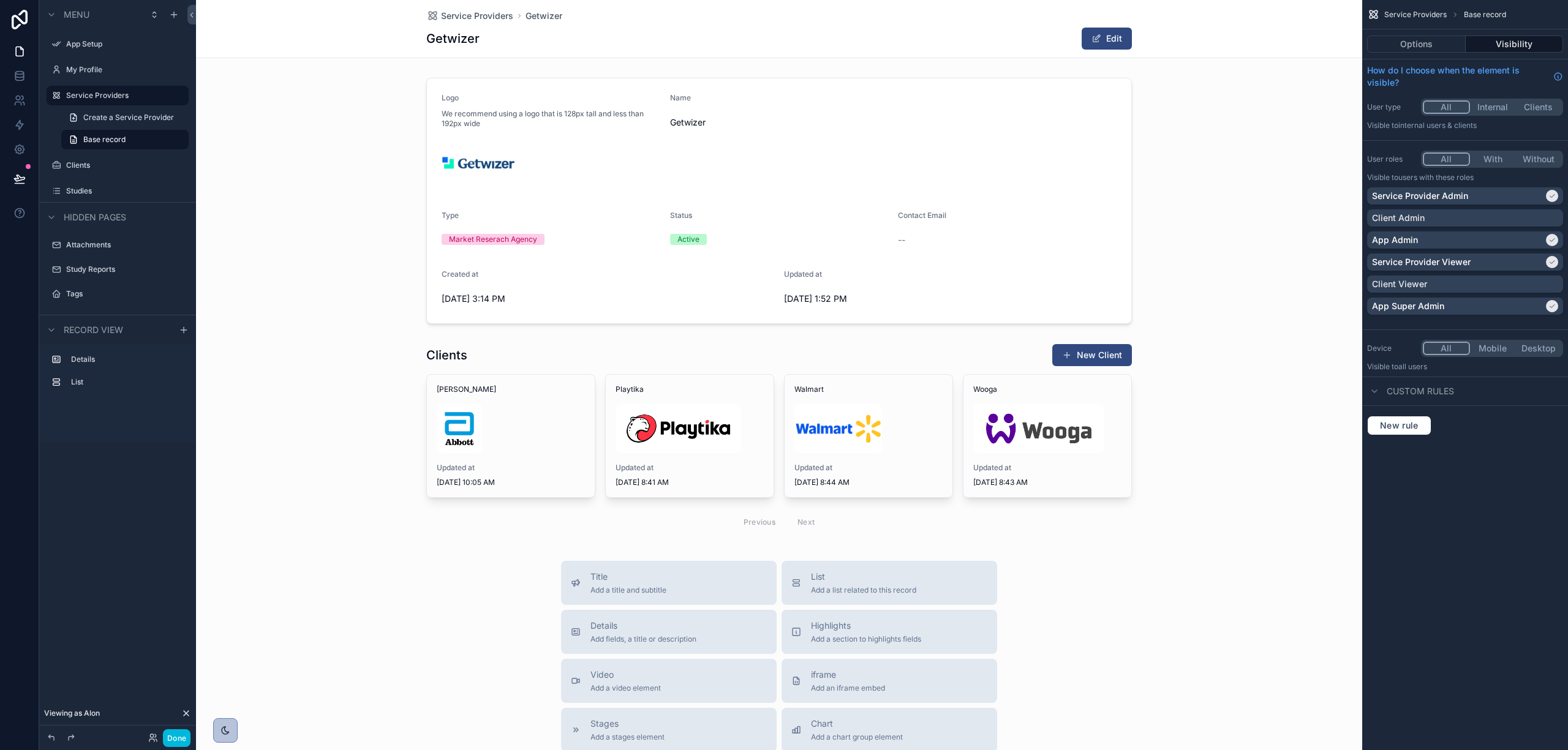
click at [1434, 45] on button "Options" at bounding box center [1417, 44] width 99 height 17
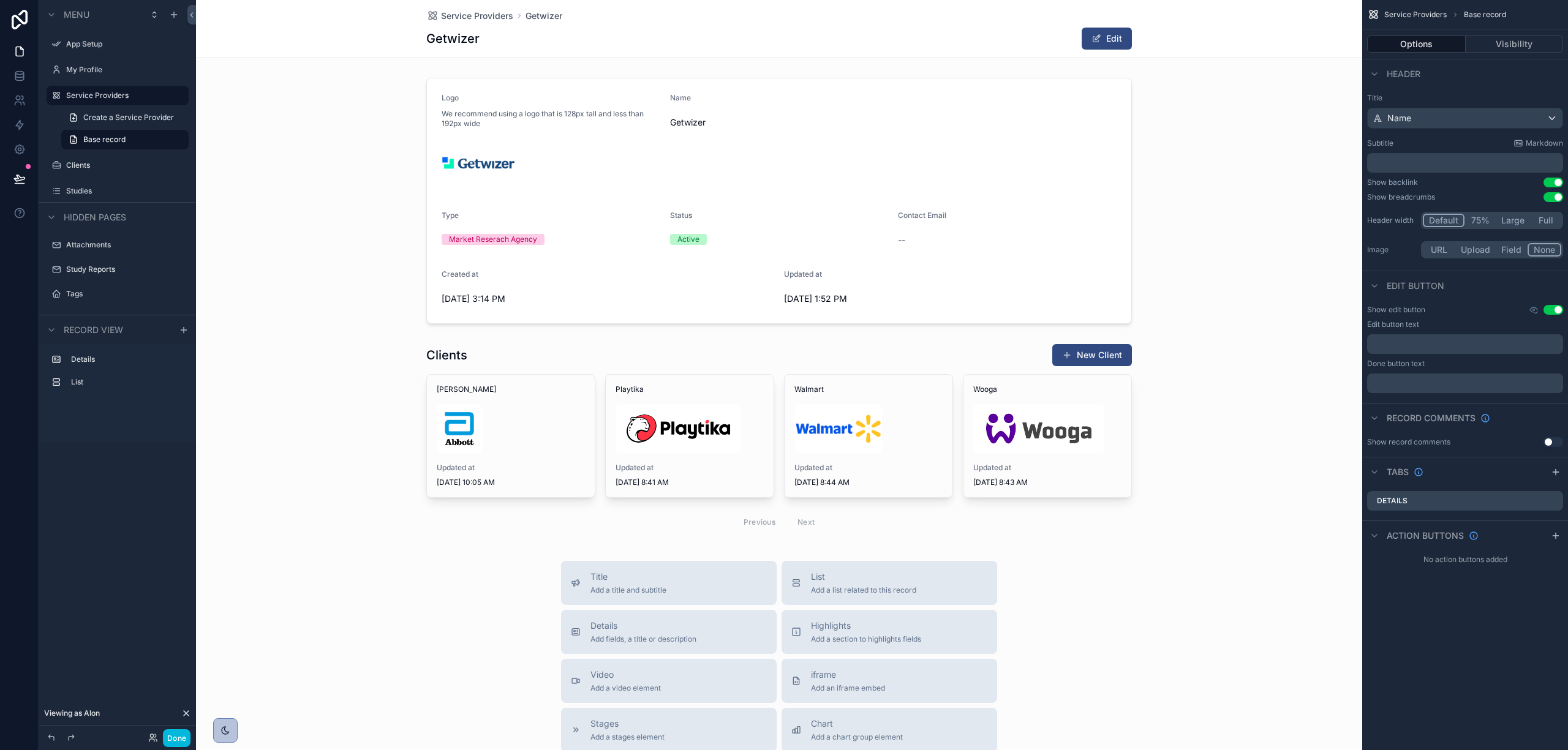
click at [1534, 316] on div "Show edit button Use setting Edit button text ﻿ Done button text ﻿" at bounding box center [1465, 349] width 206 height 98
click at [1534, 310] on icon "scrollable content" at bounding box center [1534, 309] width 10 height 10
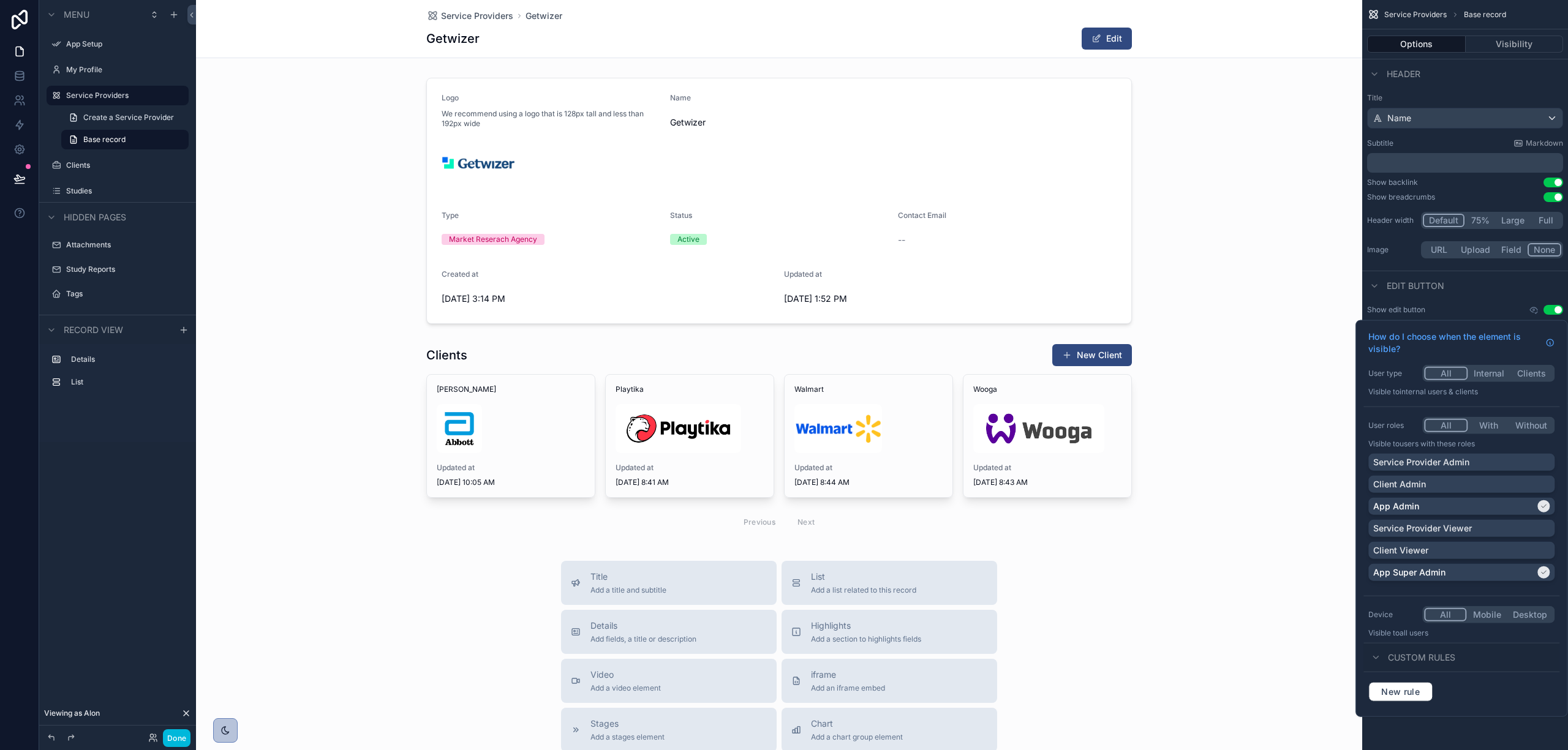
click at [1228, 104] on div "scrollable content" at bounding box center [779, 201] width 1166 height 256
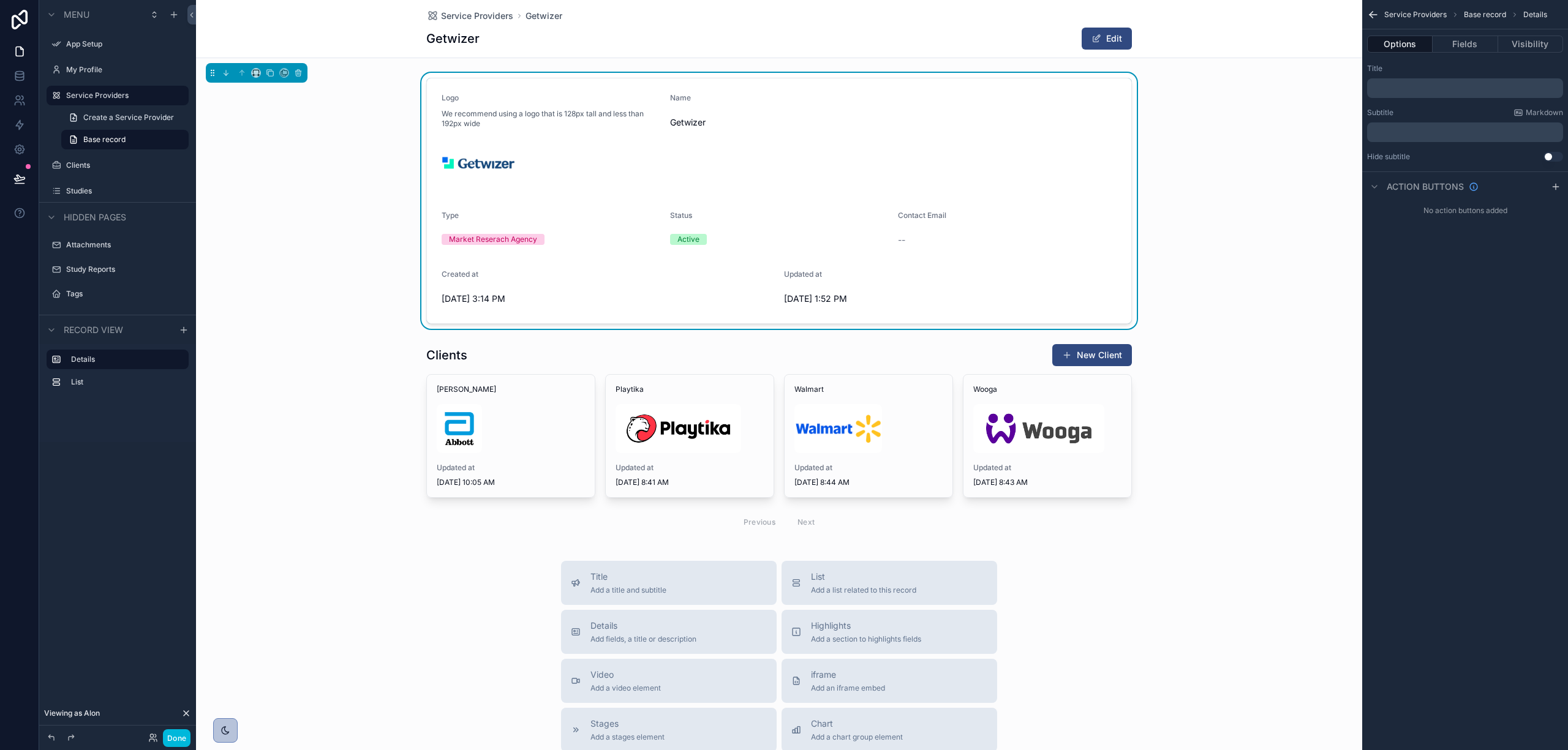
click at [829, 358] on div "scrollable content" at bounding box center [779, 440] width 1166 height 203
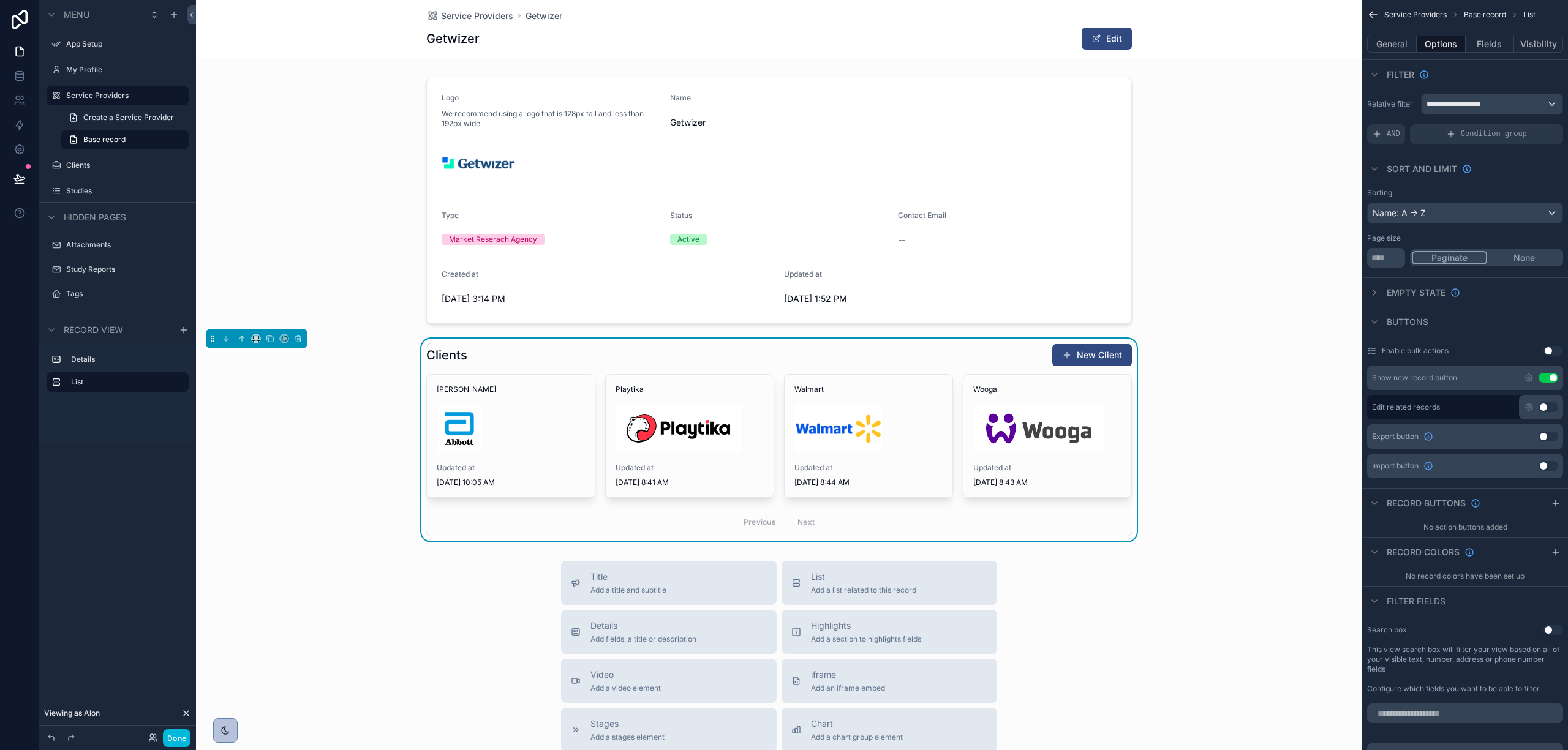
click at [1530, 377] on icon "scrollable content" at bounding box center [1529, 377] width 10 height 10
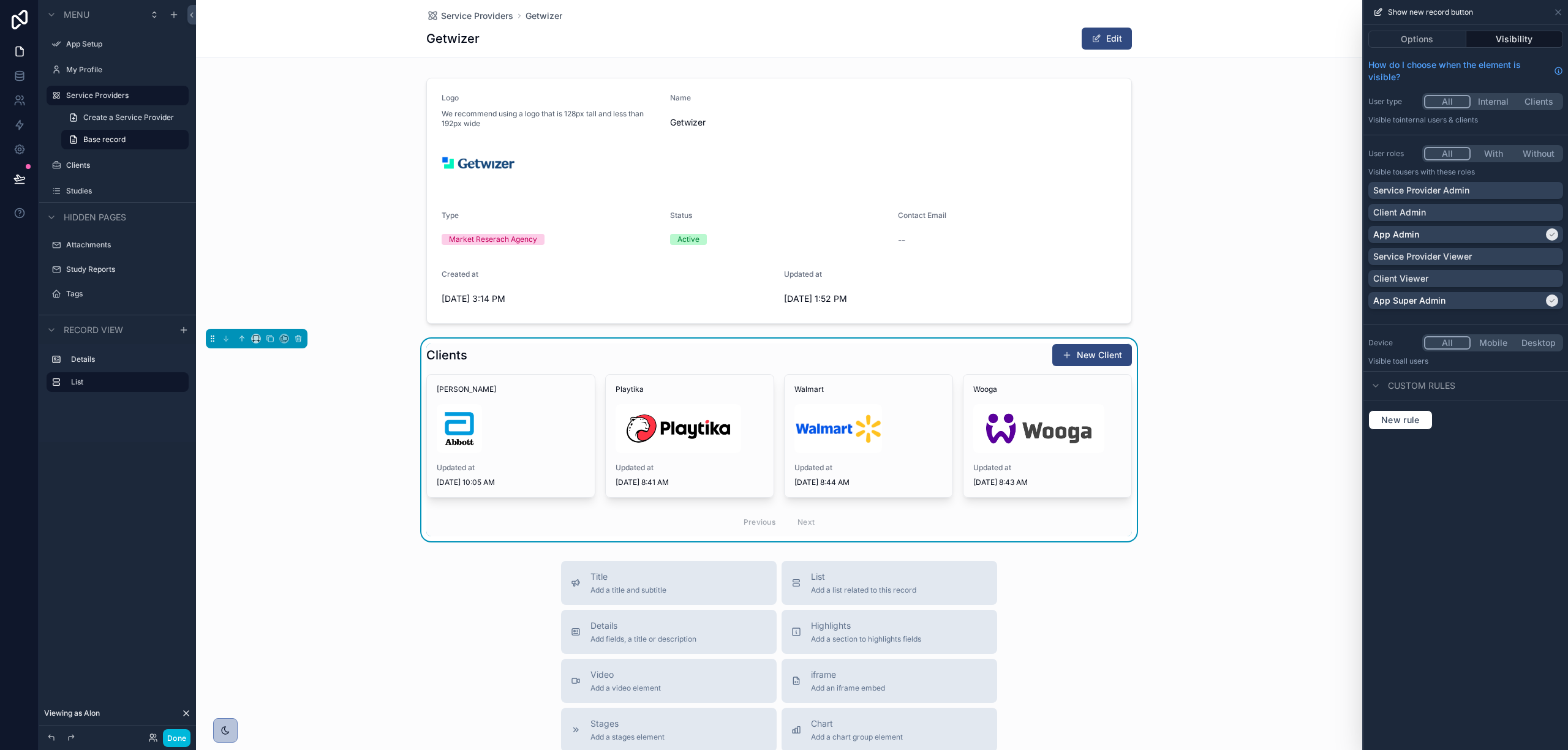
click at [1449, 191] on p "Service Provider Admin" at bounding box center [1421, 190] width 96 height 12
click at [1470, 191] on div "Service Provider Admin" at bounding box center [1459, 190] width 171 height 12
click at [1468, 191] on p "Service Provider Admin" at bounding box center [1421, 190] width 96 height 12
click at [1557, 10] on icon at bounding box center [1558, 12] width 10 height 10
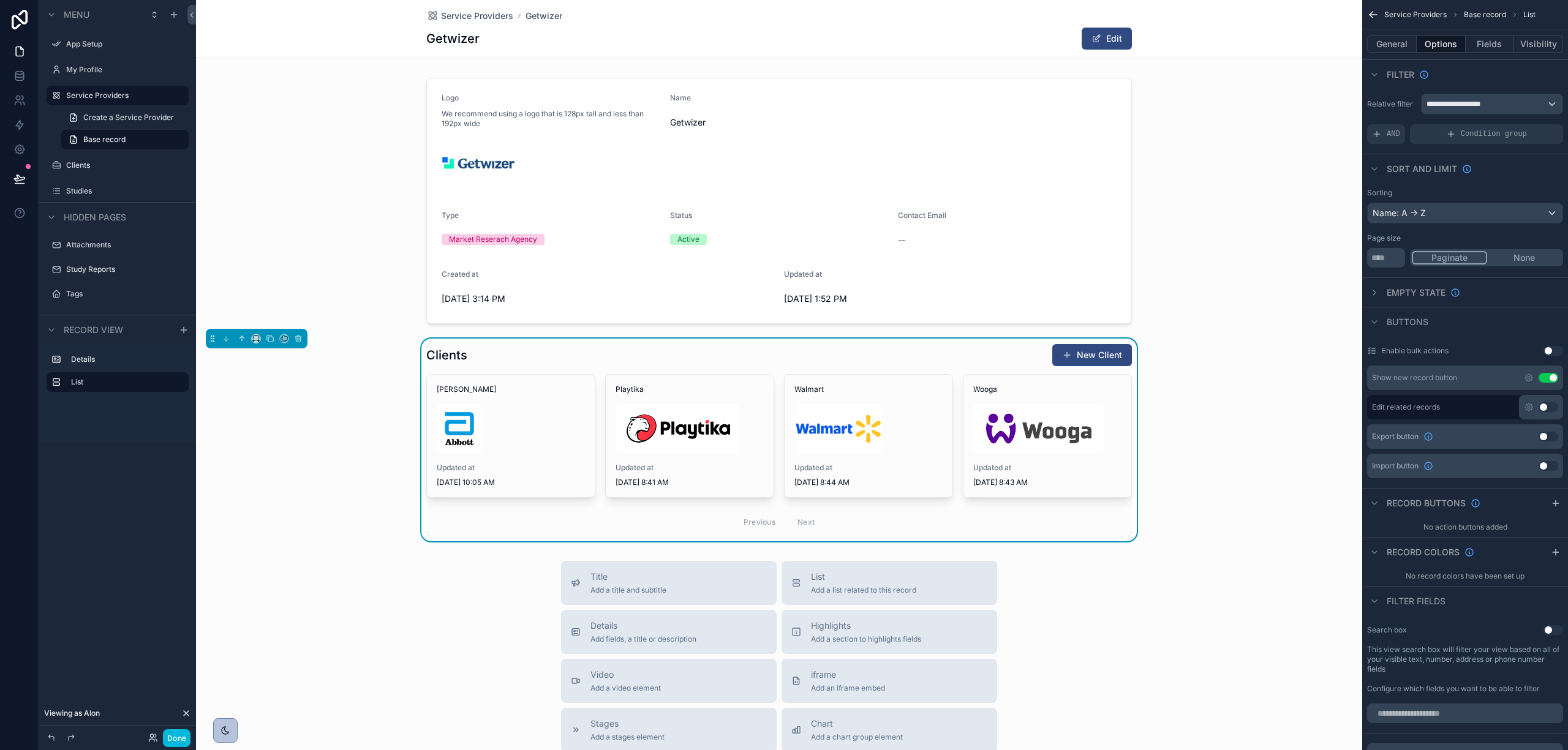
click at [1030, 39] on div "Getwizer Edit" at bounding box center [779, 38] width 706 height 24
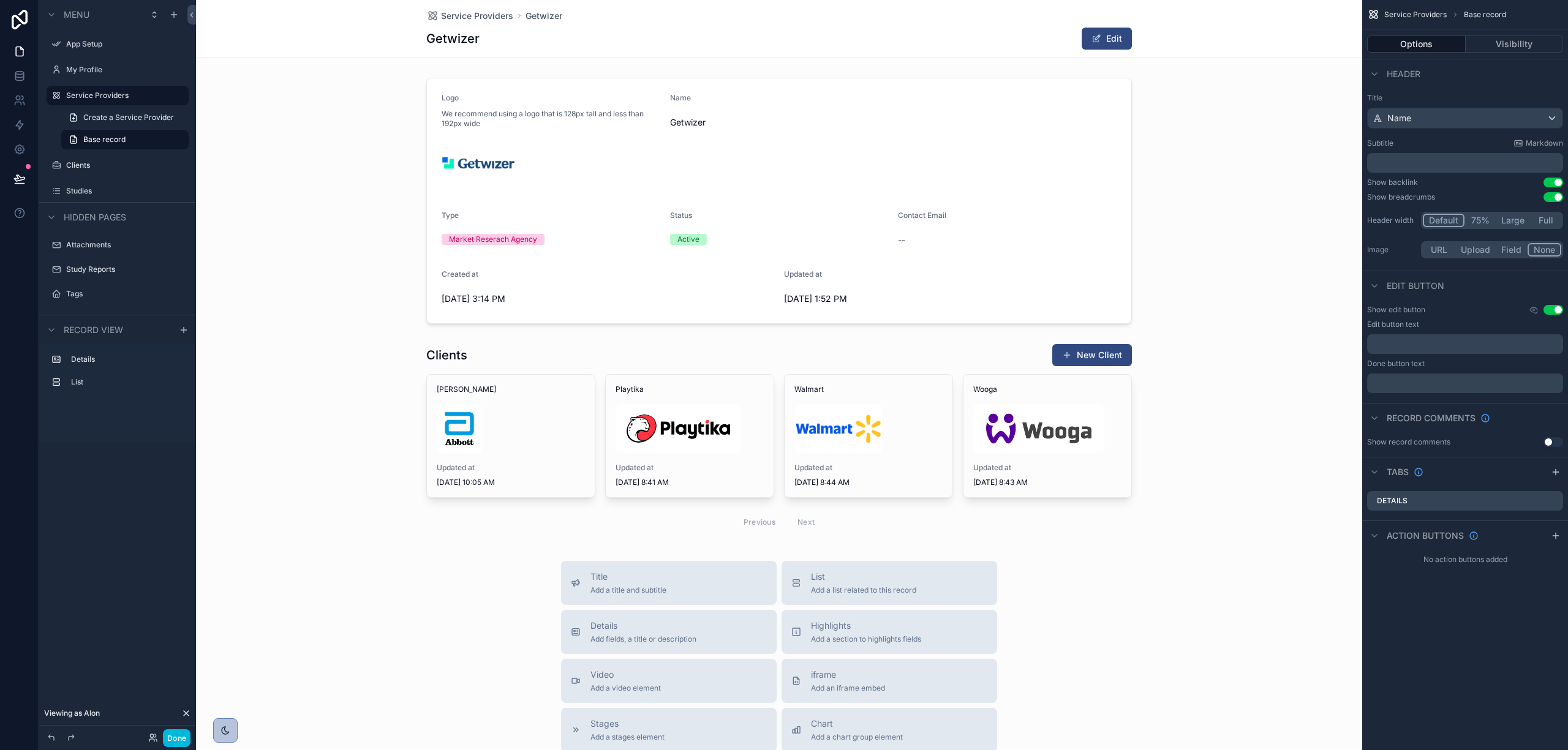
click at [1044, 33] on div "Edit" at bounding box center [1086, 38] width 92 height 24
click at [1516, 42] on button "Visibility" at bounding box center [1515, 44] width 98 height 17
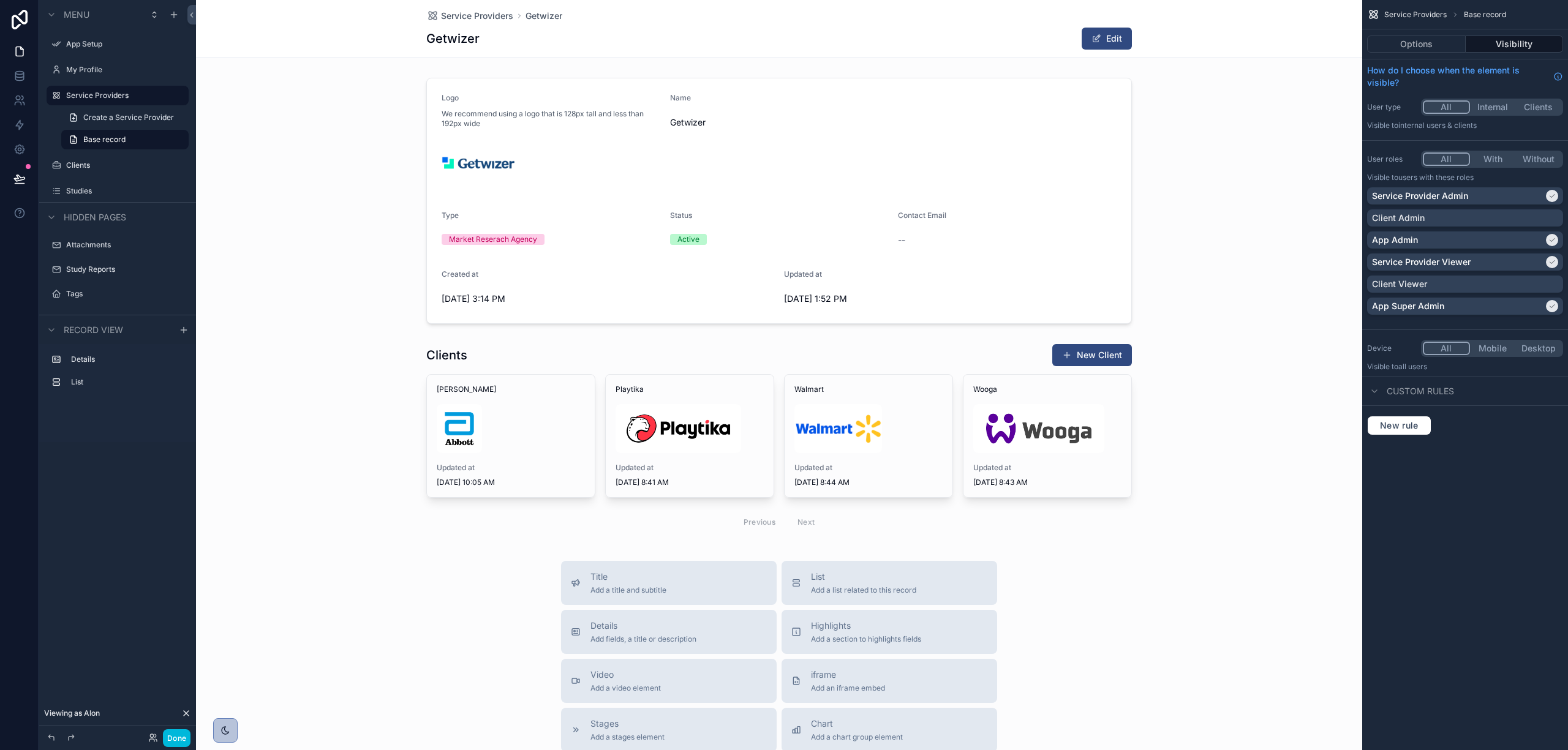
click at [1446, 44] on button "Options" at bounding box center [1417, 44] width 99 height 17
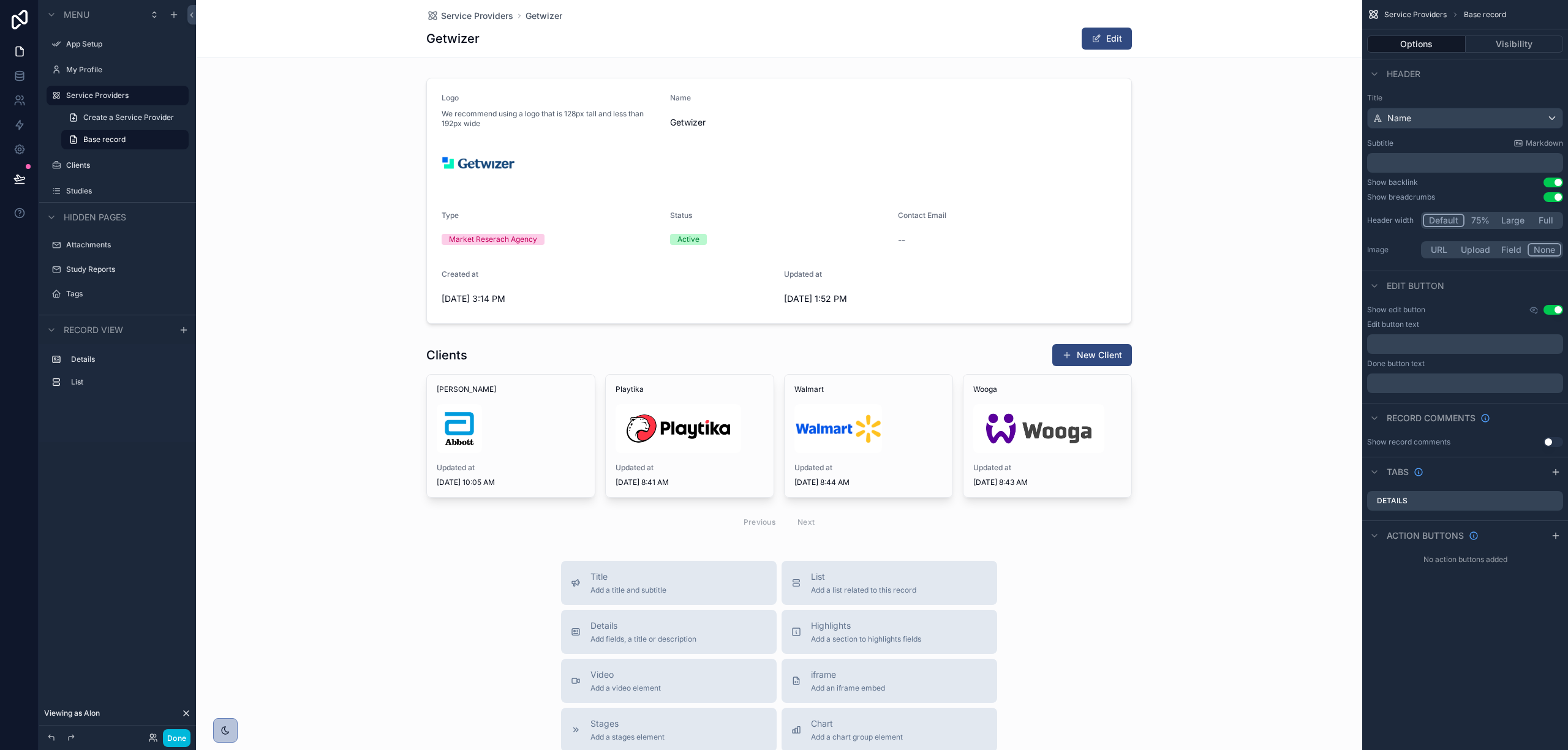
click at [1534, 306] on icon "scrollable content" at bounding box center [1534, 309] width 10 height 10
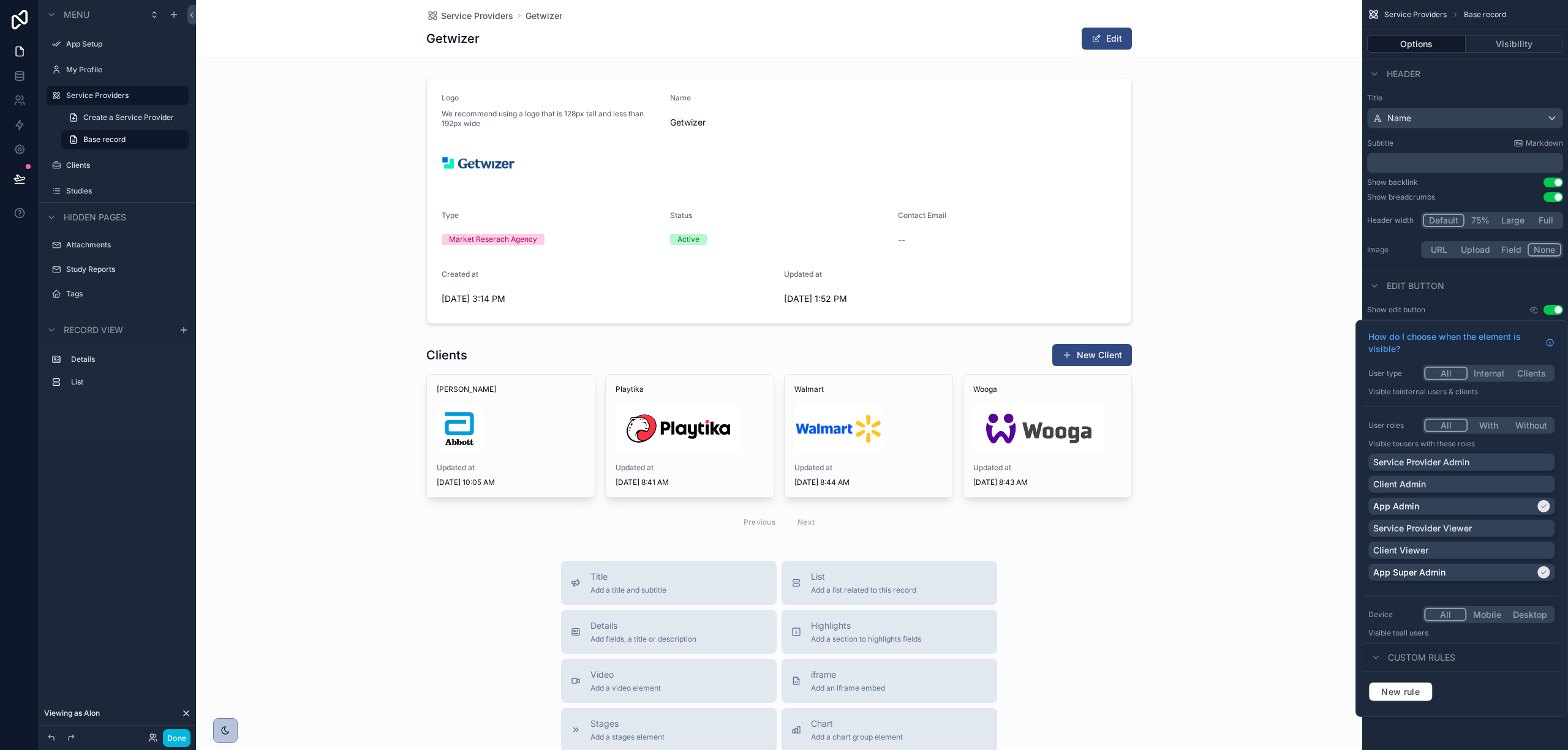
click at [1522, 462] on div "Service Provider Admin" at bounding box center [1461, 462] width 176 height 12
click at [1231, 314] on div "scrollable content" at bounding box center [779, 201] width 1166 height 256
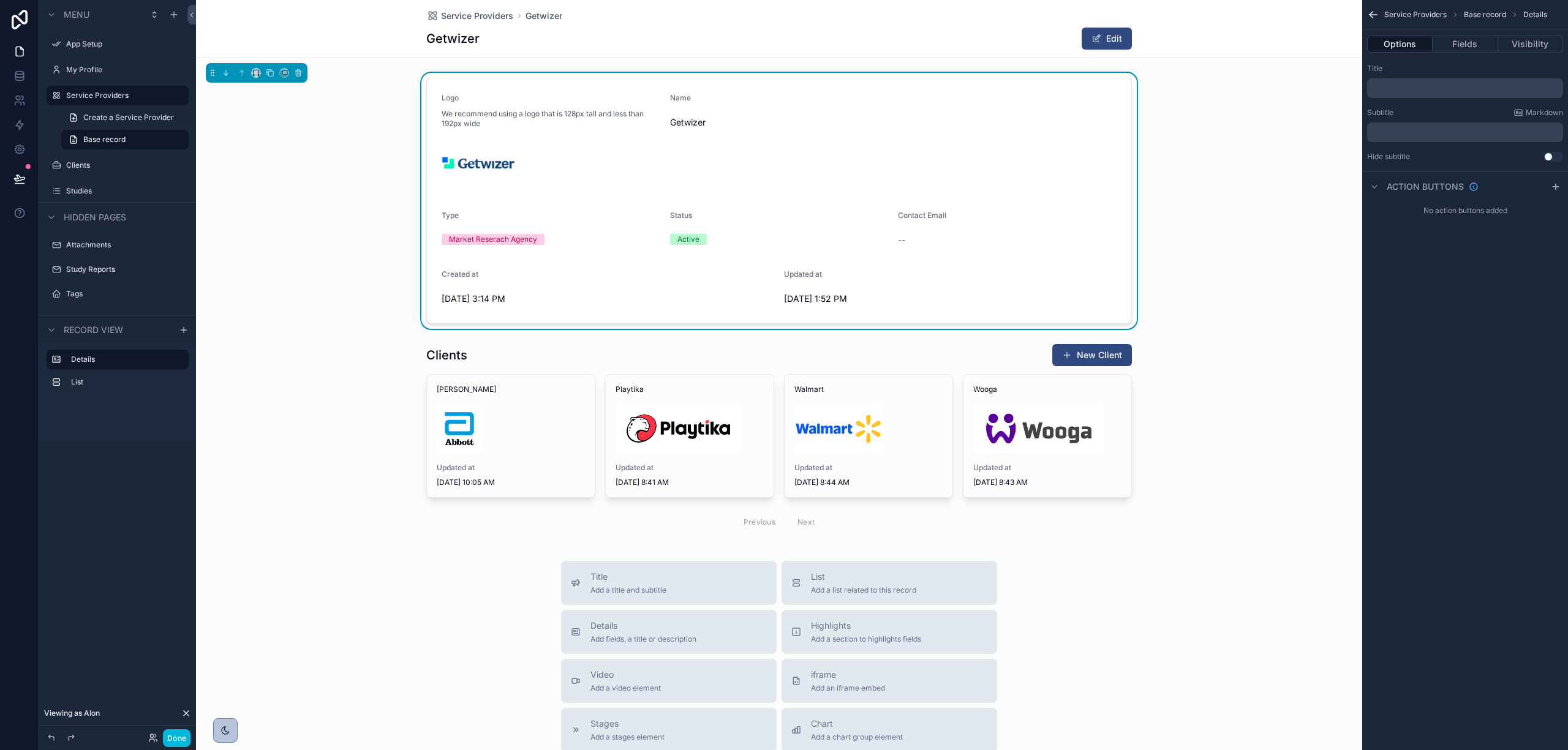
click at [1221, 144] on div "Logo We recommend using a logo that is 128px tall and less than 192px wide Name…" at bounding box center [779, 201] width 1166 height 256
click at [898, 221] on div "Contact Email" at bounding box center [1007, 218] width 219 height 15
click at [513, 422] on div "scrollable content" at bounding box center [779, 440] width 1166 height 203
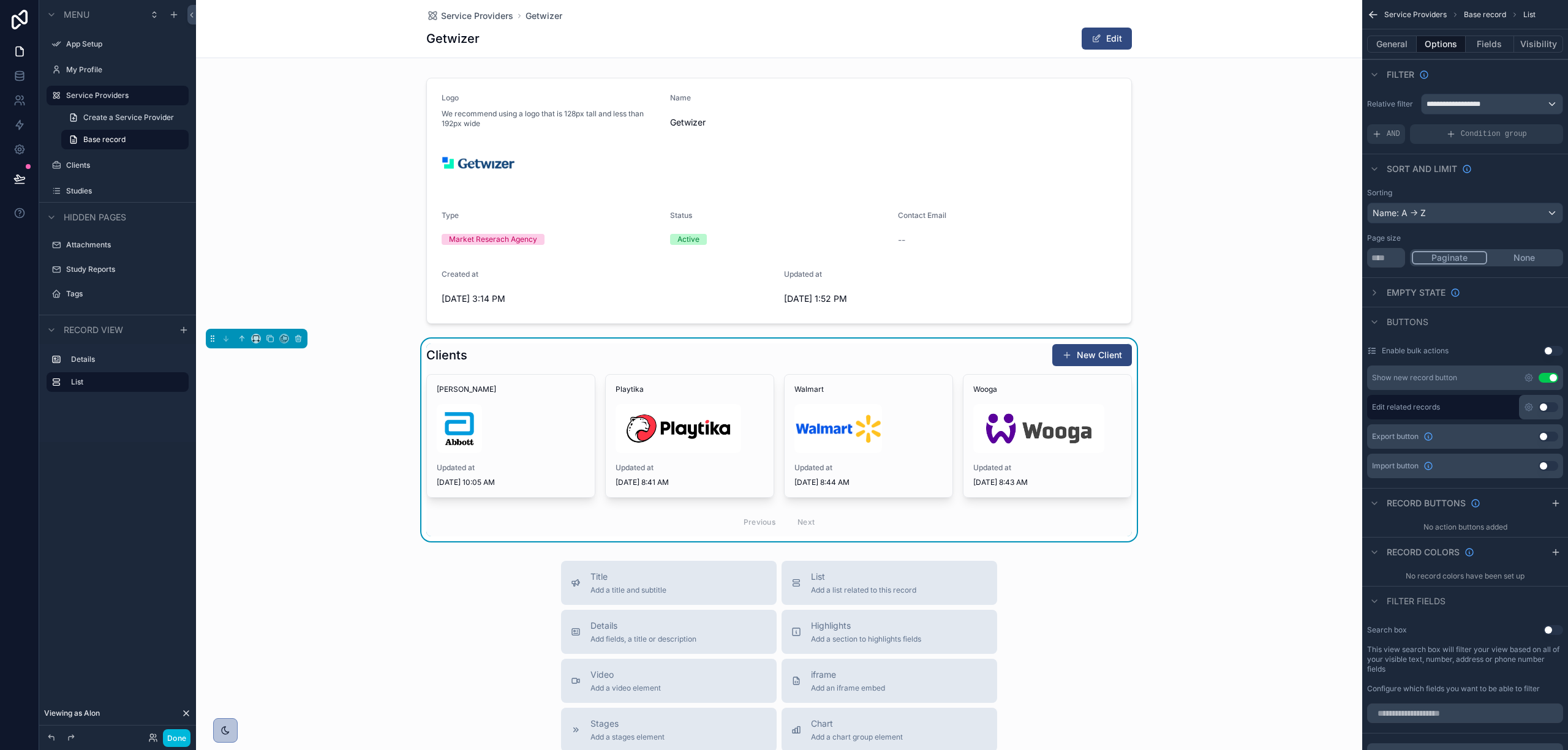
click at [542, 424] on div "scrollable content" at bounding box center [510, 428] width 148 height 49
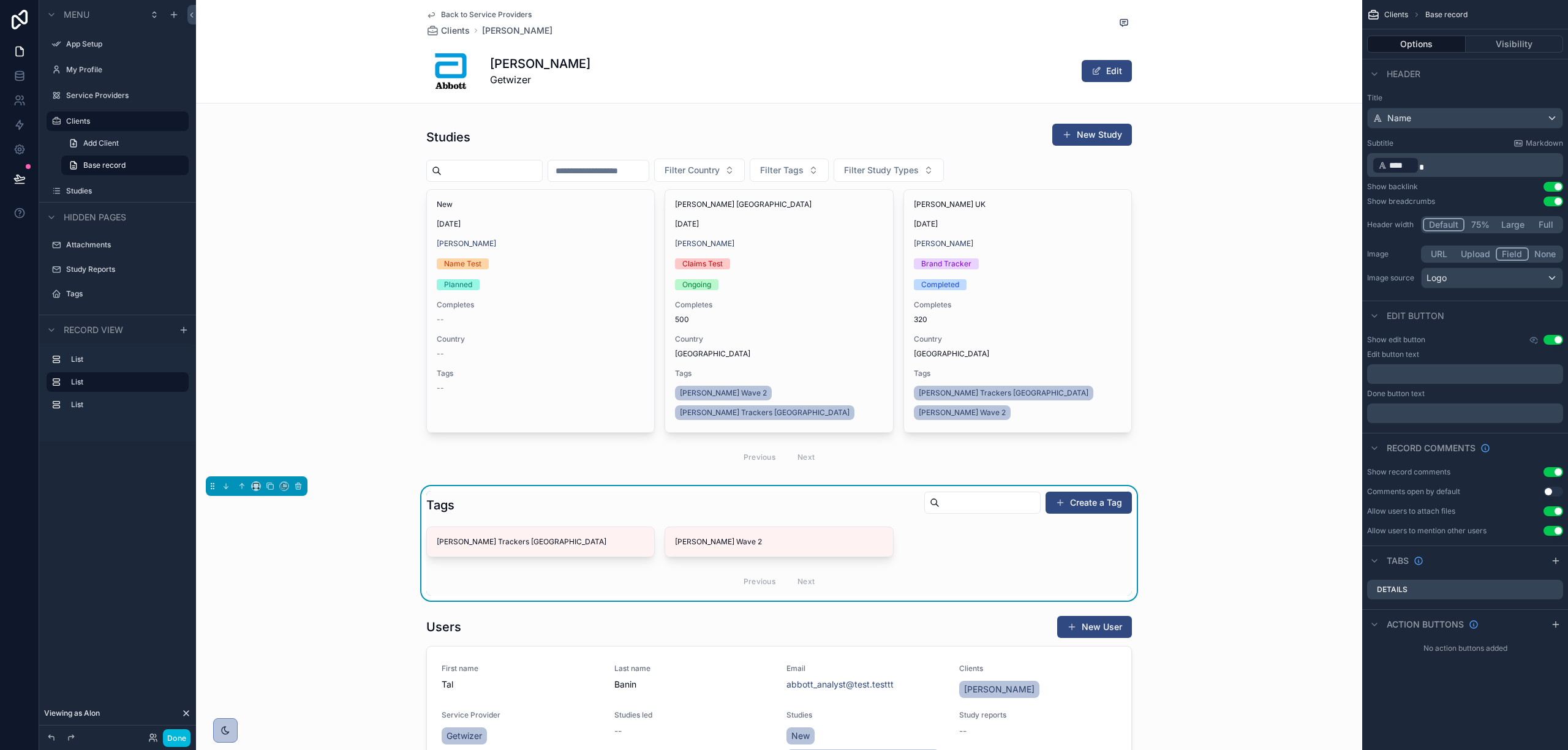
click at [1086, 174] on div "scrollable content" at bounding box center [779, 297] width 1166 height 358
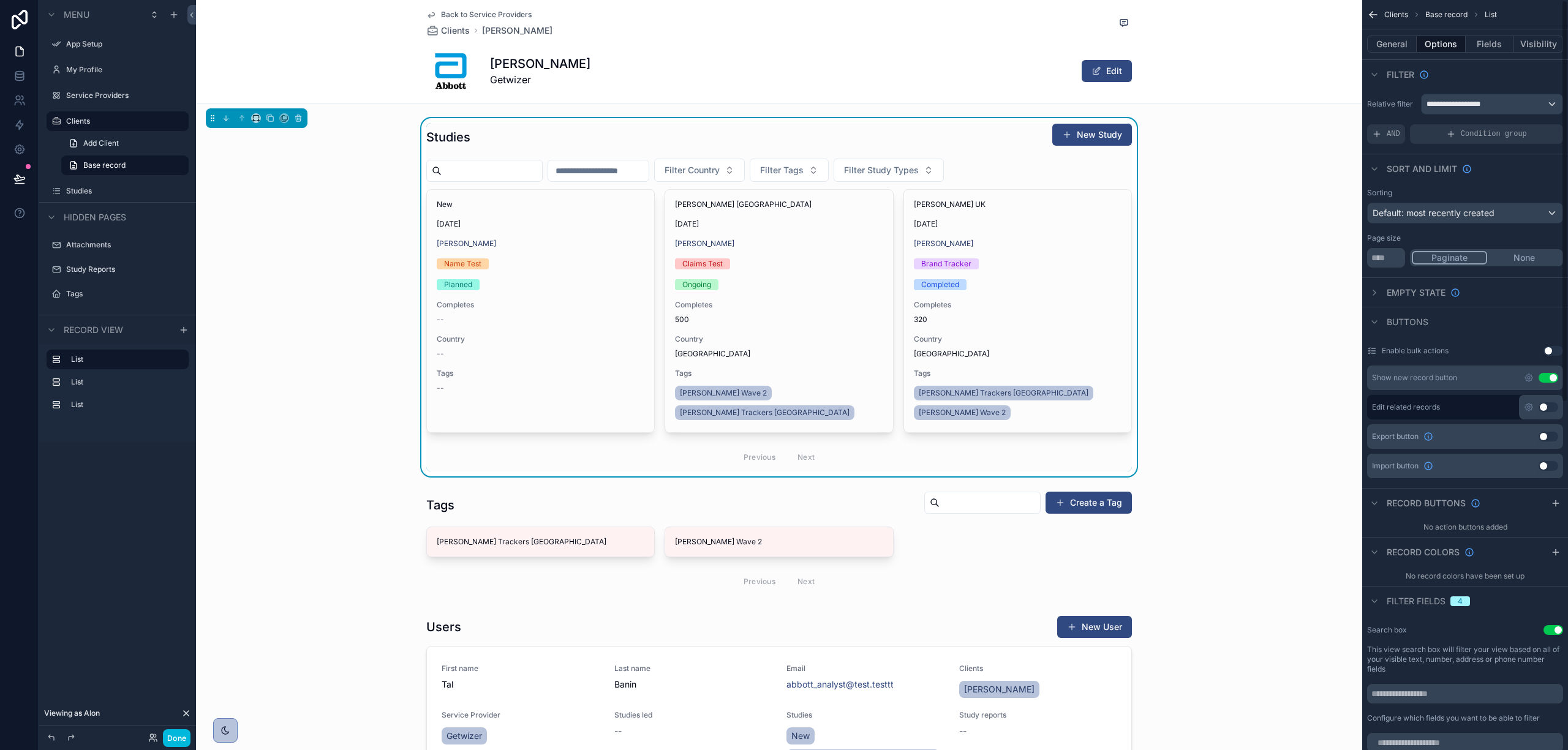
click at [1530, 376] on icon "scrollable content" at bounding box center [1529, 378] width 8 height 8
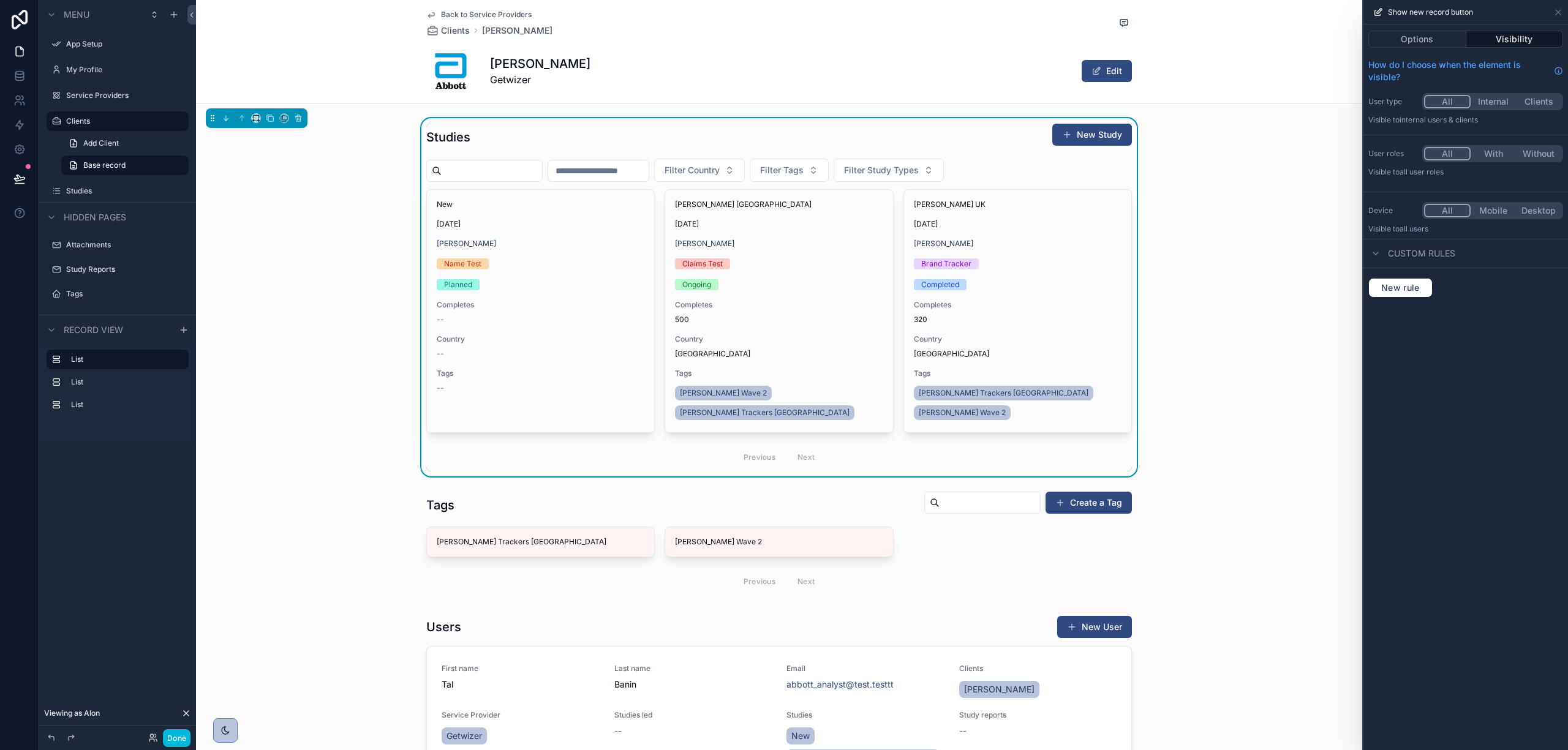
click at [1241, 167] on div "Studies New Study Filter Country Filter Tags Filter Study Types New [DATE] [PER…" at bounding box center [779, 297] width 1166 height 358
click at [1186, 218] on div "Studies New Study Filter Country Filter Tags Filter Study Types New [DATE] [PER…" at bounding box center [779, 297] width 1166 height 358
click at [1228, 67] on div "Back to Service Providers Clients [PERSON_NAME] [PERSON_NAME] Getwizer Edit" at bounding box center [779, 52] width 1166 height 104
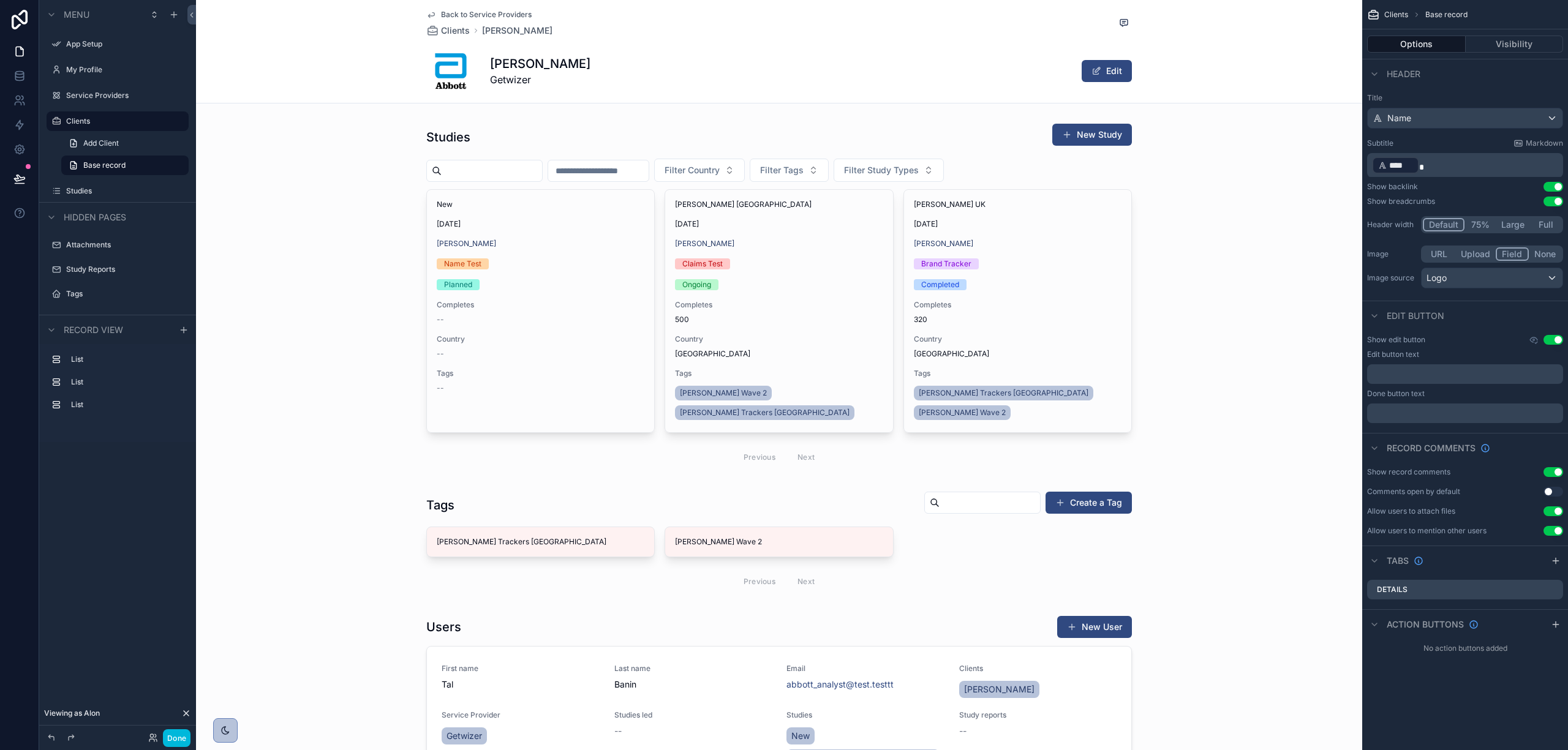
click at [1535, 340] on icon "scrollable content" at bounding box center [1534, 340] width 10 height 10
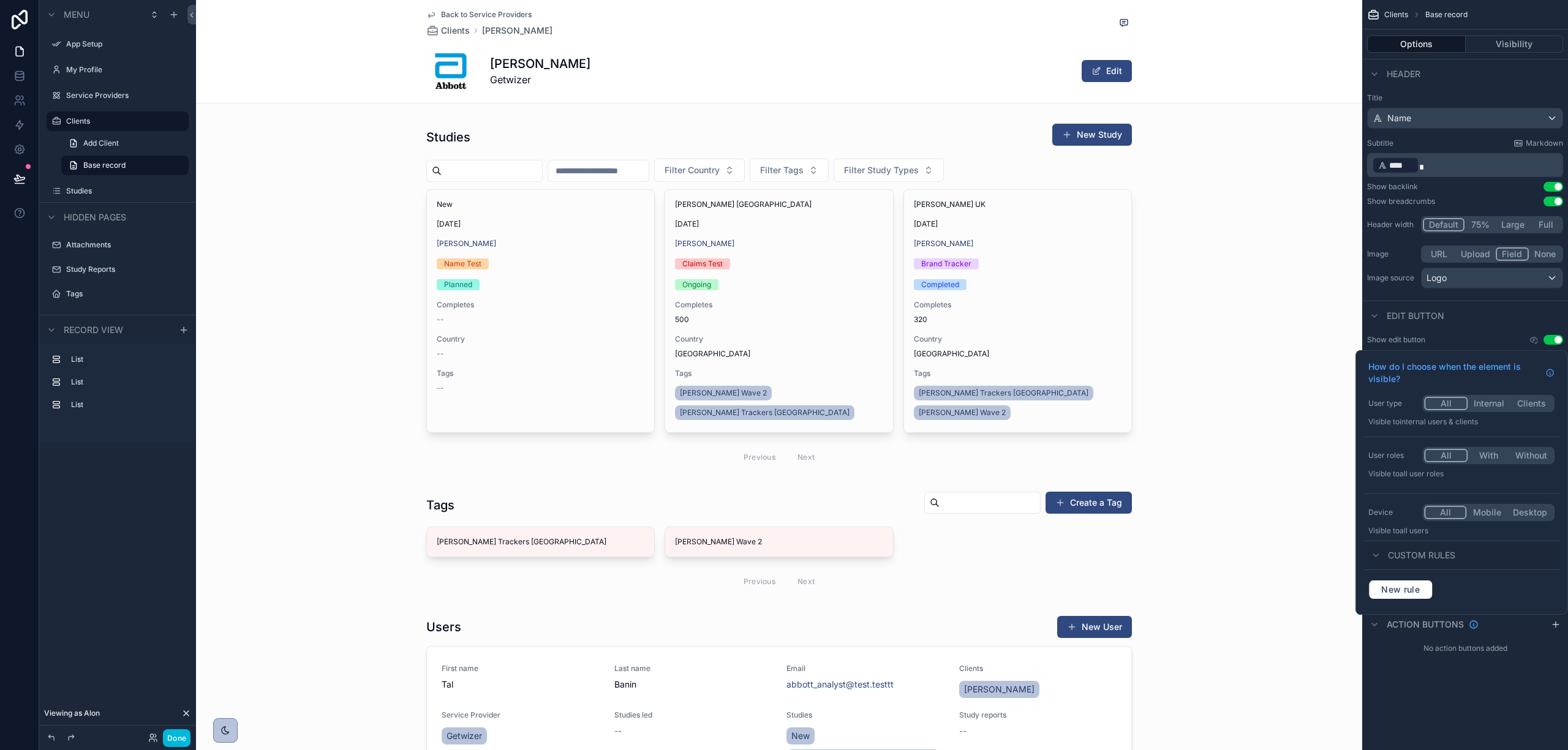
click at [1485, 453] on button "With" at bounding box center [1488, 455] width 42 height 13
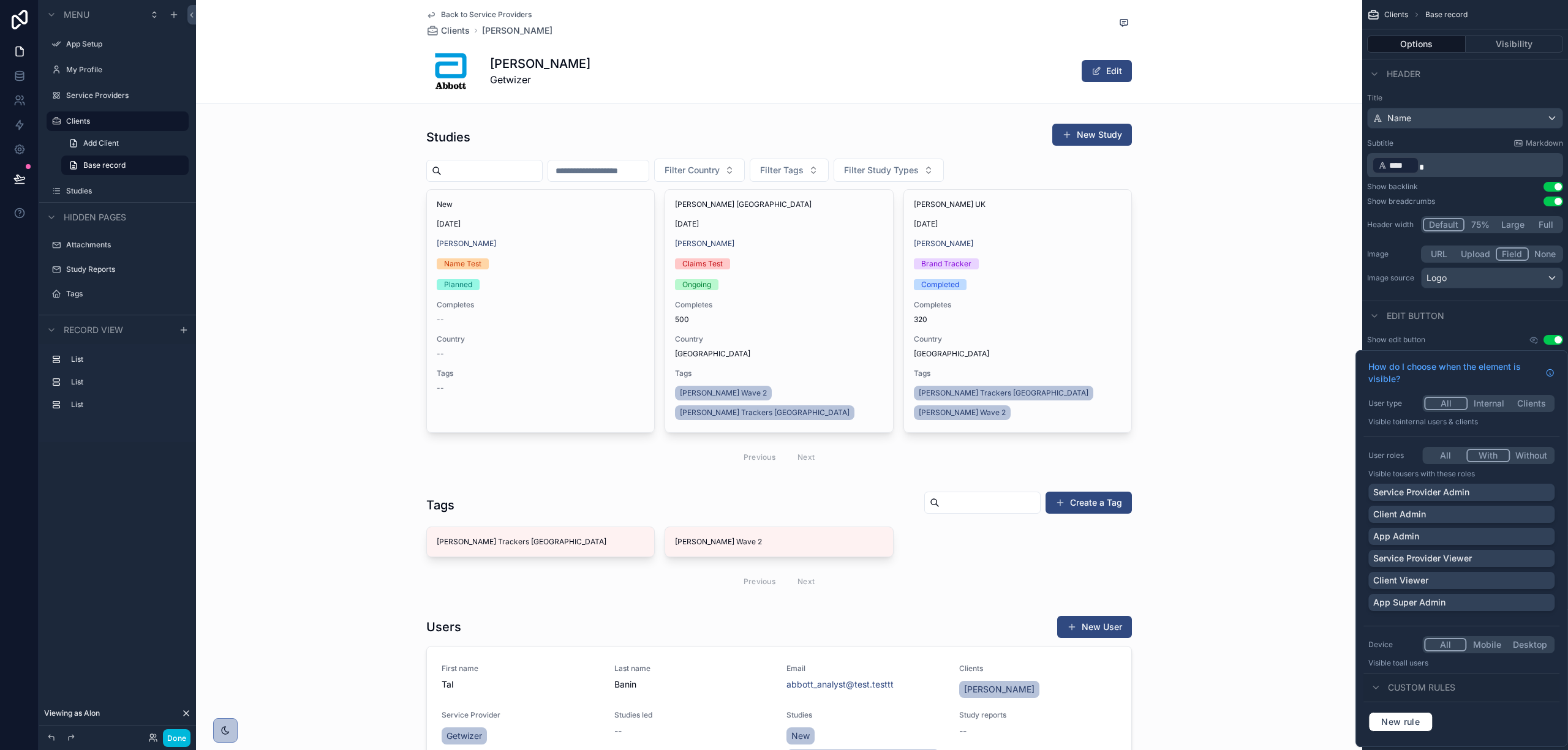
click at [1478, 495] on div "Service Provider Admin" at bounding box center [1461, 492] width 176 height 12
click at [1470, 510] on div "Client Admin" at bounding box center [1461, 514] width 176 height 12
click at [1464, 532] on div "App Admin" at bounding box center [1461, 536] width 176 height 12
click at [1459, 605] on div "App Super Admin" at bounding box center [1461, 602] width 176 height 12
click at [102, 122] on label "Clients" at bounding box center [123, 121] width 115 height 10
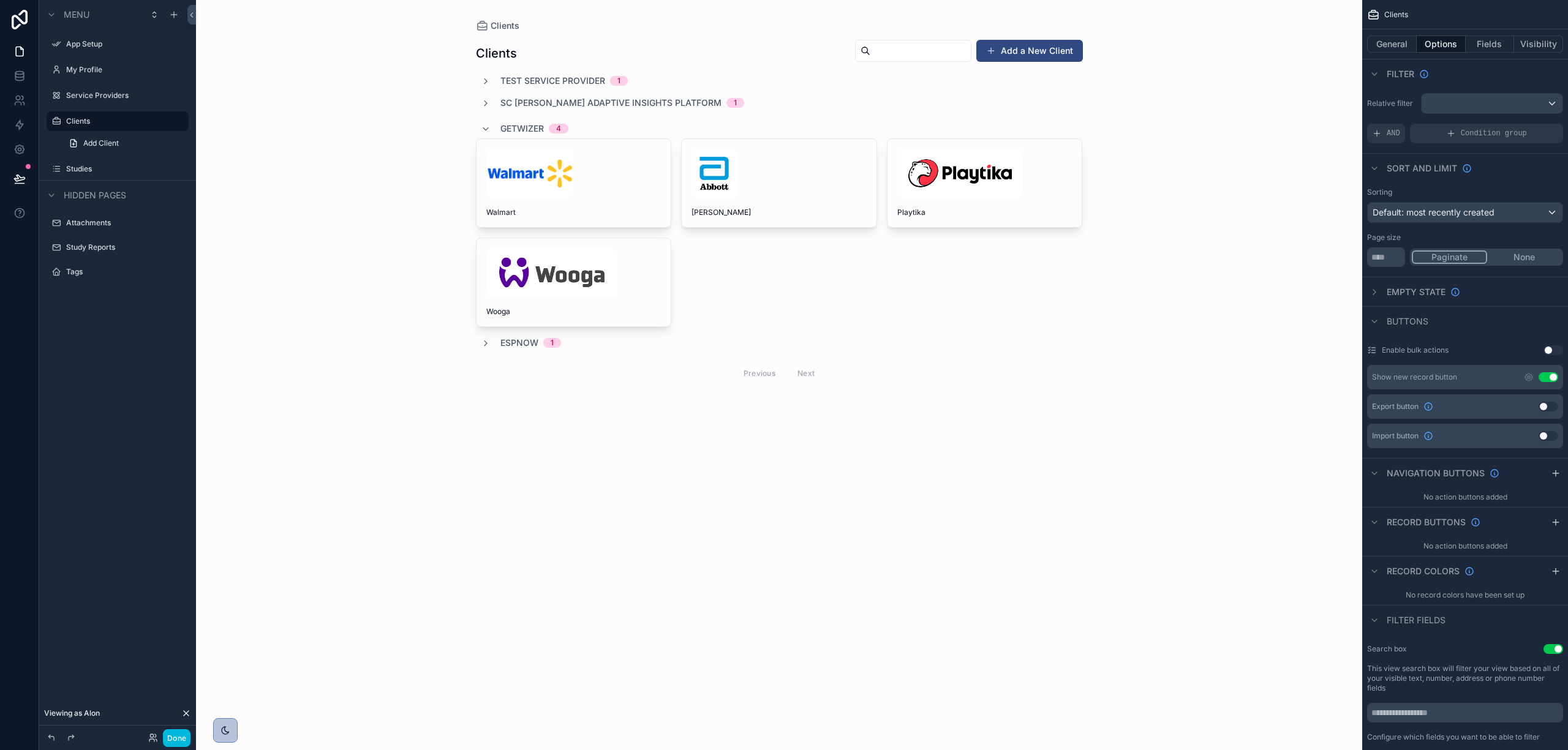
click at [1528, 380] on icon "scrollable content" at bounding box center [1529, 377] width 8 height 8
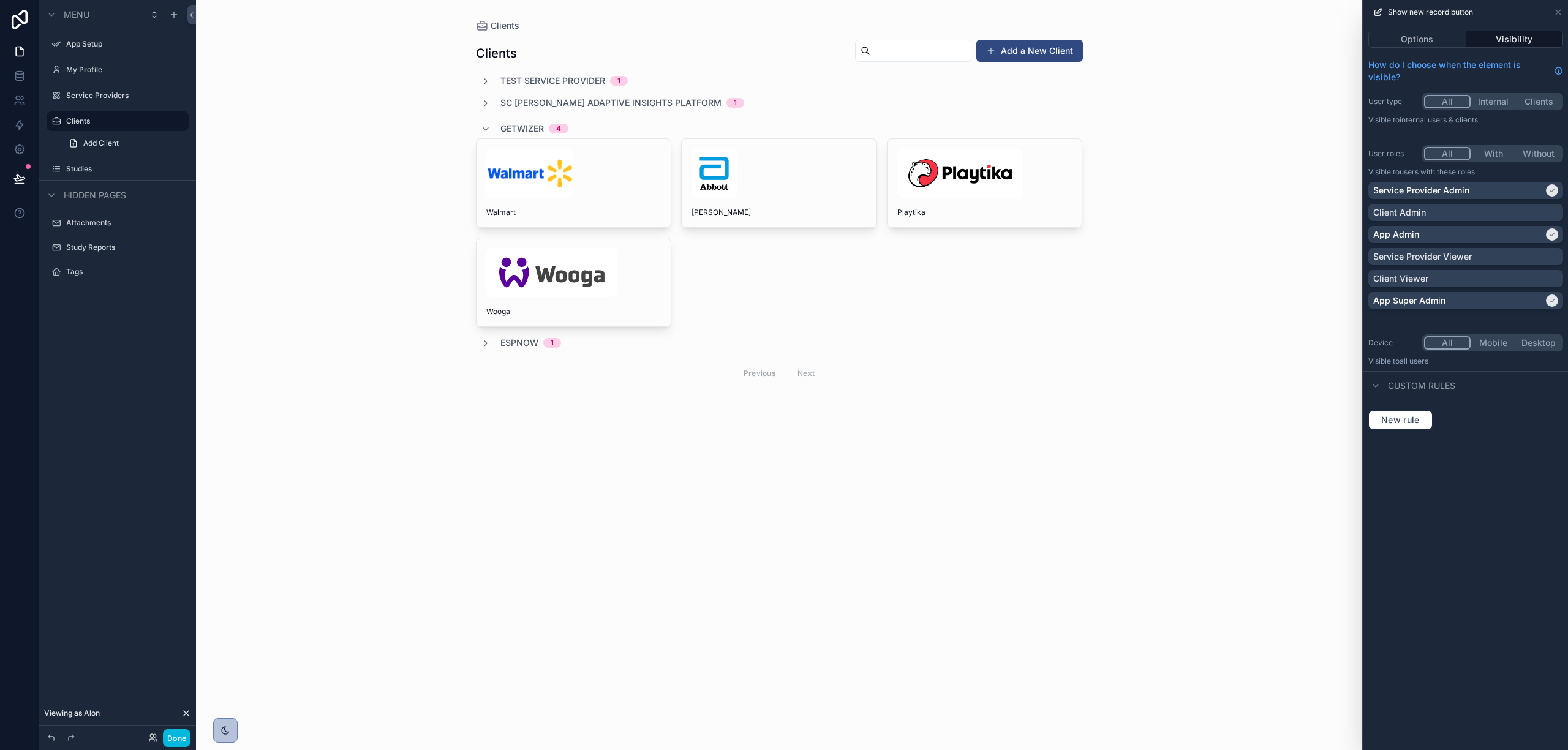
click at [265, 147] on div "Clients Clients Add a New Client Test Service Provider 1 SC [PERSON_NAME] Adapt…" at bounding box center [779, 375] width 1166 height 750
click at [796, 179] on div "scrollable content" at bounding box center [779, 173] width 175 height 49
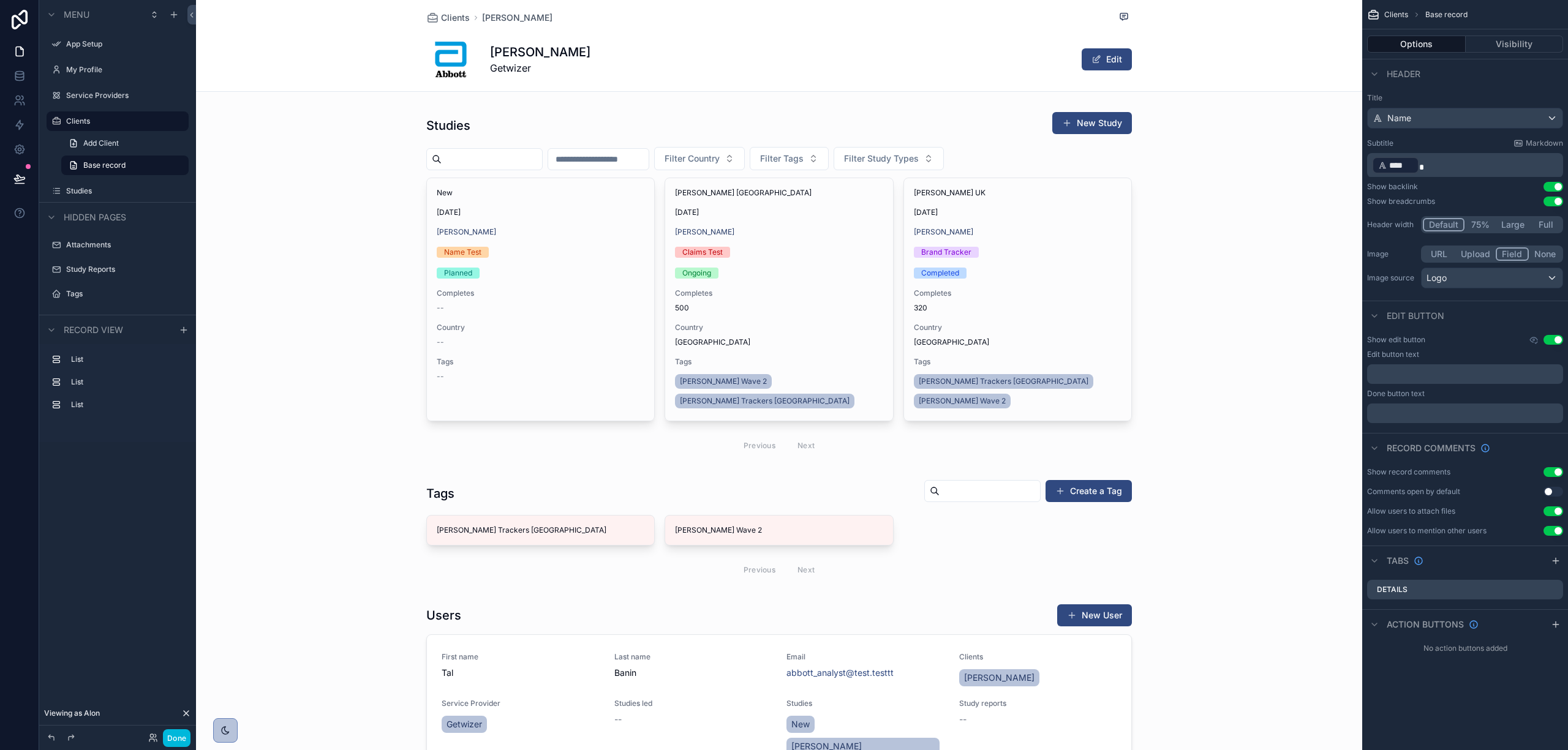
click at [94, 140] on span "Add Client" at bounding box center [101, 143] width 36 height 10
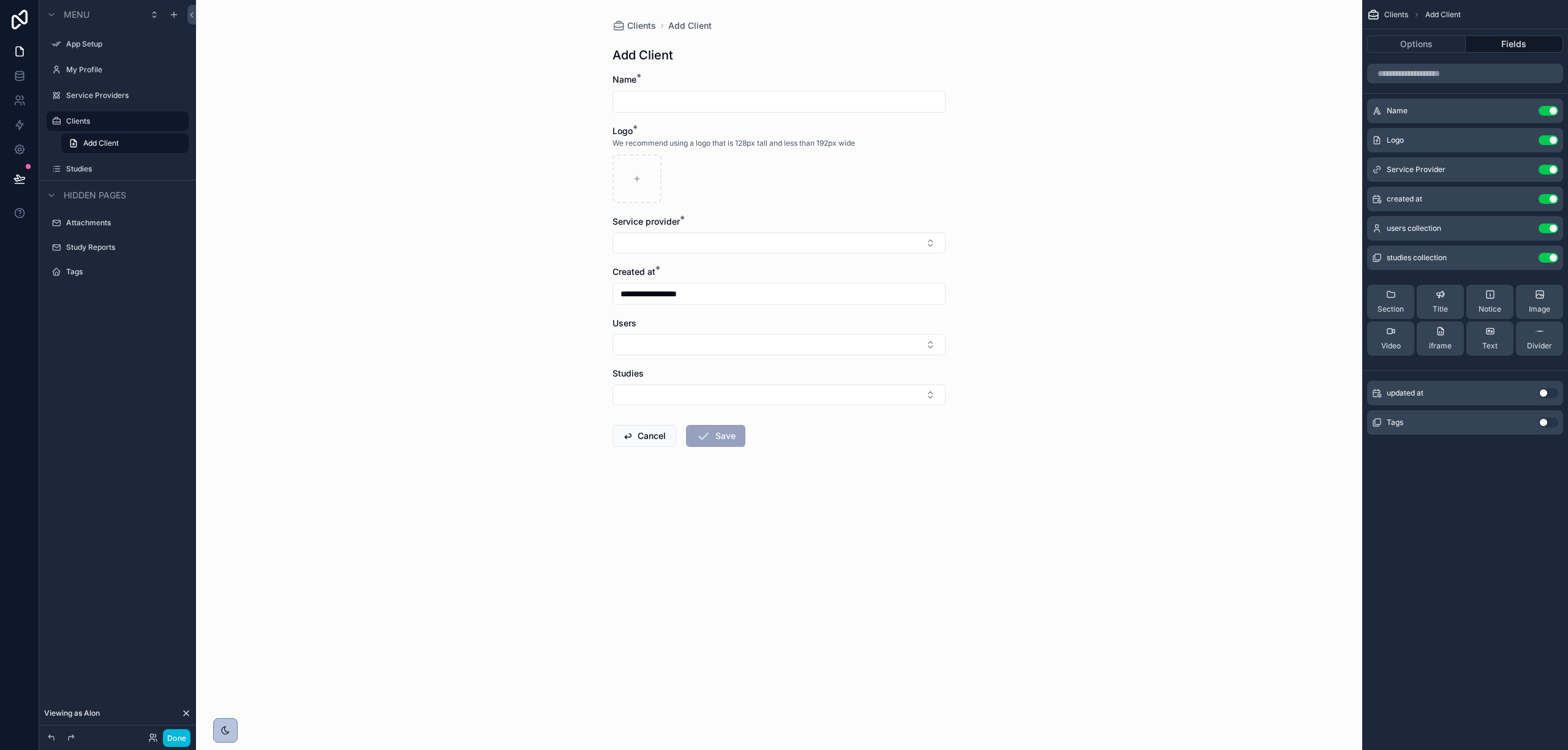
type input "**********"
click at [638, 22] on span "Clients" at bounding box center [641, 25] width 29 height 12
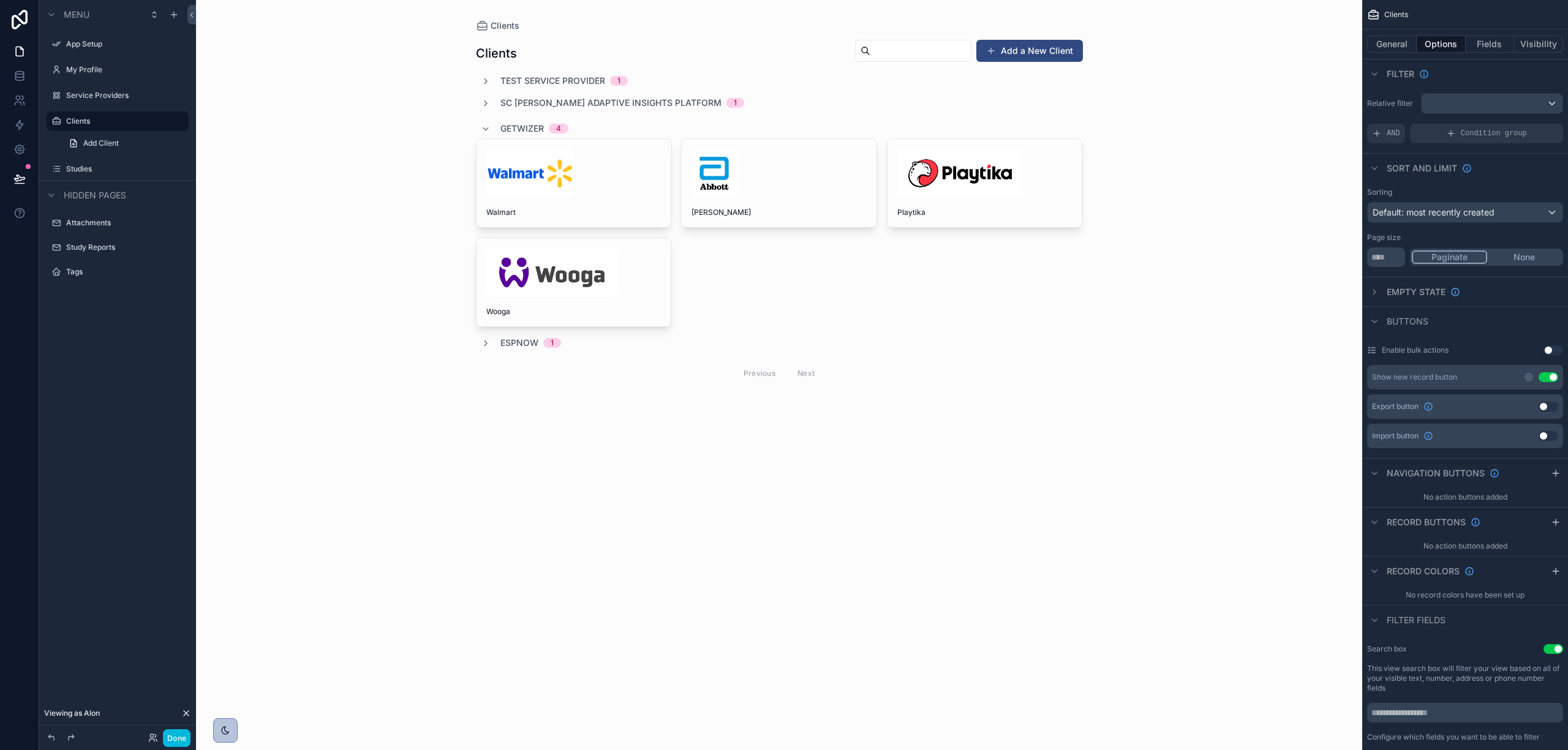
click at [505, 83] on span "Test Service Provider" at bounding box center [552, 80] width 105 height 12
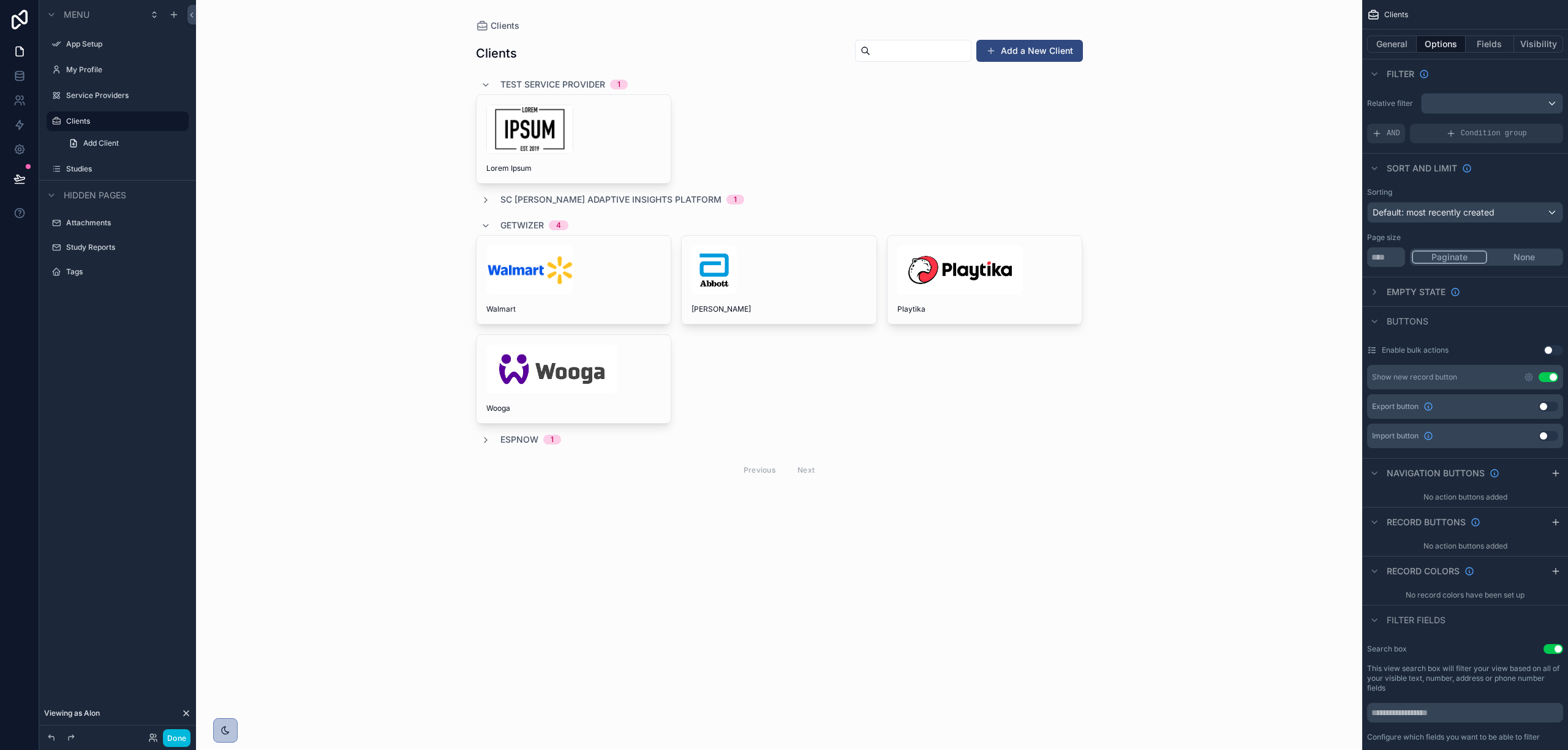
click at [508, 76] on div "Test Service Provider 1" at bounding box center [564, 84] width 127 height 20
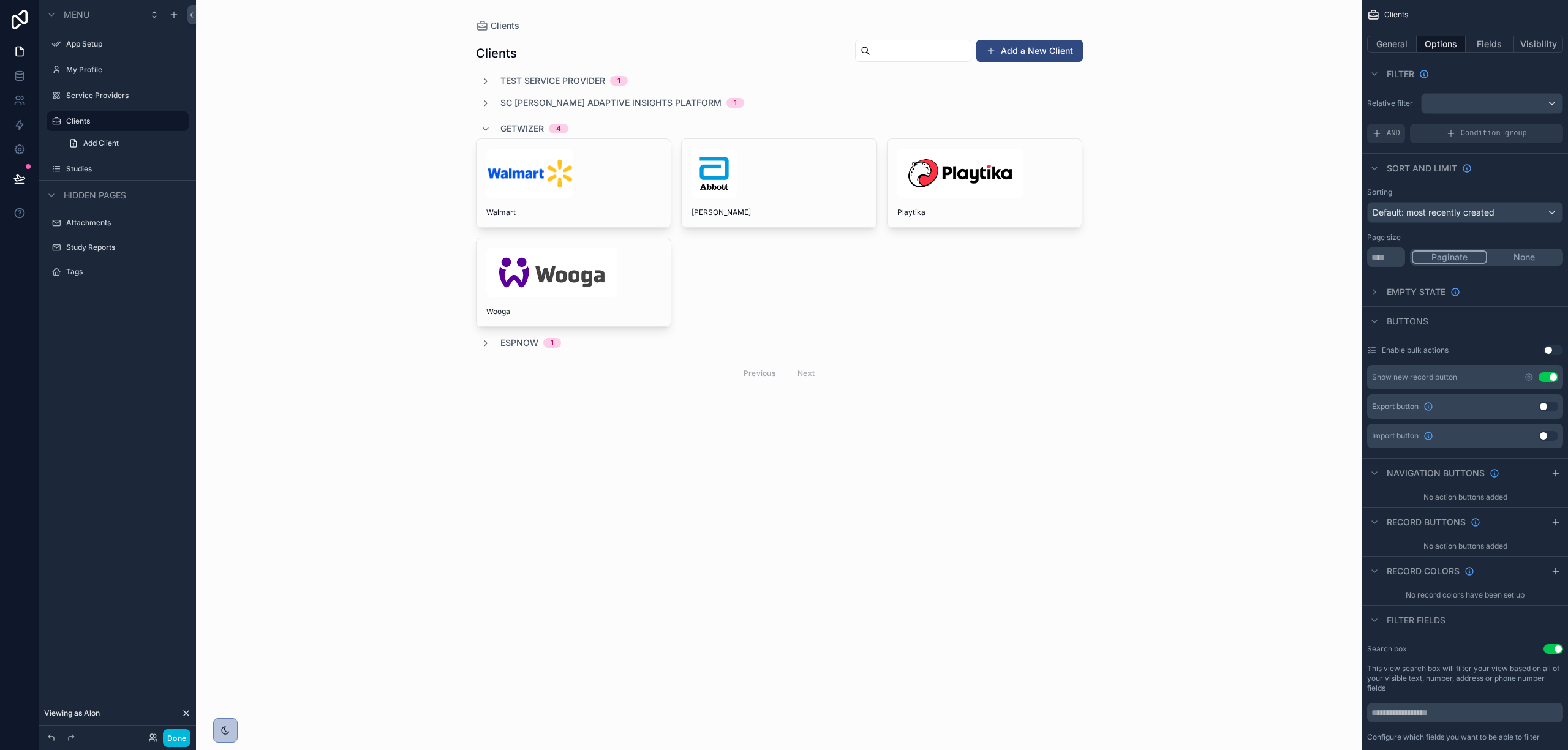
drag, startPoint x: 720, startPoint y: 172, endPoint x: 25, endPoint y: 168, distance: 695.0
click at [720, 172] on img "scrollable content" at bounding box center [714, 173] width 45 height 49
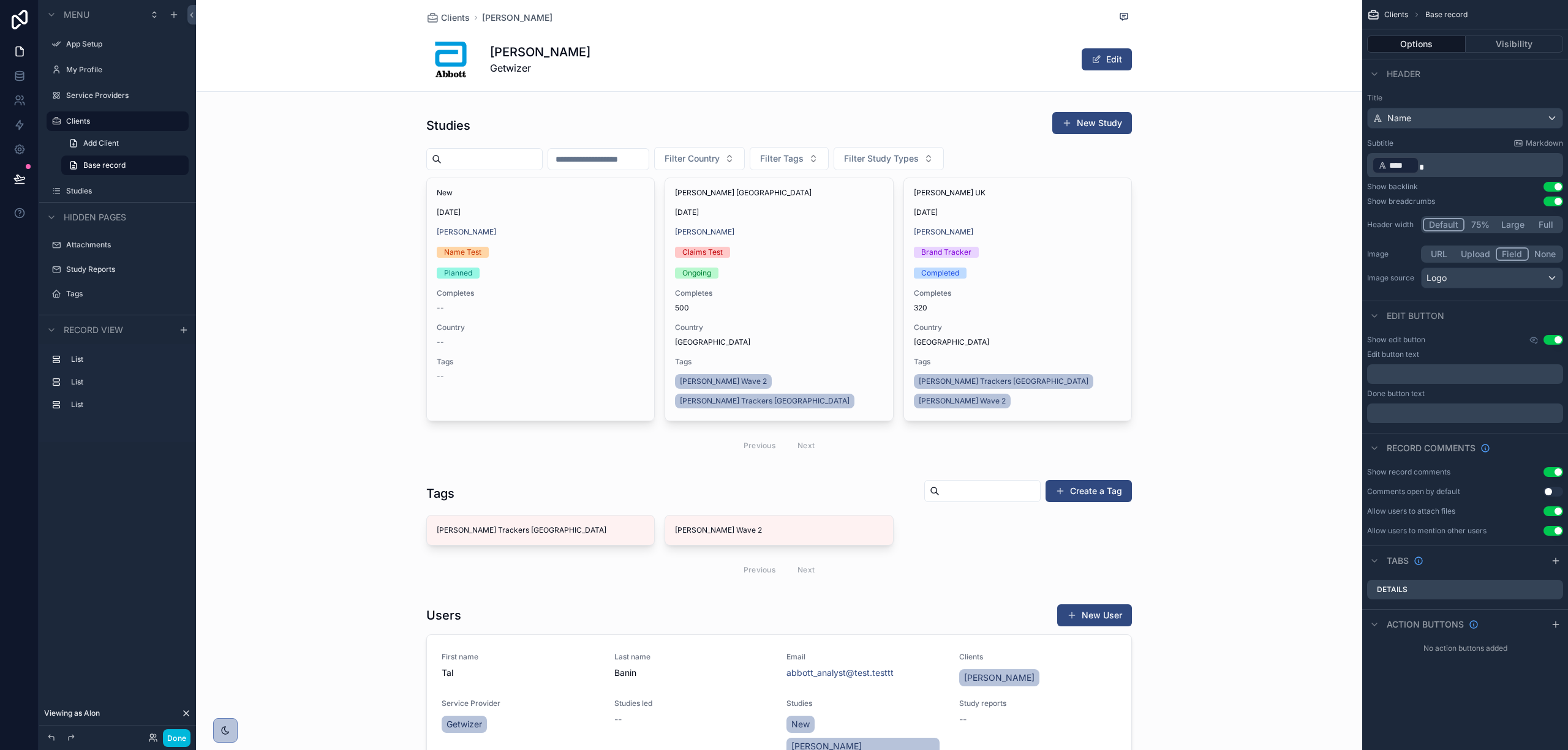
click at [1109, 67] on button "Edit" at bounding box center [1107, 59] width 50 height 22
click at [1121, 61] on button "Done" at bounding box center [1103, 59] width 57 height 22
click at [449, 15] on span "Clients" at bounding box center [455, 17] width 29 height 12
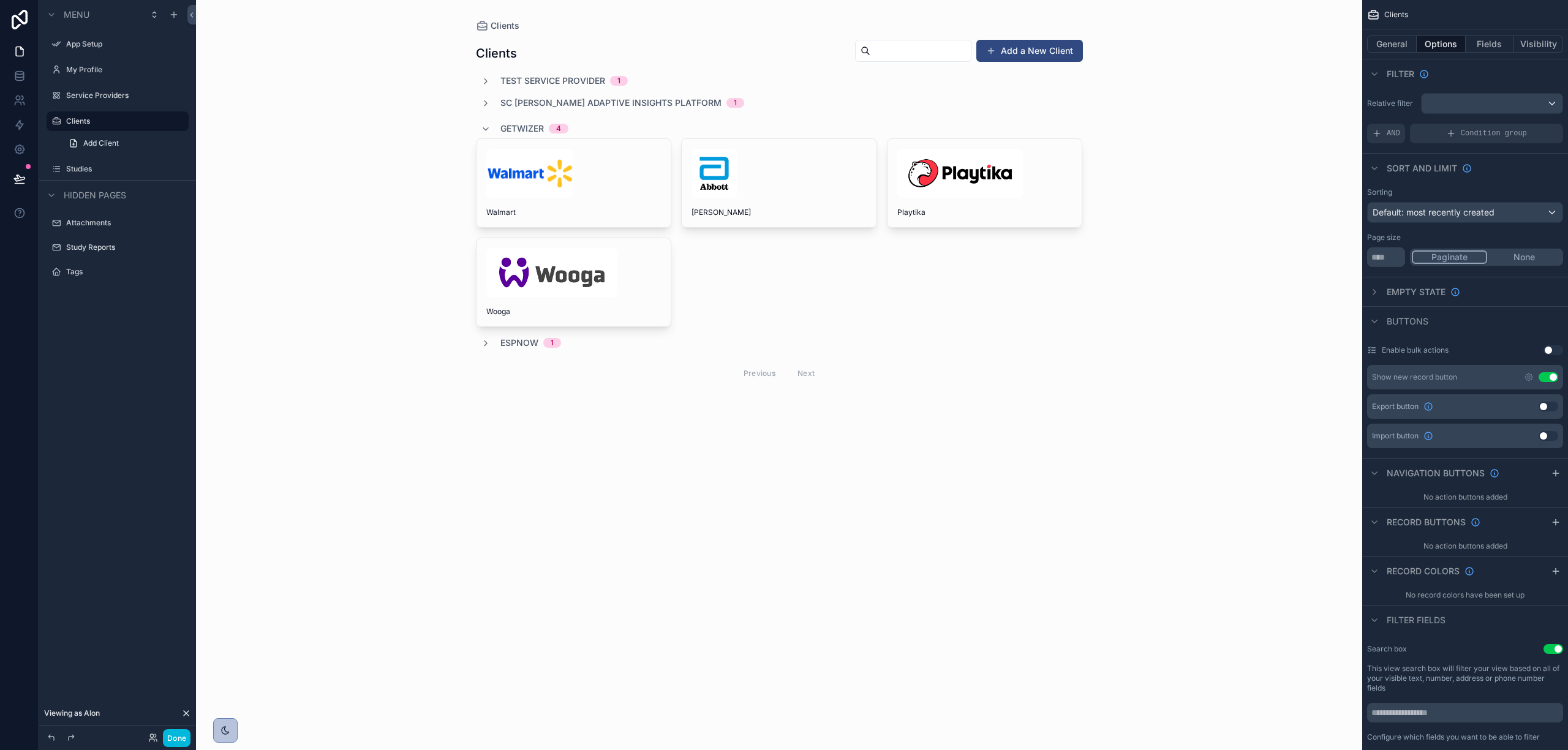
click at [606, 182] on div "scrollable content" at bounding box center [573, 173] width 175 height 49
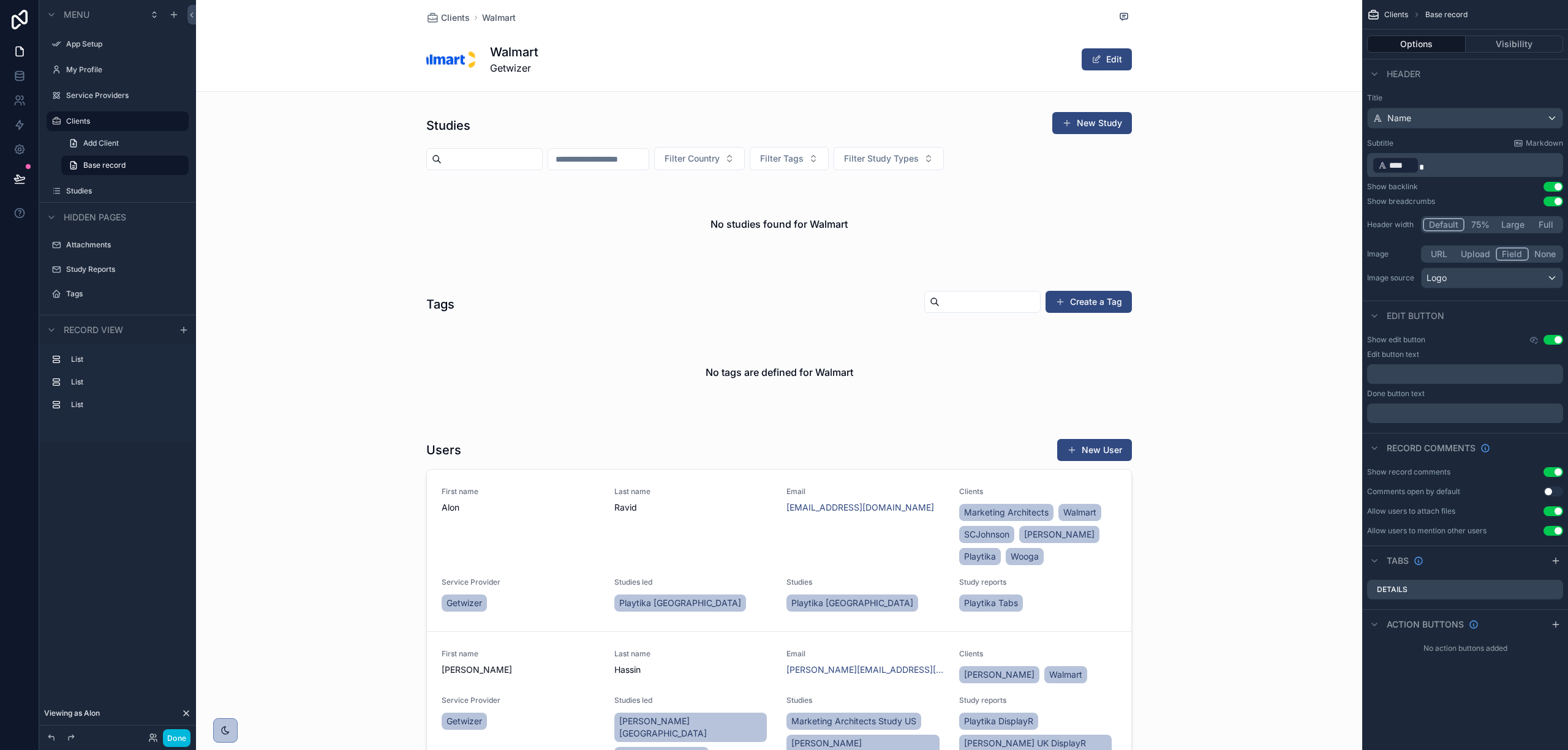
click at [447, 15] on span "Clients" at bounding box center [455, 17] width 29 height 12
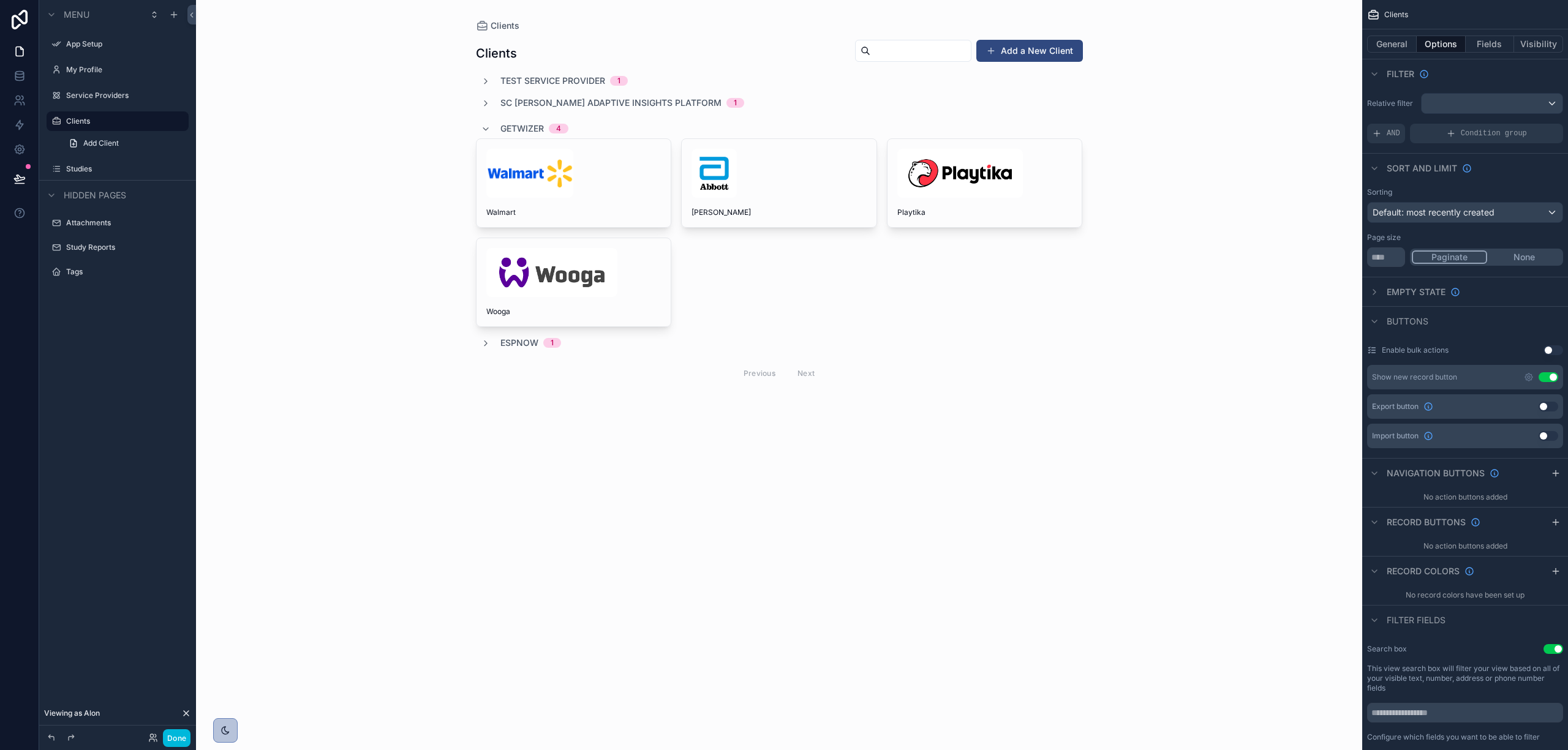
click at [733, 169] on img "scrollable content" at bounding box center [714, 173] width 45 height 49
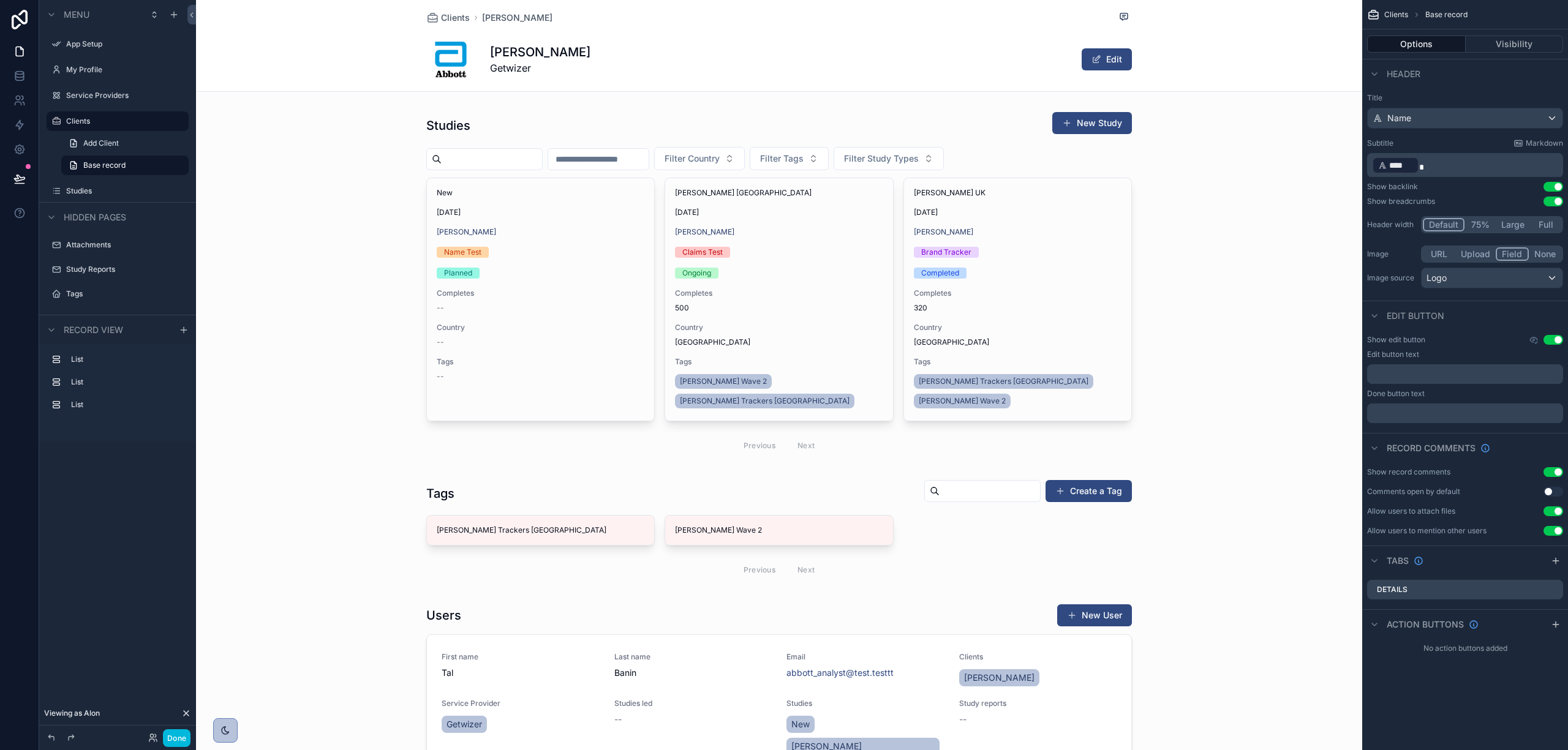
click at [74, 122] on label "Clients" at bounding box center [123, 121] width 115 height 10
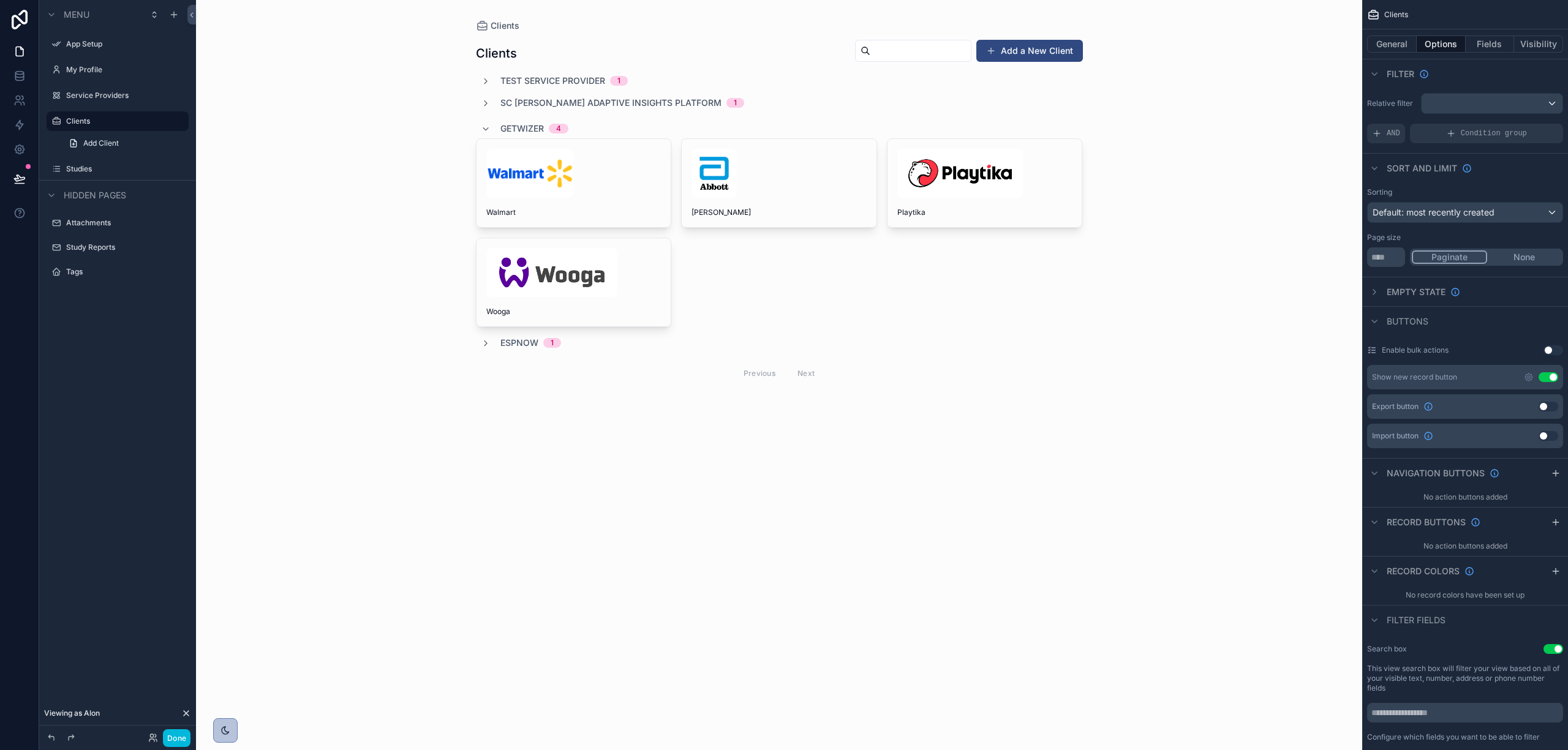
click at [720, 198] on div "[PERSON_NAME]" at bounding box center [779, 183] width 195 height 88
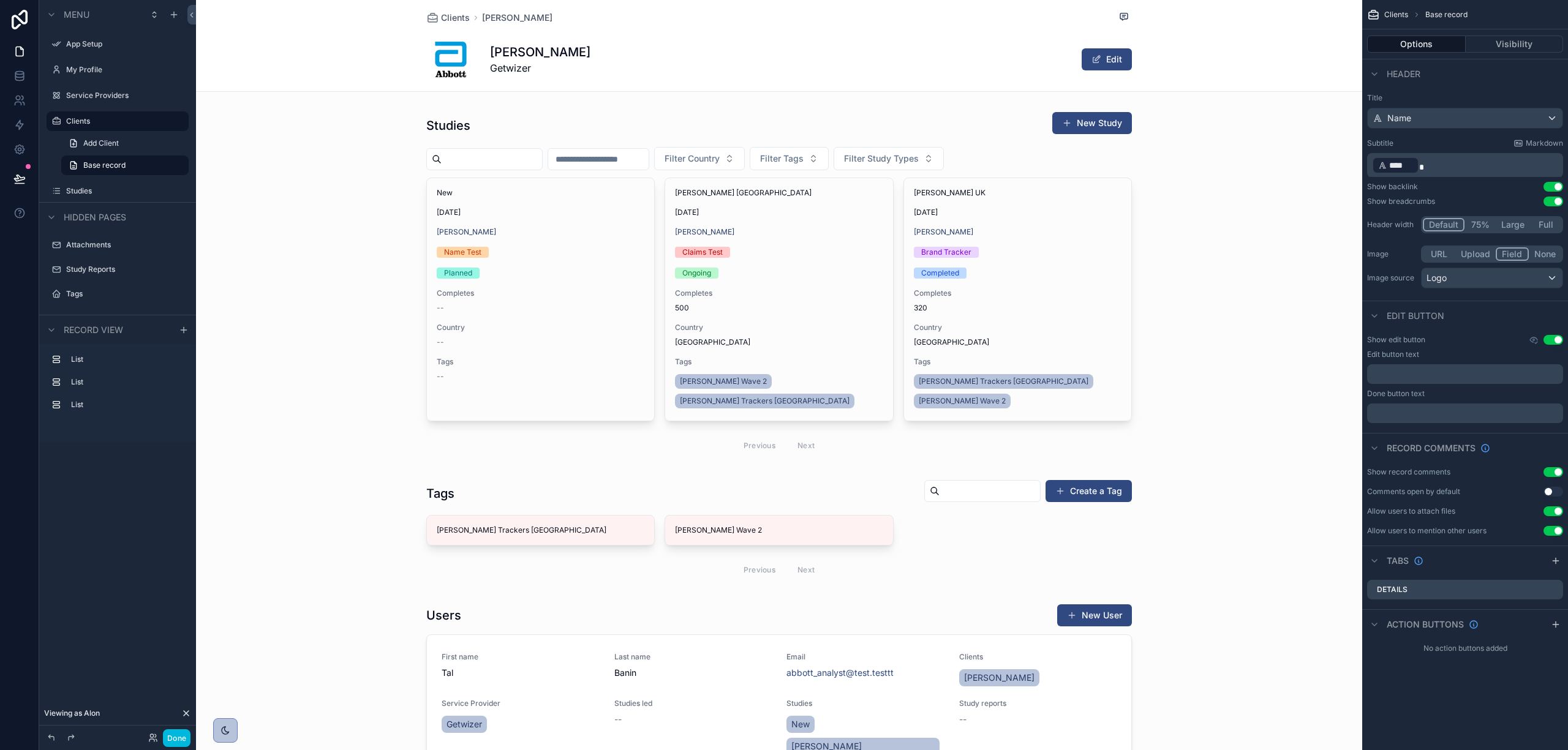
click at [832, 123] on div "scrollable content" at bounding box center [779, 285] width 1166 height 358
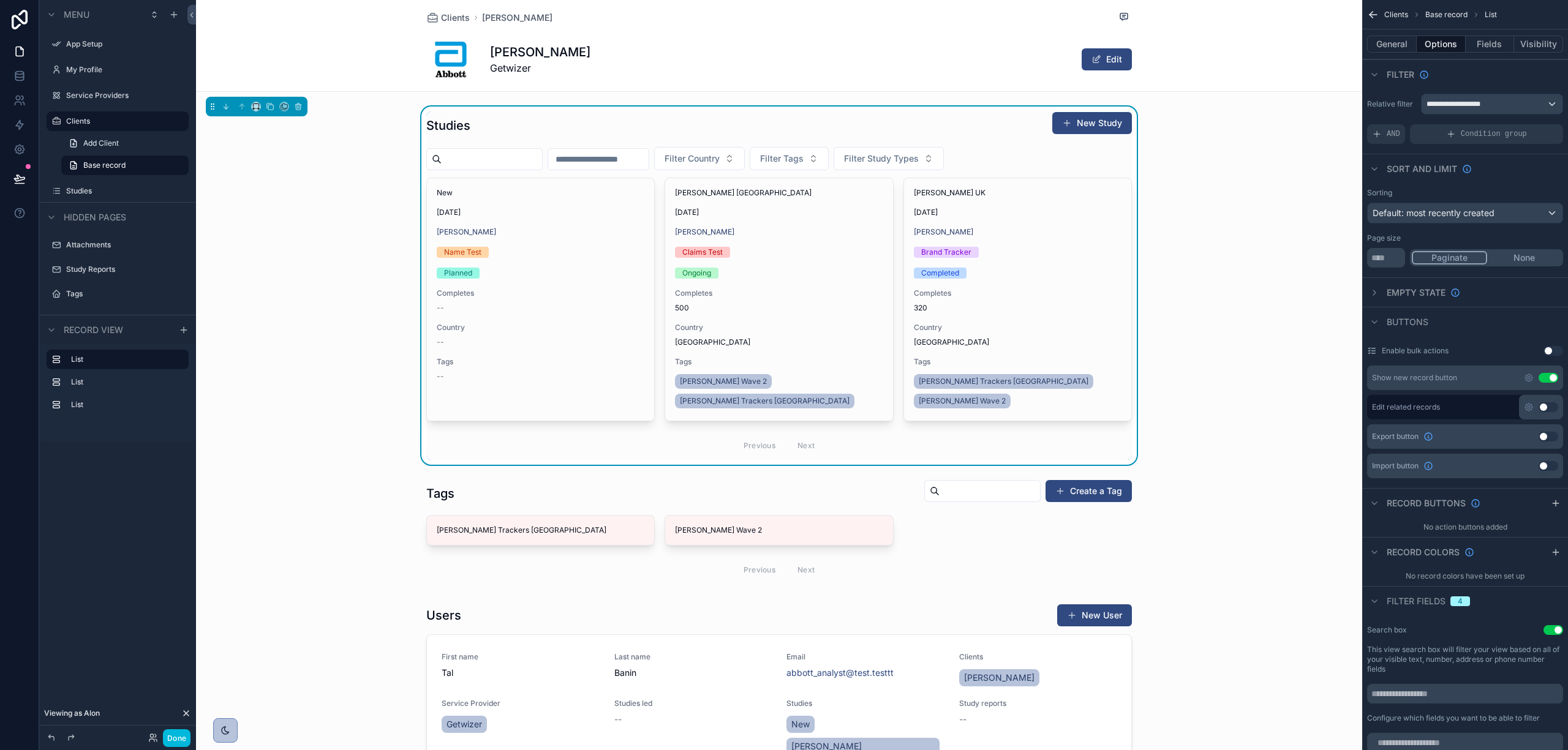
click at [1524, 378] on icon "scrollable content" at bounding box center [1529, 377] width 10 height 10
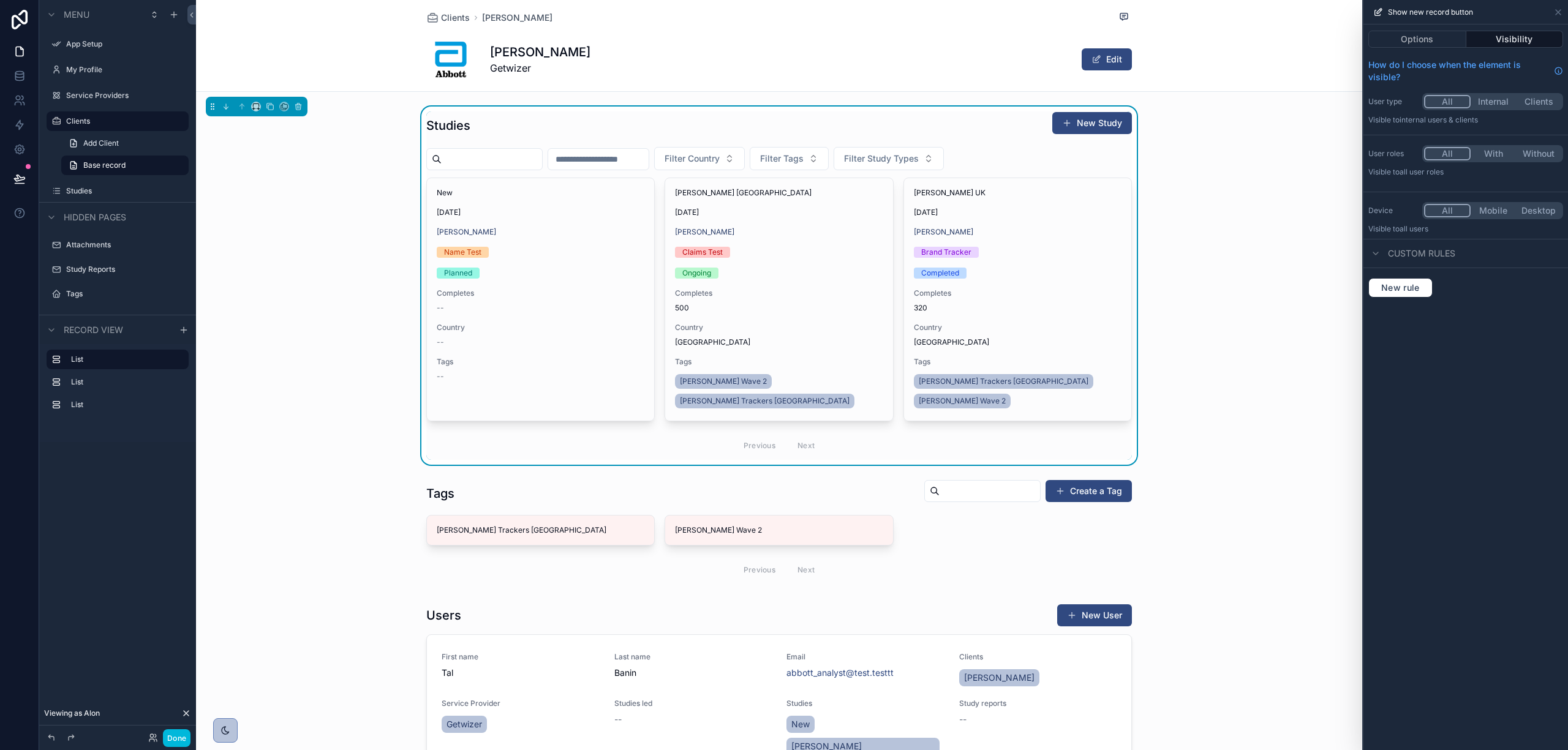
click at [1502, 152] on button "With" at bounding box center [1493, 153] width 45 height 13
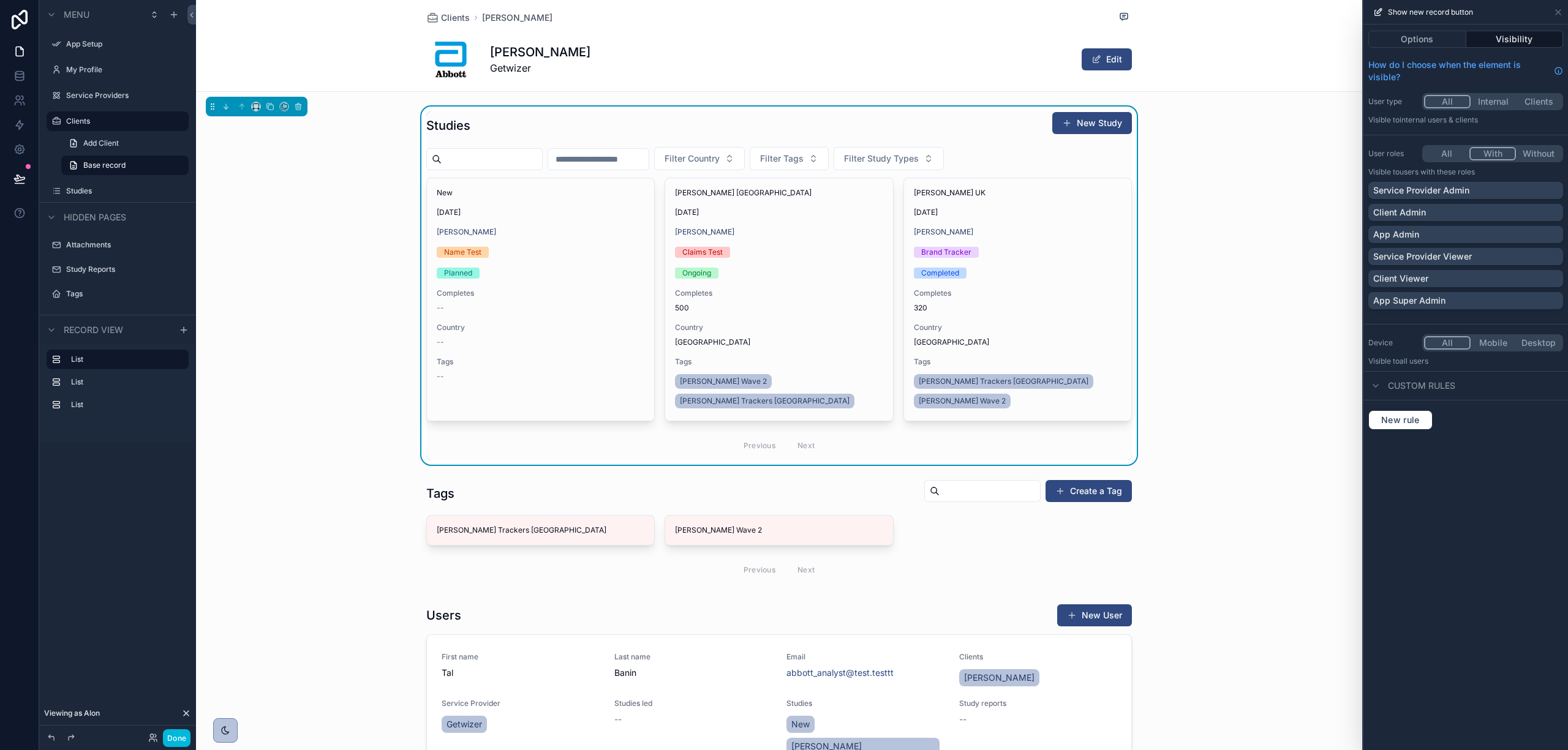
click at [1490, 192] on div "Service Provider Admin" at bounding box center [1466, 190] width 185 height 12
click at [1488, 208] on div "Client Admin" at bounding box center [1466, 212] width 185 height 12
click at [1488, 233] on div "App Admin" at bounding box center [1466, 234] width 185 height 12
click at [1483, 303] on div "App Super Admin" at bounding box center [1466, 300] width 185 height 12
click at [1262, 486] on div "scrollable content" at bounding box center [779, 532] width 1166 height 115
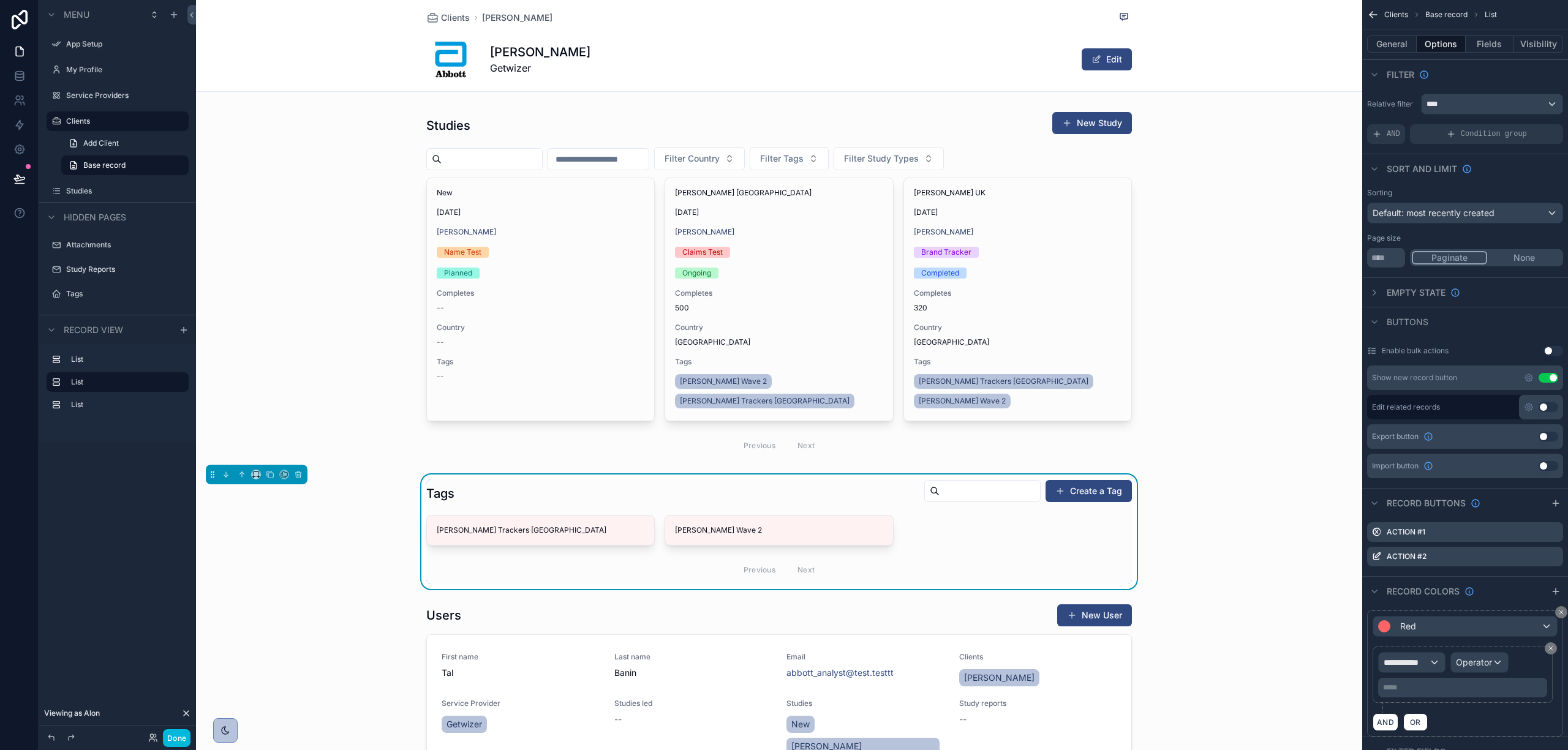
click at [998, 238] on div "scrollable content" at bounding box center [779, 285] width 1166 height 358
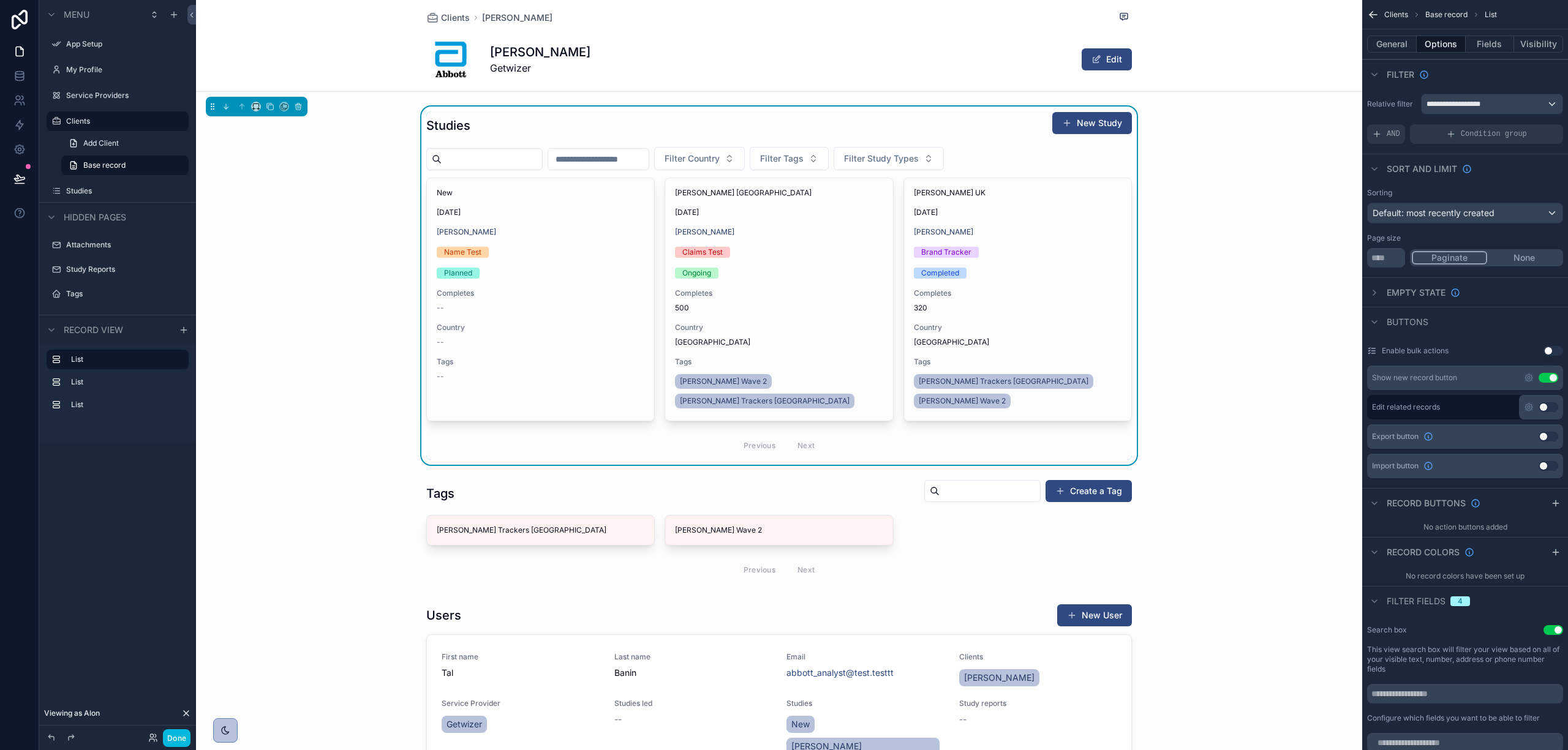
click at [1102, 522] on div "scrollable content" at bounding box center [779, 532] width 1166 height 115
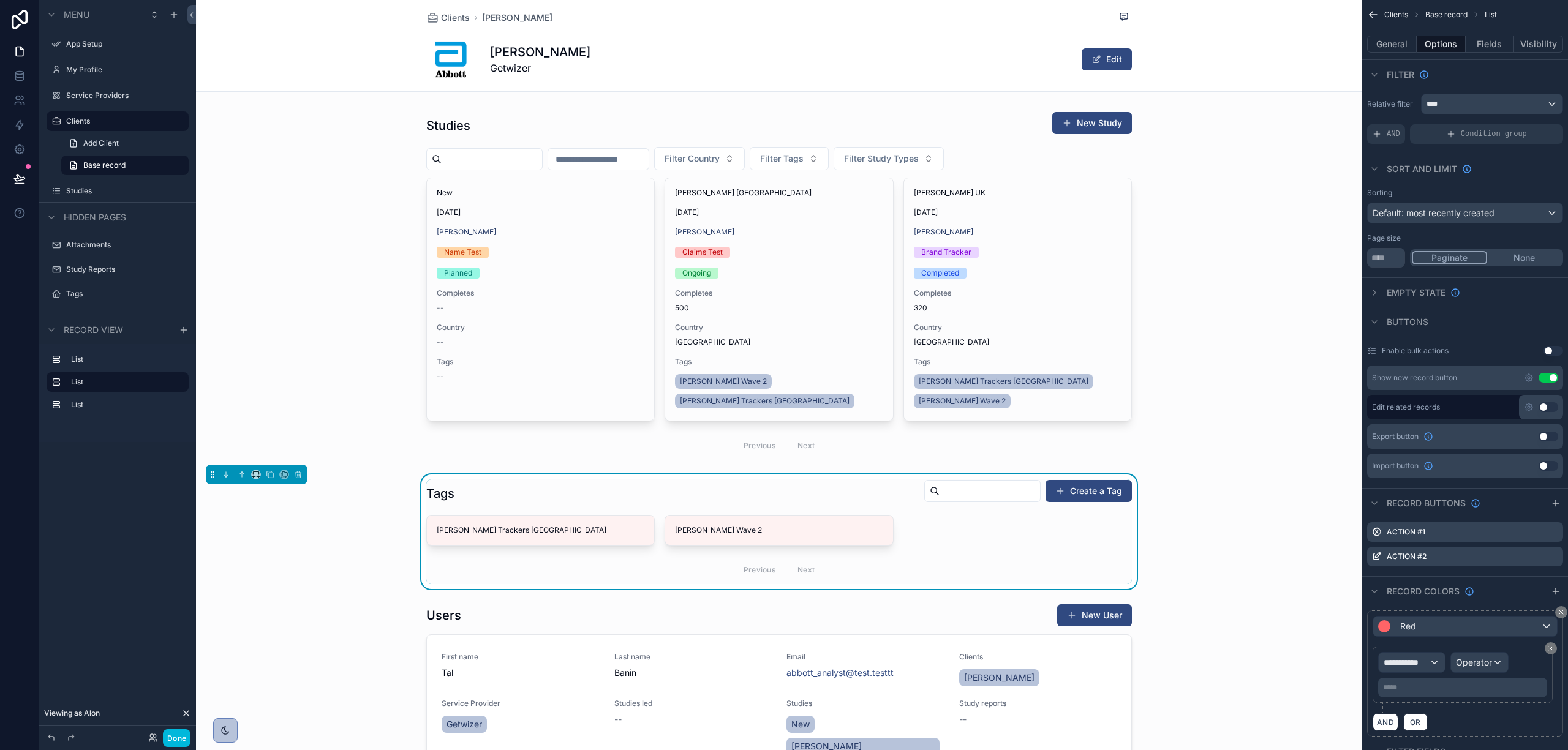
click at [1528, 380] on icon "scrollable content" at bounding box center [1529, 377] width 10 height 10
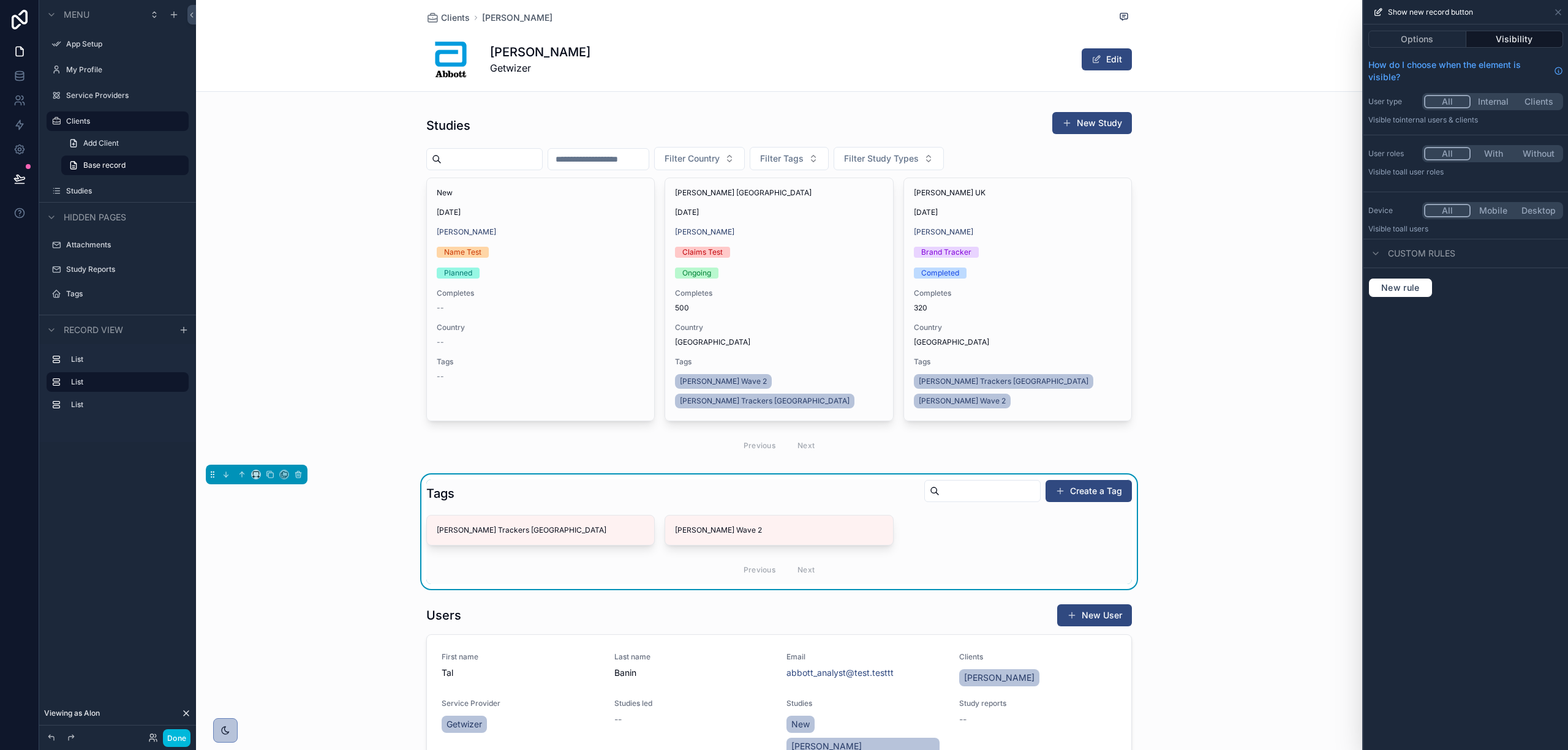
click at [1488, 157] on button "With" at bounding box center [1493, 153] width 45 height 13
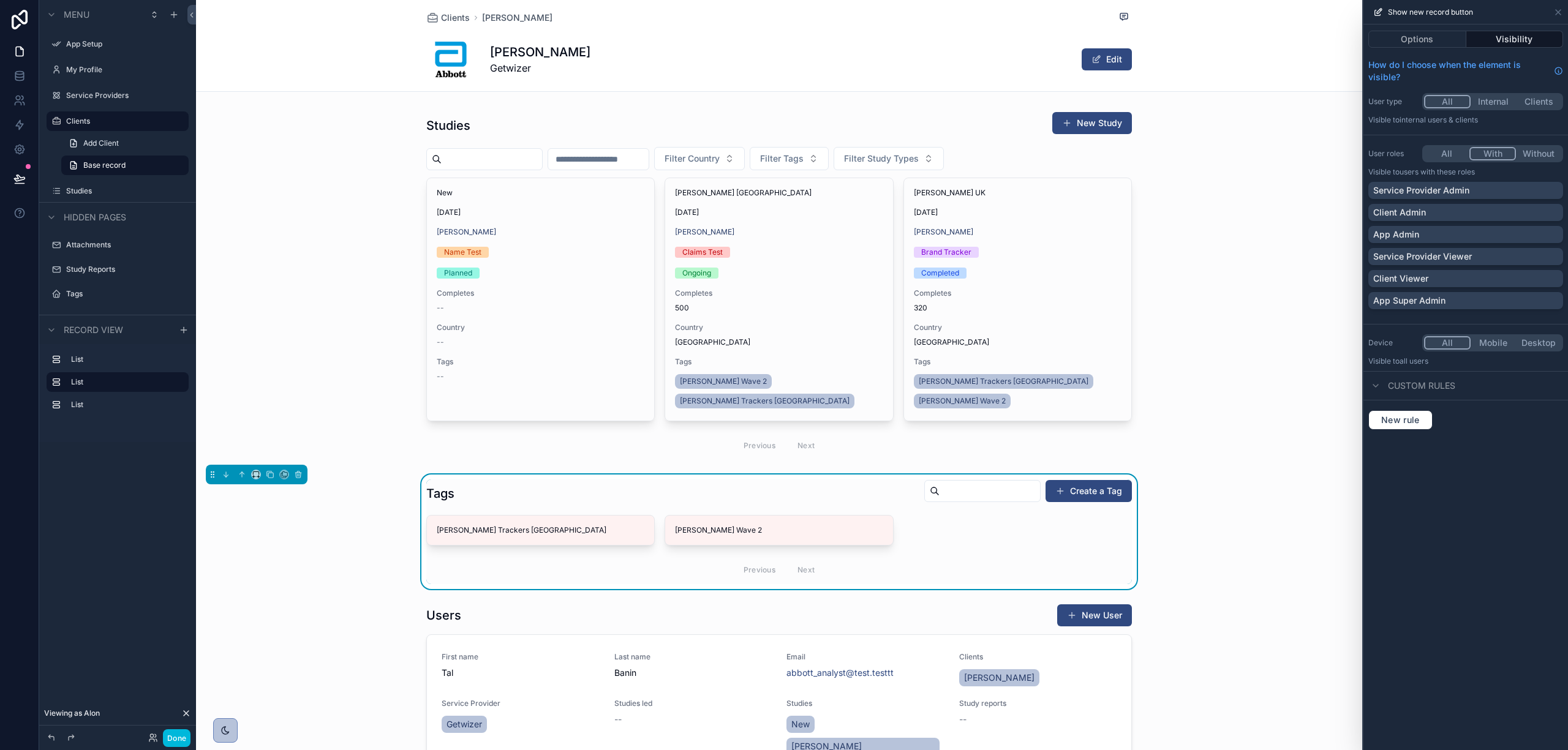
click at [1486, 190] on div "Service Provider Admin" at bounding box center [1466, 190] width 185 height 12
click at [1485, 205] on div "Client Admin" at bounding box center [1466, 212] width 195 height 17
click at [1473, 237] on div "App Admin" at bounding box center [1466, 234] width 185 height 12
click at [1459, 298] on div "App Super Admin" at bounding box center [1466, 300] width 185 height 12
click at [1557, 11] on icon at bounding box center [1558, 12] width 10 height 10
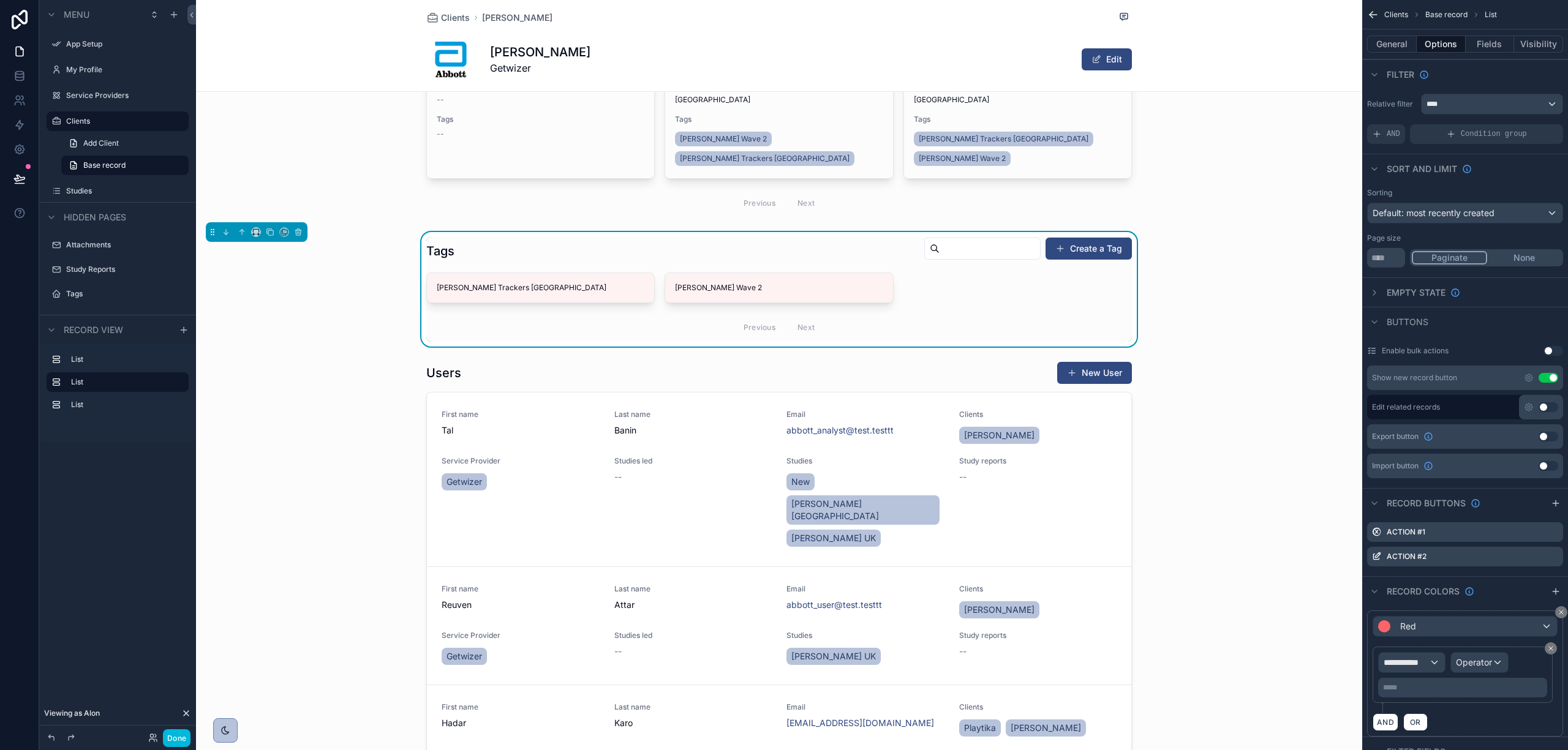
scroll to position [245, 0]
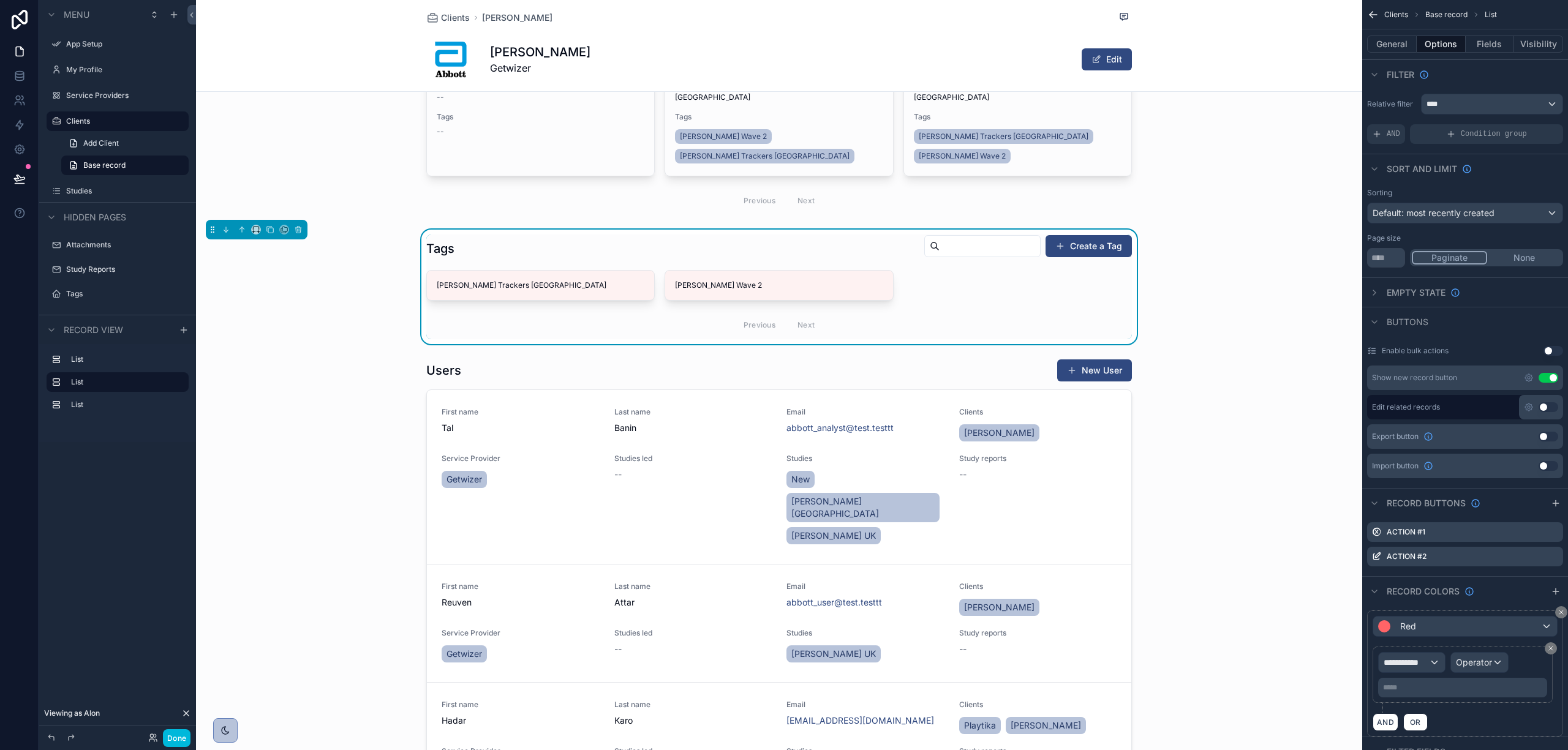
click at [986, 365] on div "scrollable content" at bounding box center [779, 658] width 1166 height 608
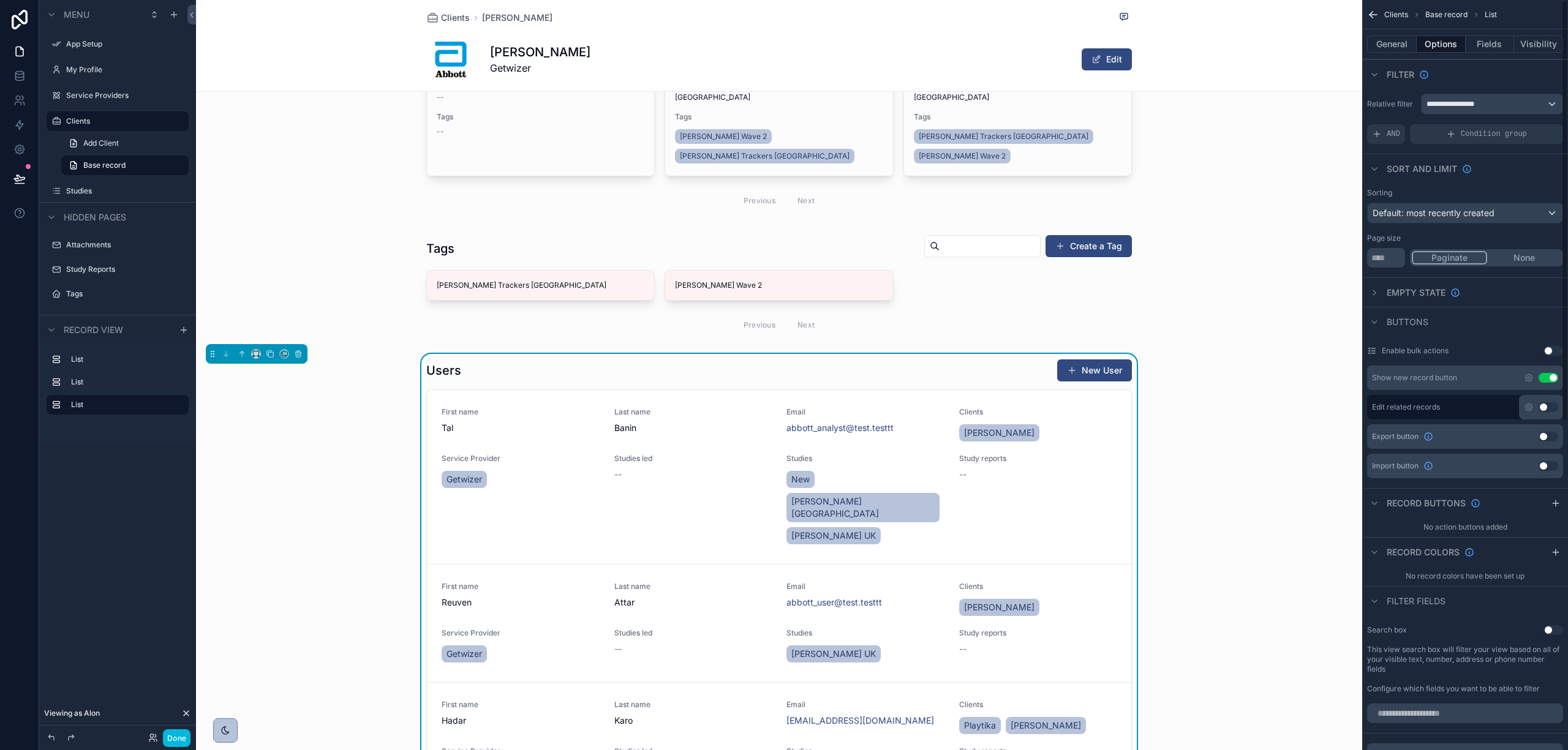
click at [1532, 375] on icon "scrollable content" at bounding box center [1529, 377] width 10 height 10
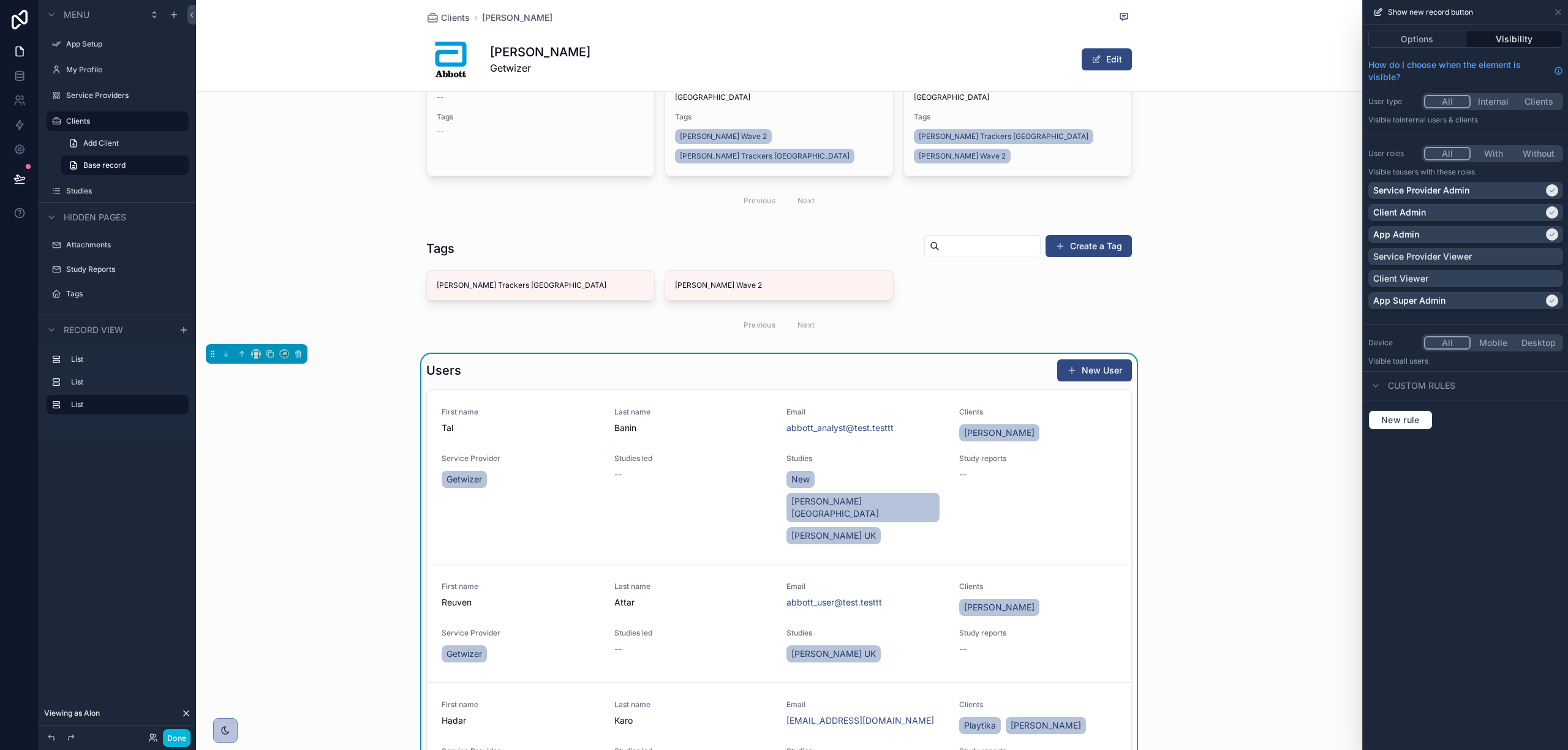
click at [1502, 147] on button "With" at bounding box center [1493, 153] width 45 height 13
click at [1451, 143] on div "User roles All With Without Visible to Users with these roles Service Provider …" at bounding box center [1466, 229] width 205 height 179
click at [1450, 148] on button "All" at bounding box center [1446, 153] width 45 height 13
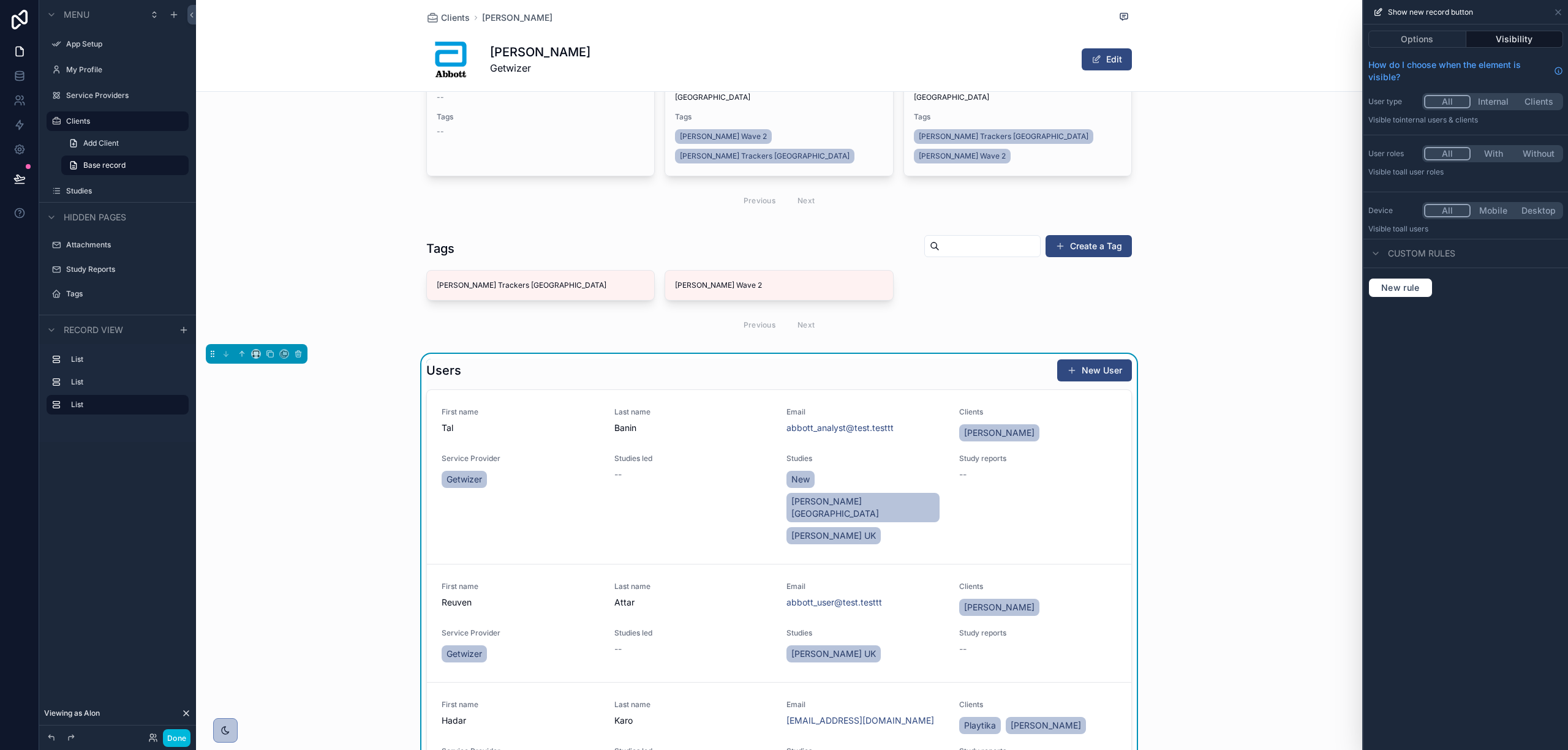
click at [1478, 151] on button "With" at bounding box center [1493, 153] width 45 height 13
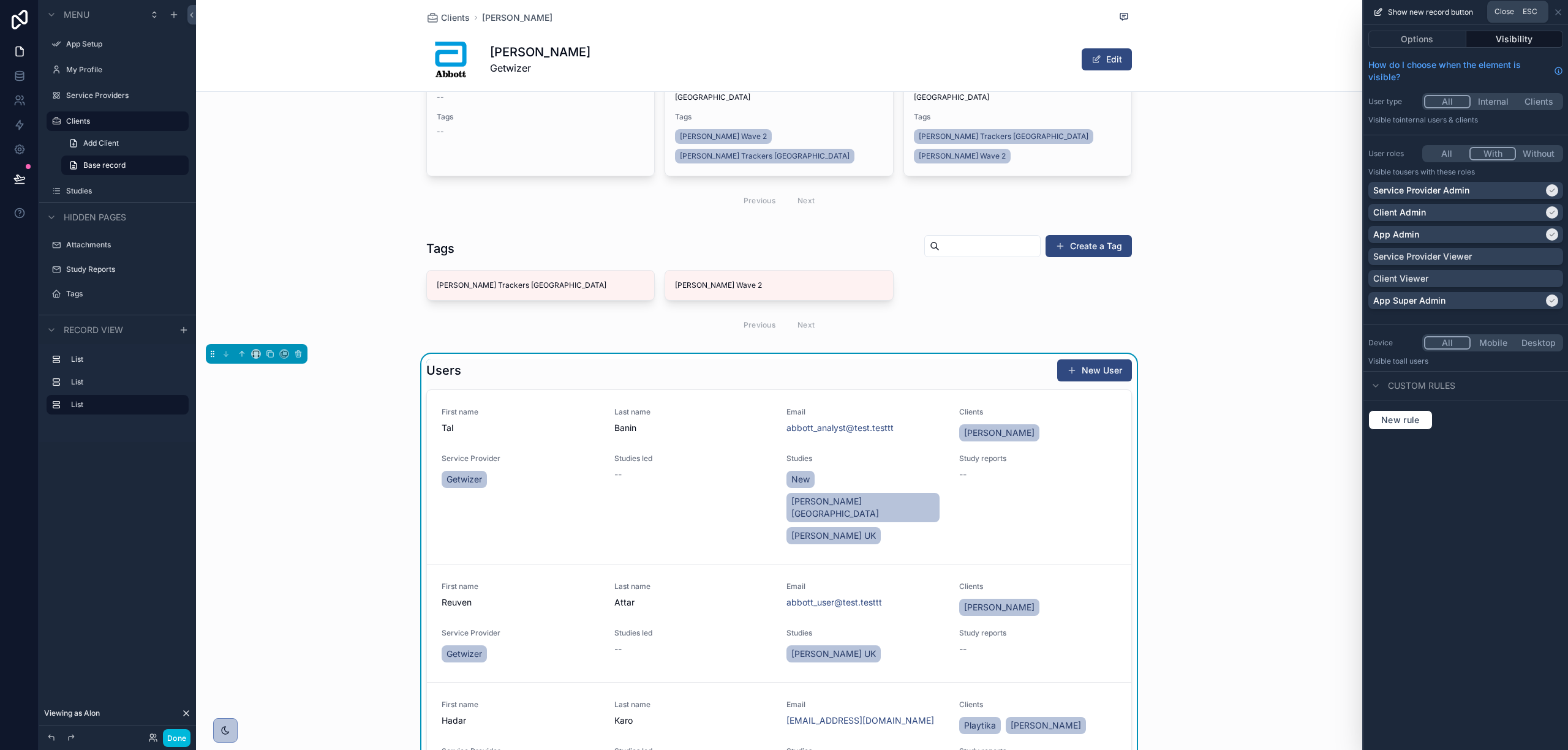
click at [1560, 8] on icon at bounding box center [1558, 12] width 10 height 10
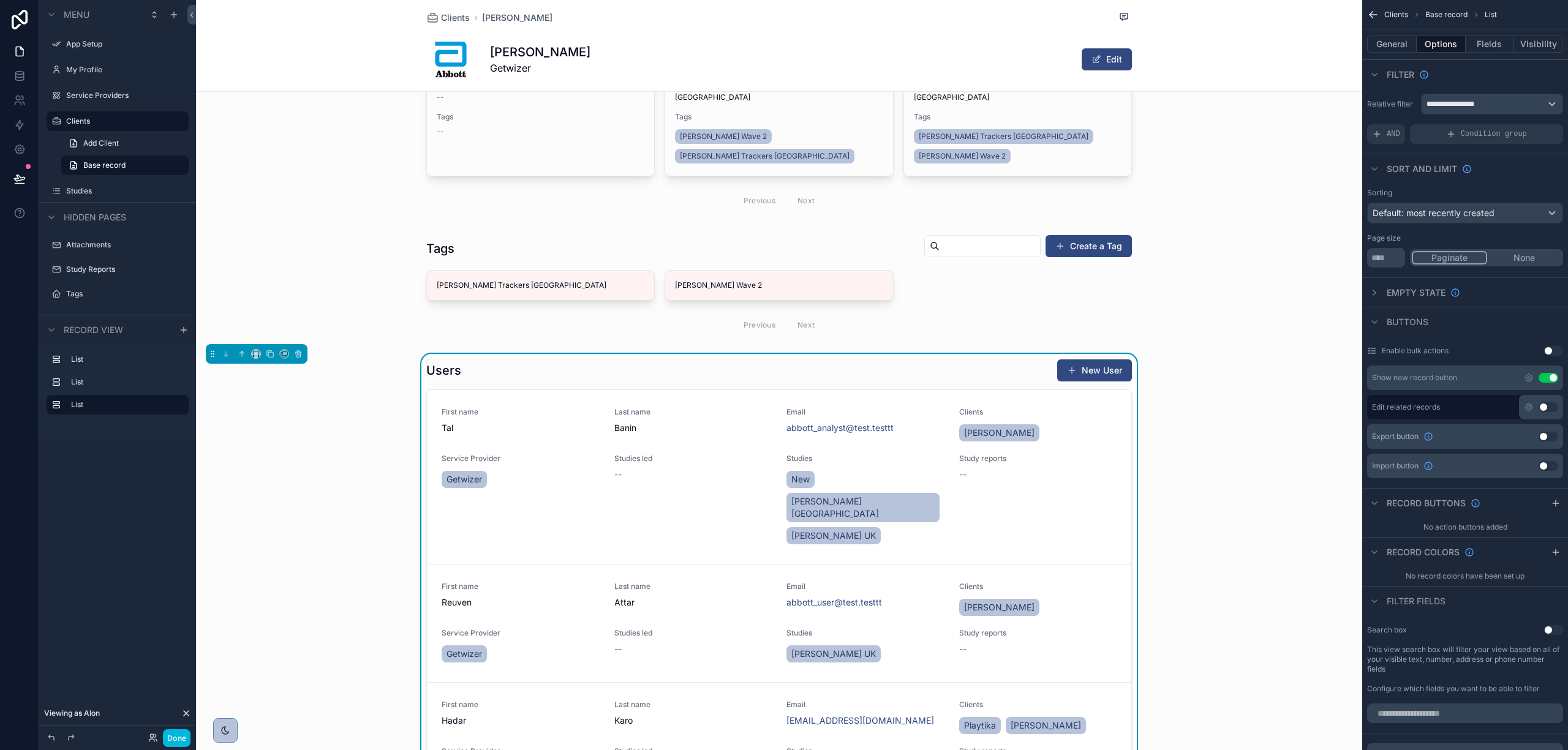
click at [1529, 375] on icon "scrollable content" at bounding box center [1529, 378] width 8 height 8
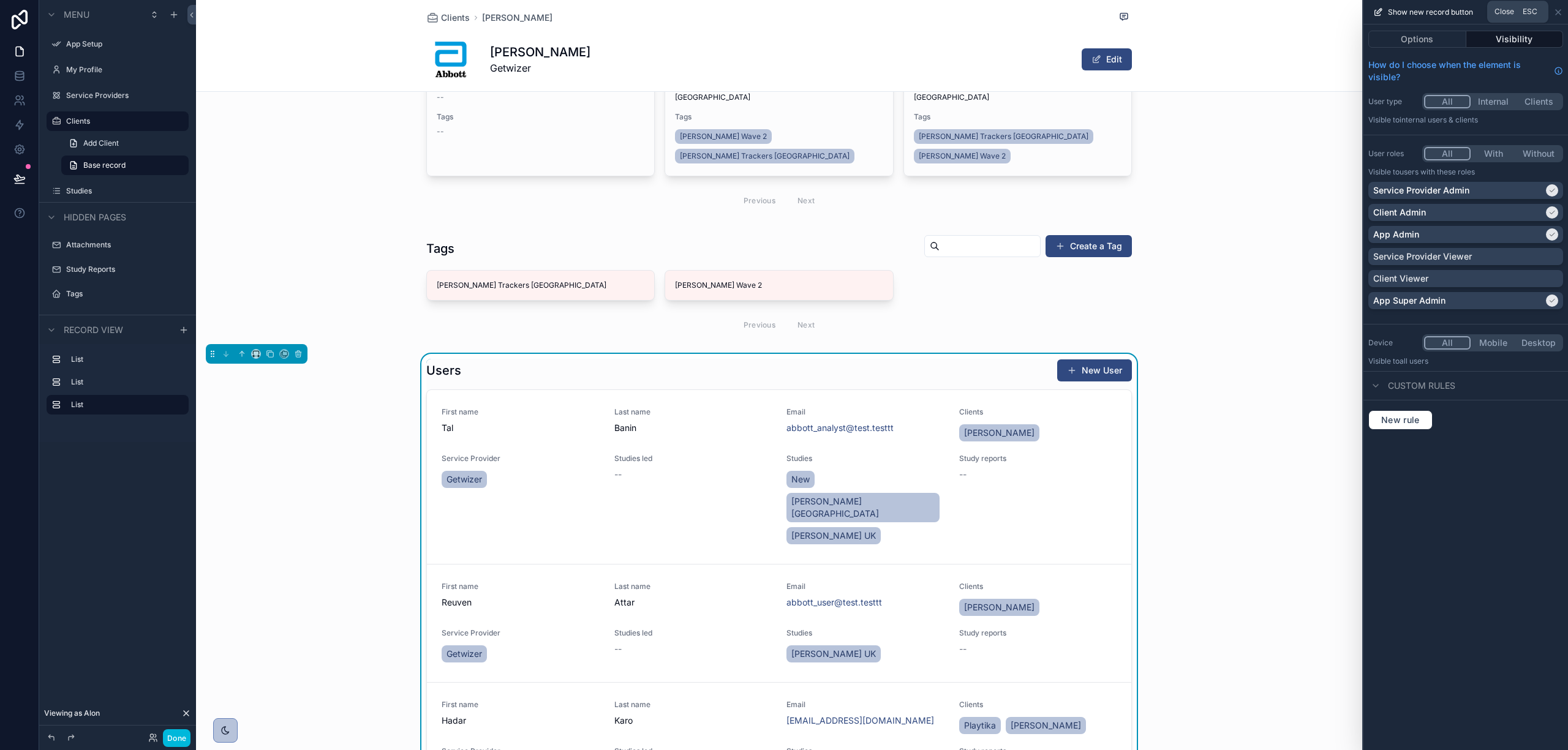
click at [1560, 10] on icon at bounding box center [1558, 12] width 5 height 5
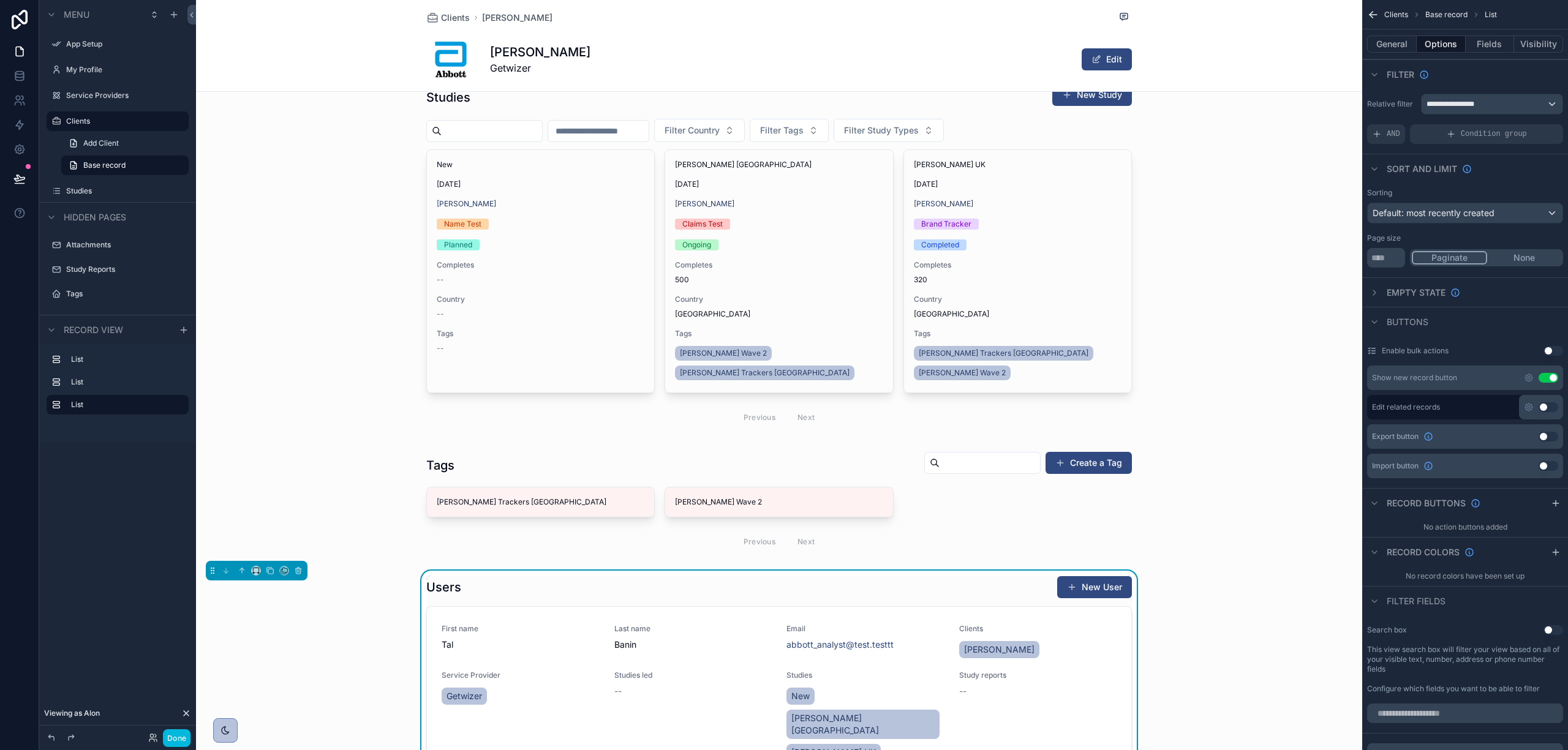
scroll to position [0, 0]
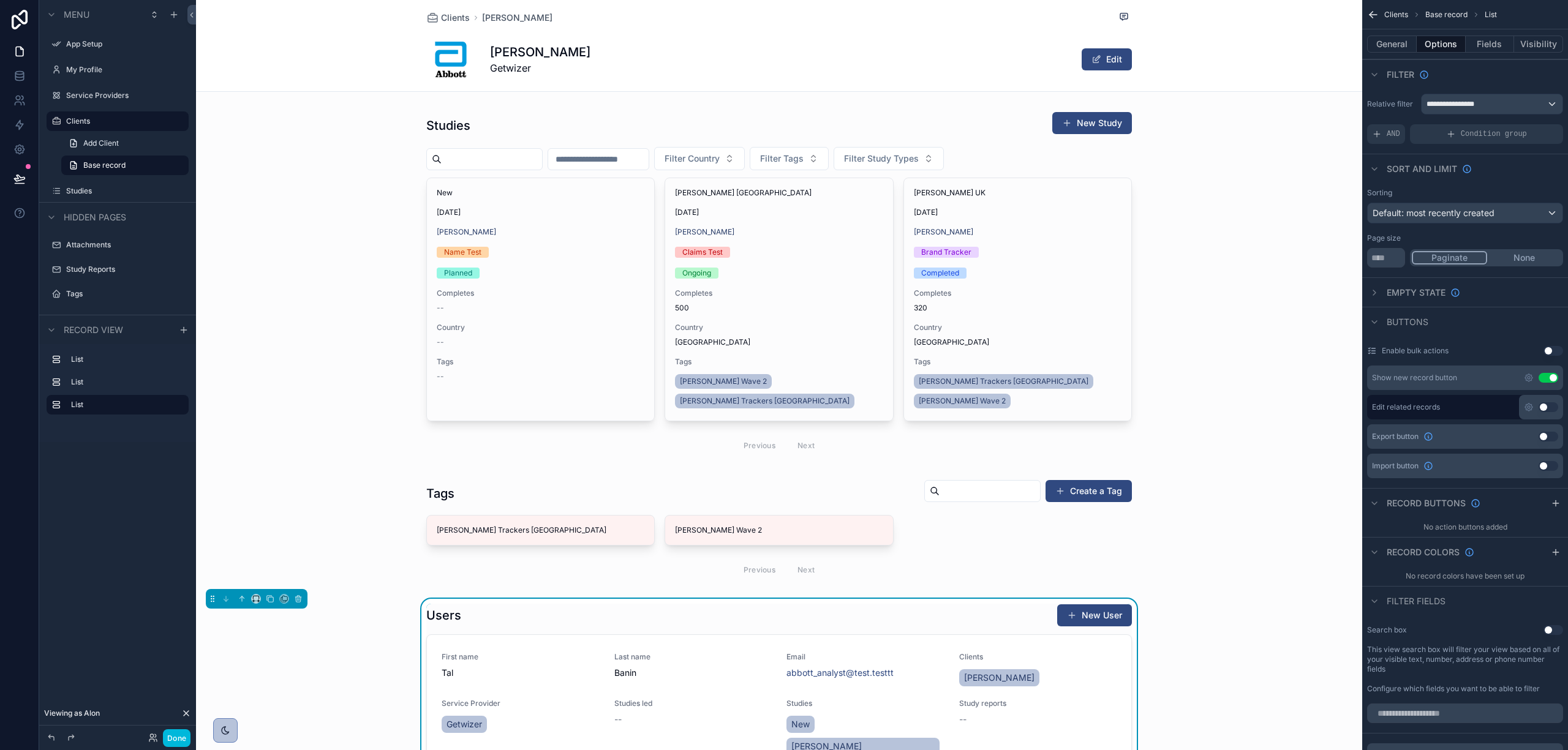
click at [270, 225] on div "scrollable content" at bounding box center [779, 285] width 1166 height 358
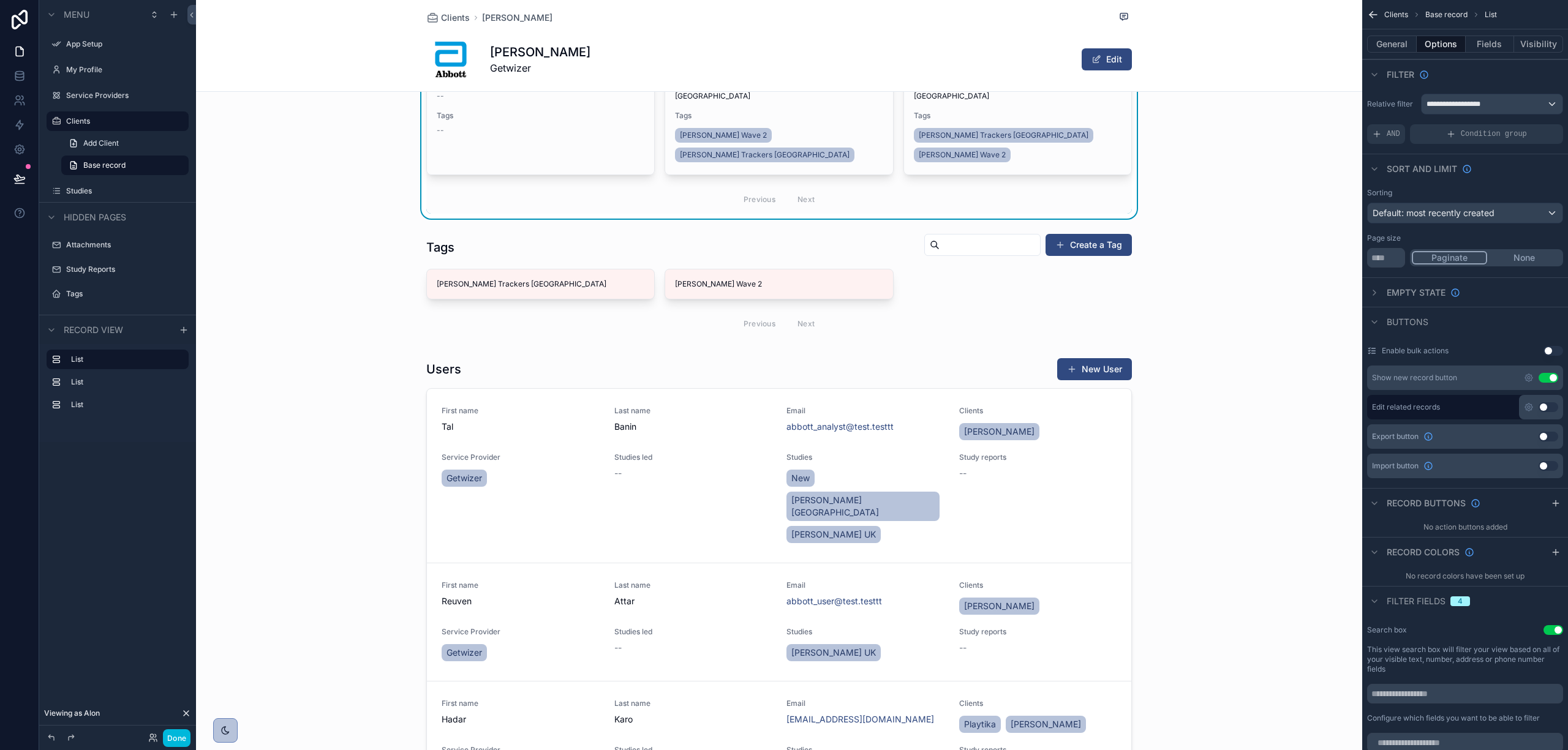
scroll to position [245, 0]
click at [851, 356] on div "scrollable content" at bounding box center [779, 658] width 1166 height 608
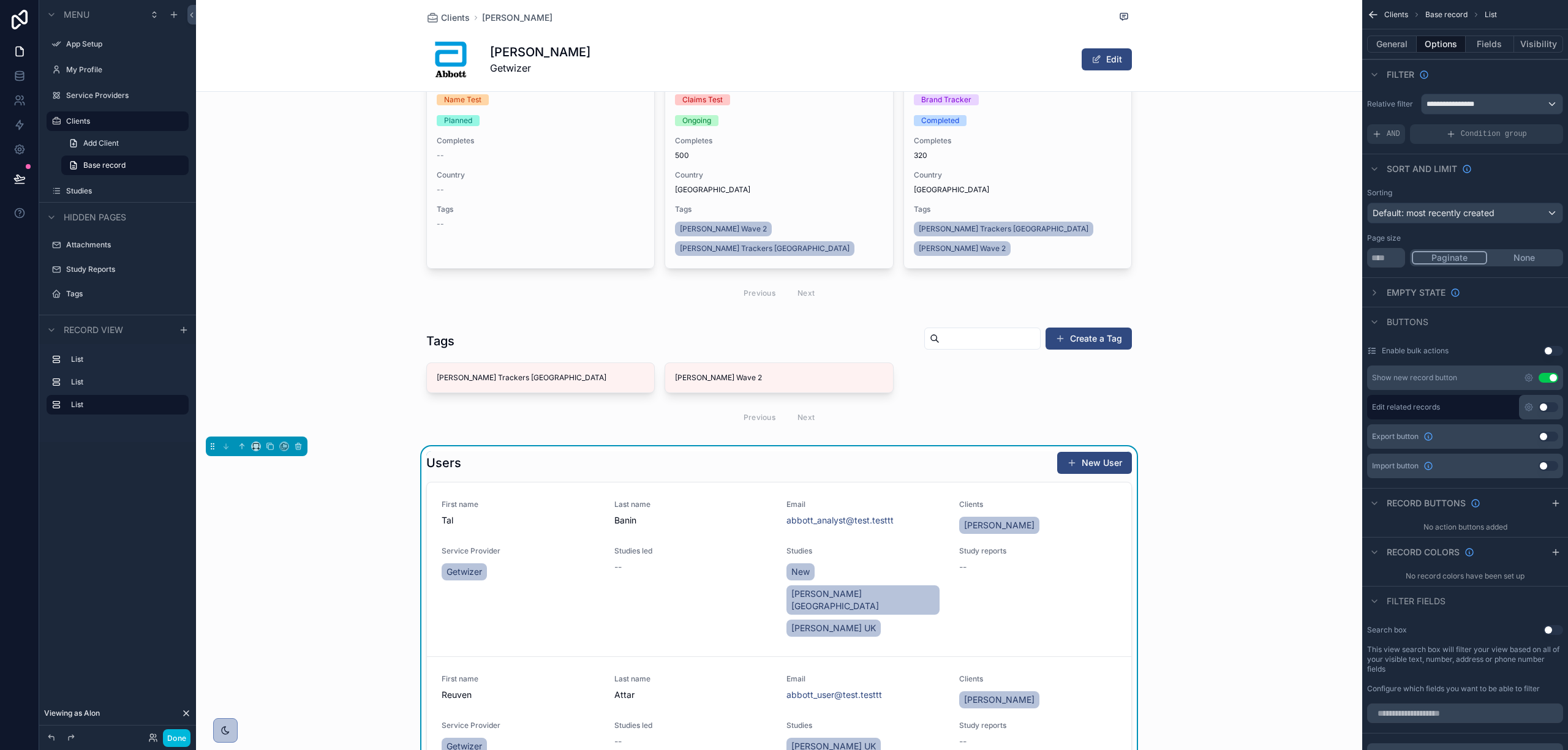
scroll to position [81, 0]
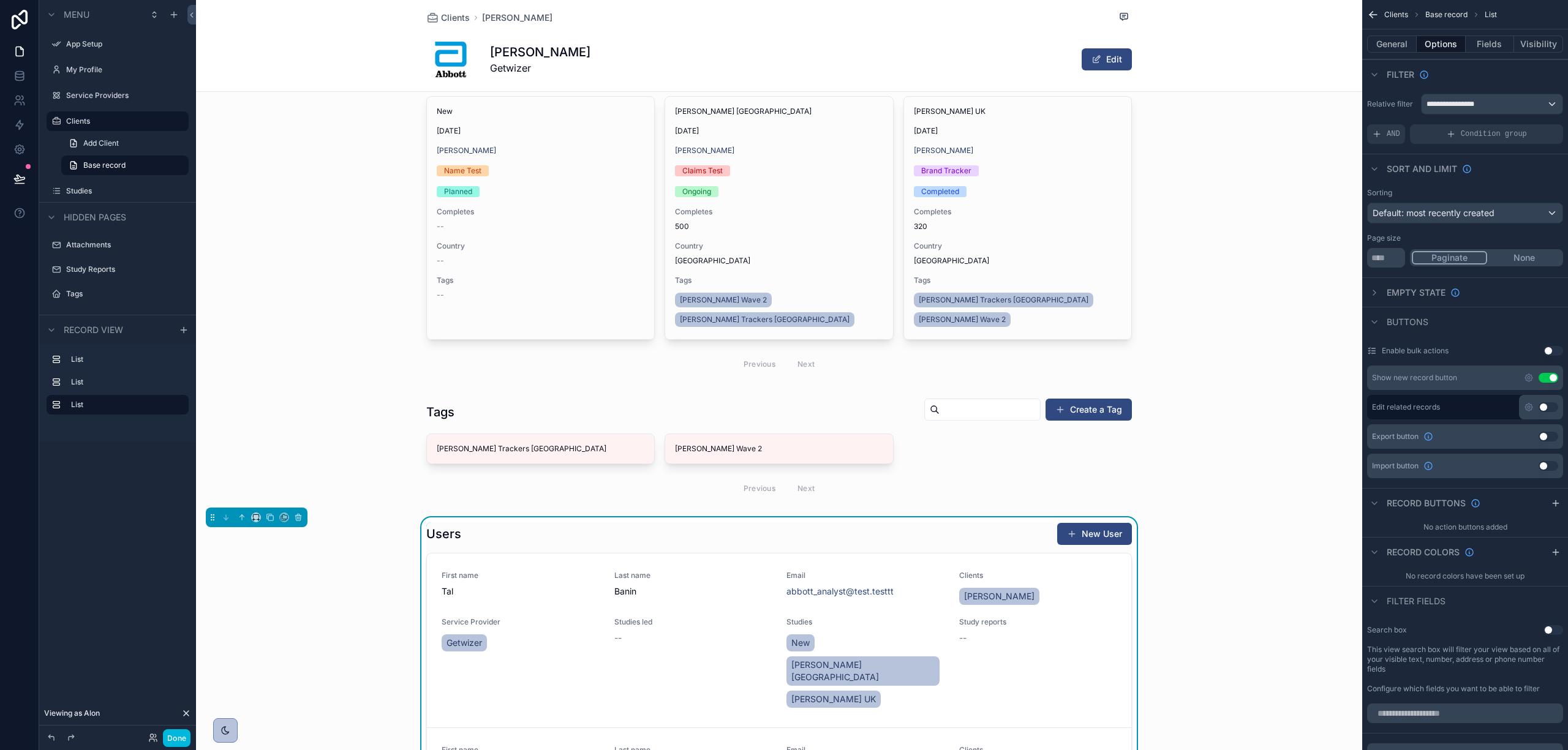
click at [1534, 40] on button "Visibility" at bounding box center [1539, 44] width 49 height 17
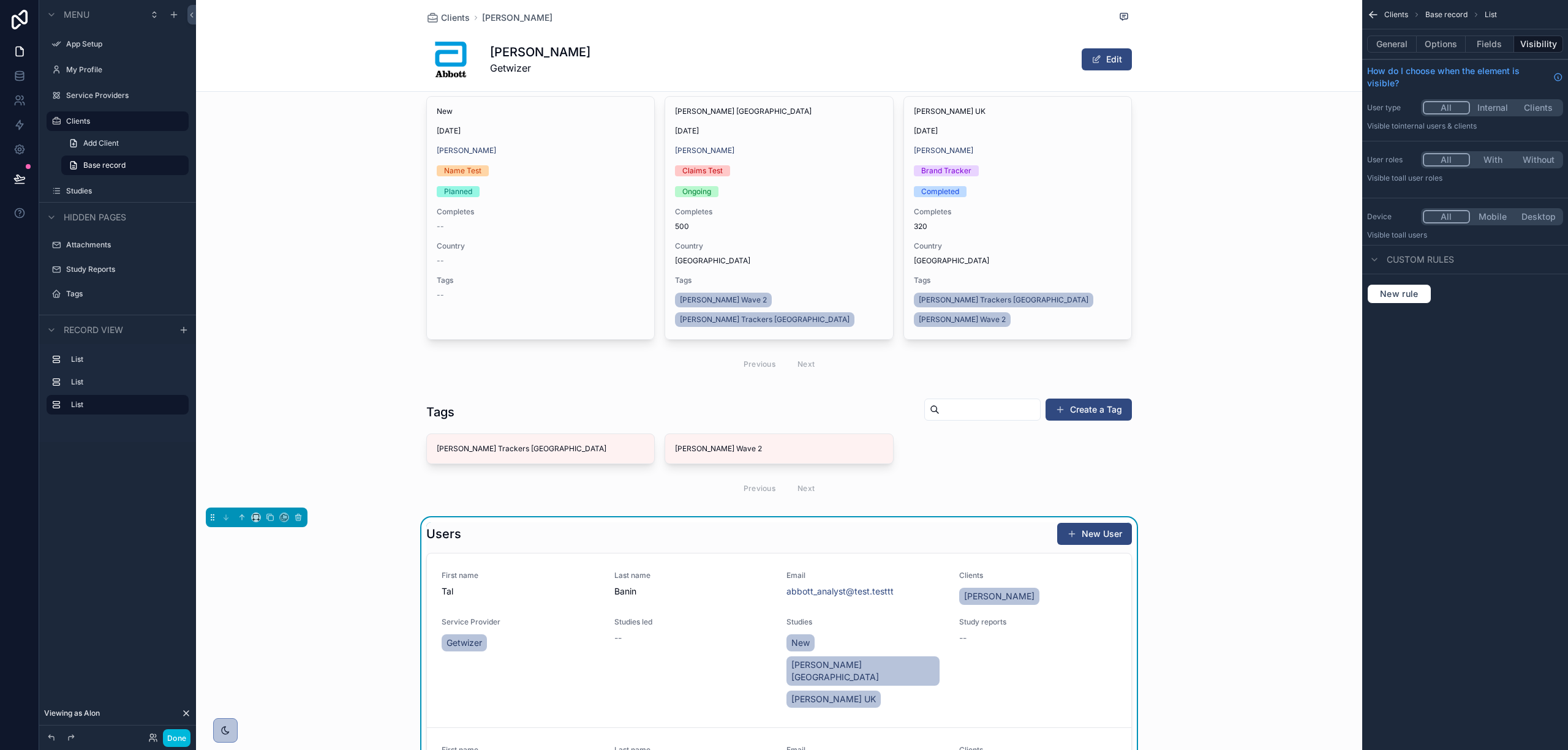
click at [1495, 162] on button "With" at bounding box center [1493, 160] width 46 height 13
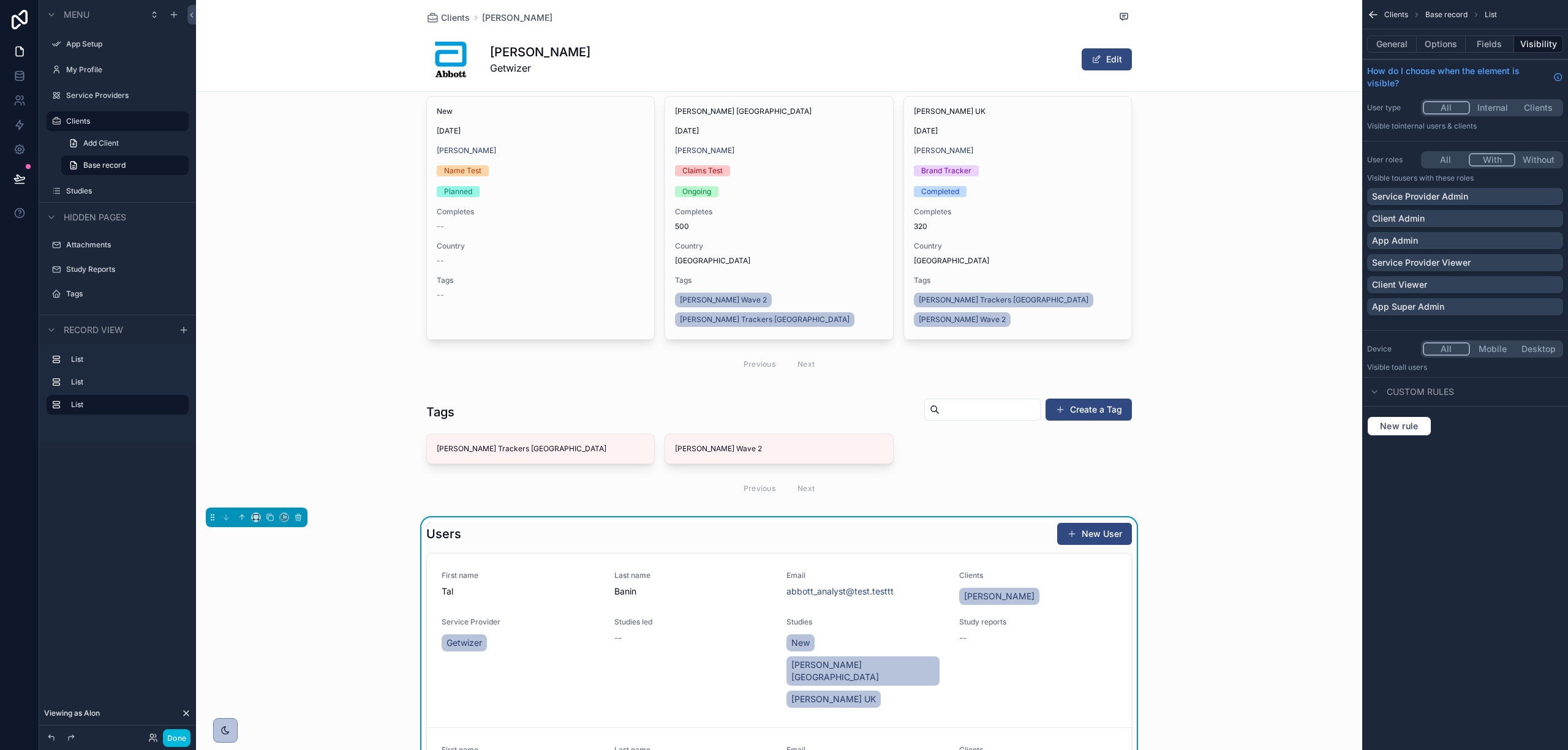
click at [1486, 199] on div "Service Provider Admin" at bounding box center [1465, 196] width 186 height 12
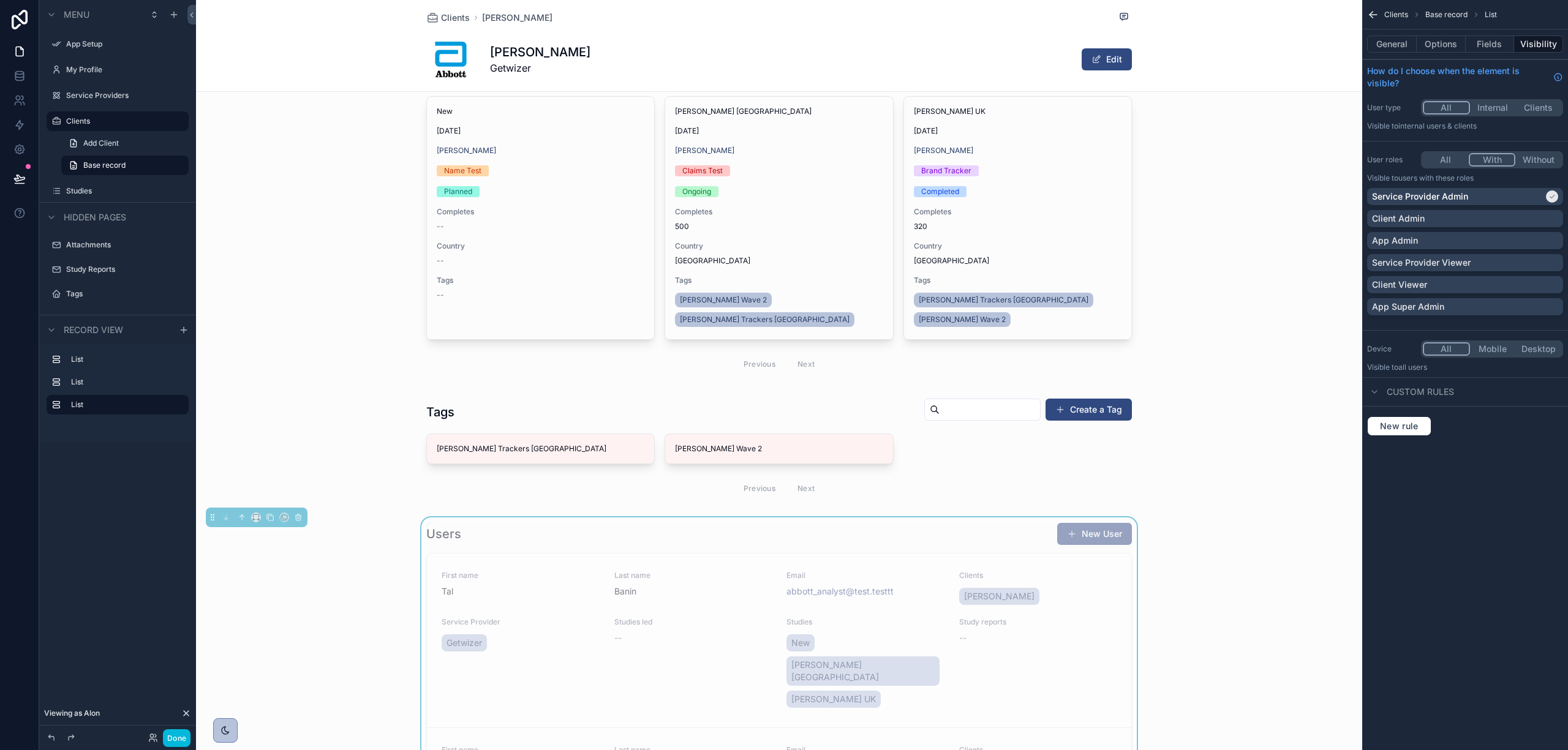
click at [1476, 219] on div "Client Admin" at bounding box center [1465, 218] width 186 height 12
click at [1471, 236] on div "App Admin" at bounding box center [1465, 240] width 186 height 12
click at [1464, 307] on div "App Super Admin" at bounding box center [1465, 307] width 186 height 12
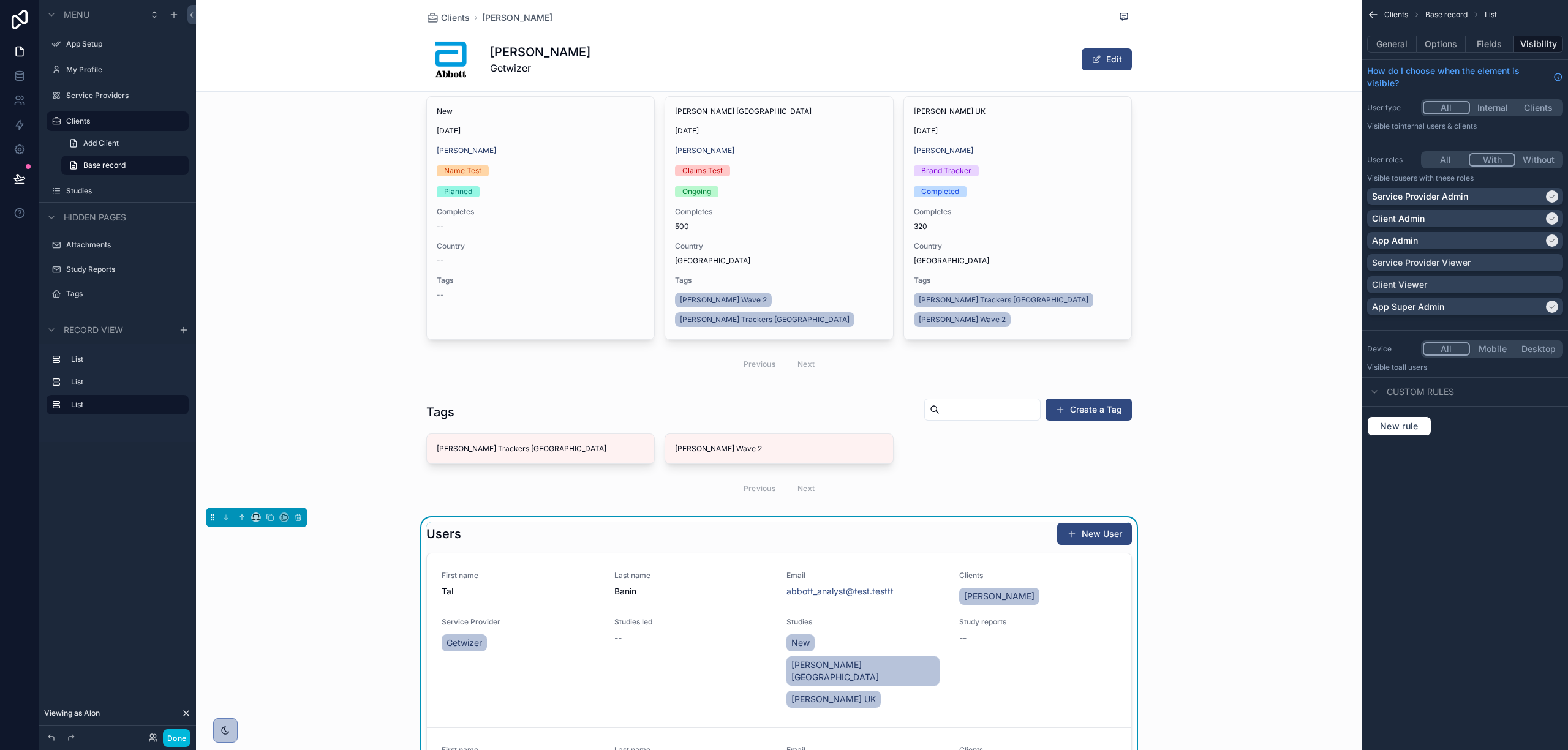
click at [1369, 12] on icon "scrollable content" at bounding box center [1373, 14] width 12 height 12
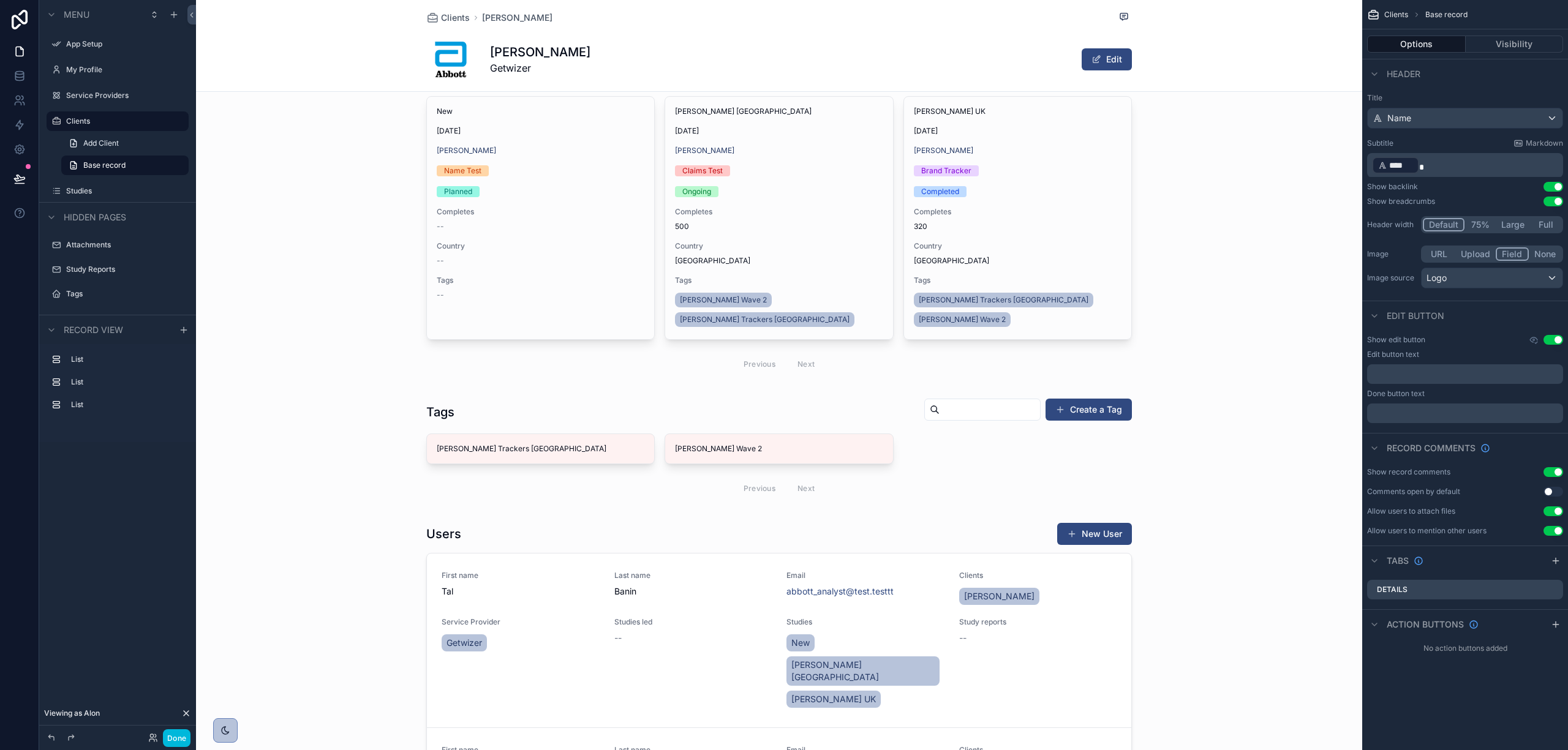
click at [1500, 46] on button "Visibility" at bounding box center [1515, 44] width 98 height 17
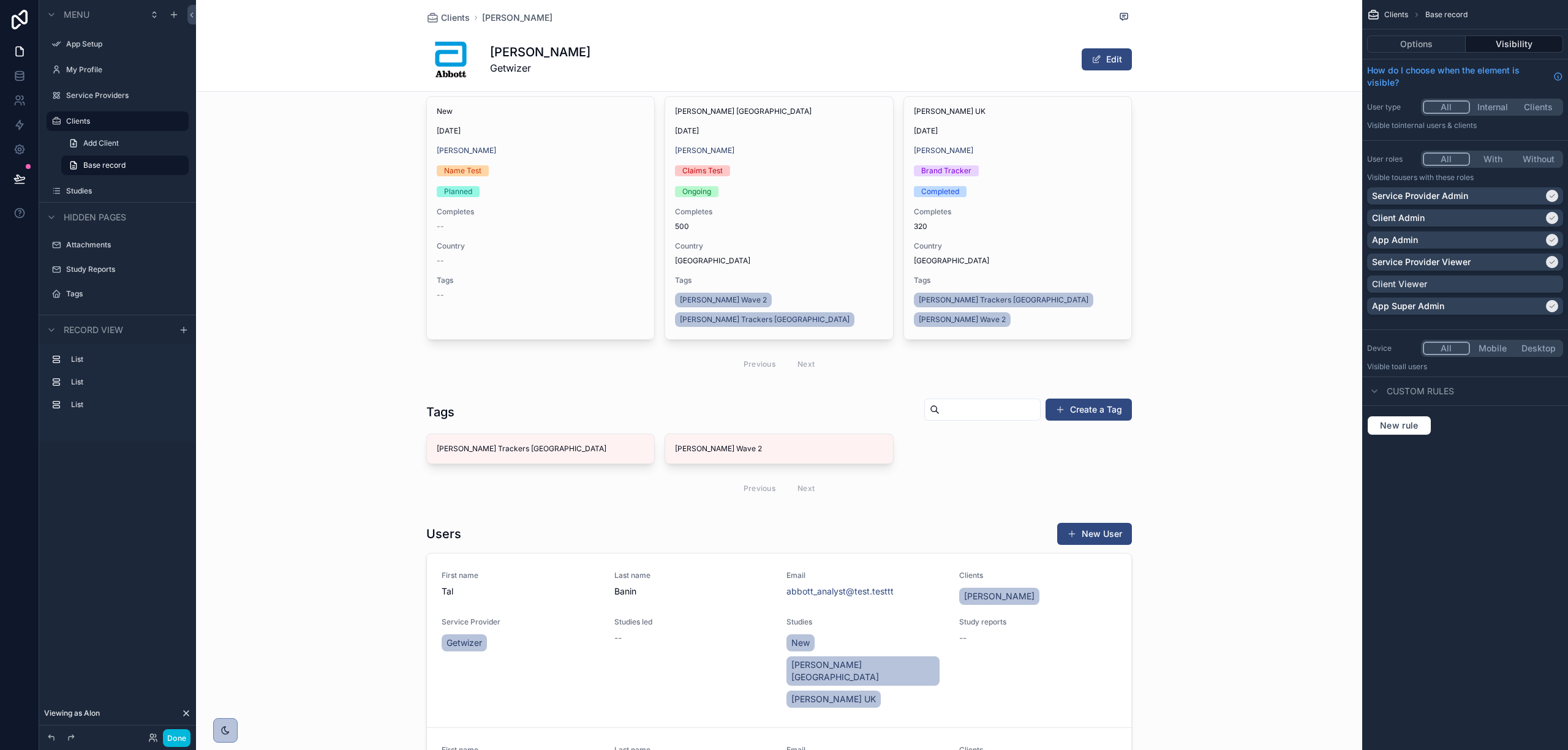
click at [1539, 256] on div "Service Provider Viewer" at bounding box center [1458, 261] width 172 height 12
click at [1450, 258] on p "Service Provider Viewer" at bounding box center [1421, 261] width 99 height 12
click at [1294, 214] on div "scrollable content" at bounding box center [779, 204] width 1166 height 358
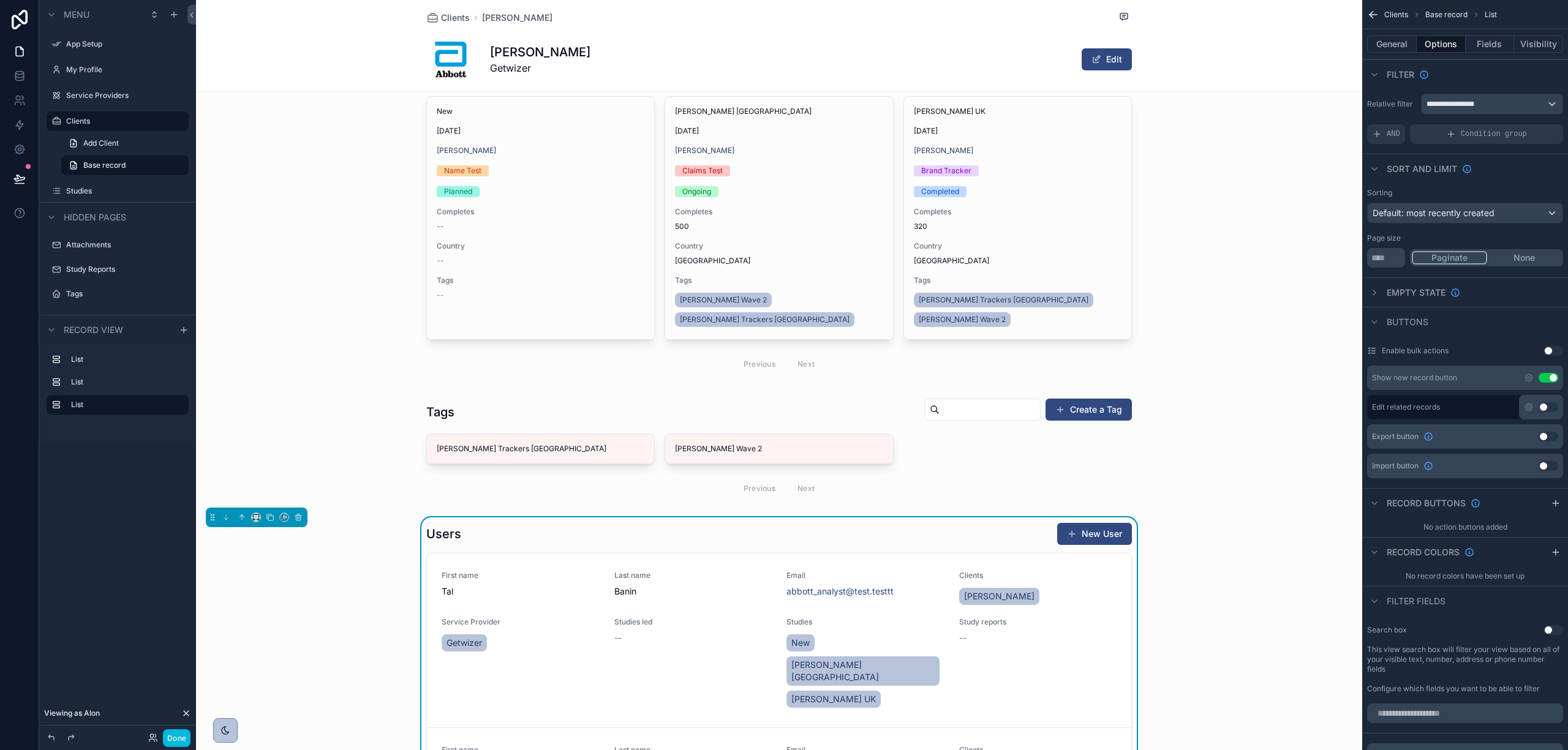
click at [1557, 42] on button "Visibility" at bounding box center [1539, 44] width 49 height 17
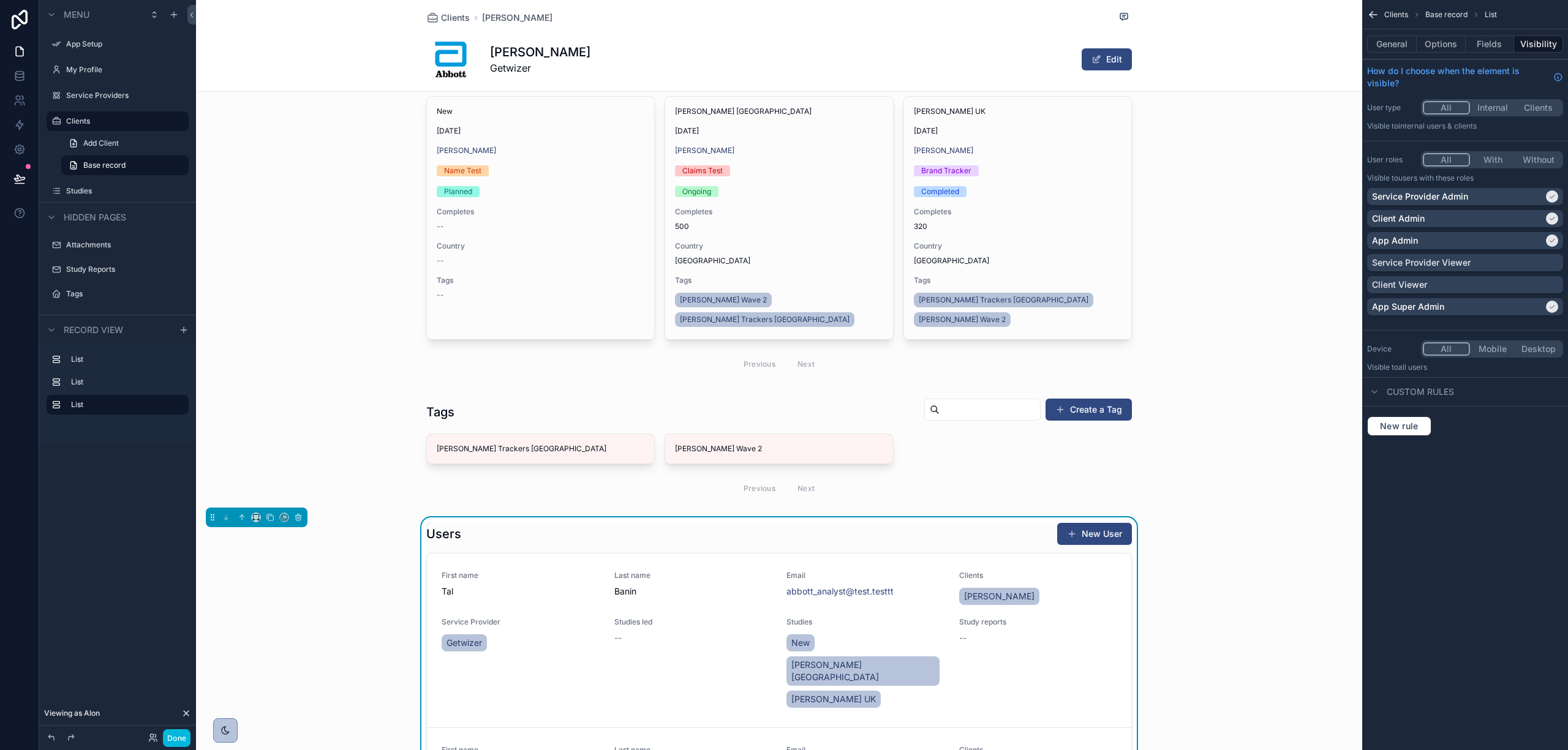
click at [1404, 39] on button "General" at bounding box center [1392, 44] width 50 height 17
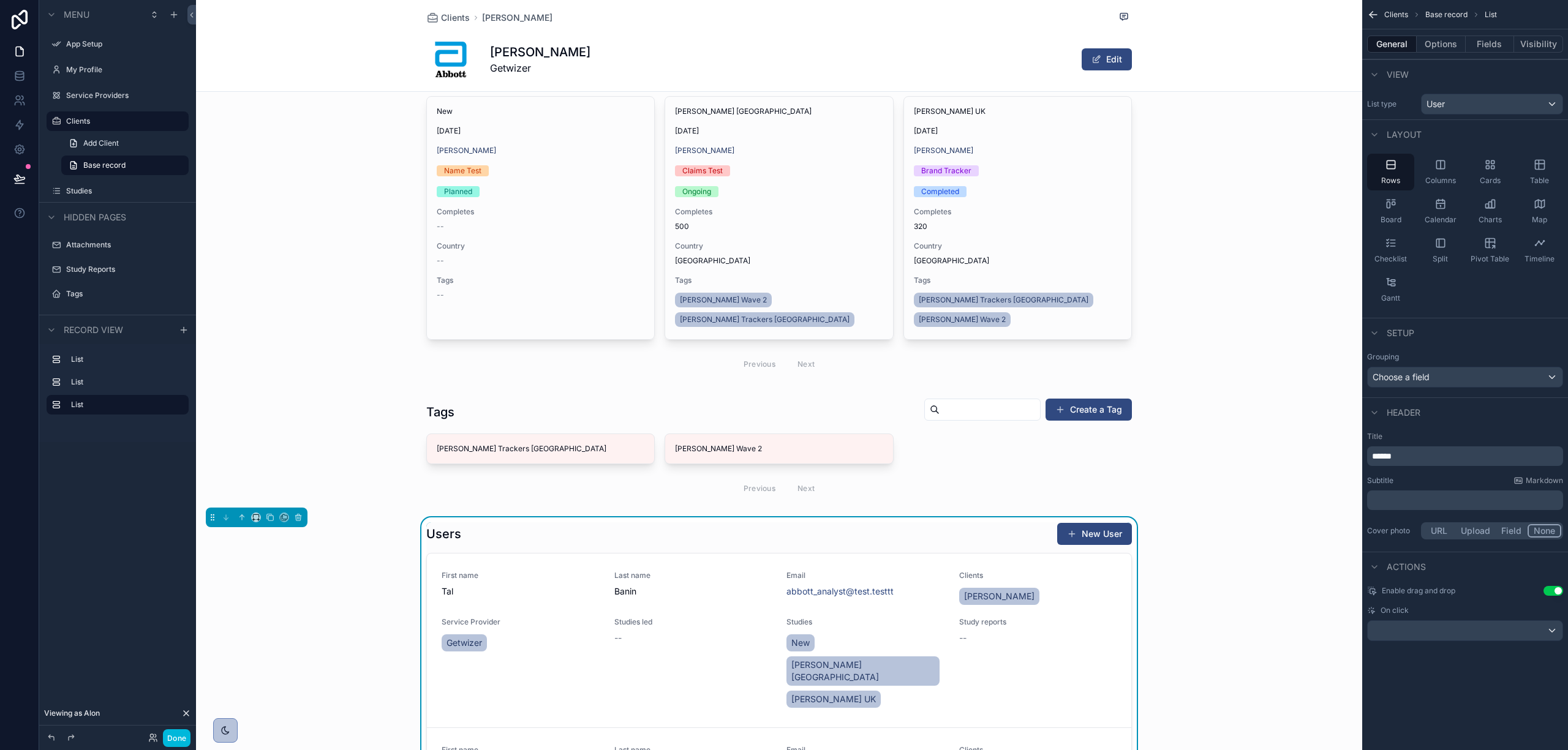
click at [1554, 38] on button "Visibility" at bounding box center [1539, 44] width 49 height 17
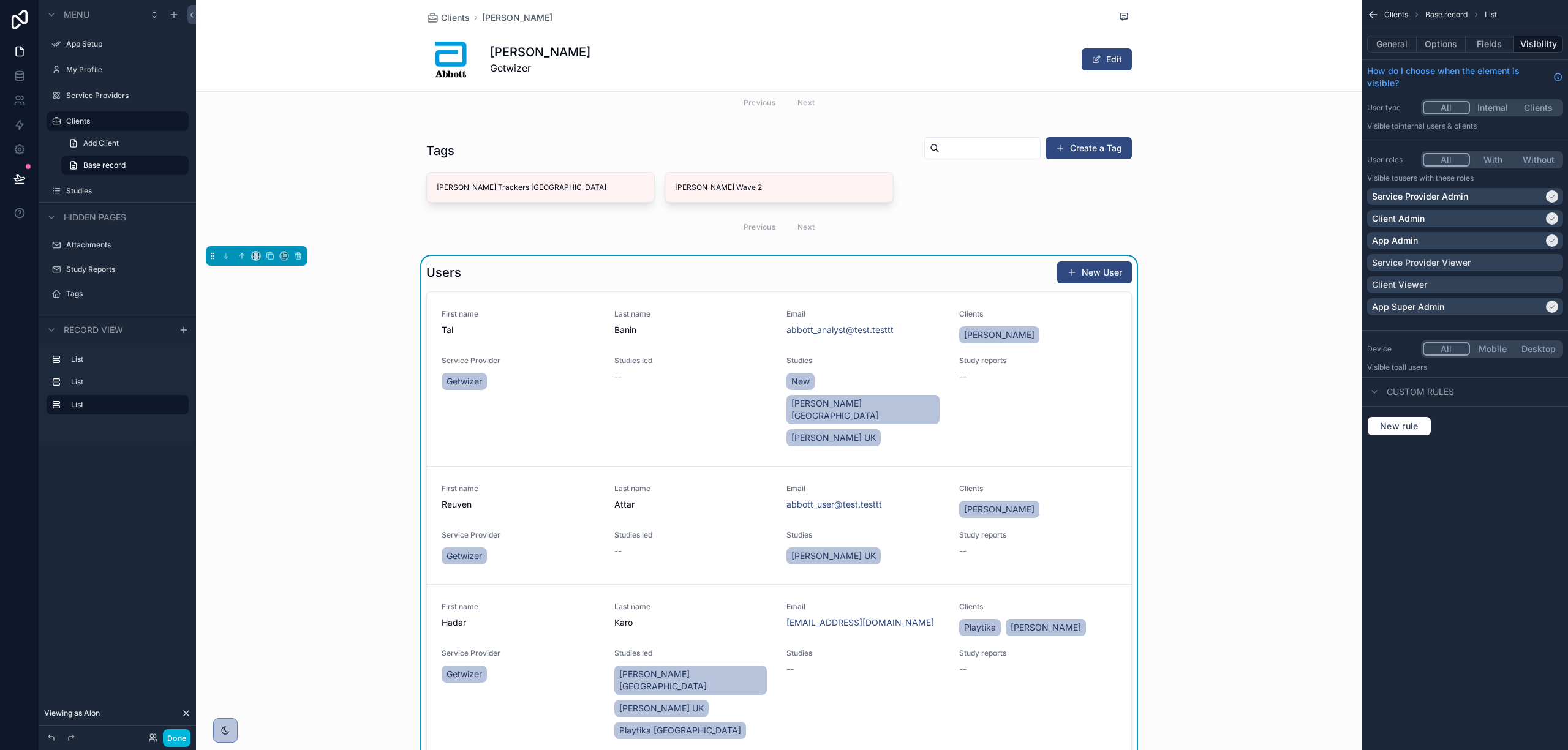
scroll to position [490, 0]
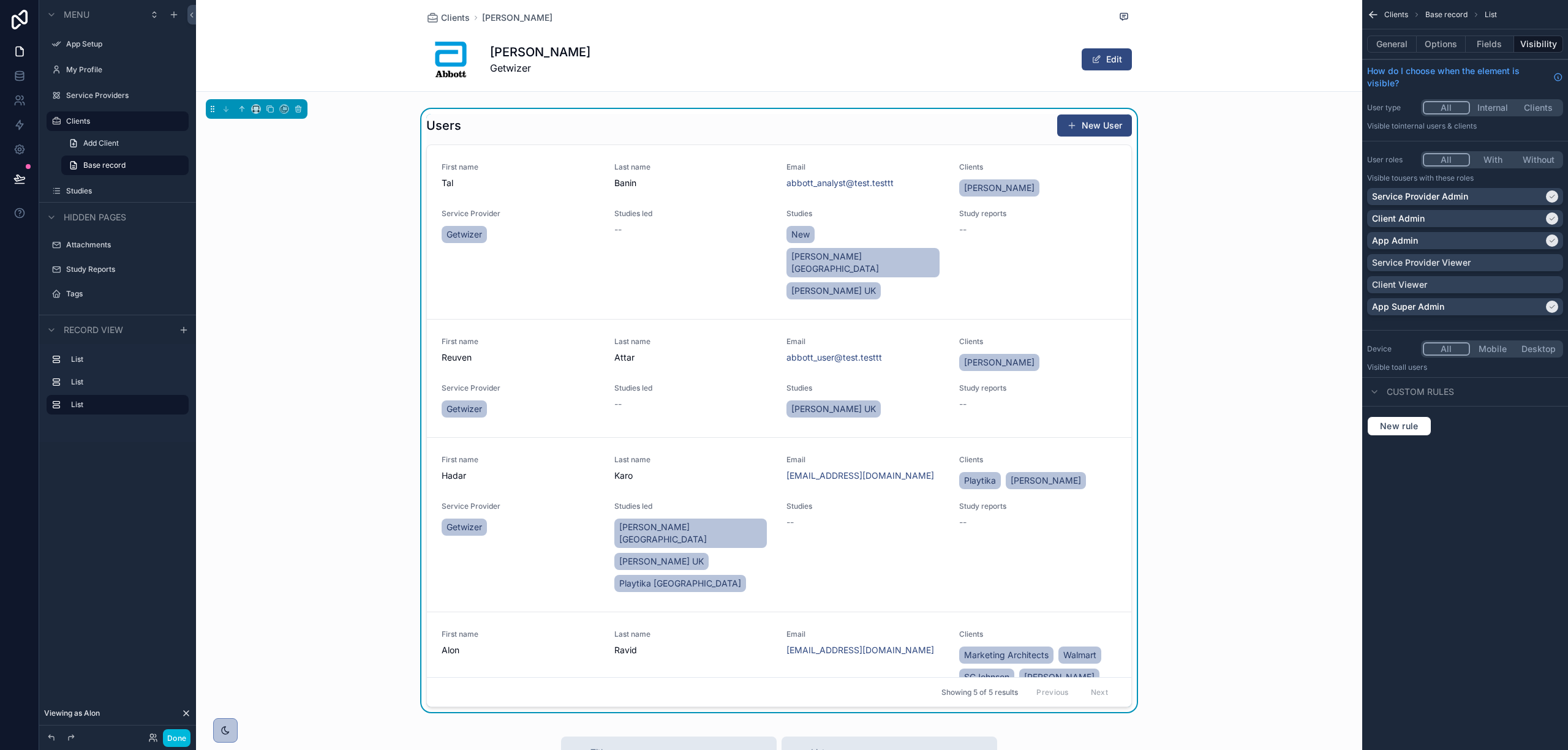
click at [1481, 41] on button "Fields" at bounding box center [1490, 44] width 49 height 17
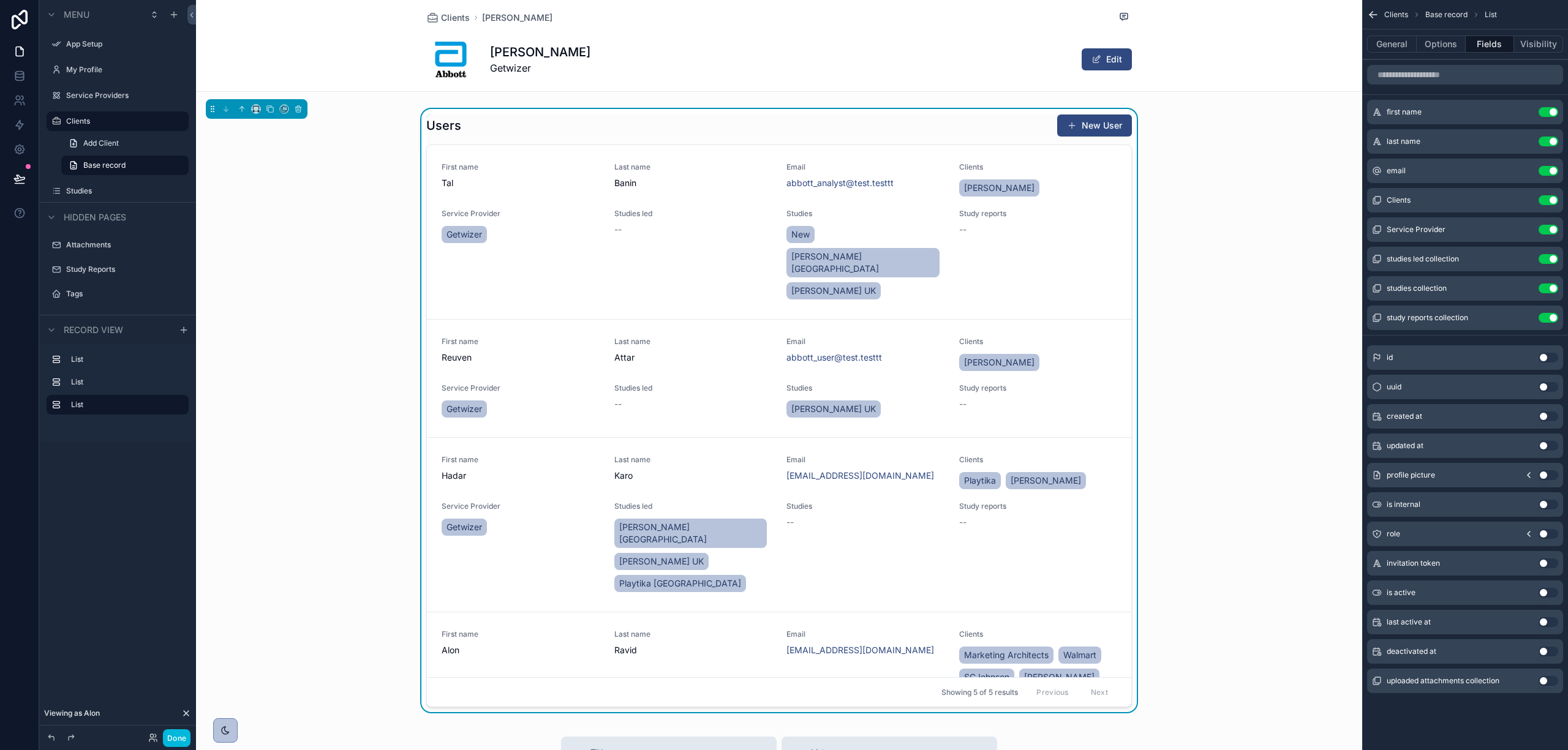
click at [0, 0] on icon "scrollable content" at bounding box center [0, 0] width 0 height 0
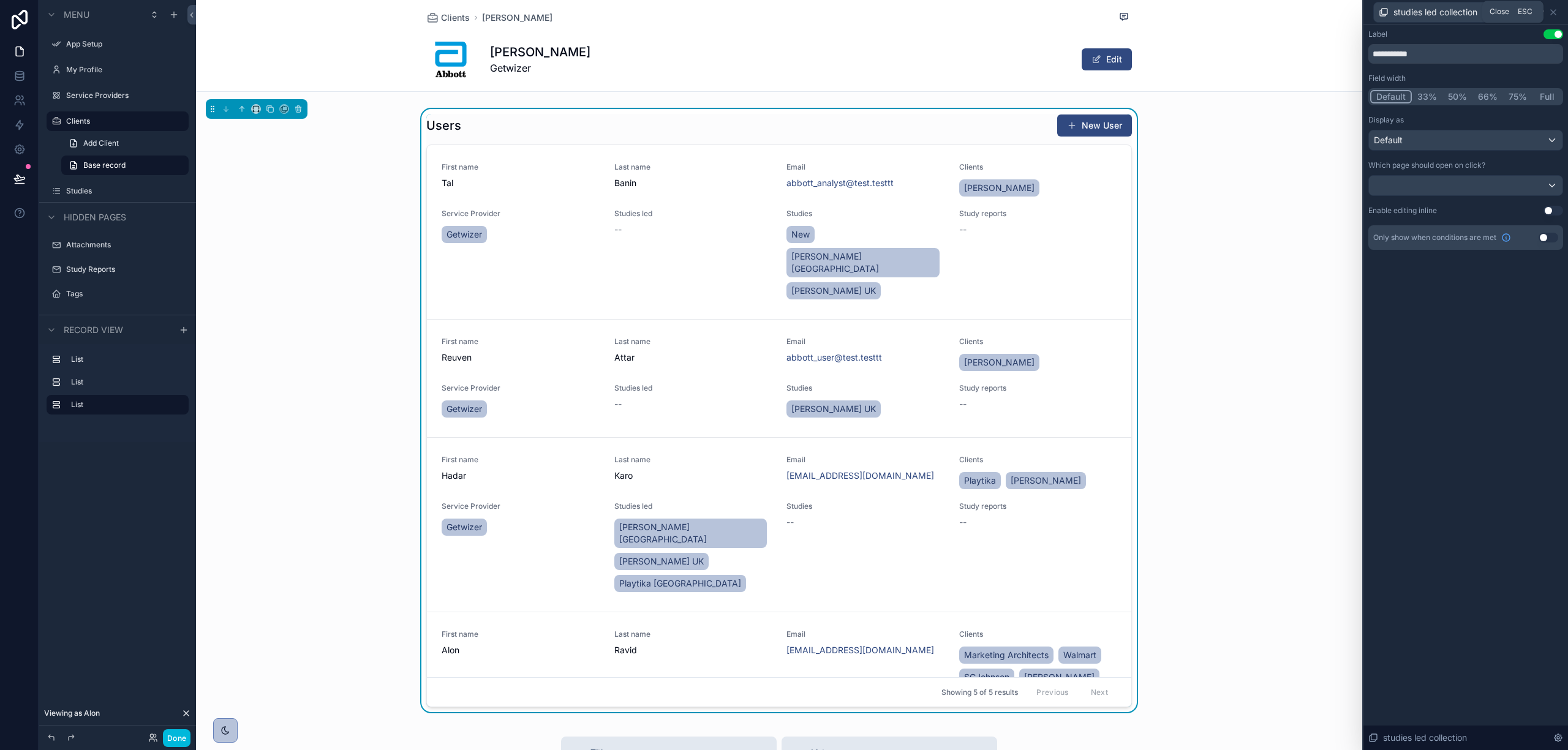
click at [1551, 11] on icon at bounding box center [1553, 12] width 10 height 10
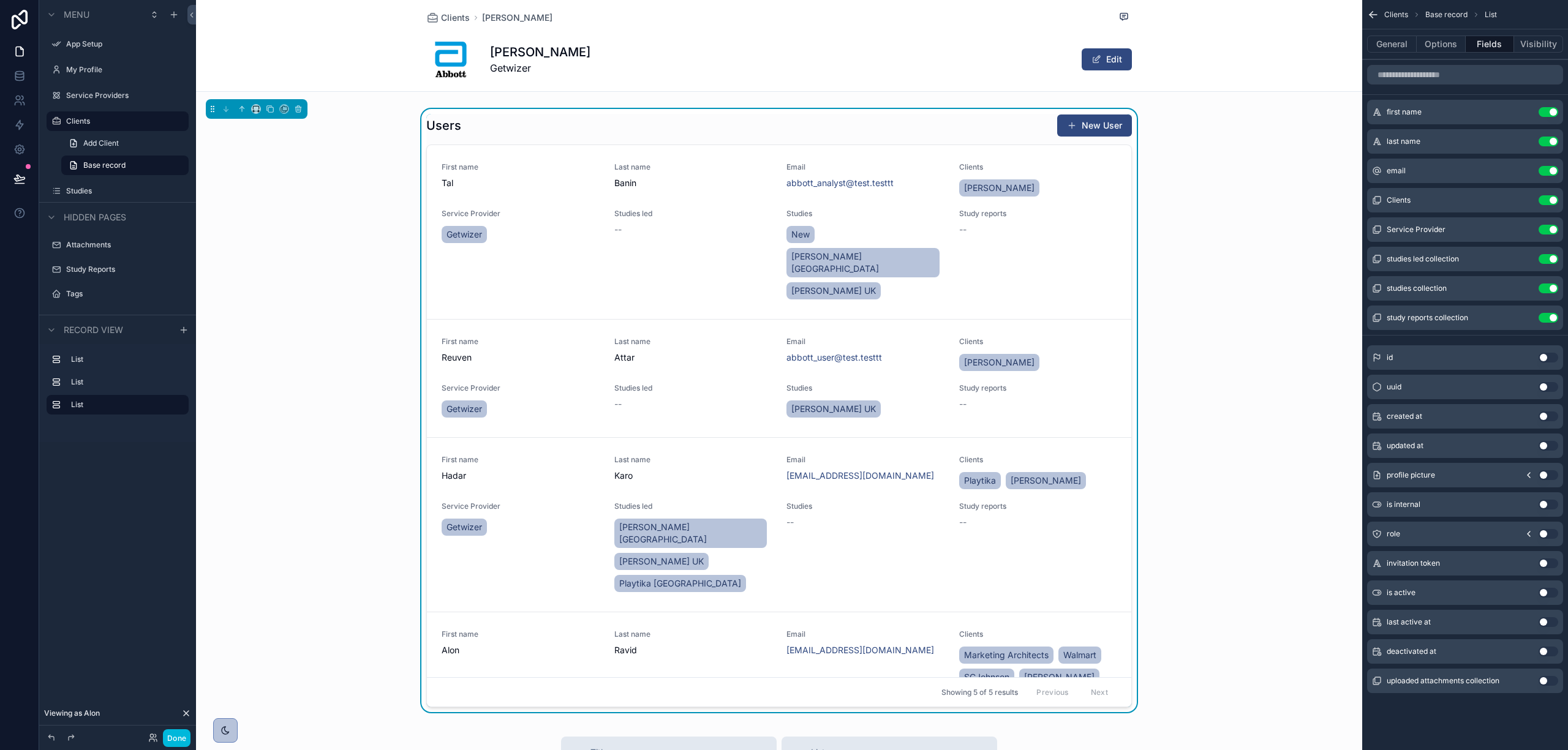
click at [1217, 244] on div "Users New User First name [PERSON_NAME] Last name [PERSON_NAME] Email [EMAIL_AD…" at bounding box center [779, 413] width 1166 height 608
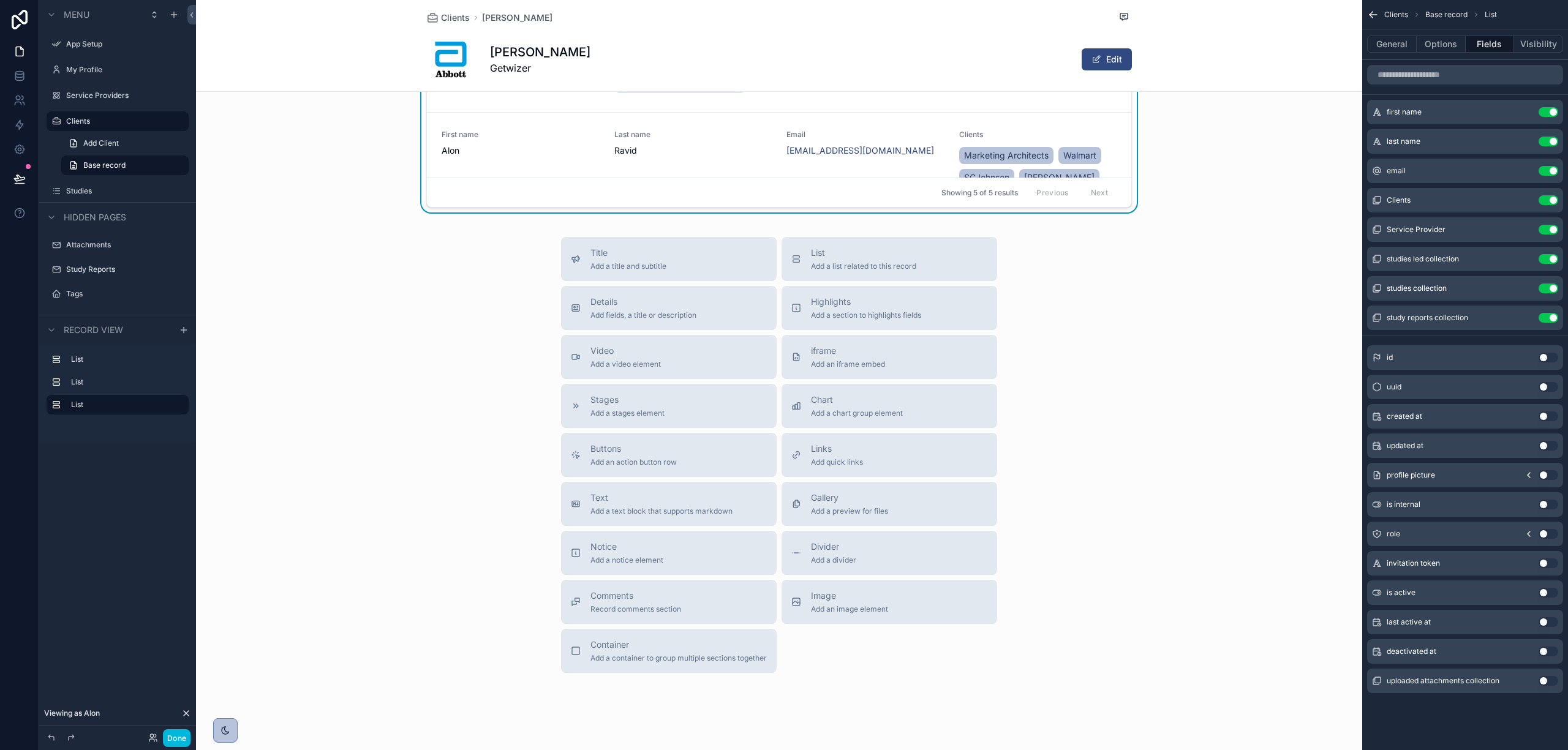
scroll to position [991, 0]
